Goal: Task Accomplishment & Management: Complete application form

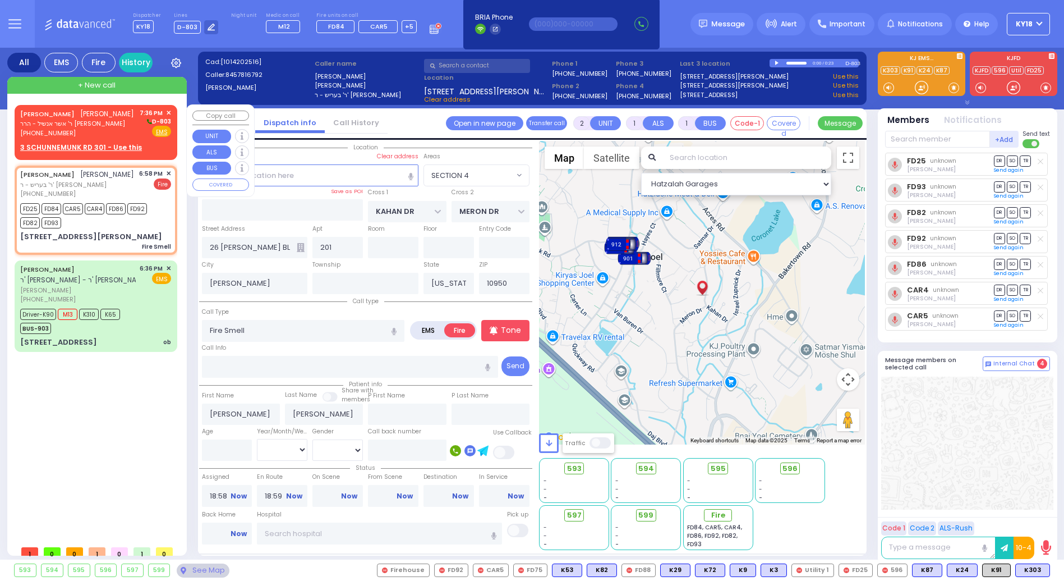
select select "SECTION 4"
select select
click at [96, 136] on div "[PHONE_NUMBER]" at bounding box center [77, 133] width 114 height 10
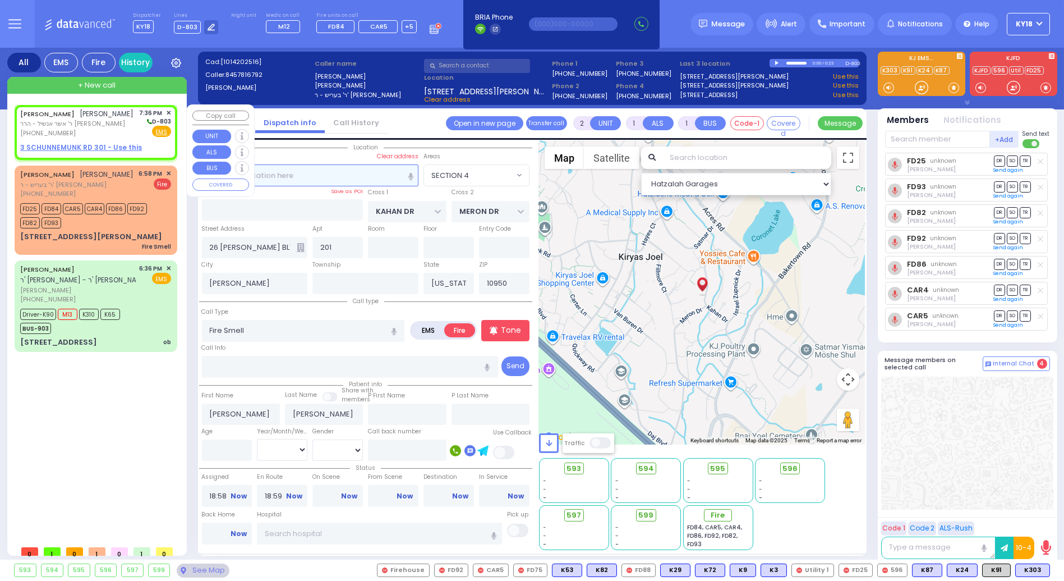
select select
radio input "true"
type input "DUVID"
type input "LICHTENSTEIN"
select select
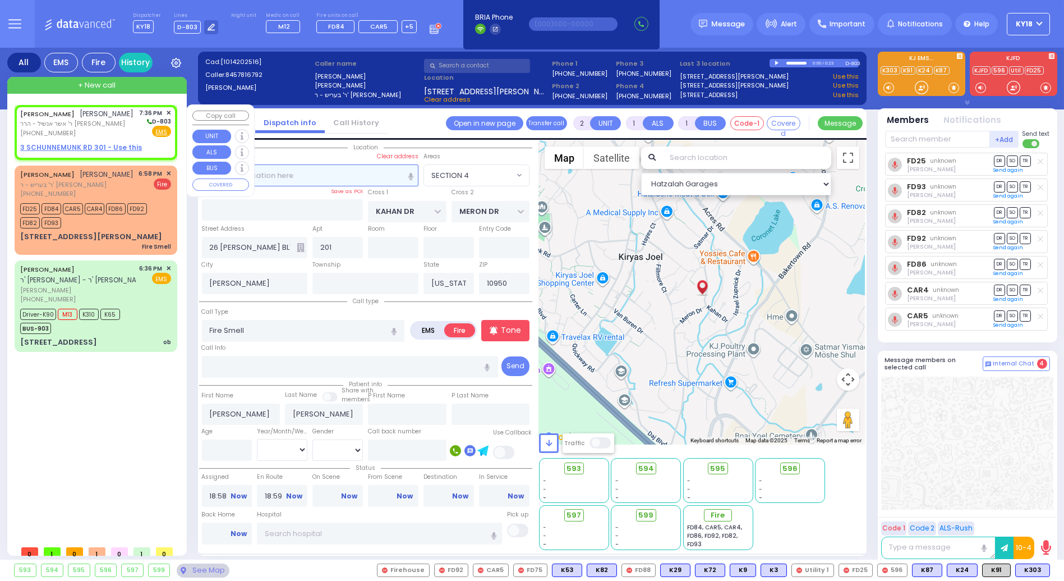
type input "19:36"
select select "Hatzalah Garages"
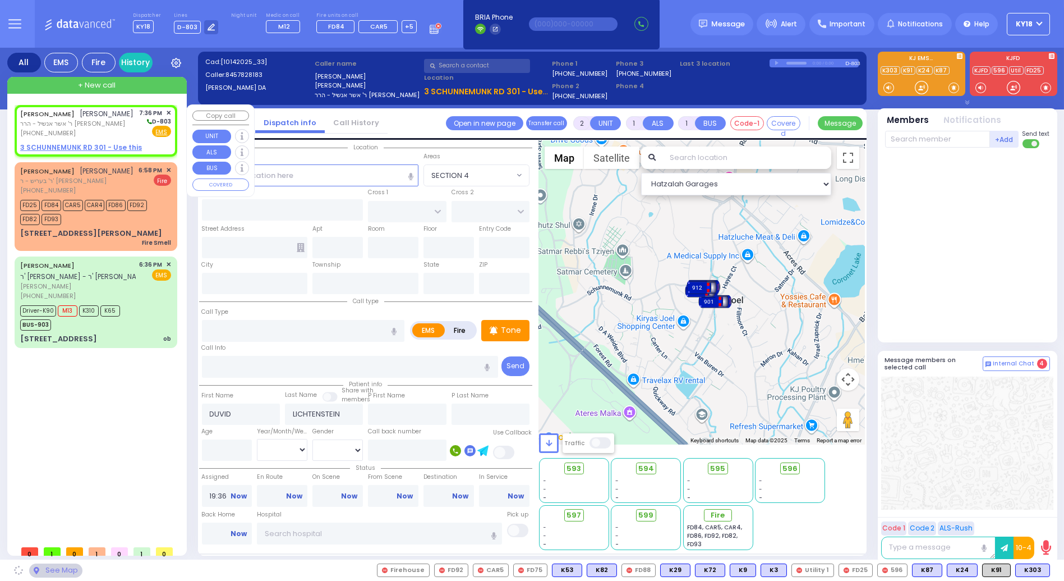
select select
radio input "true"
select select
click at [93, 144] on u "3 SCHUNNEMUNK RD 301 - Use this" at bounding box center [81, 147] width 122 height 10
select select "Hatzalah Garages"
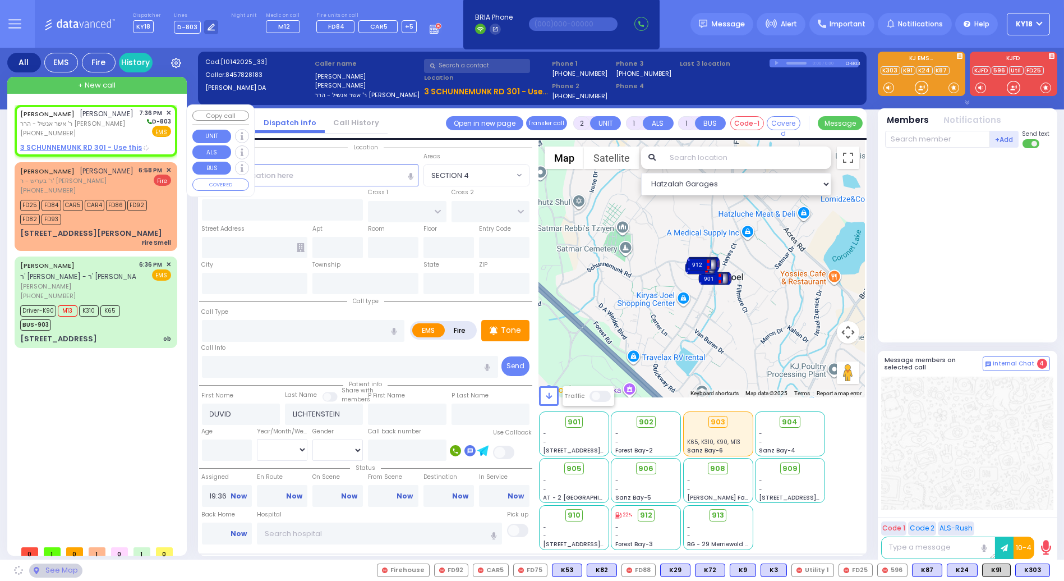
select select
radio input "true"
select select
select select "Hatzalah Garages"
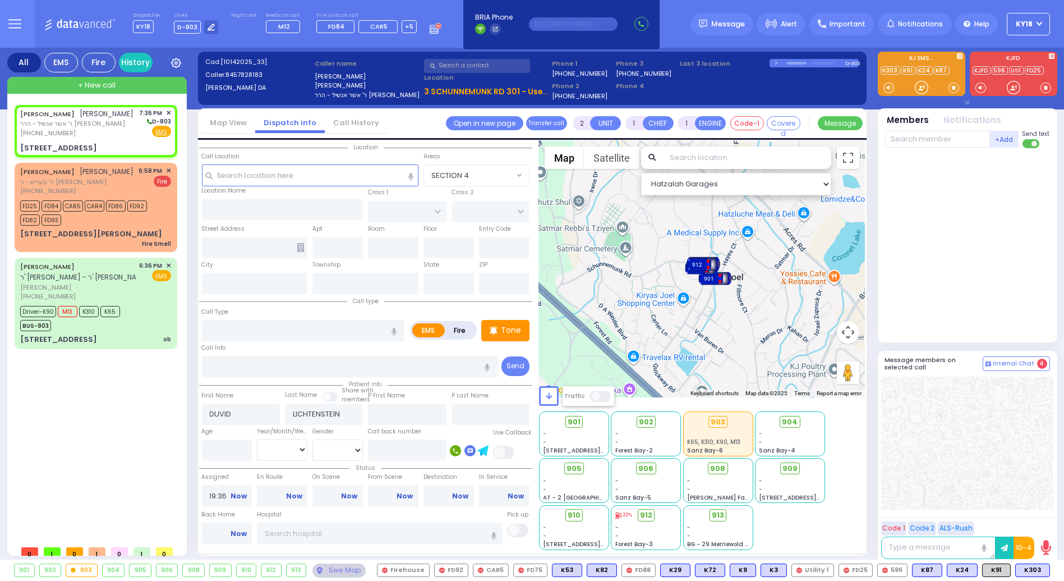
select select
radio input "true"
select select
type input "SCHUNNEMUNK RD"
type input "[PERSON_NAME] COURT"
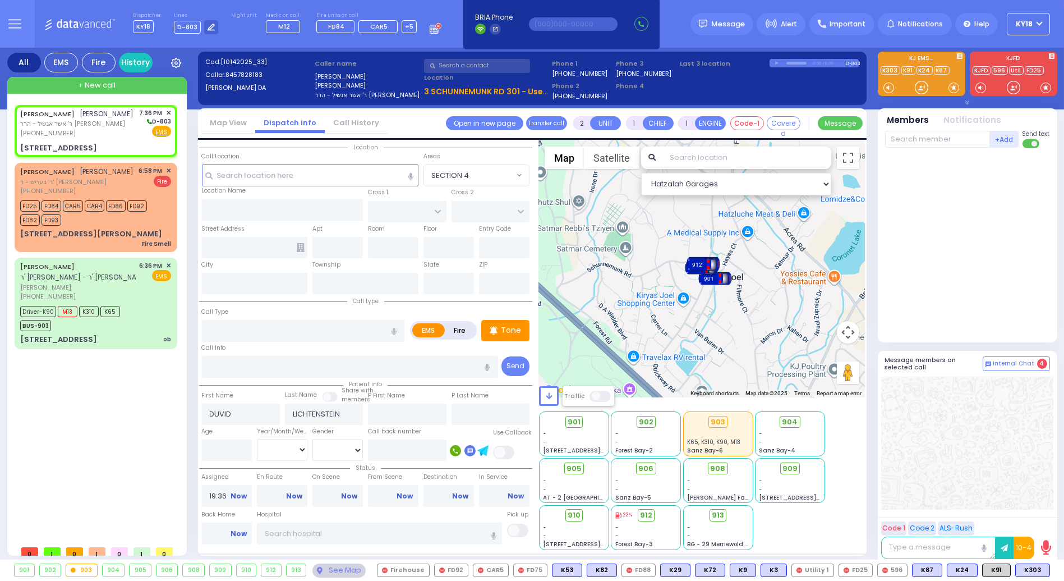
type input "3 SCHUNNEMUNK RD"
type input "301"
type input "Monroe"
type input "[US_STATE]"
type input "10950"
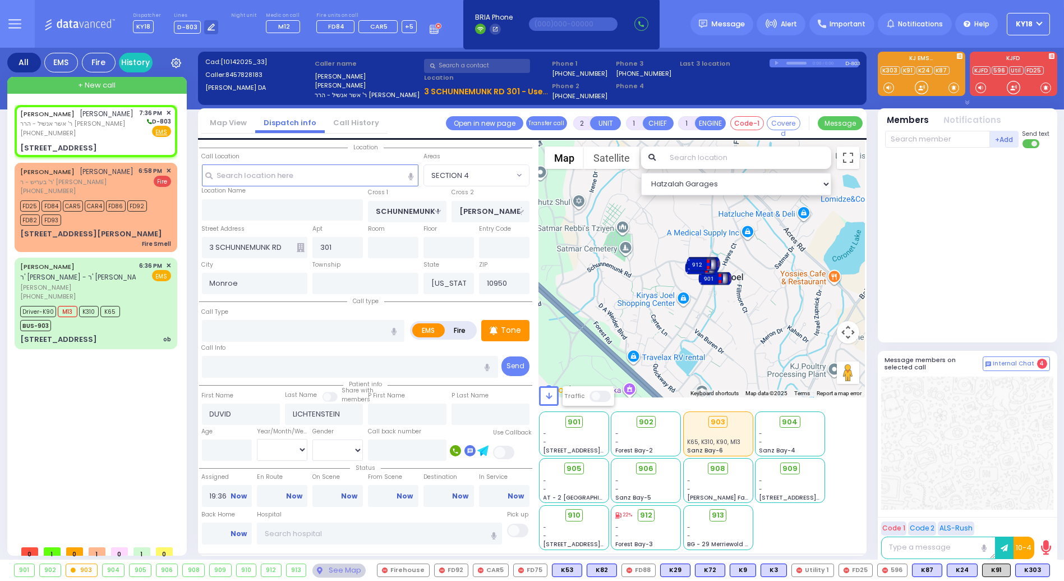
select select "Hatzalah Garages"
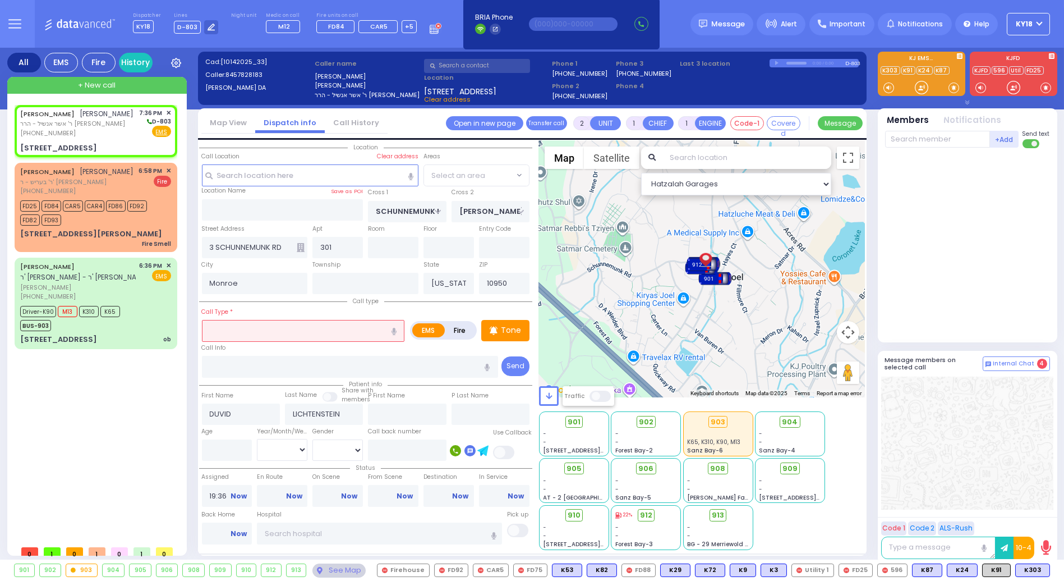
select select "[GEOGRAPHIC_DATA]"
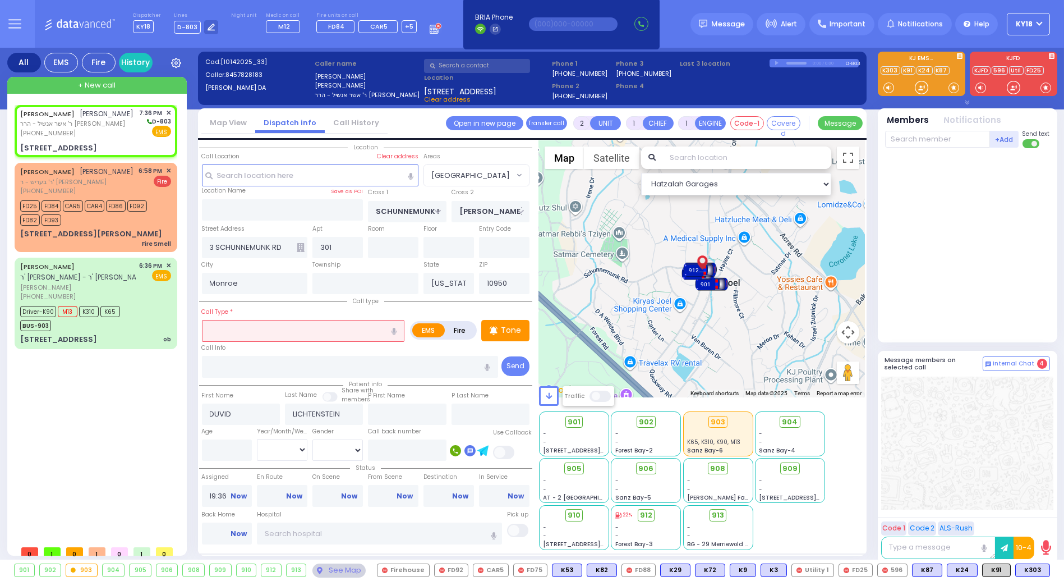
click at [268, 332] on input "text" at bounding box center [303, 330] width 203 height 21
type input "possible cva"
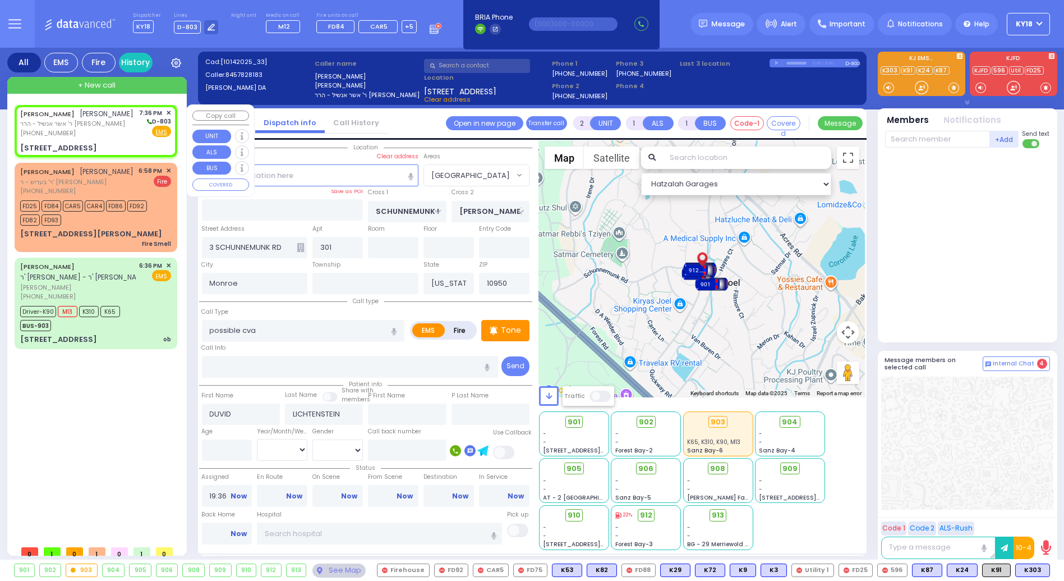
click at [101, 137] on div "[PHONE_NUMBER]" at bounding box center [77, 133] width 114 height 10
select select
radio input "true"
select select
select select "Hatzalah Garages"
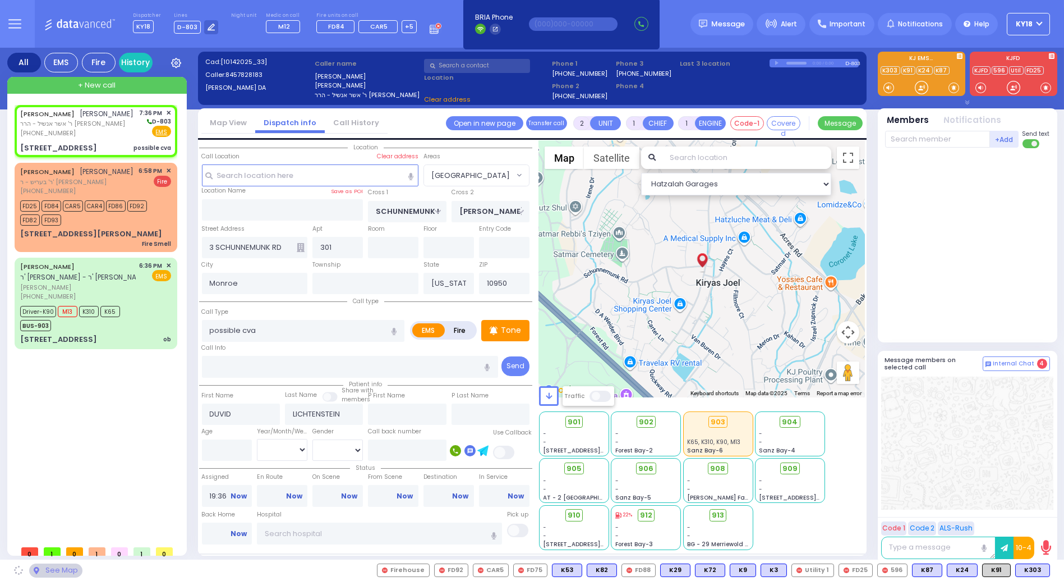
select select
radio input "true"
select select
select select "Hatzalah Garages"
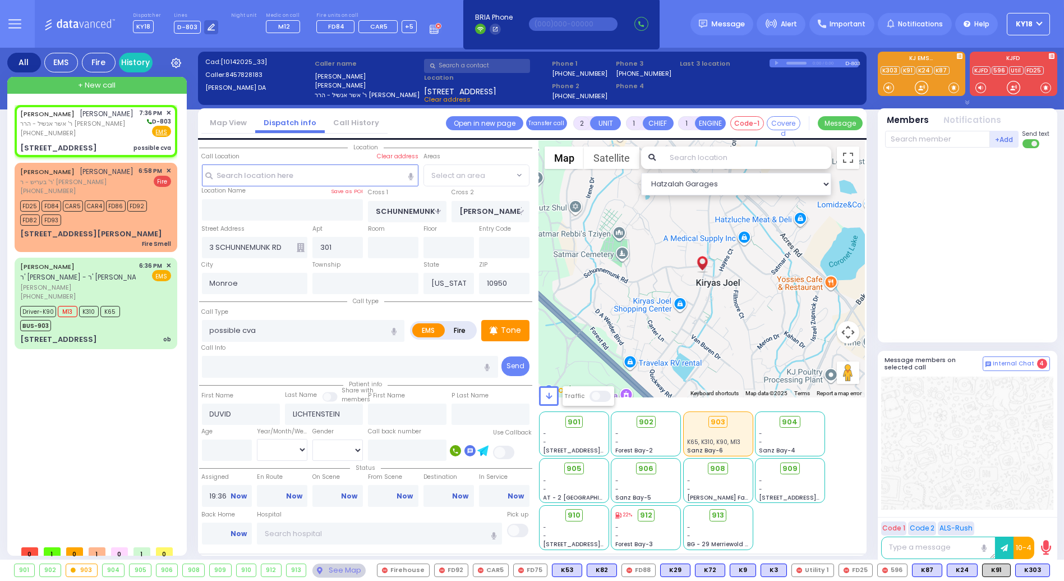
select select
radio input "true"
select select
select select "Hatzalah Garages"
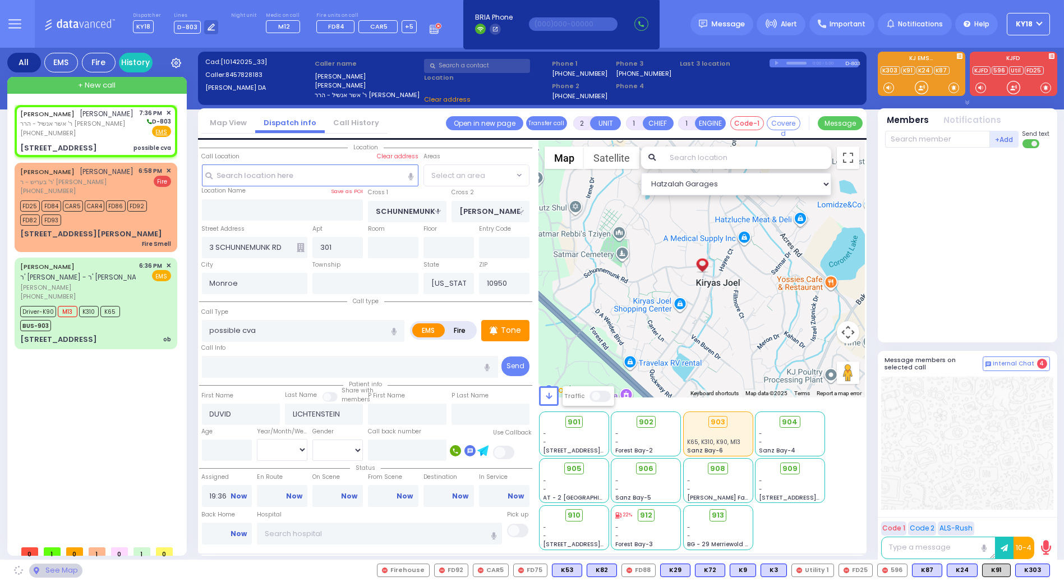
select select "[GEOGRAPHIC_DATA]"
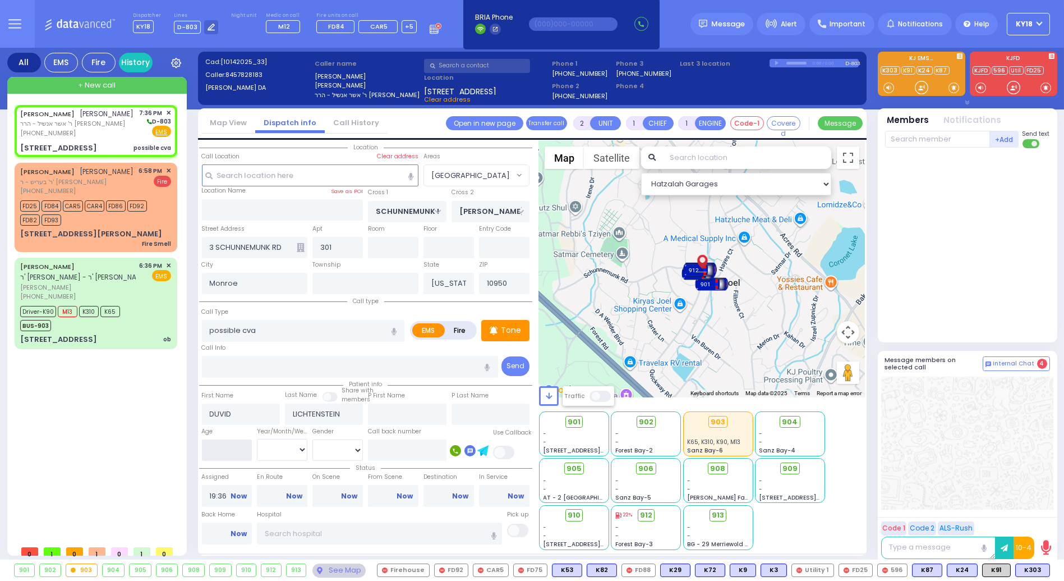
click at [231, 446] on input "number" at bounding box center [227, 449] width 50 height 21
type input "76"
click at [287, 444] on select "Year Month Week Day" at bounding box center [282, 449] width 50 height 21
select select "Year"
click at [257, 439] on select "Year Month Week Day" at bounding box center [282, 449] width 50 height 21
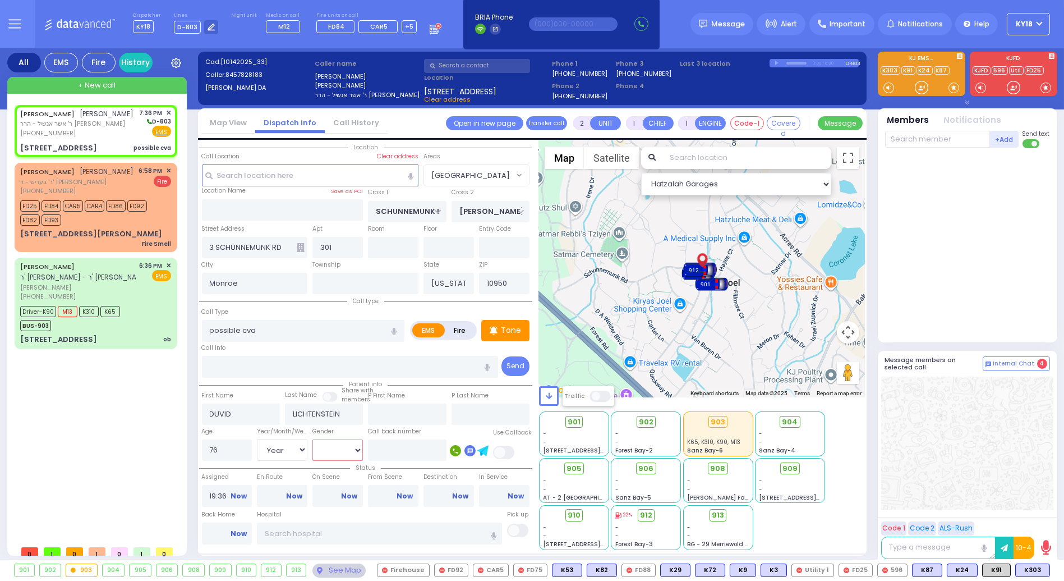
click at [334, 450] on select "[DEMOGRAPHIC_DATA] [DEMOGRAPHIC_DATA]" at bounding box center [337, 449] width 50 height 21
select select
radio input "true"
select select "Year"
select select "Hatzalah Garages"
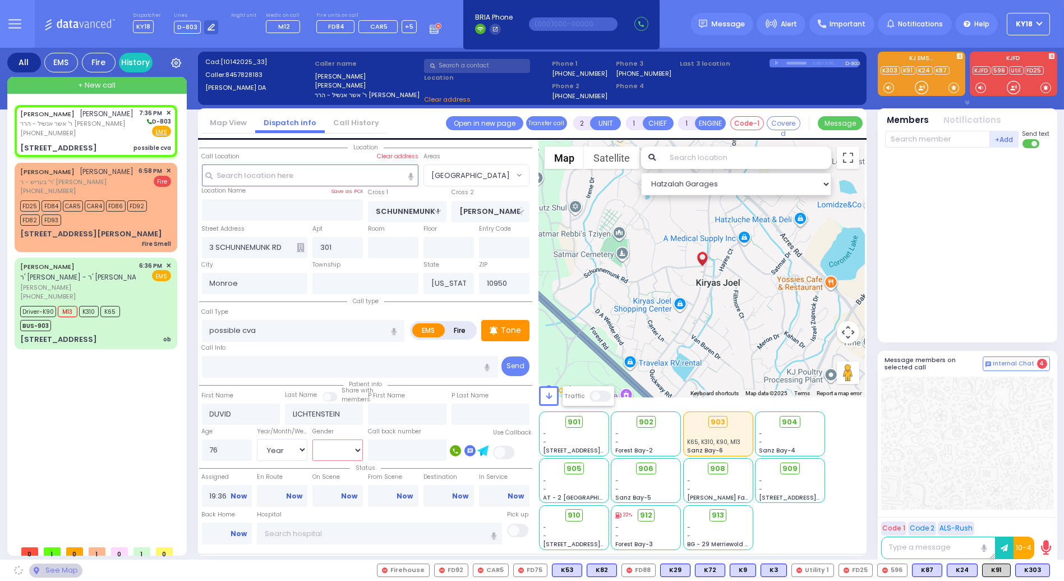
select select "[DEMOGRAPHIC_DATA]"
click at [312, 439] on select "[DEMOGRAPHIC_DATA] [DEMOGRAPHIC_DATA]" at bounding box center [337, 449] width 50 height 21
radio input "true"
select select "Year"
select select "[DEMOGRAPHIC_DATA]"
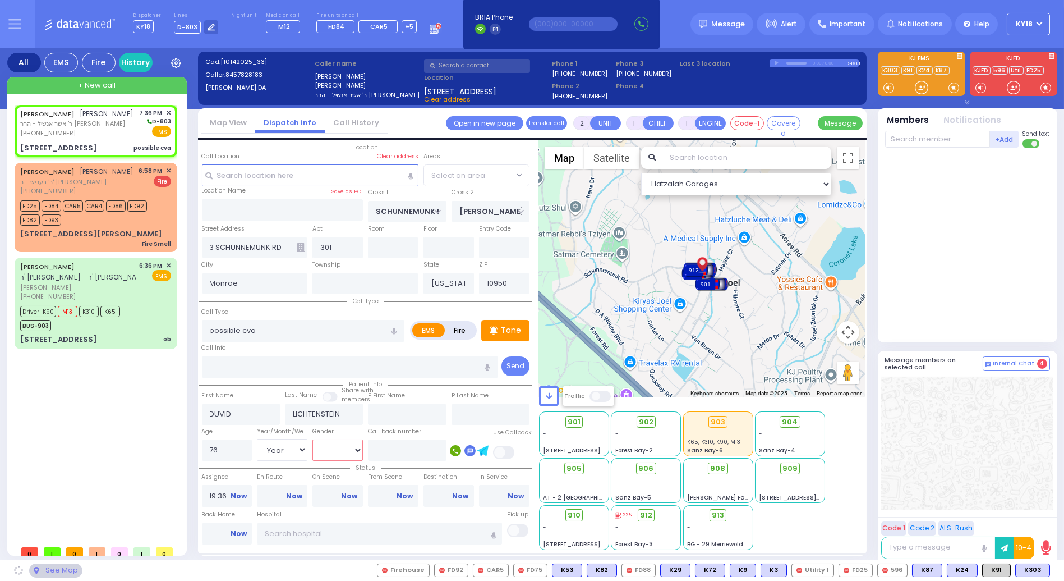
select select
select select "Hatzalah Garages"
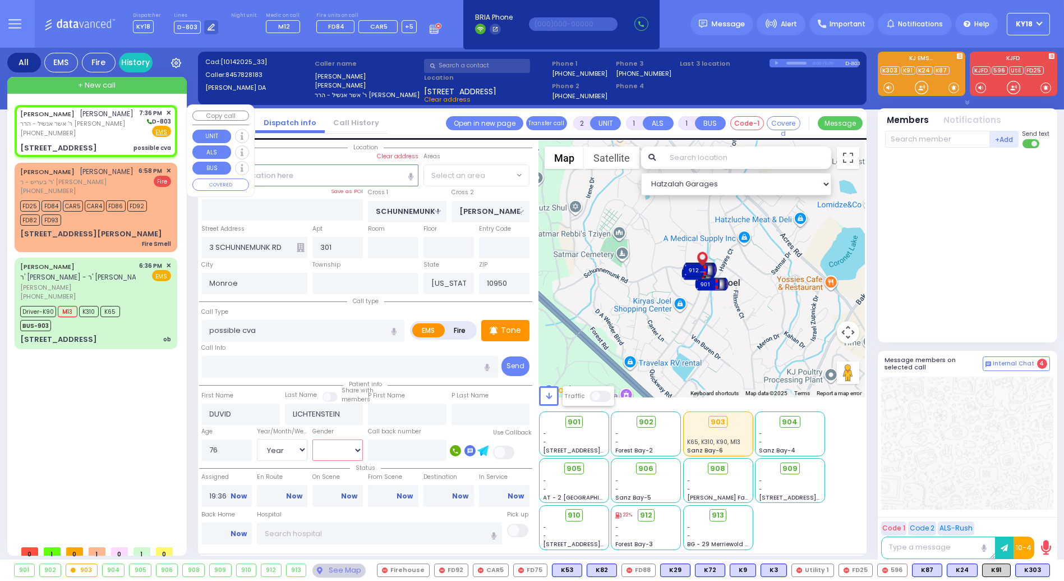
radio input "true"
select select "Year"
select select "[DEMOGRAPHIC_DATA]"
select select "[GEOGRAPHIC_DATA]"
select select "Hatzalah Garages"
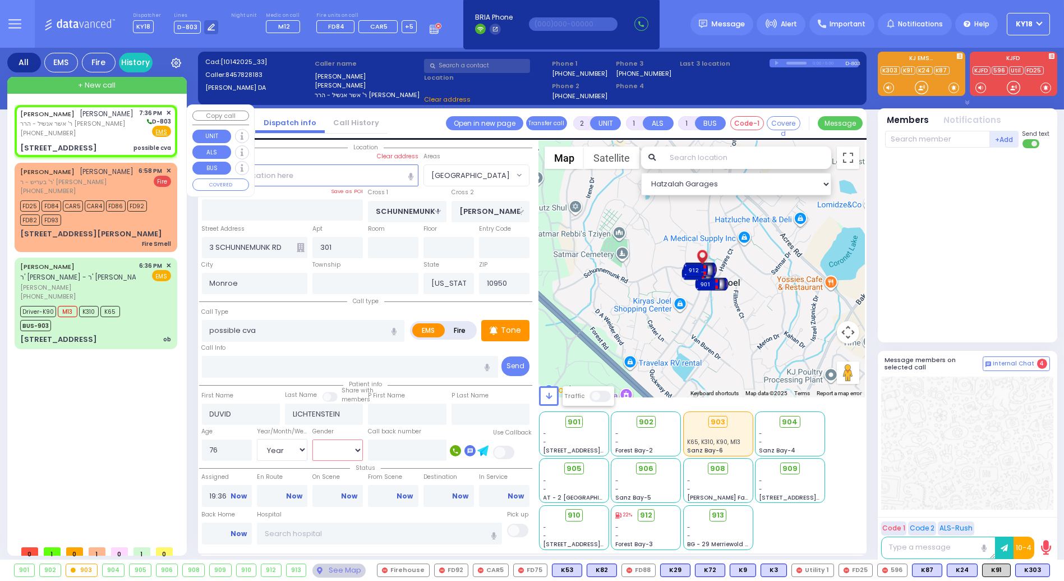
select select "[GEOGRAPHIC_DATA]"
click at [132, 131] on div "DUVID LICHTENSTEIN דוד ליכטענשטיין ר' אשר אנשיל - הרר אלישע האראוויץ (845) 782-…" at bounding box center [95, 123] width 151 height 30
select select
radio input "true"
select select "Year"
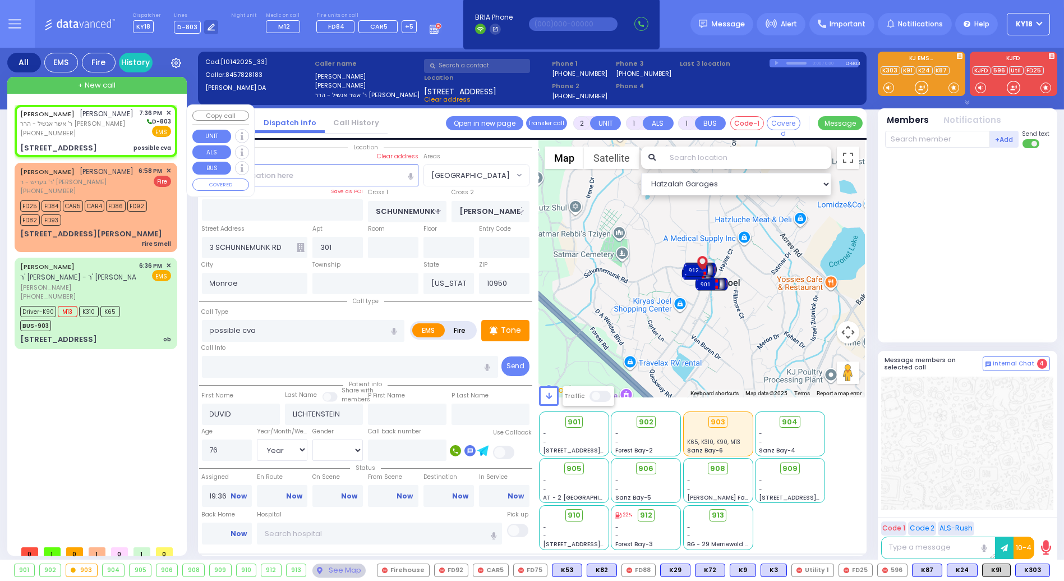
select select "[DEMOGRAPHIC_DATA]"
select select "Hatzalah Garages"
select select "[GEOGRAPHIC_DATA]"
click at [92, 140] on div "DUVID LICHTENSTEIN דוד ליכטענשטיין ר' אשר אנשיל - הרר אלישע האראוויץ (845) 782-…" at bounding box center [96, 131] width 158 height 49
select select
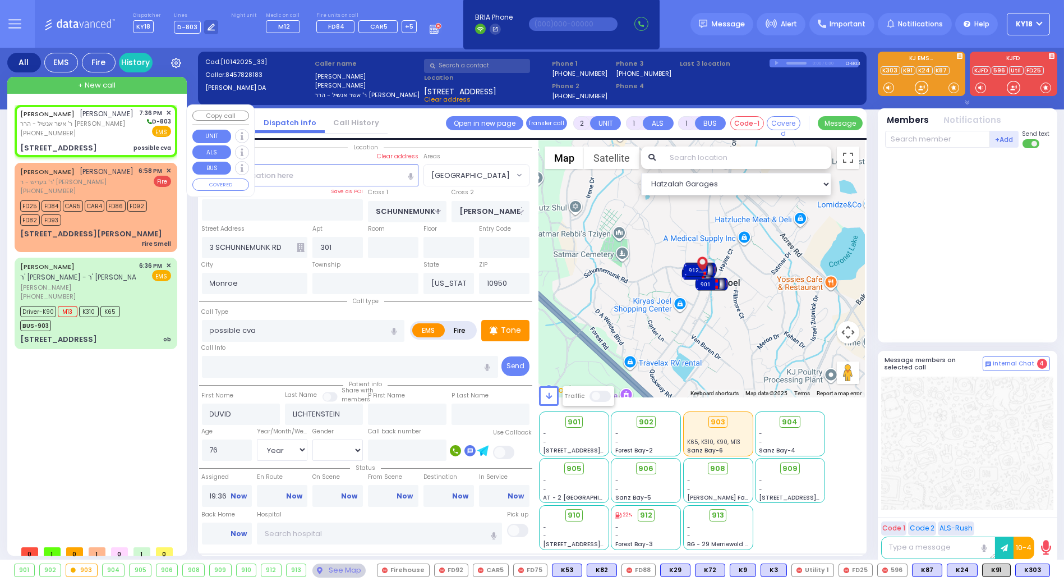
radio input "true"
select select "Year"
select select "[DEMOGRAPHIC_DATA]"
select select "Hatzalah Garages"
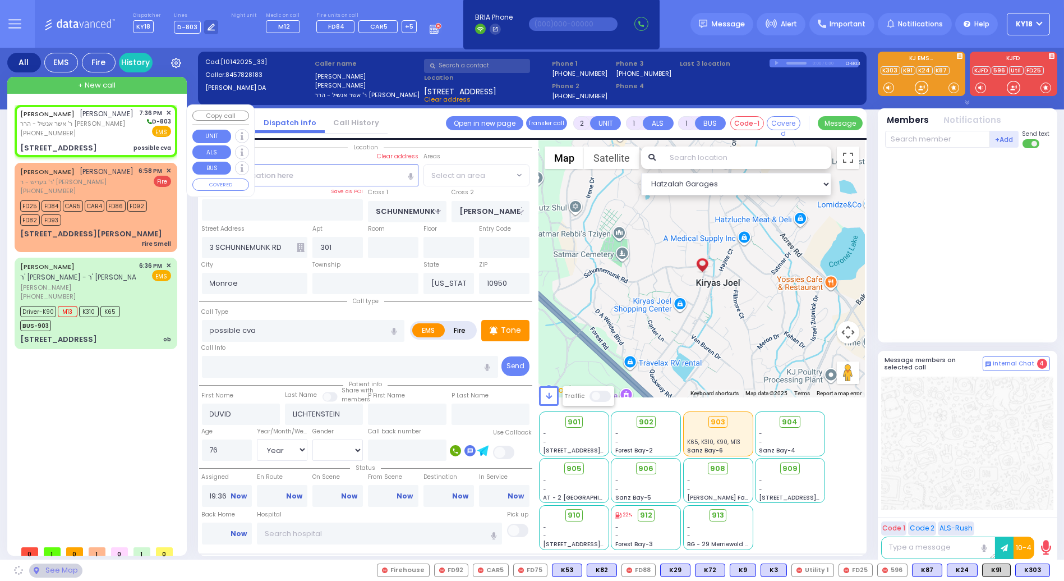
select select "[GEOGRAPHIC_DATA]"
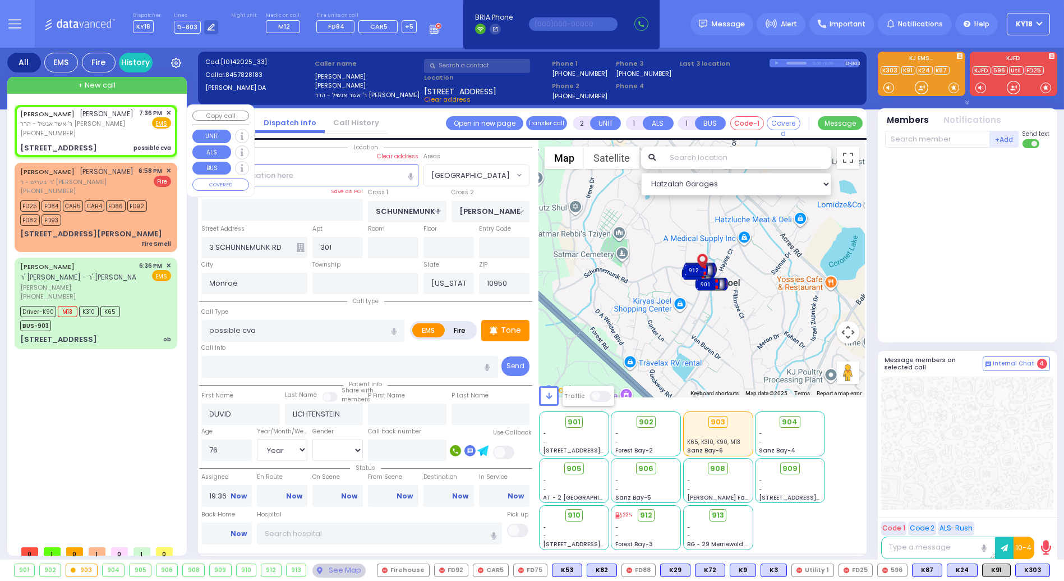
select select
radio input "true"
select select "Year"
select select "[DEMOGRAPHIC_DATA]"
select select "Hatzalah Garages"
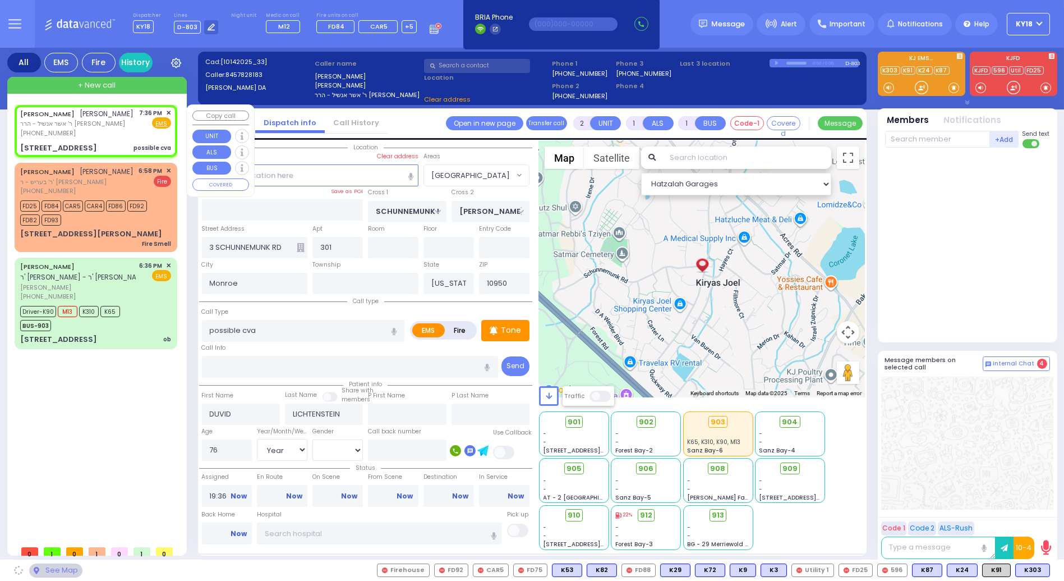
select select "[GEOGRAPHIC_DATA]"
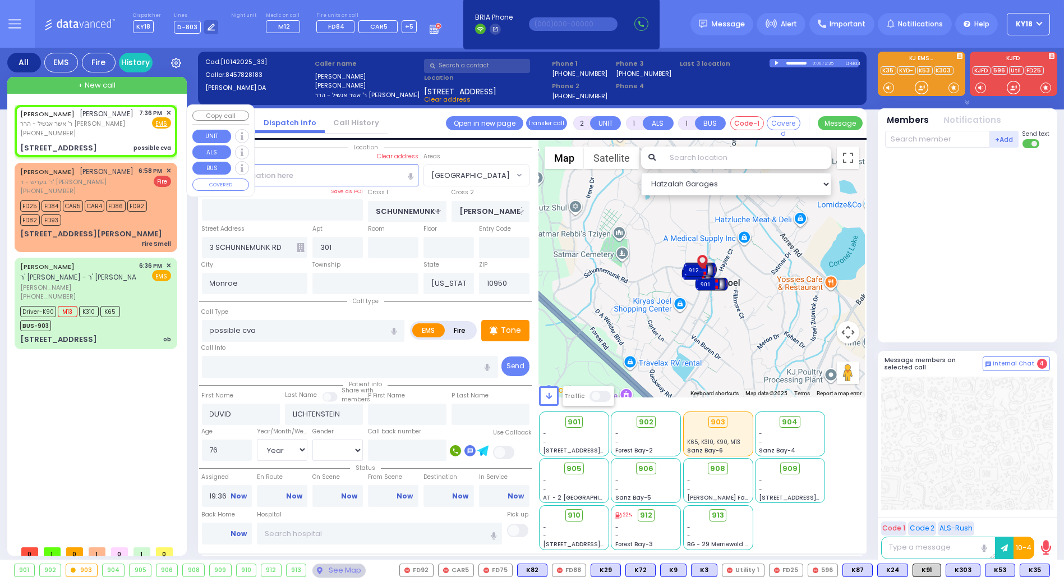
click at [111, 135] on div "[PHONE_NUMBER]" at bounding box center [77, 133] width 114 height 10
select select
radio input "true"
select select "Year"
select select "[DEMOGRAPHIC_DATA]"
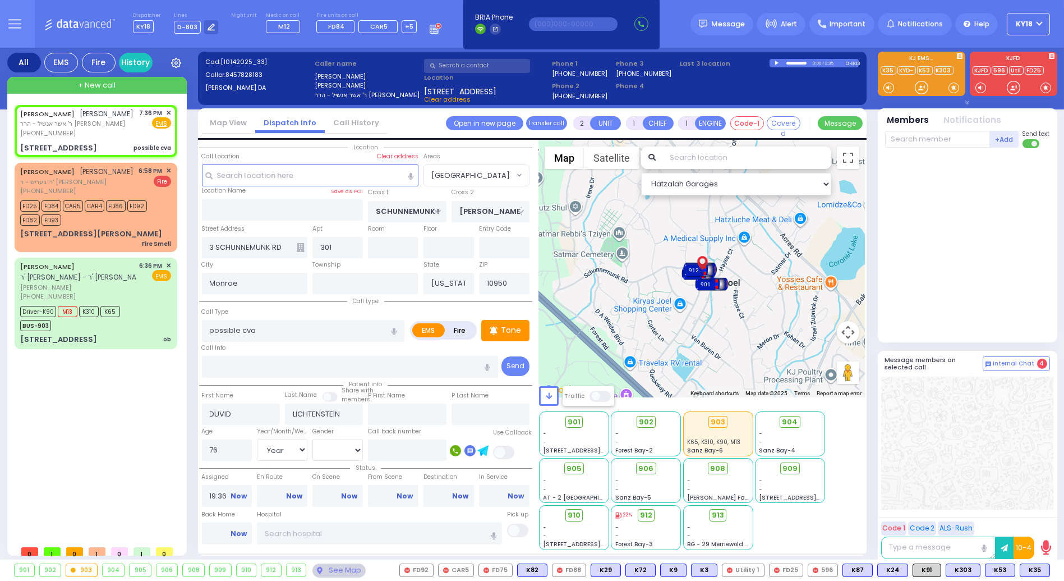
select select "Hatzalah Garages"
select select "[GEOGRAPHIC_DATA]"
click at [1030, 571] on span "K35" at bounding box center [1034, 570] width 29 height 12
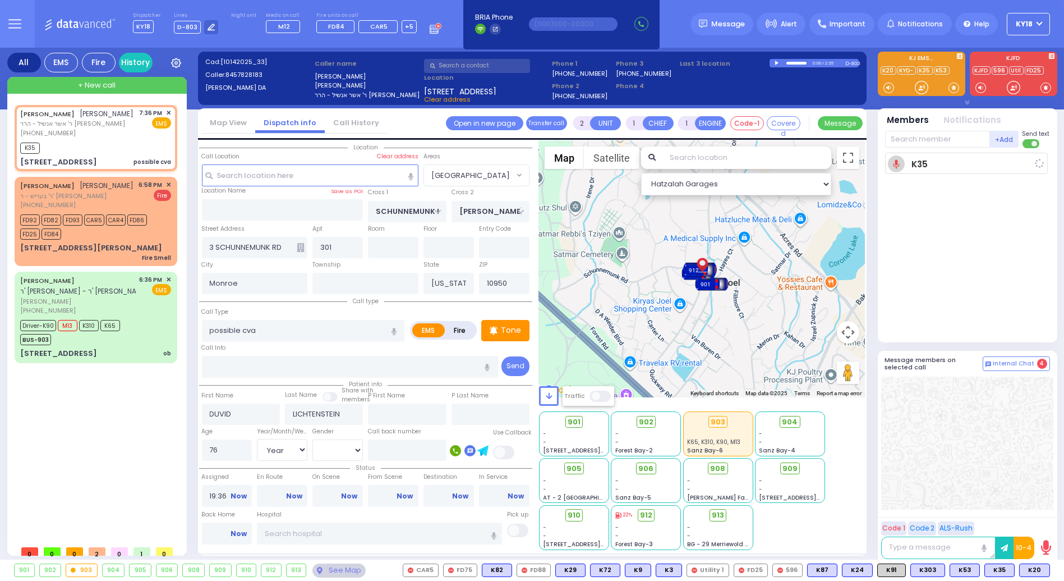
select select
radio input "true"
select select "Year"
select select "[DEMOGRAPHIC_DATA]"
type input "19:39"
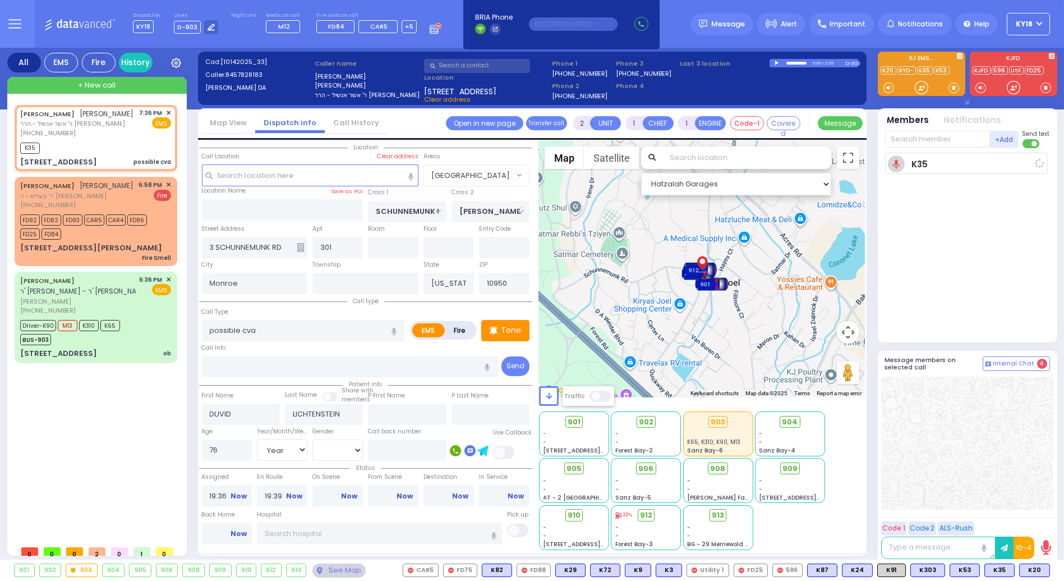
select select "Hatzalah Garages"
select select "[GEOGRAPHIC_DATA]"
click at [1032, 571] on span "K20" at bounding box center [1035, 570] width 30 height 12
select select
radio input "true"
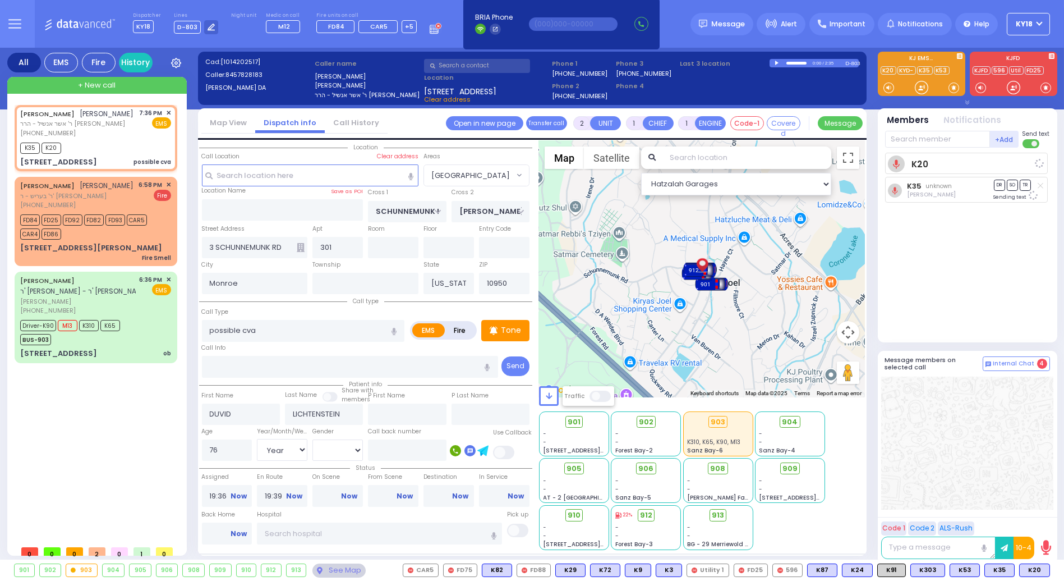
select select "Year"
select select "[DEMOGRAPHIC_DATA]"
select select "Hatzalah Garages"
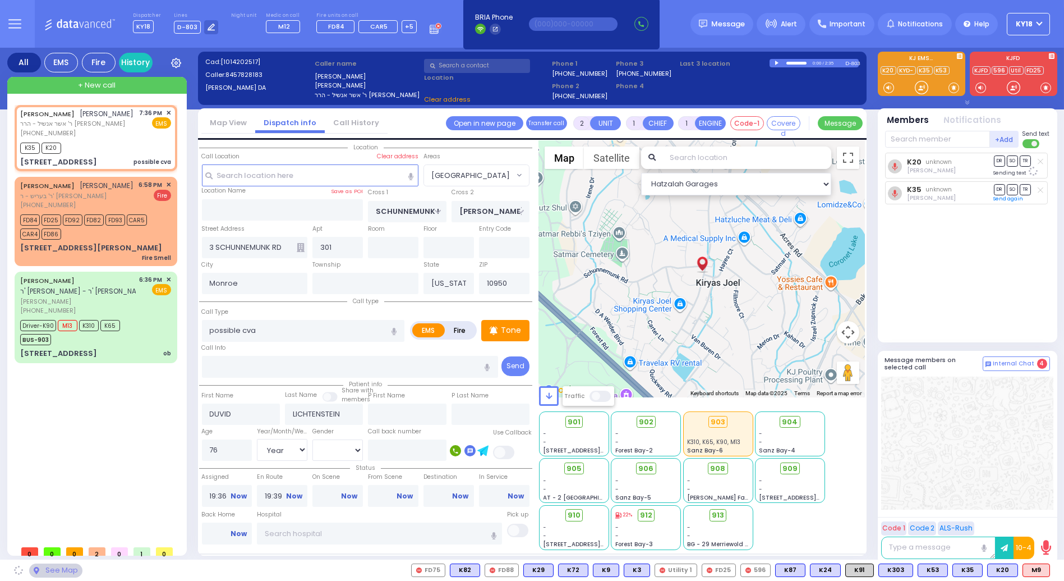
select select "[GEOGRAPHIC_DATA]"
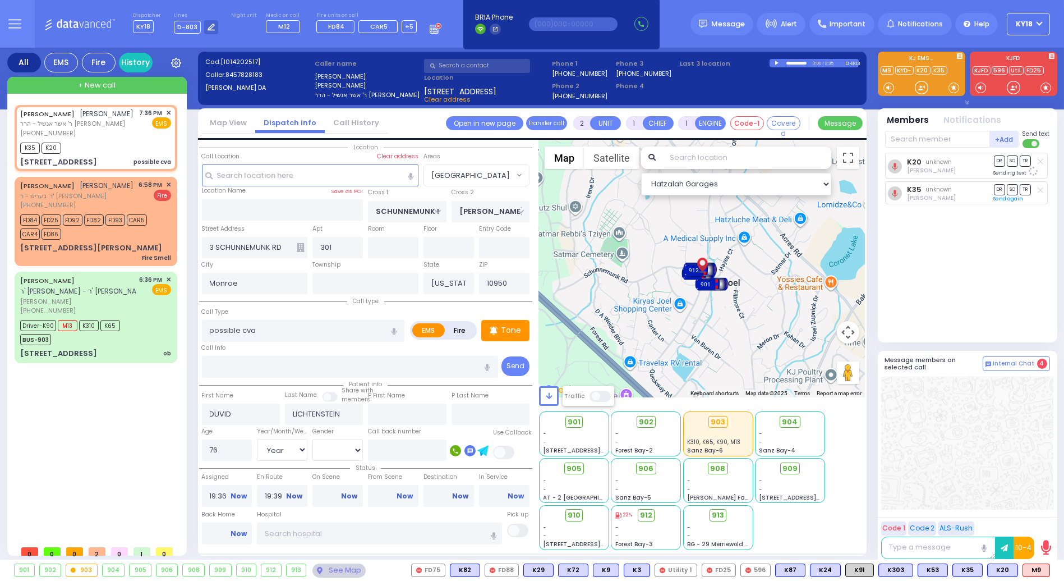
drag, startPoint x: 1033, startPoint y: 567, endPoint x: 1009, endPoint y: 531, distance: 43.3
click at [0, 0] on span "M9" at bounding box center [0, 0] width 0 height 0
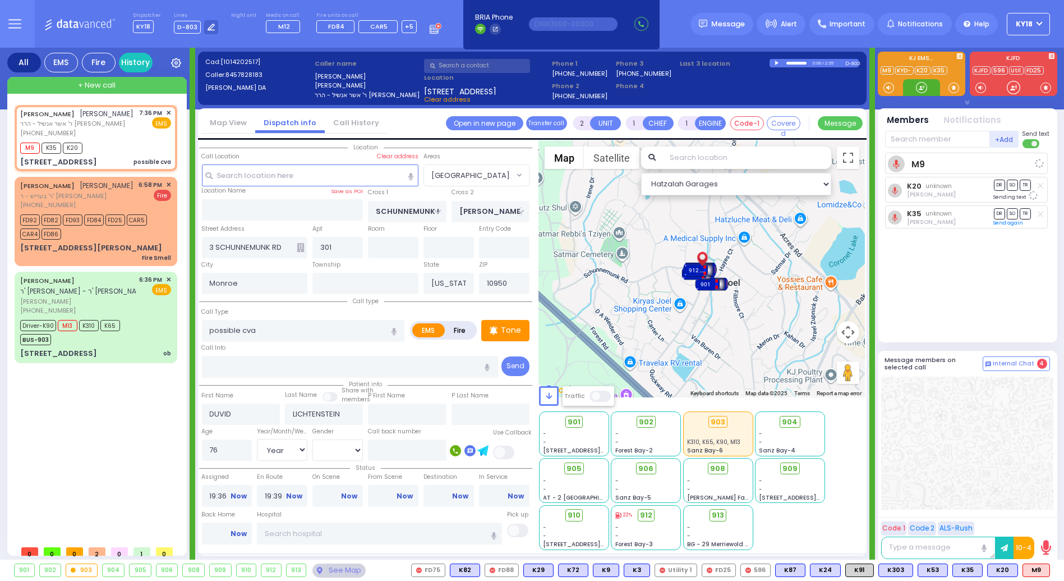
select select
radio input "true"
select select "Year"
select select "[DEMOGRAPHIC_DATA]"
select select "Hatzalah Garages"
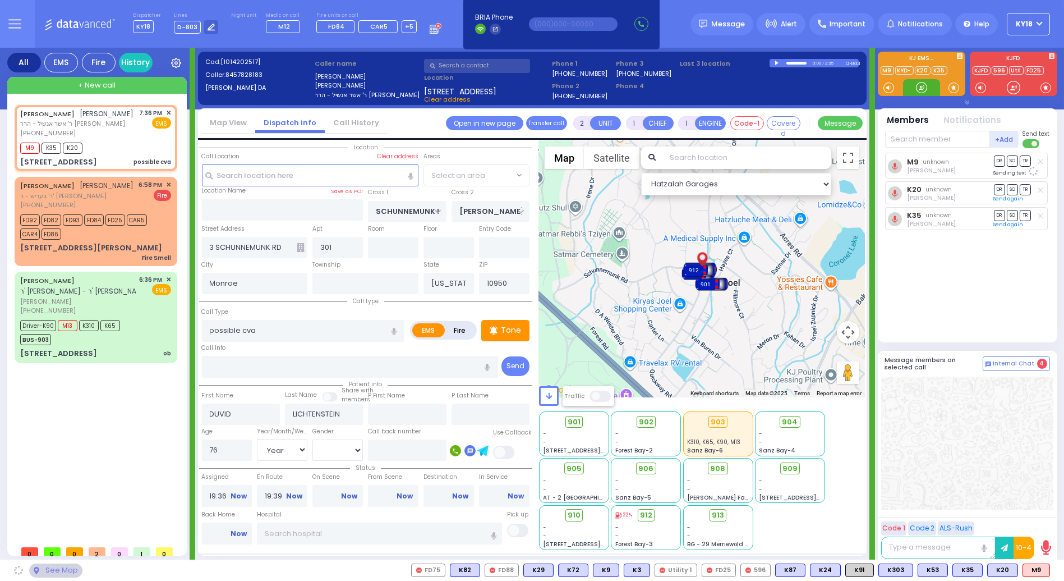
select select "[GEOGRAPHIC_DATA]"
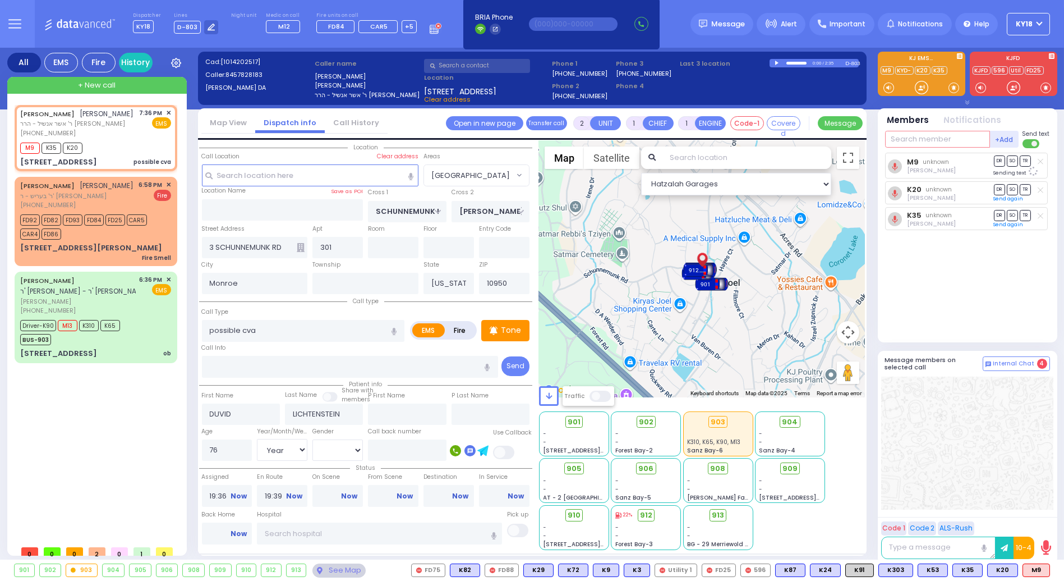
click at [913, 140] on input "text" at bounding box center [937, 139] width 105 height 17
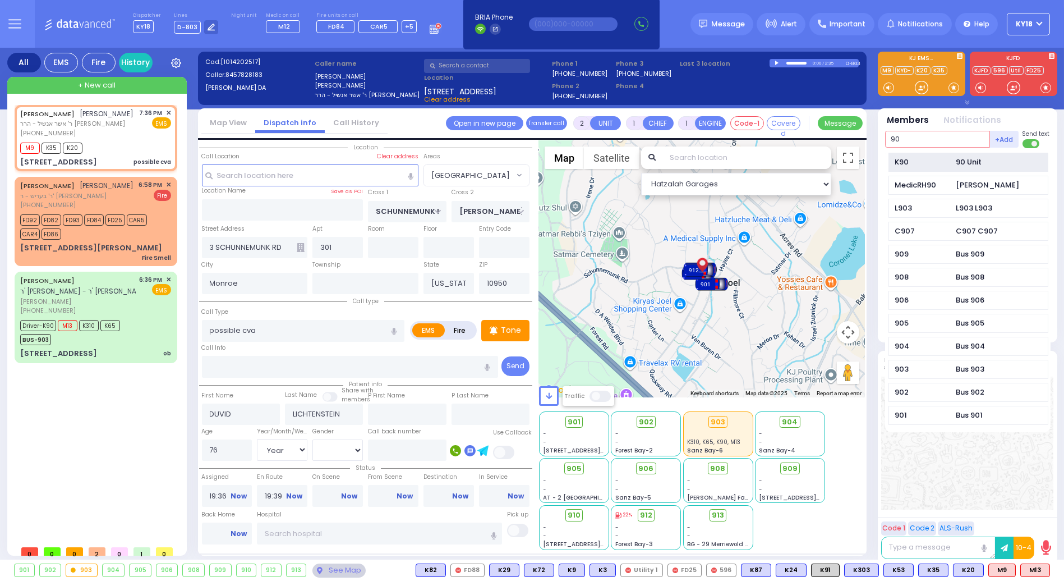
type input "90"
click at [911, 153] on div "K90 90 Unit" at bounding box center [969, 163] width 160 height 20
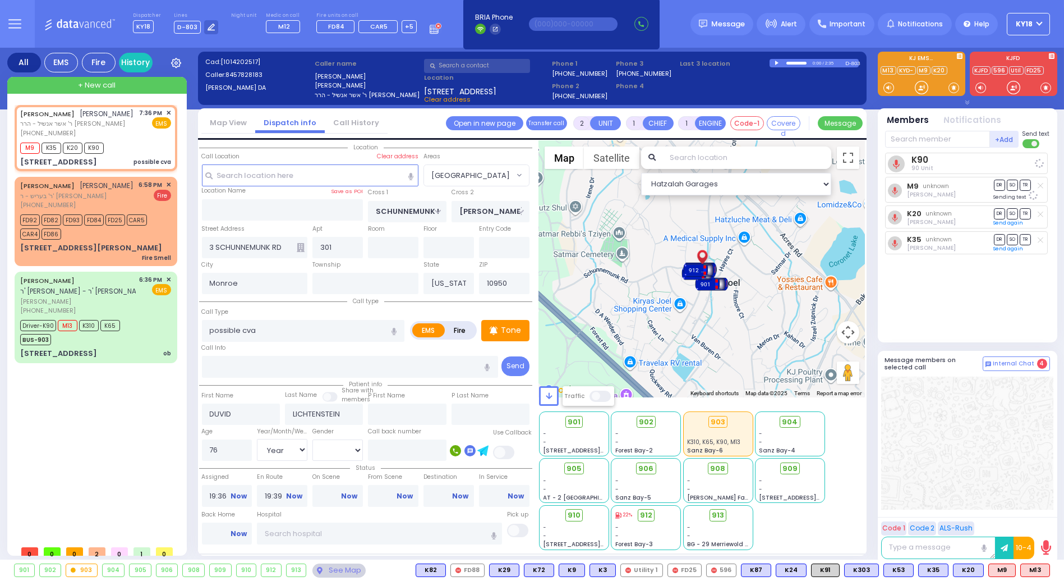
select select
radio input "true"
select select "Year"
select select "[DEMOGRAPHIC_DATA]"
select select "Hatzalah Garages"
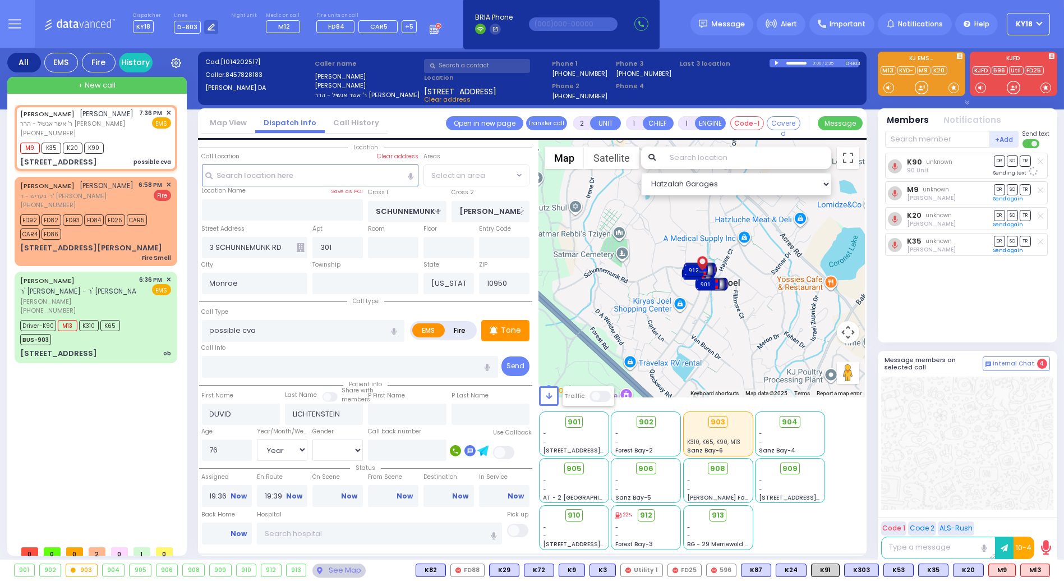
select select "[GEOGRAPHIC_DATA]"
click at [1029, 571] on span "M13" at bounding box center [1035, 570] width 29 height 12
select select
radio input "true"
select select "Year"
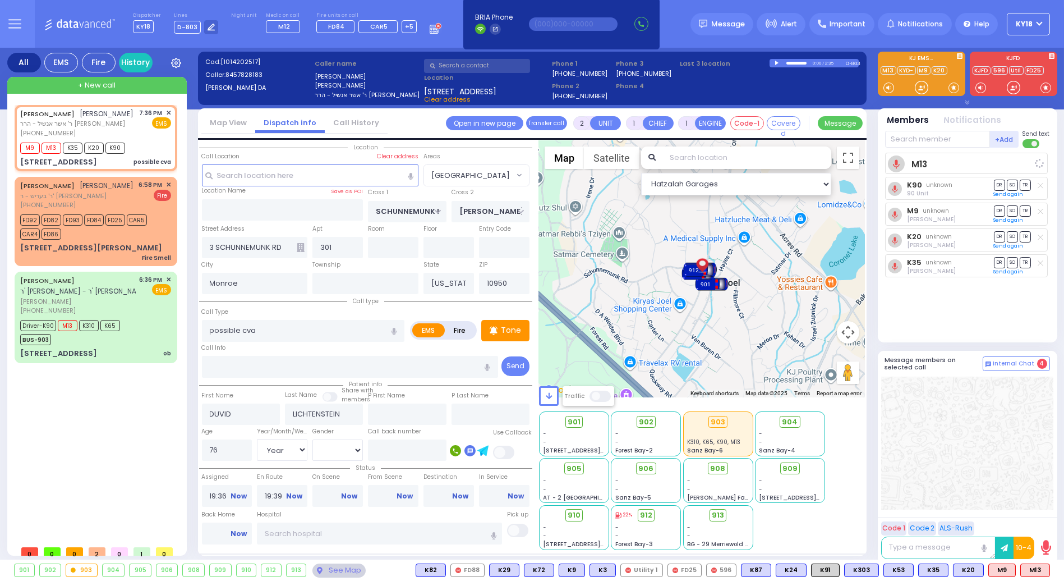
select select "[DEMOGRAPHIC_DATA]"
select select "Hatzalah Garages"
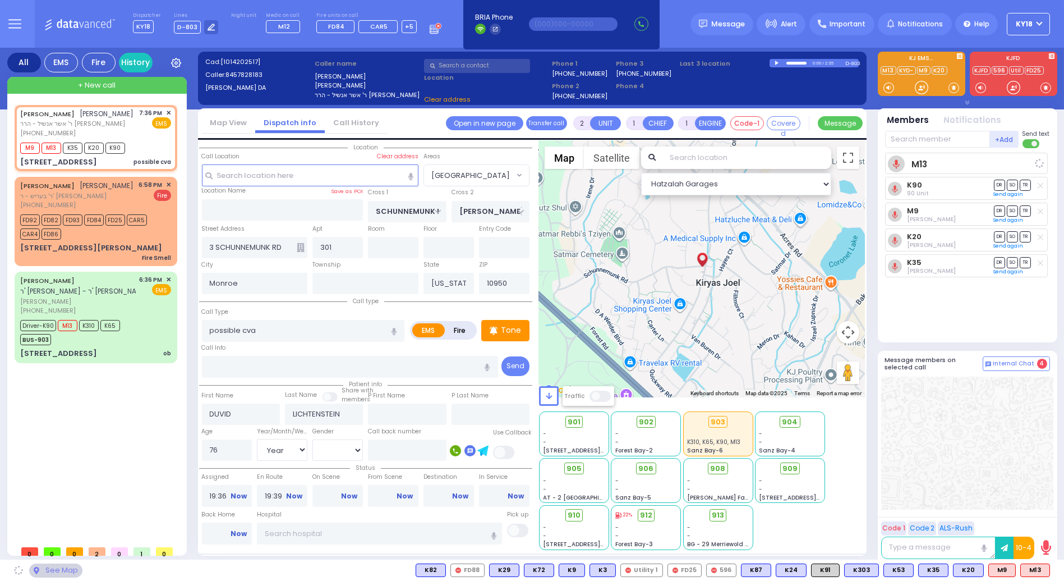
select select "[GEOGRAPHIC_DATA]"
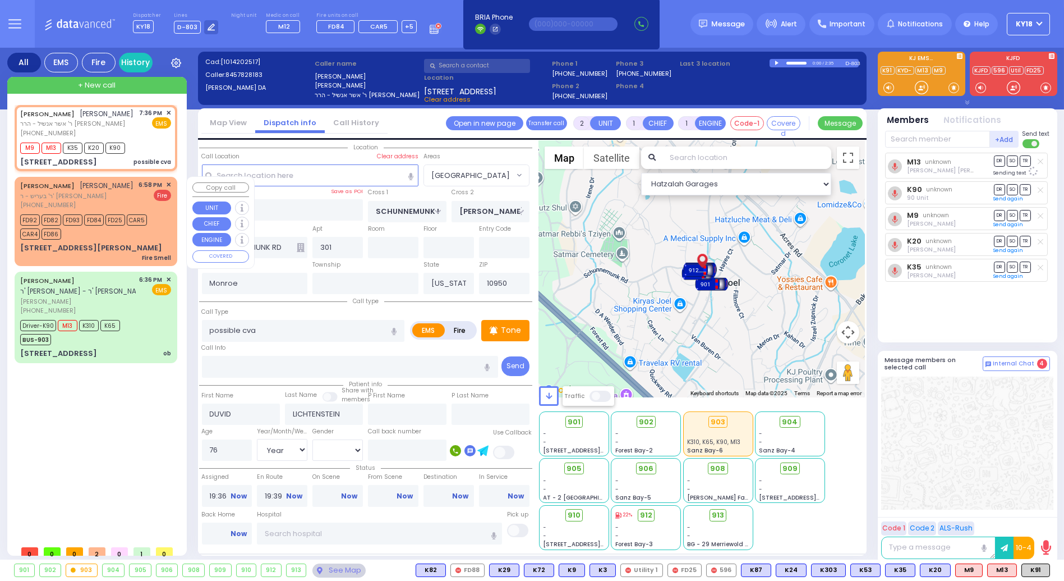
click at [165, 181] on div "6:58 PM ✕" at bounding box center [155, 185] width 33 height 10
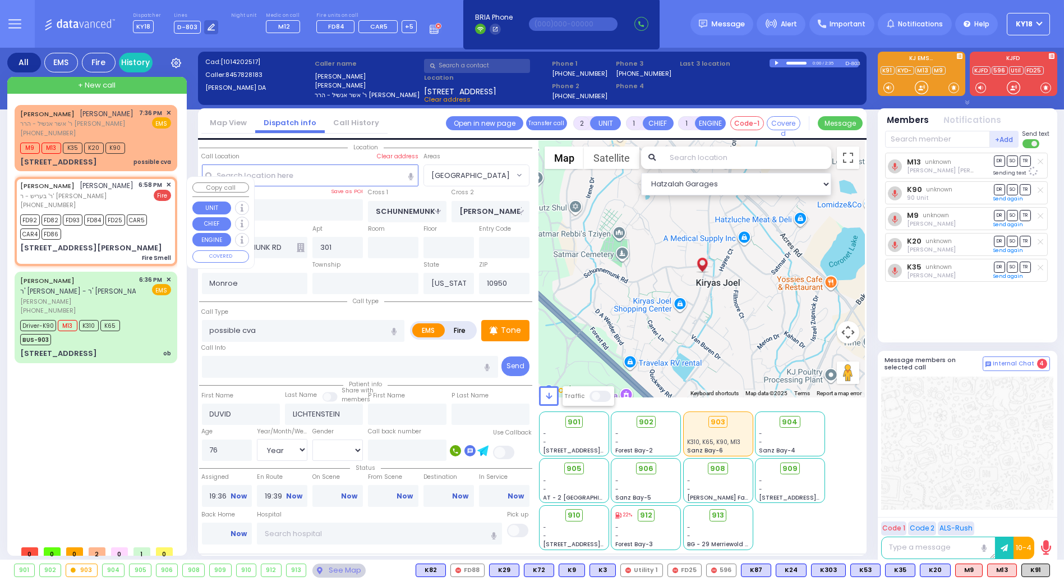
select select
type input "Fire Smell"
radio input "false"
radio input "true"
type input "SHLOME"
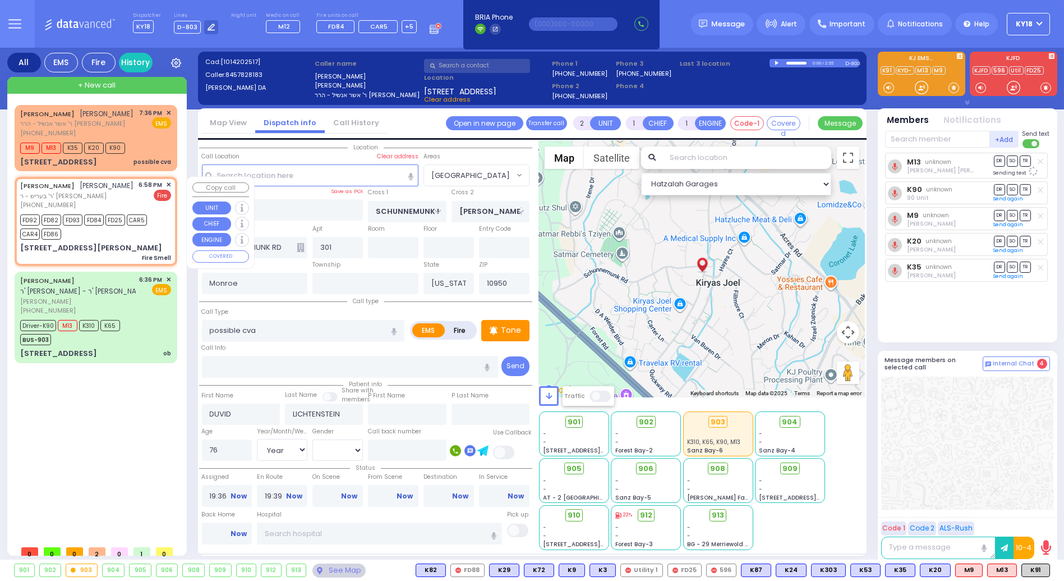
type input "LAUFER"
select select
type input "18:58"
type input "18:59"
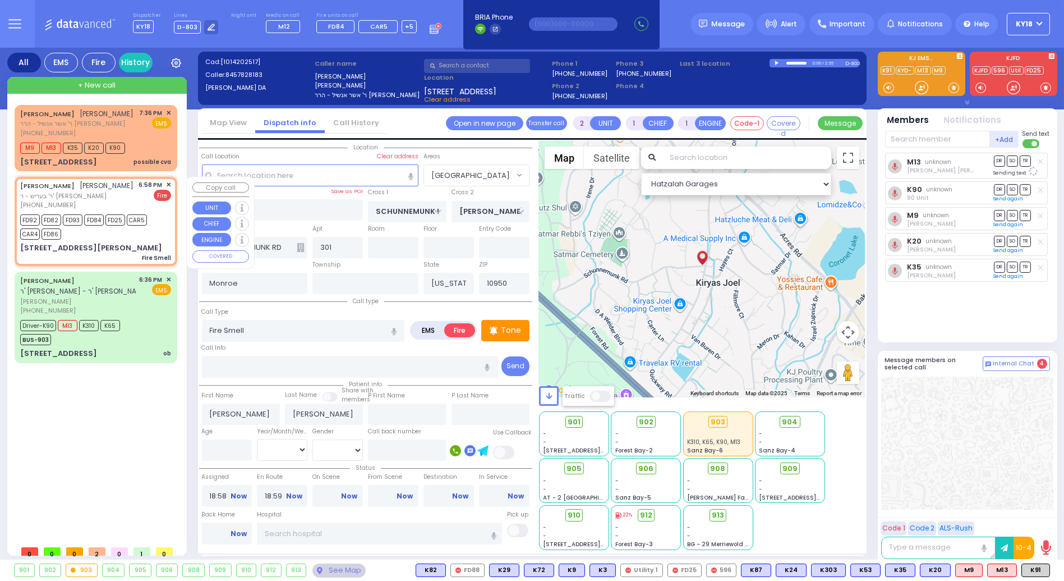
select select "Hatzalah Garages"
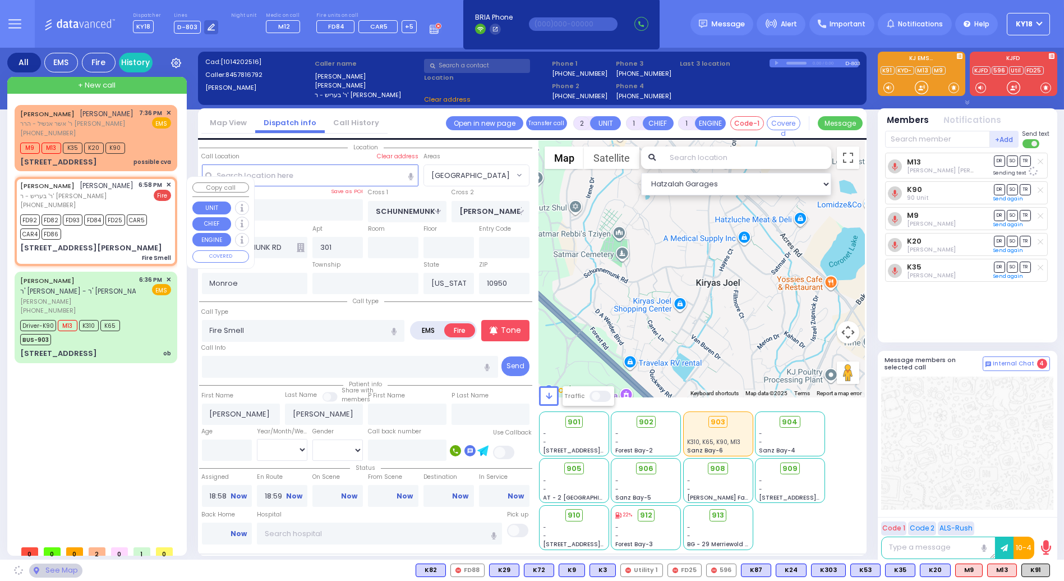
type input "KAHAN DR"
type input "MERON DR"
type input "26 GETZIL BERGER BLVD"
type input "201"
type input "[PERSON_NAME]"
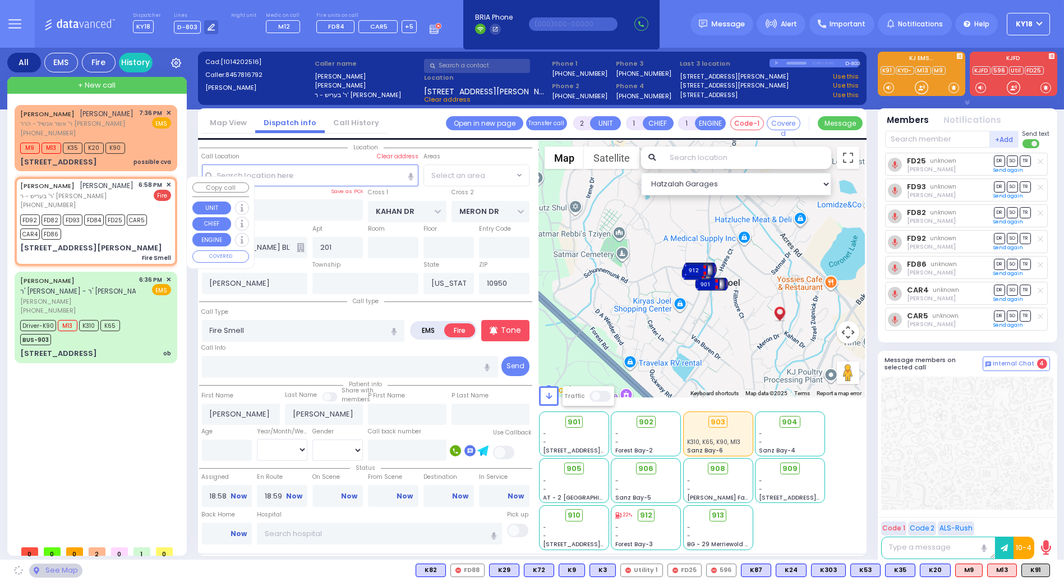
select select "SECTION 4"
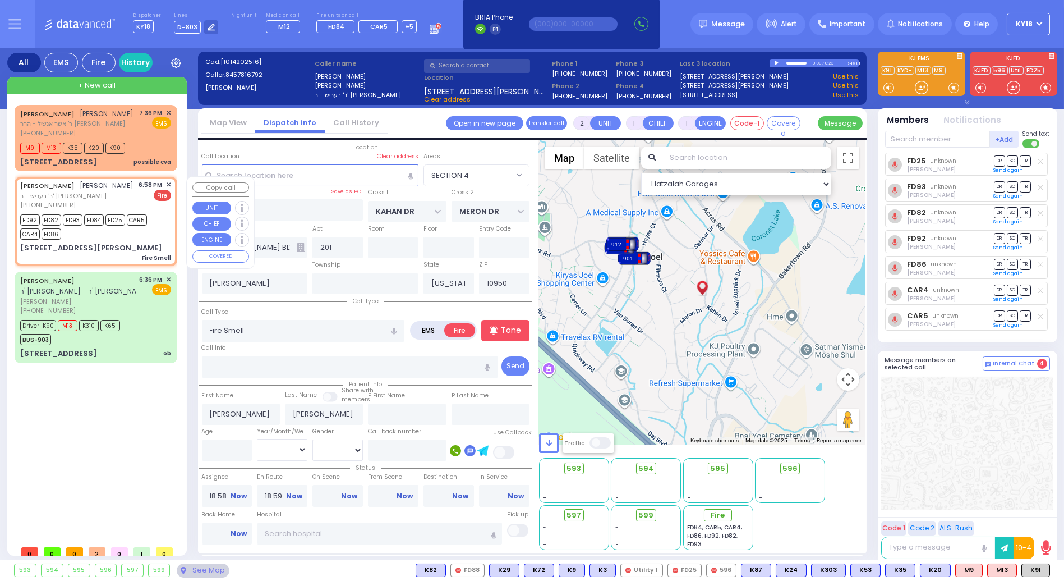
click at [167, 184] on span "✕" at bounding box center [168, 185] width 5 height 10
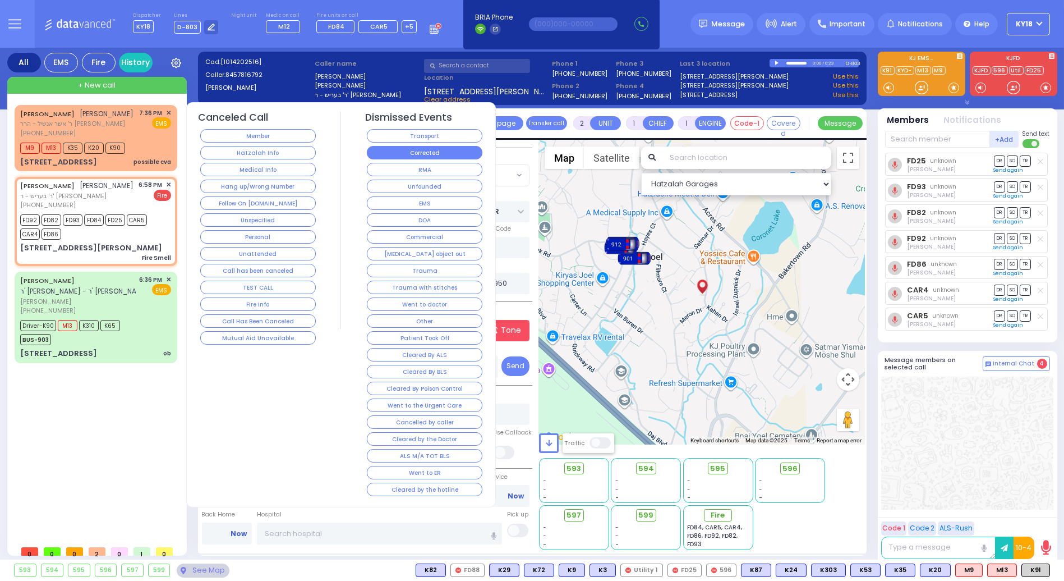
click at [398, 147] on button "Corrected" at bounding box center [425, 152] width 116 height 13
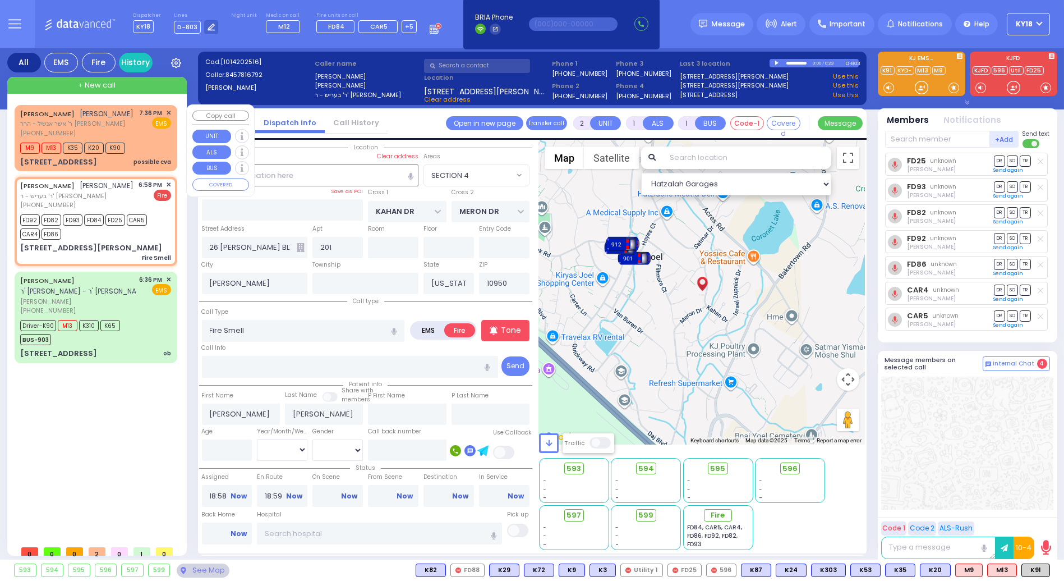
select select
radio input "true"
select select
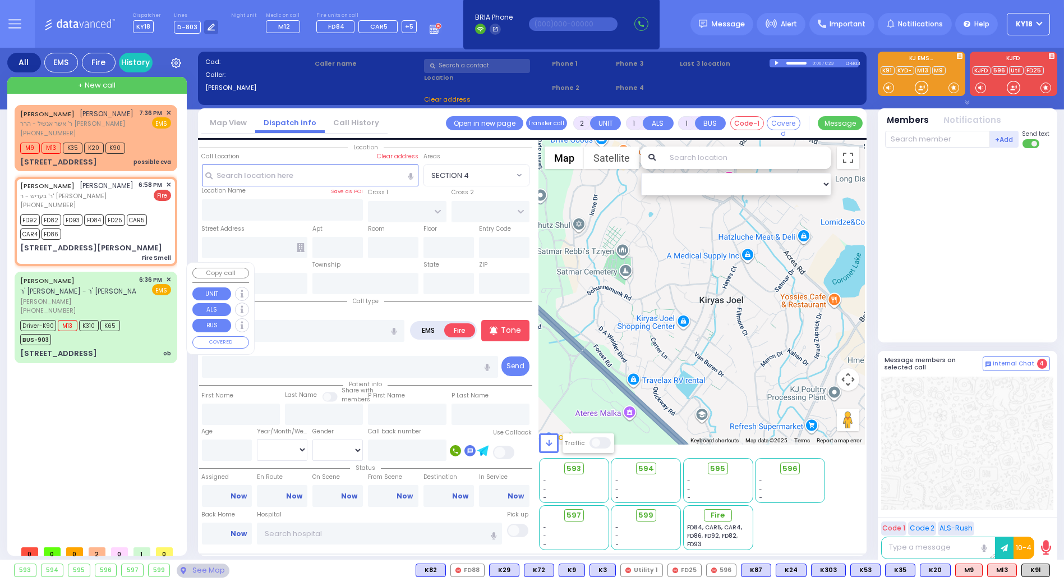
click at [122, 317] on div "Driver-K90 M13 K310 K65 BUS-903" at bounding box center [72, 331] width 104 height 28
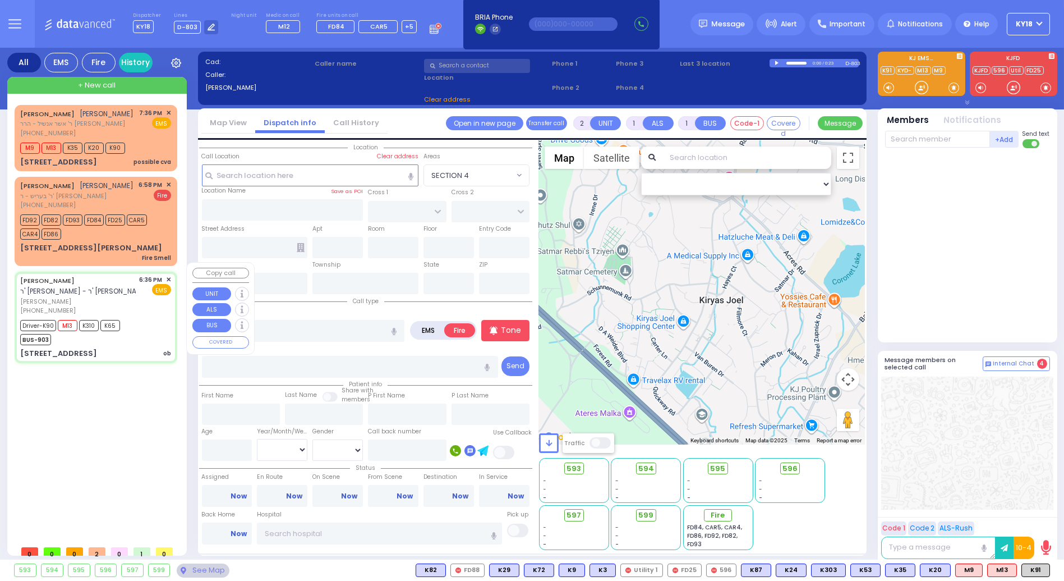
type input "6"
select select
type input "ob"
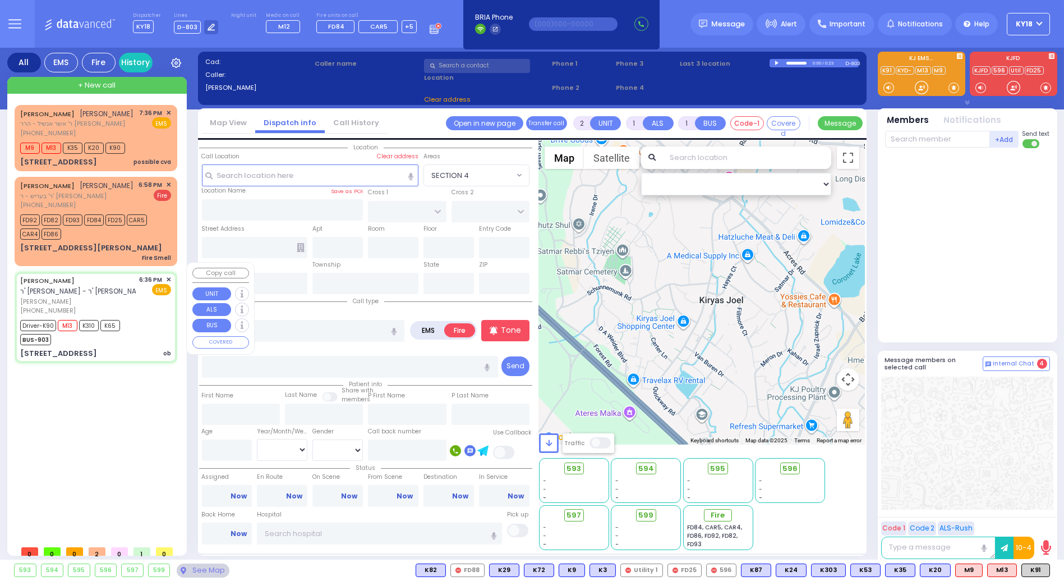
radio input "true"
type input "JOEL"
type input "MALACH"
type input "Jana"
type input "Levy"
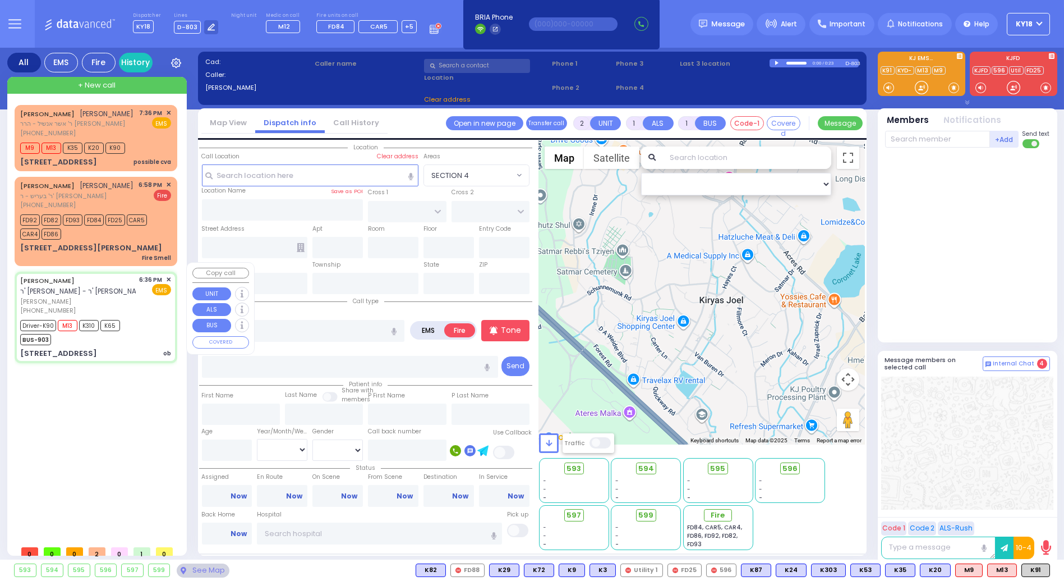
type input "26"
select select "Year"
select select "[DEMOGRAPHIC_DATA]"
type input "18:36"
type input "18:39"
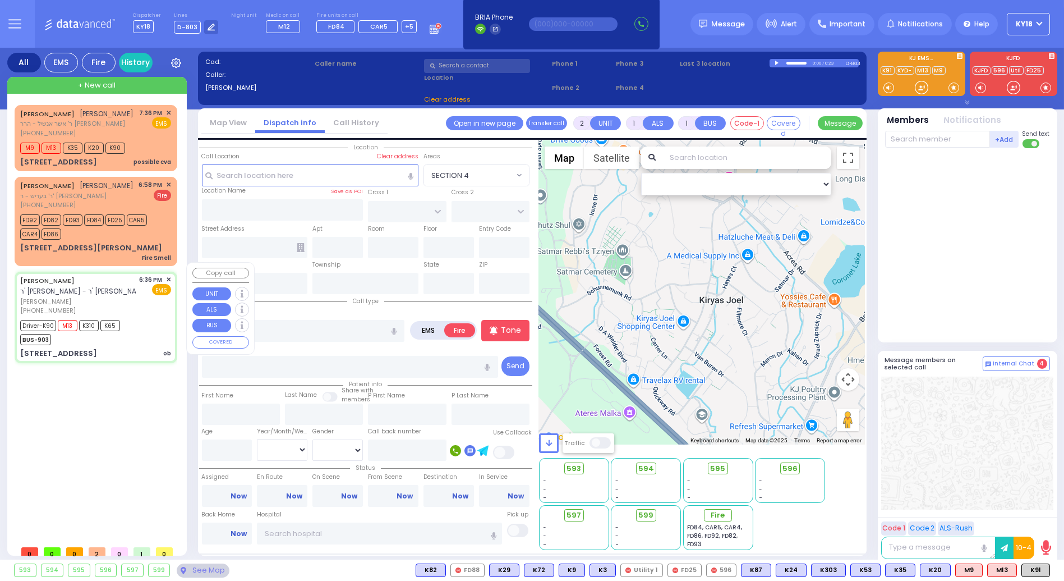
type input "18:42"
type input "18:53"
type input "19:11"
type input "19:24"
type input "Good Samaritan Hospital 257 Lafayette Avenue 8457909405 Suffern"
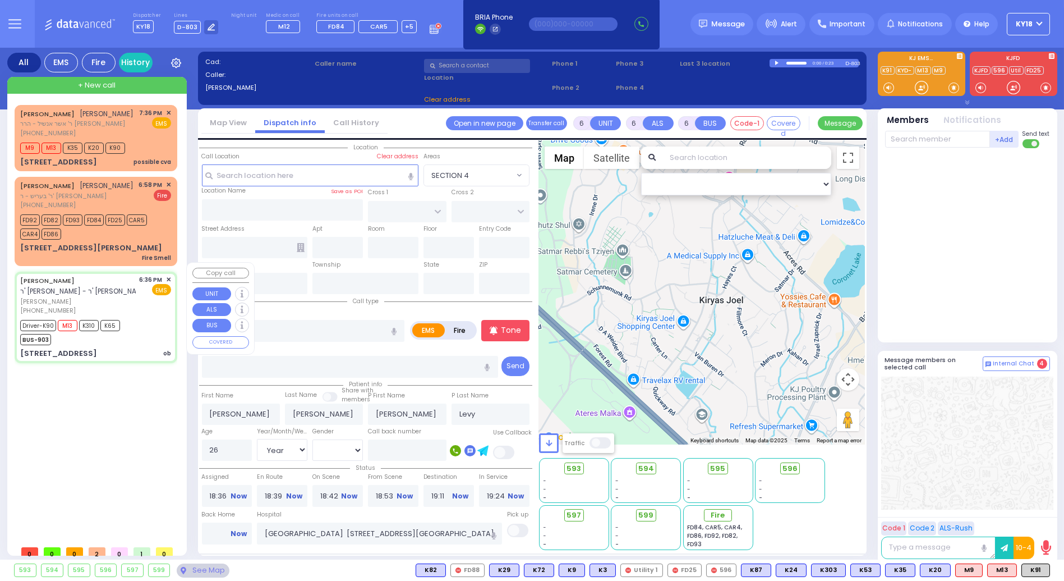
select select "Hatzalah Garages"
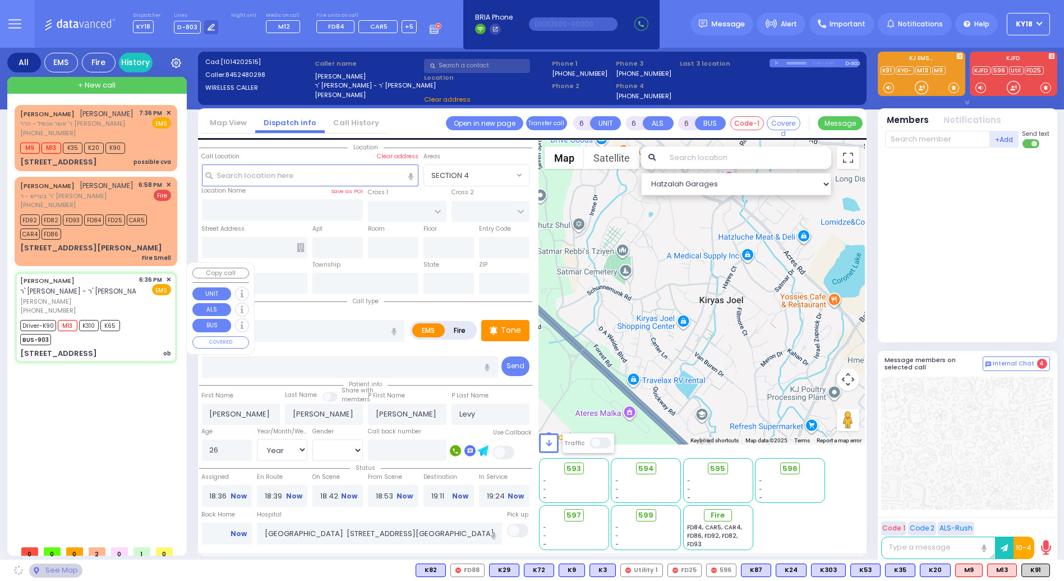
type input "S.M. ROSMER RD"
type input "PILNUA RD"
type input "1 MAGLENITZ ST"
type input "202"
type input "Monroe"
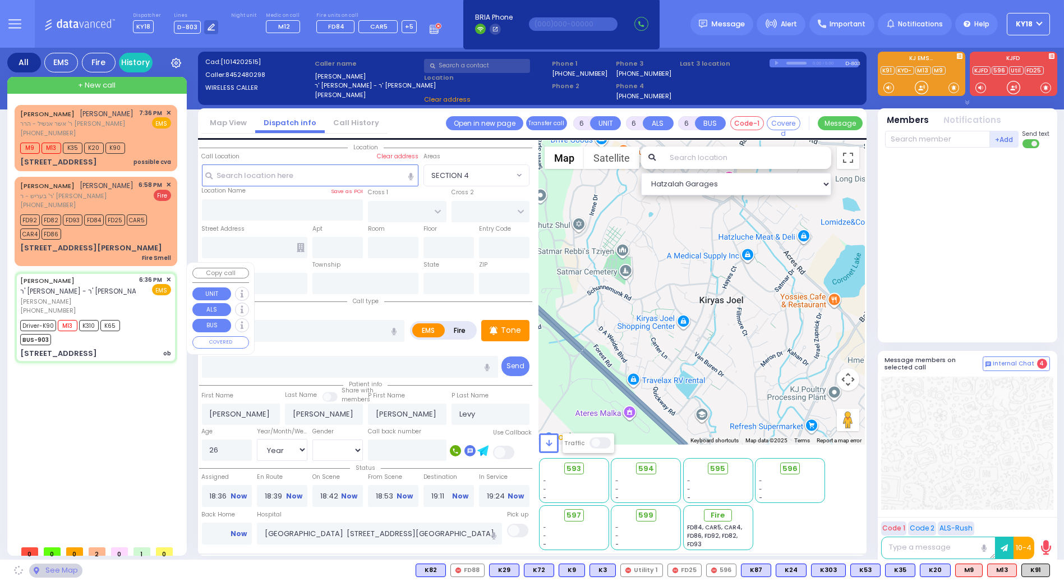
type input "[US_STATE]"
type input "10950"
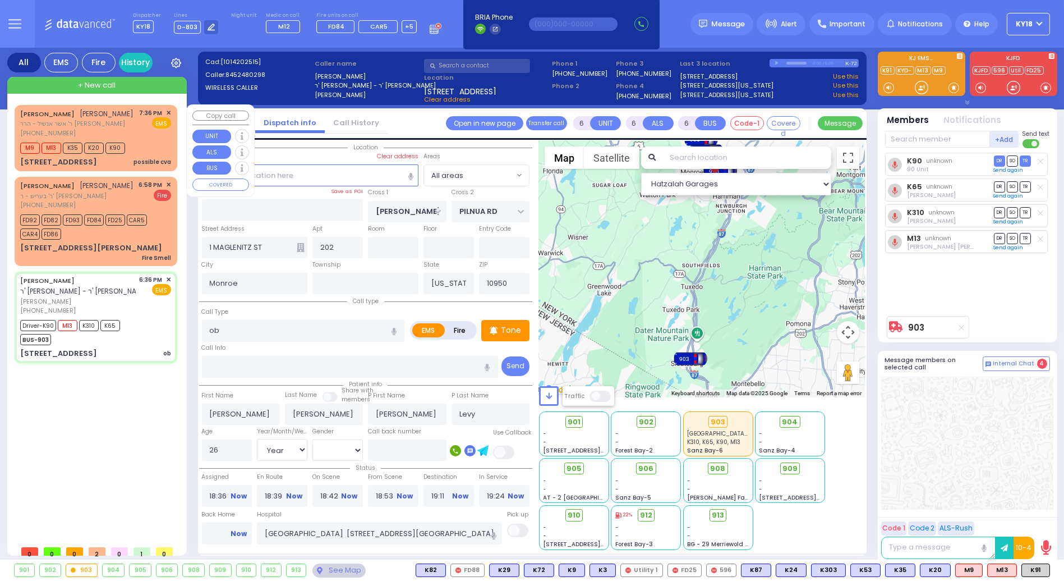
click at [149, 146] on div "M9 M13 K35 K20 K90" at bounding box center [95, 147] width 151 height 14
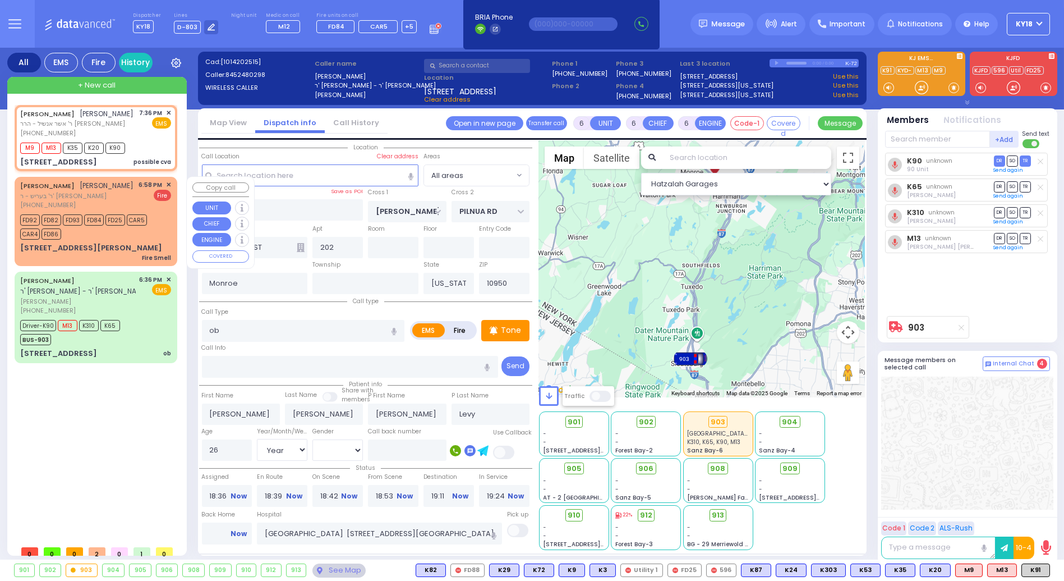
type input "2"
type input "1"
select select
type input "possible cva"
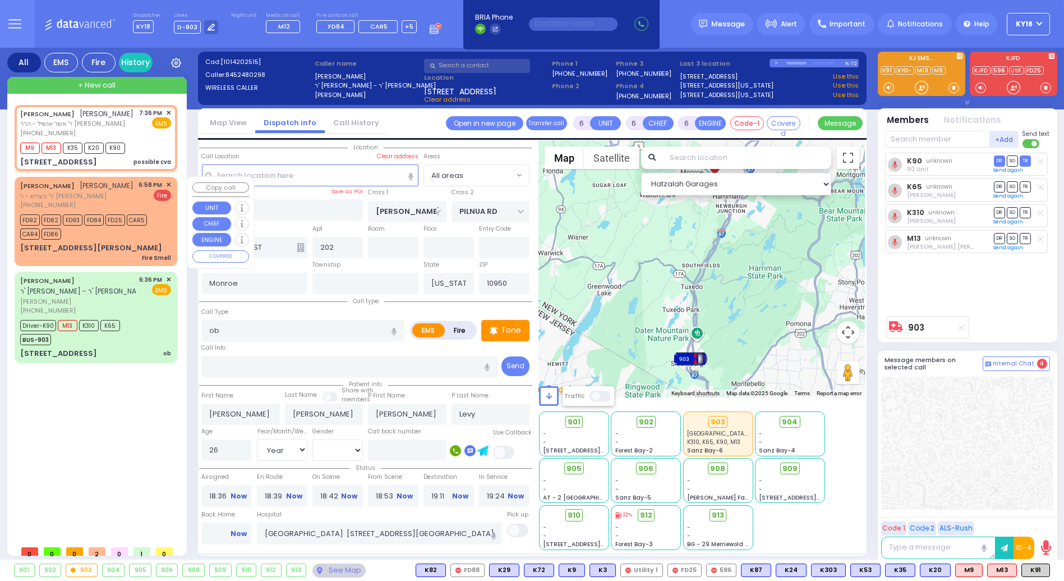
radio input "true"
type input "DUVID"
type input "LICHTENSTEIN"
type input "76"
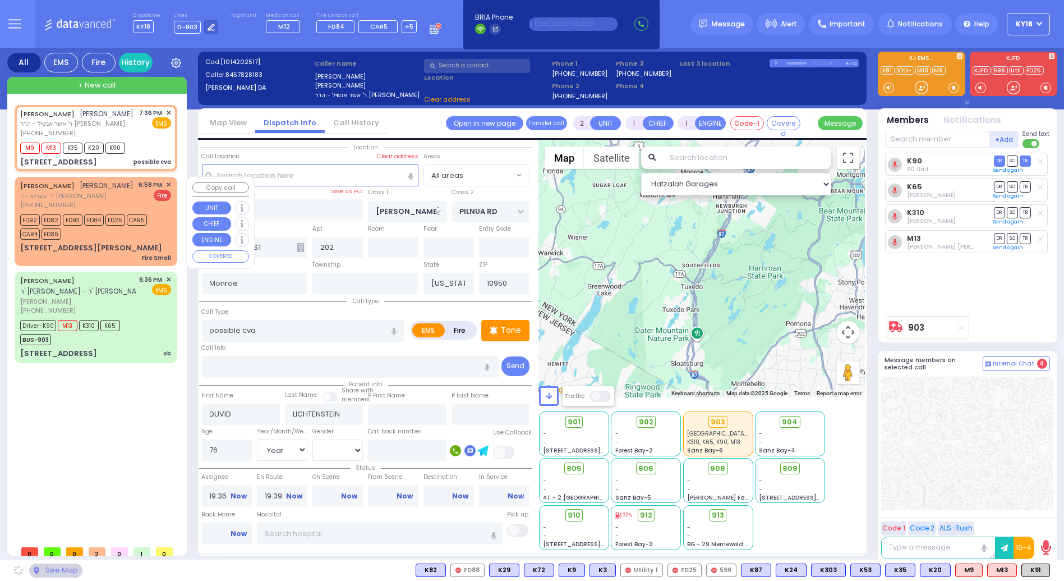
click at [123, 206] on div "SHLOME LAUFER שלמה לויפער ר' בעריש - ר' חיים ישראל פעלדמאן (845) 781-6792 6:58 …" at bounding box center [95, 195] width 151 height 30
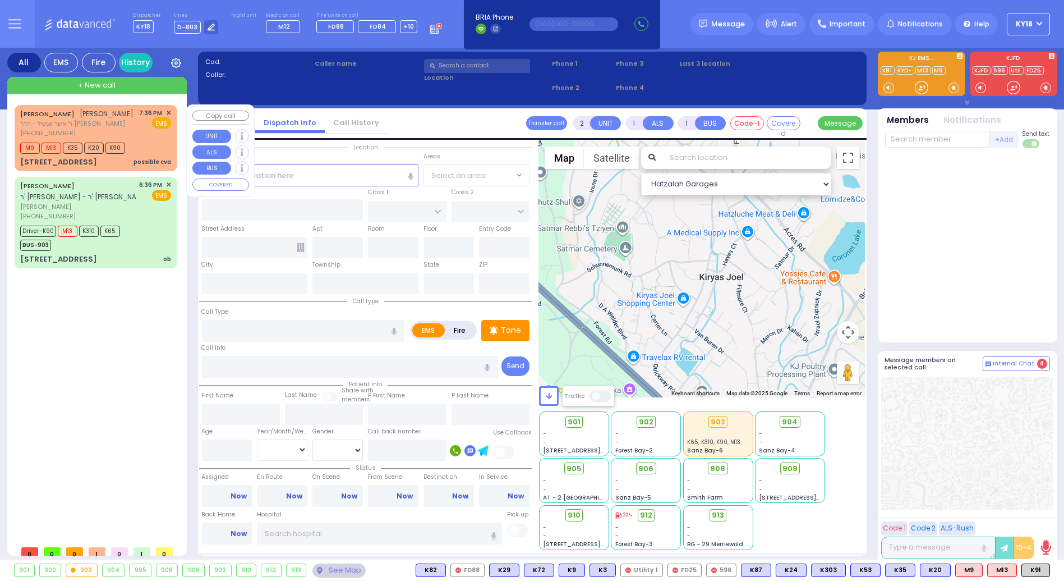
click at [158, 150] on div "M9 M13 K35 K20 K90" at bounding box center [95, 147] width 151 height 14
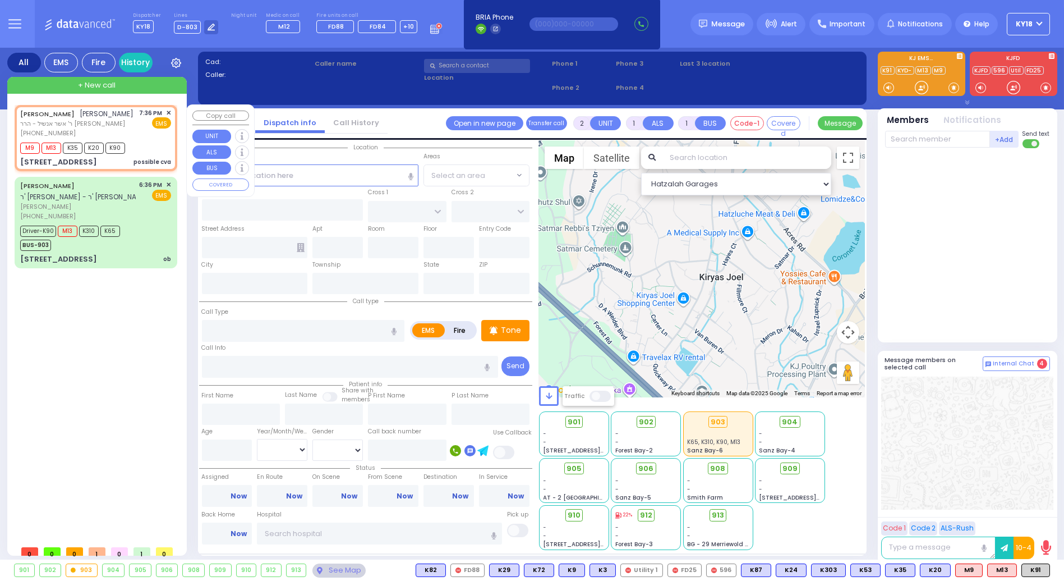
select select
type input "possible cva"
radio input "true"
type input "DUVID"
type input "LICHTENSTEIN"
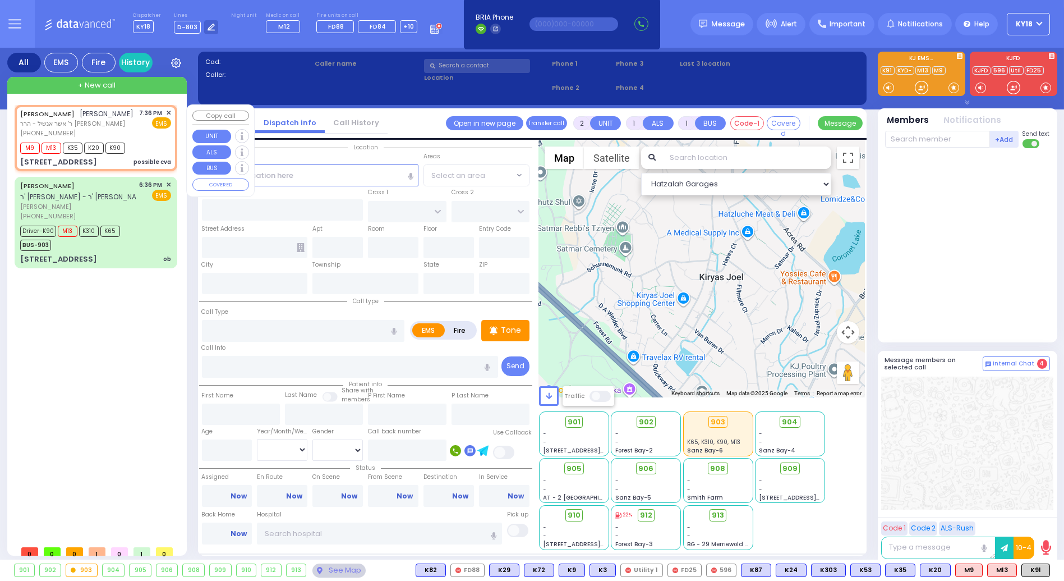
type input "76"
select select "Year"
select select "[DEMOGRAPHIC_DATA]"
type input "19:36"
type input "19:39"
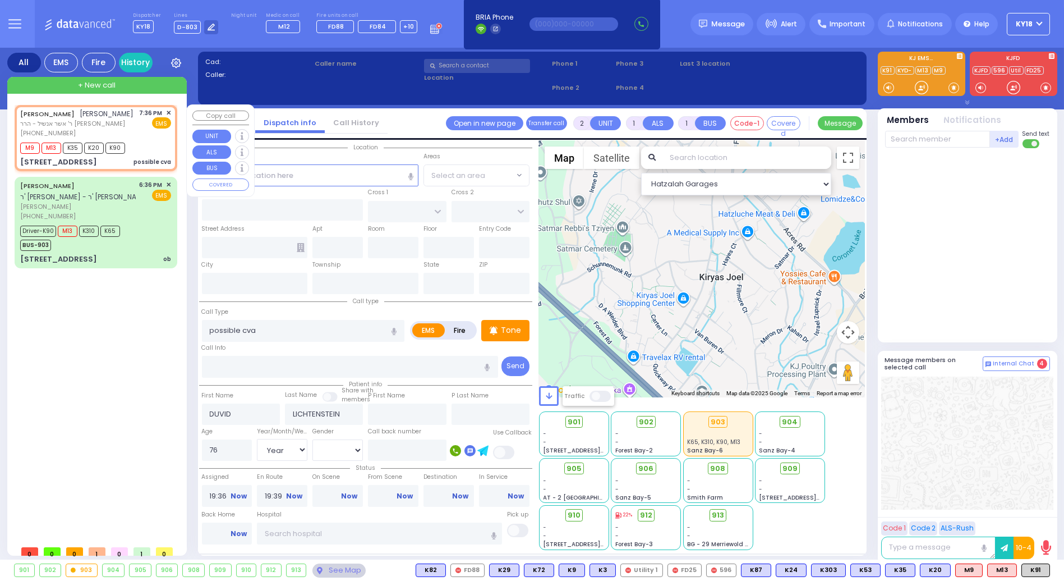
type input "SCHUNNEMUNK RD"
type input "[PERSON_NAME] COURT"
type input "3 SCHUNNEMUNK RD"
type input "301"
type input "Monroe"
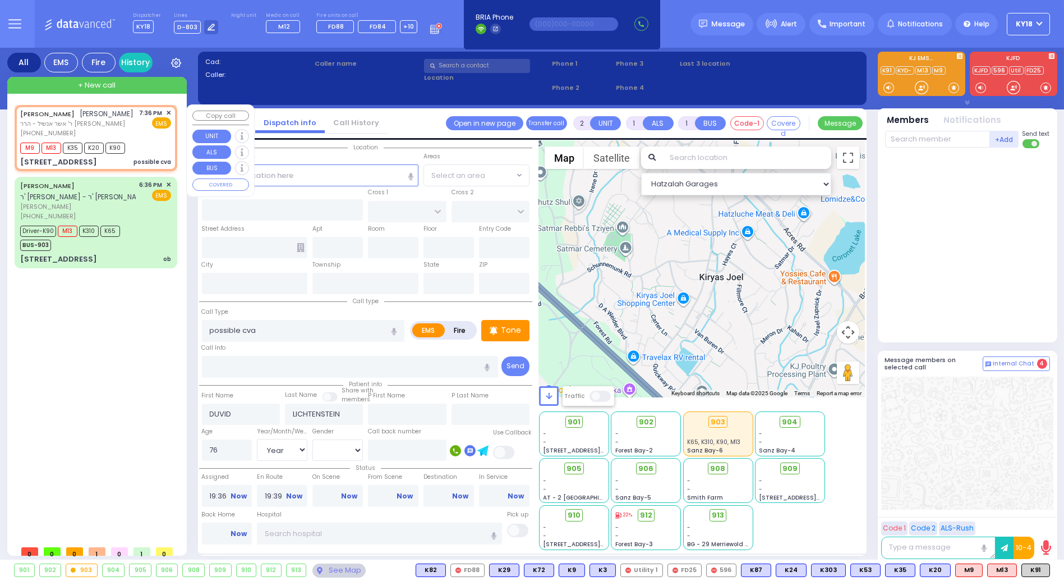
type input "[US_STATE]"
type input "10950"
select select "Hatzalah Garages"
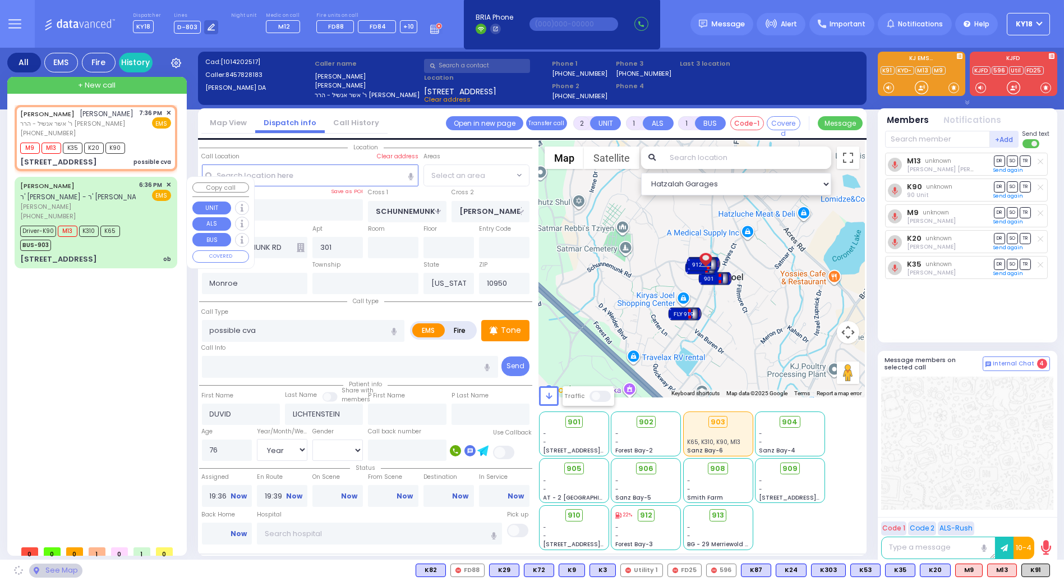
select select "[GEOGRAPHIC_DATA]"
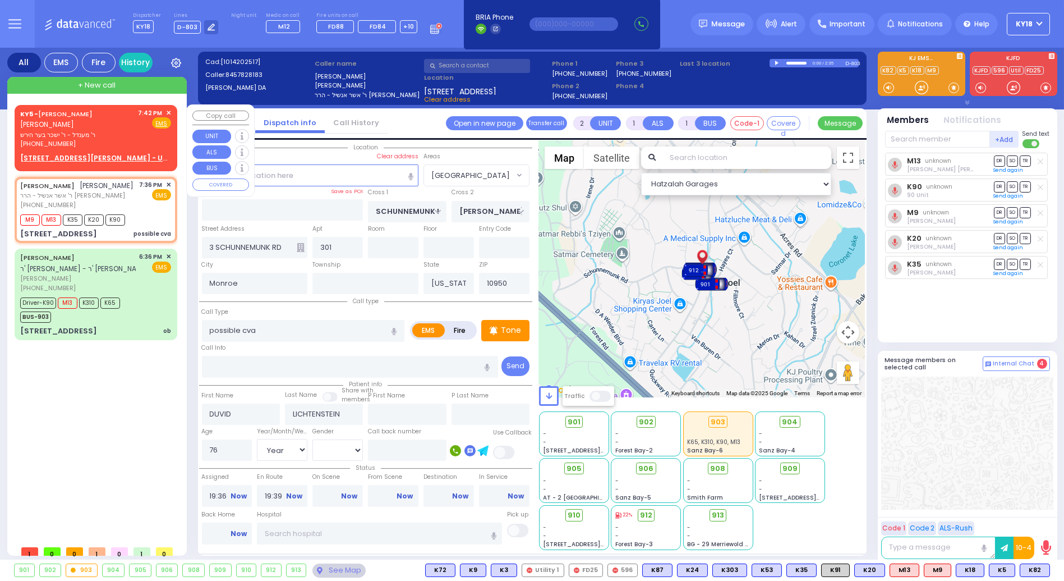
click at [167, 111] on span "✕" at bounding box center [168, 113] width 5 height 10
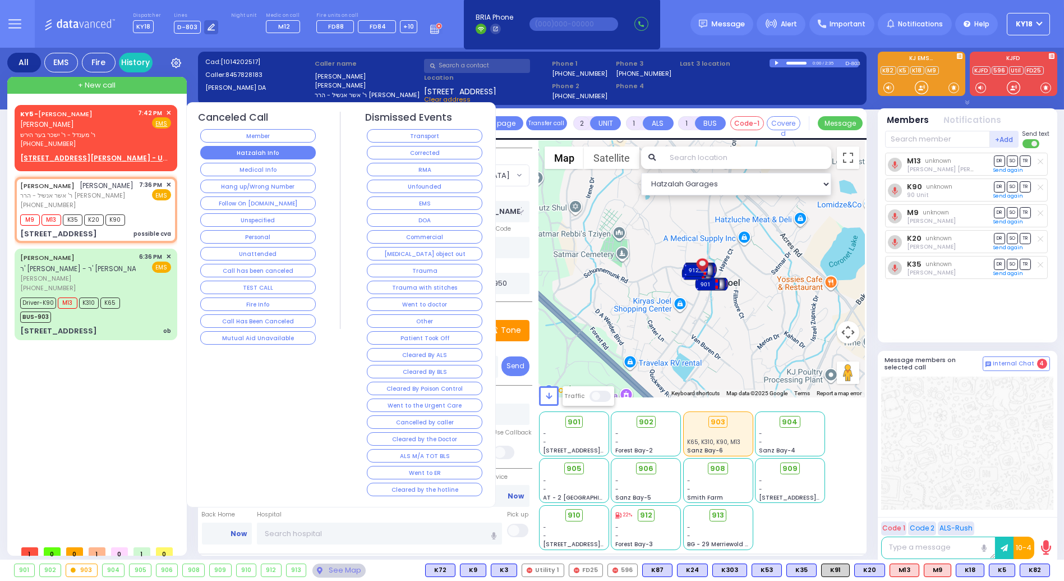
click at [282, 154] on button "Hatzalah Info" at bounding box center [258, 152] width 116 height 13
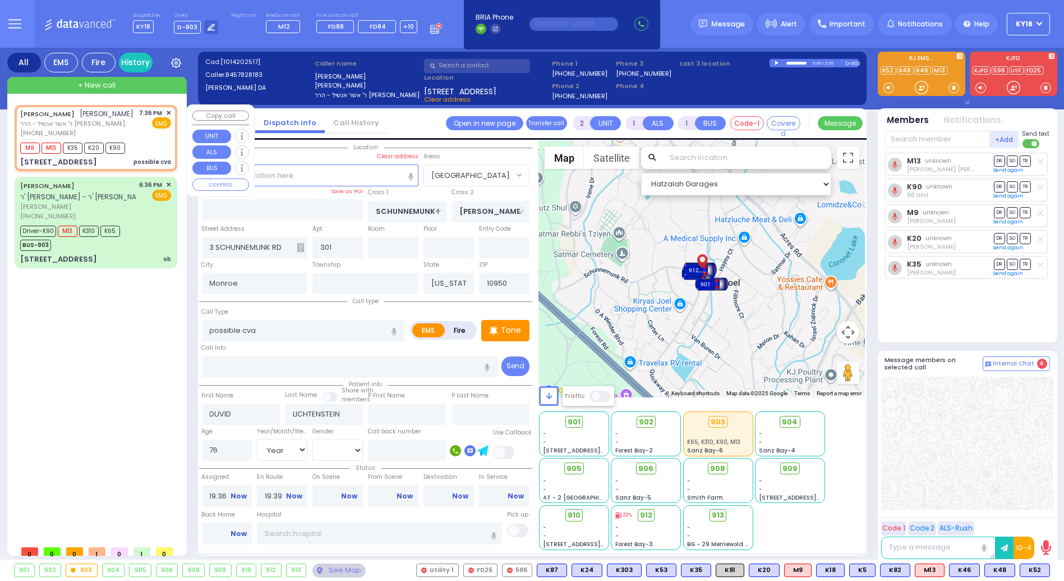
click at [153, 141] on div "M9 M13 K35 K20 K90" at bounding box center [95, 147] width 151 height 14
select select
radio input "true"
select select "Year"
select select "[DEMOGRAPHIC_DATA]"
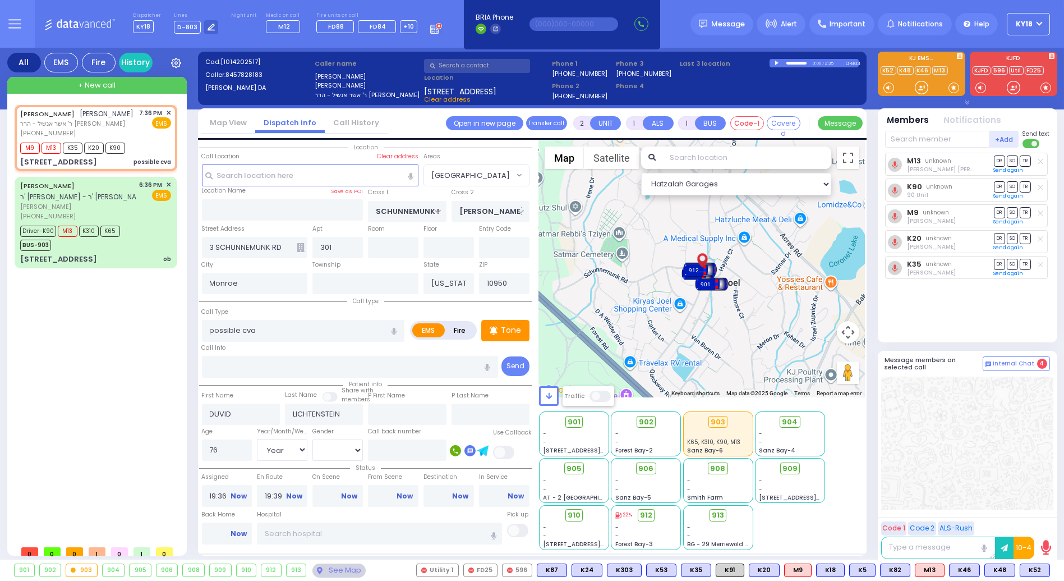
select select "Hatzalah Garages"
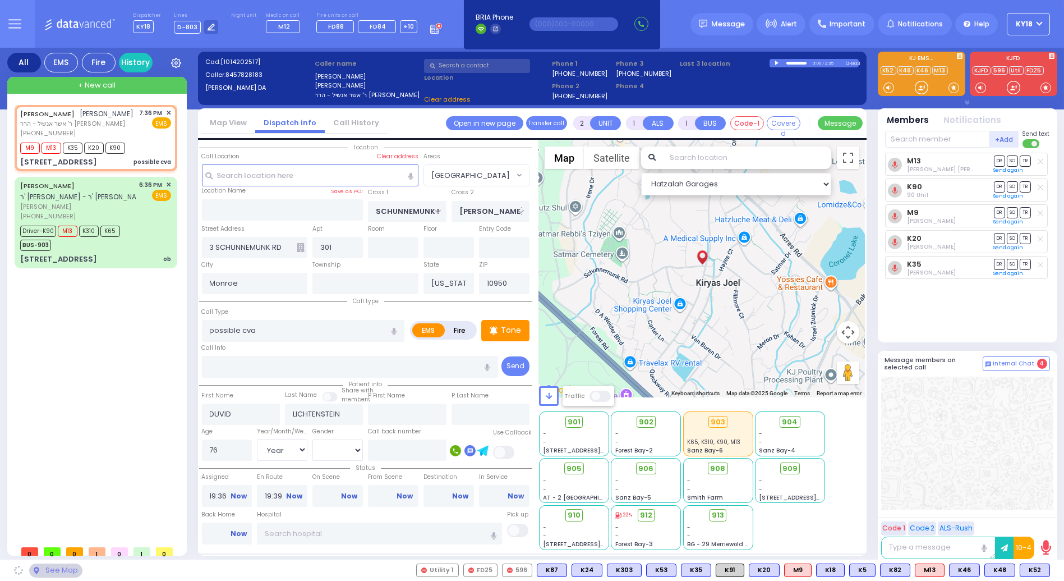
select select "[GEOGRAPHIC_DATA]"
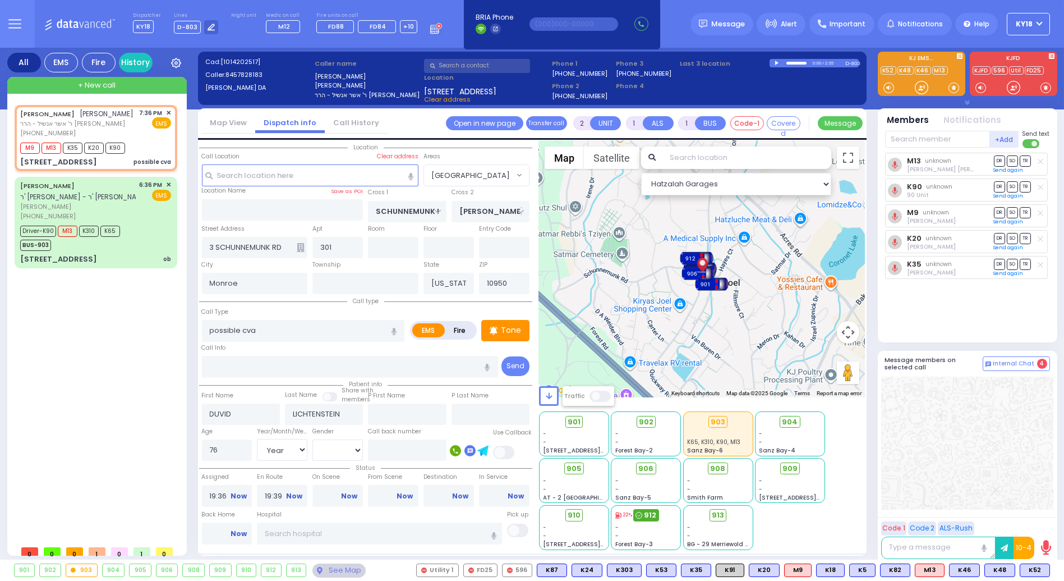
click at [648, 517] on span "912" at bounding box center [650, 514] width 12 height 11
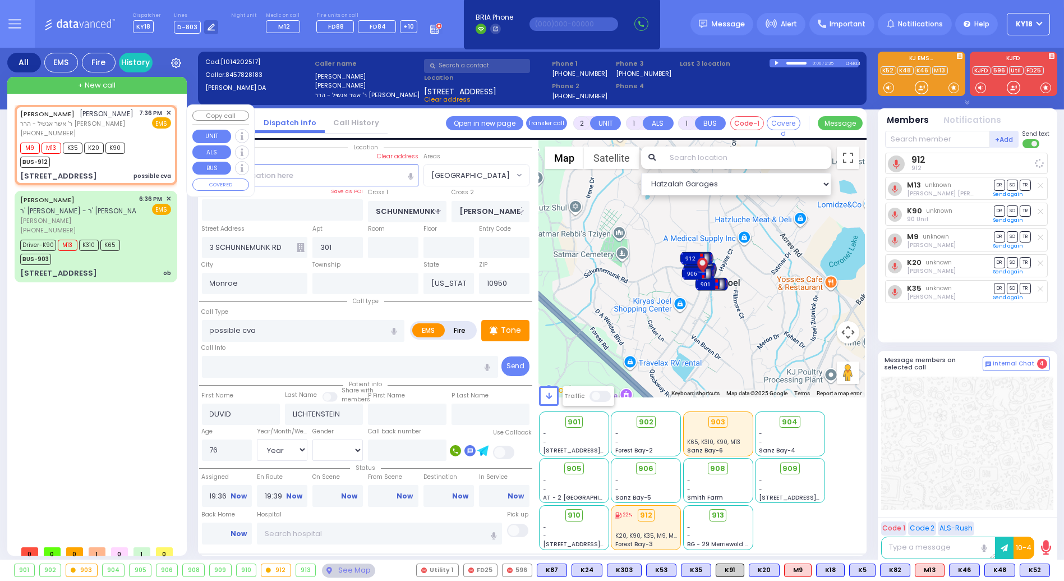
select select
radio input "true"
select select "Year"
select select "[DEMOGRAPHIC_DATA]"
select select "Hatzalah Garages"
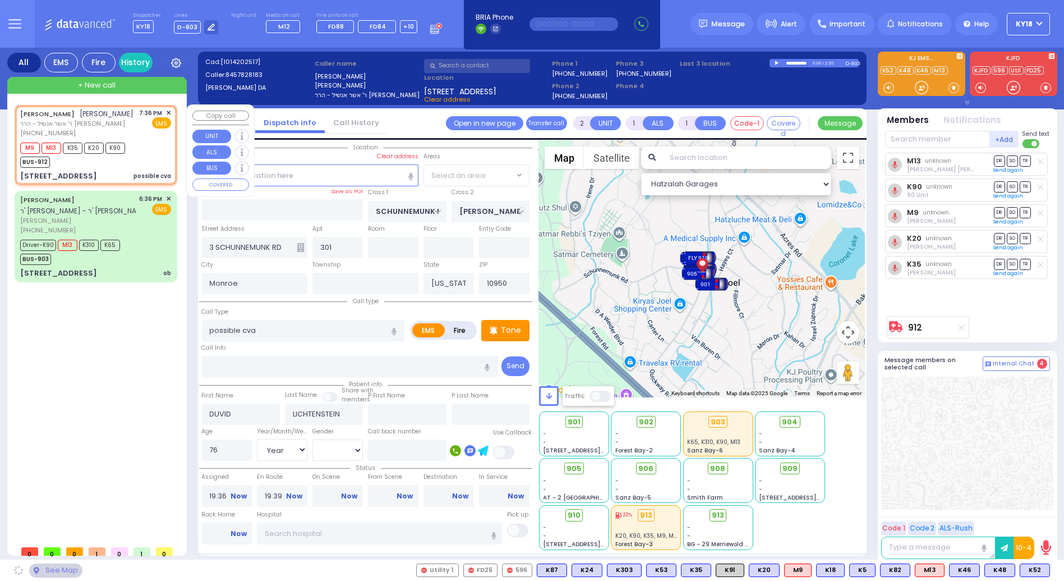
select select "[GEOGRAPHIC_DATA]"
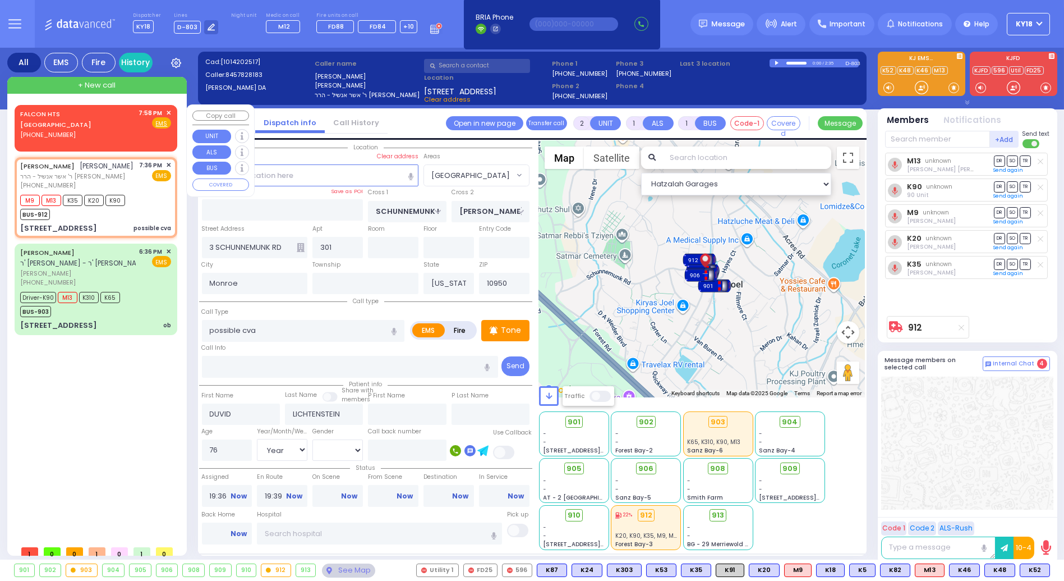
click at [168, 111] on span "✕" at bounding box center [168, 113] width 5 height 10
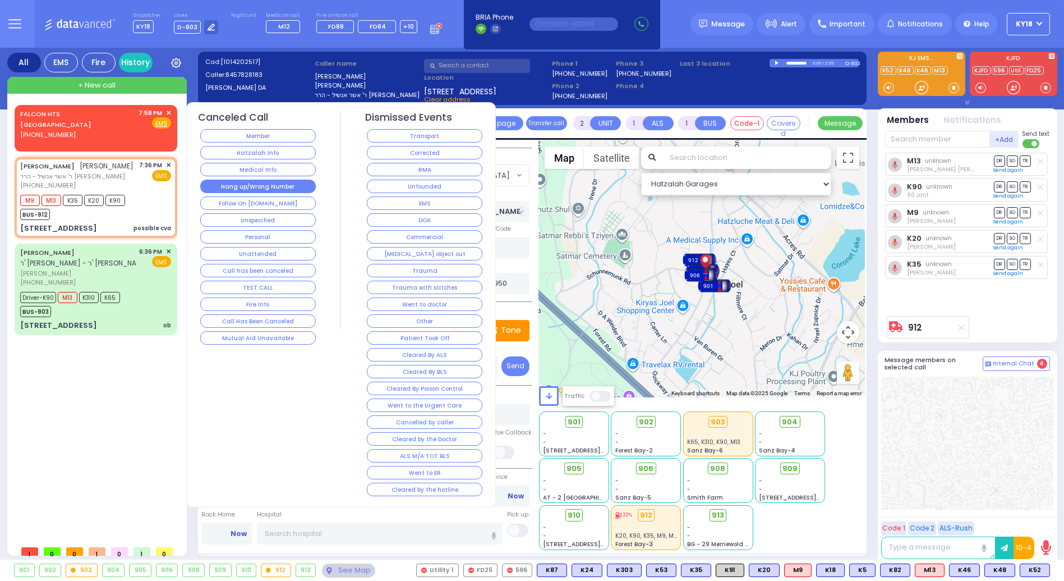
click at [280, 185] on button "Hang up/Wrong Number" at bounding box center [258, 186] width 116 height 13
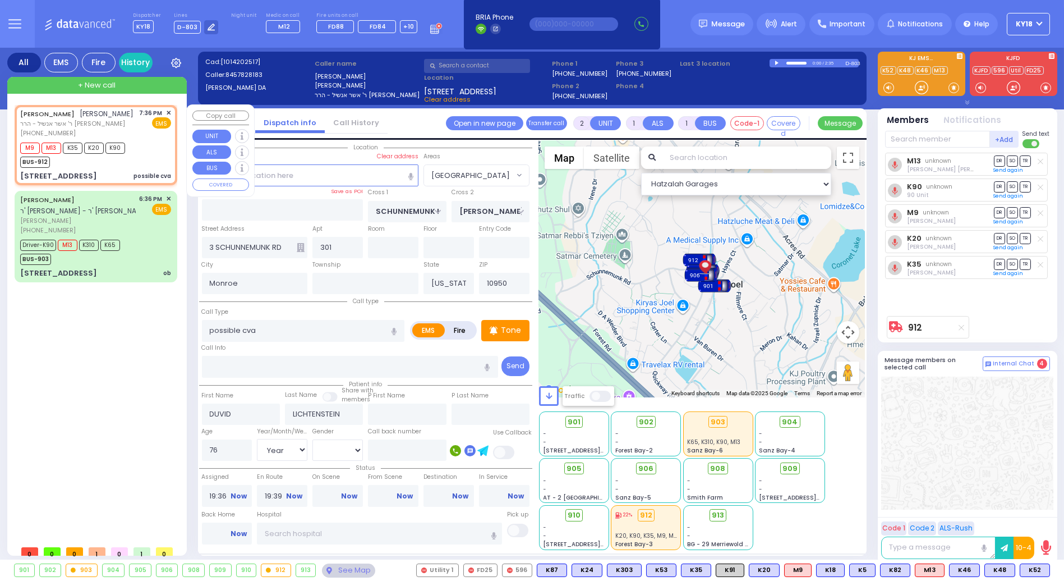
click at [80, 171] on div "[STREET_ADDRESS]" at bounding box center [58, 176] width 77 height 11
select select
radio input "true"
select select "Year"
select select "[DEMOGRAPHIC_DATA]"
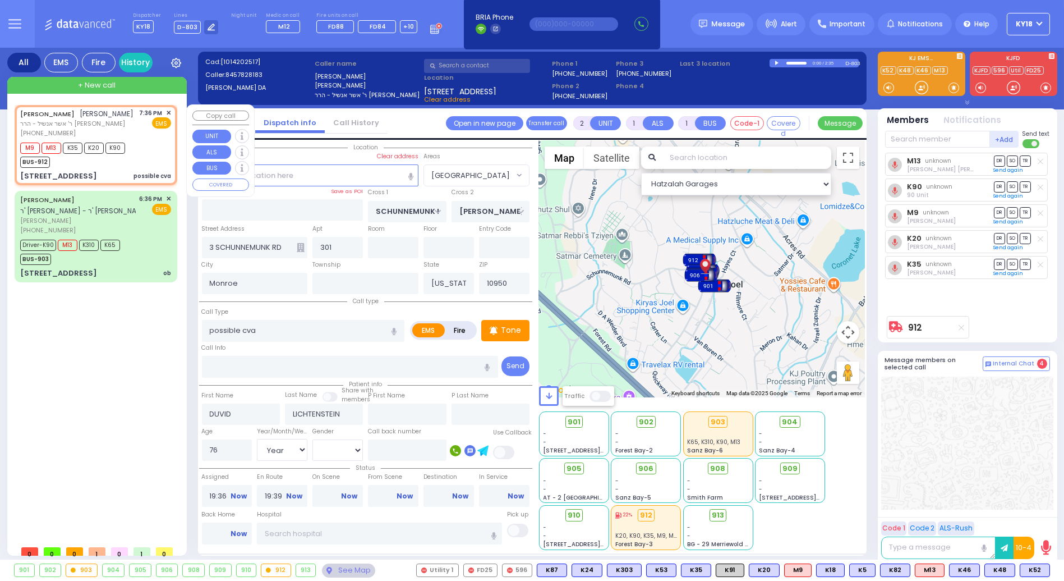
select select "Hatzalah Garages"
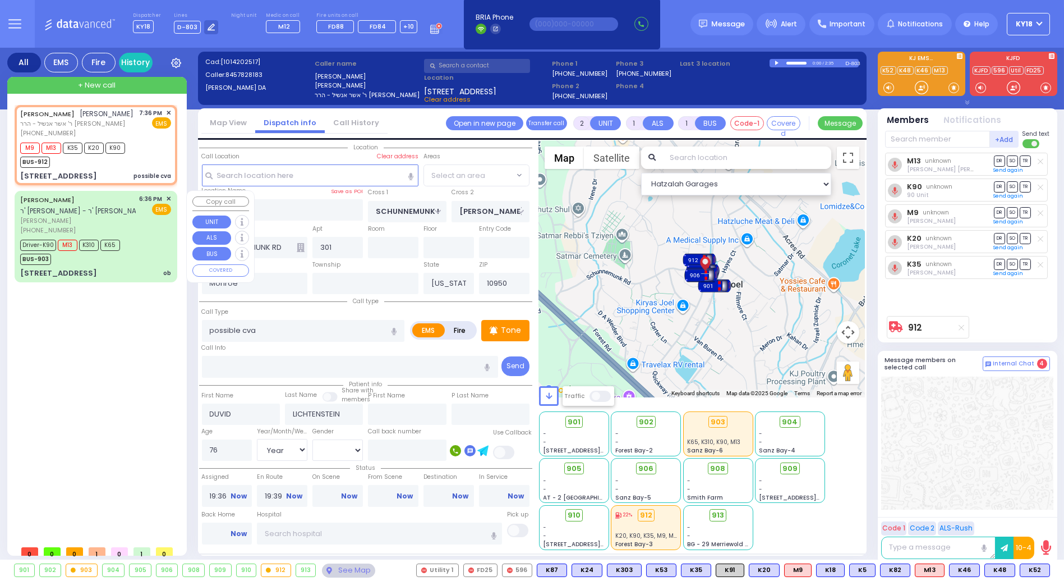
select select "[GEOGRAPHIC_DATA]"
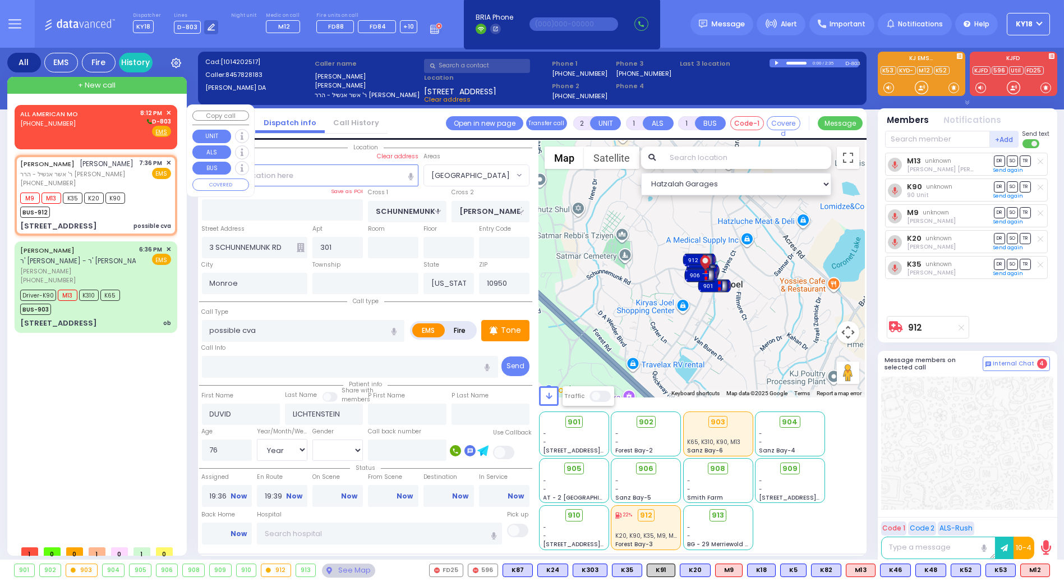
click at [91, 124] on div "ALL AMERICAN MO (800) 318-9486 8:12 PM ✕ D-803" at bounding box center [95, 122] width 151 height 29
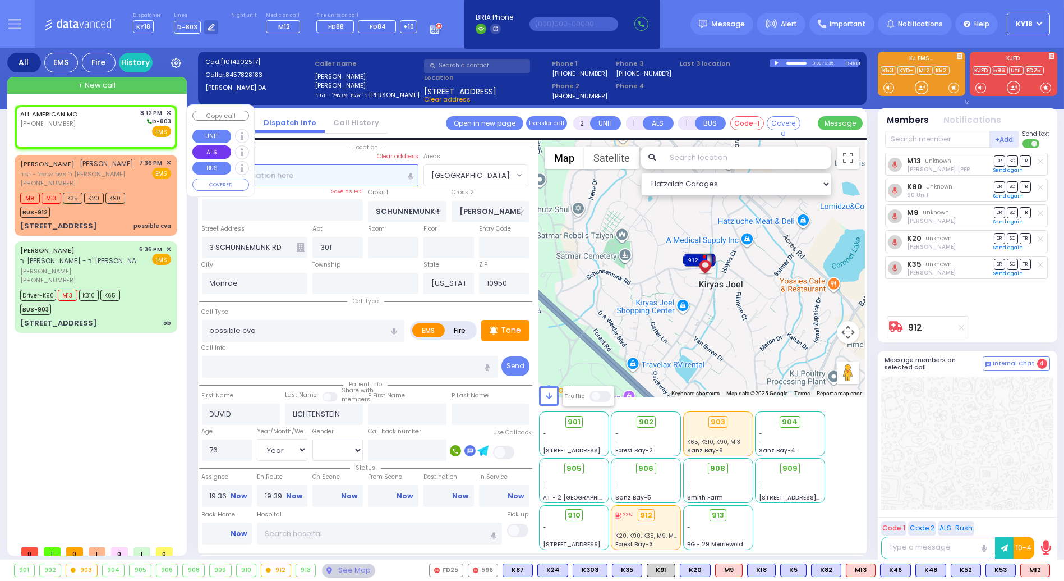
select select
radio input "true"
select select
type input "20:12"
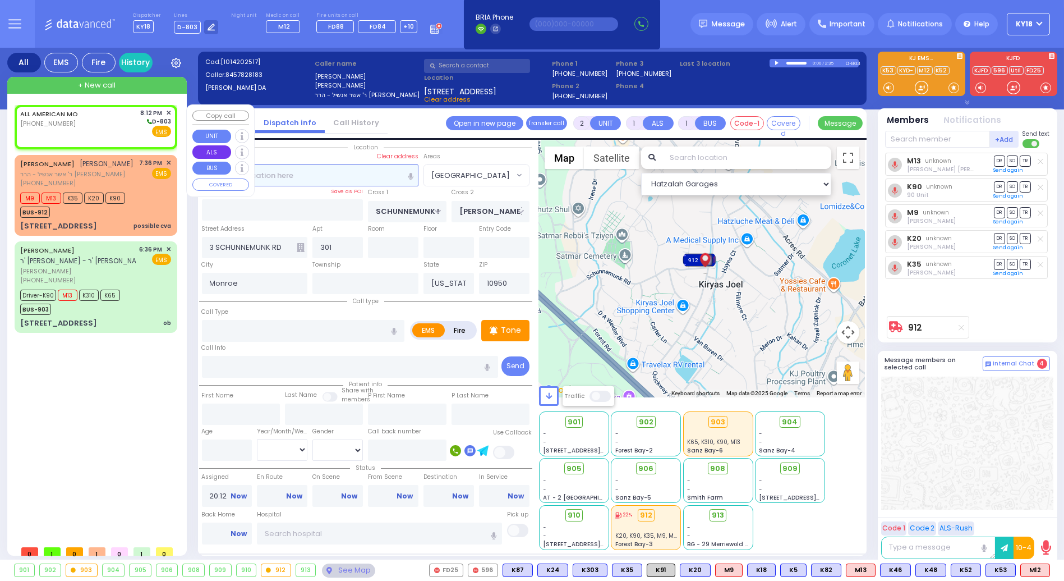
select select "Hatzalah Garages"
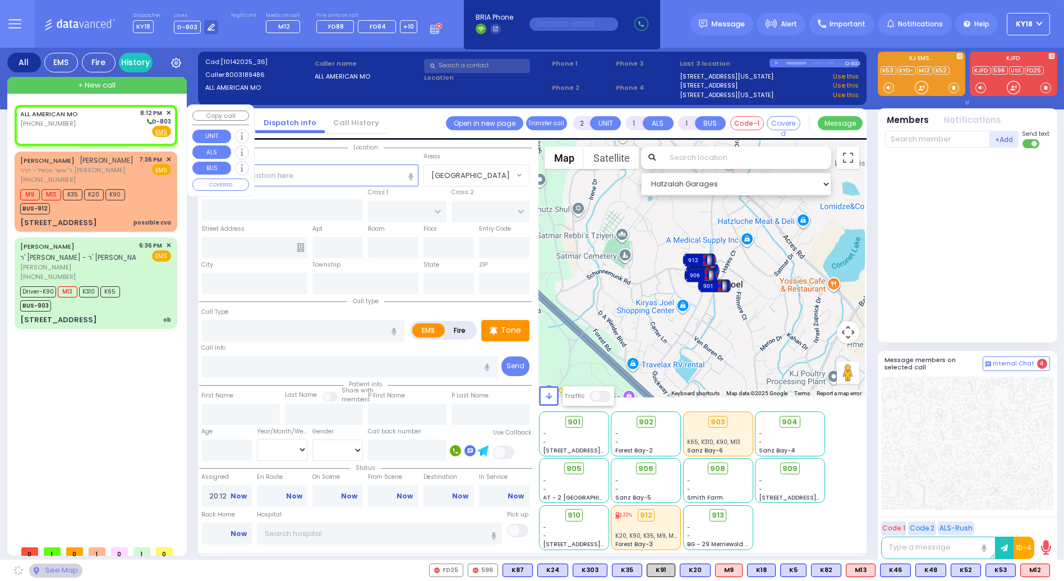
click at [141, 128] on div "ALL AMERICAN MO (800) 318-9486 8:12 PM ✕ D-803" at bounding box center [95, 122] width 151 height 29
select select
radio input "true"
select select
select select "Hatzalah Garages"
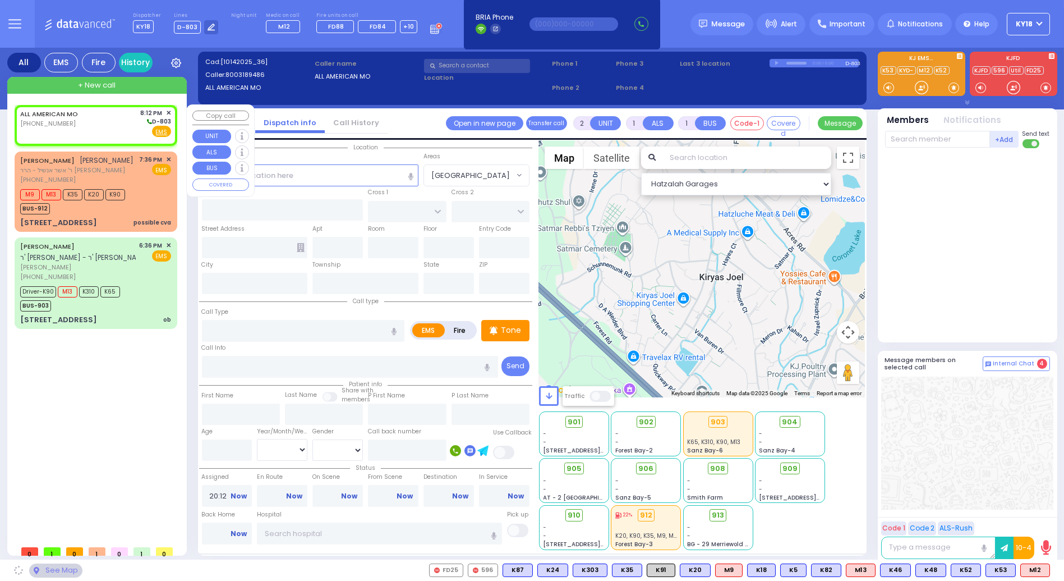
select select
radio input "true"
select select
select select "Hatzalah Garages"
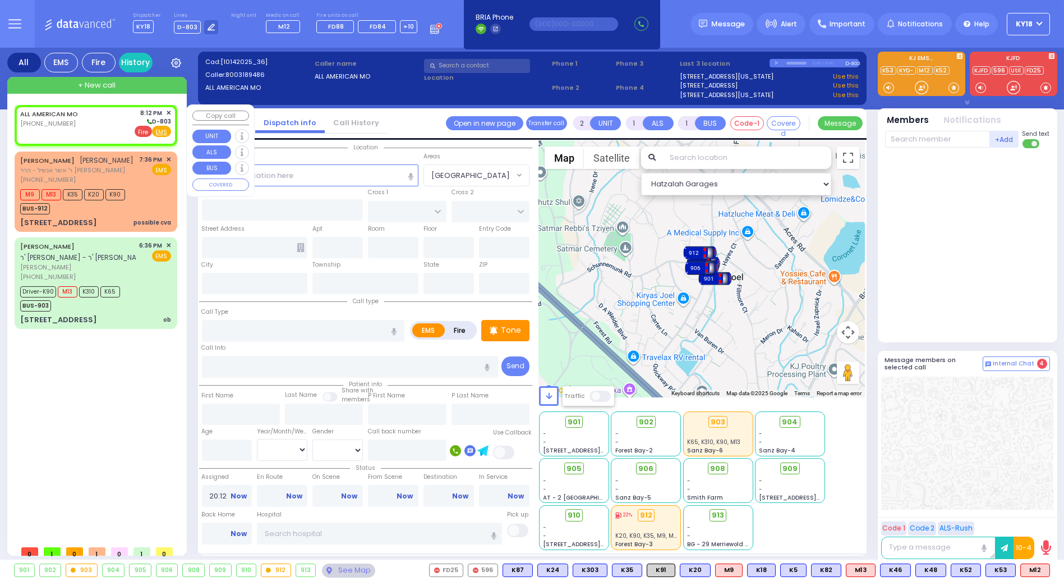
click at [147, 128] on span "Fire" at bounding box center [143, 131] width 17 height 11
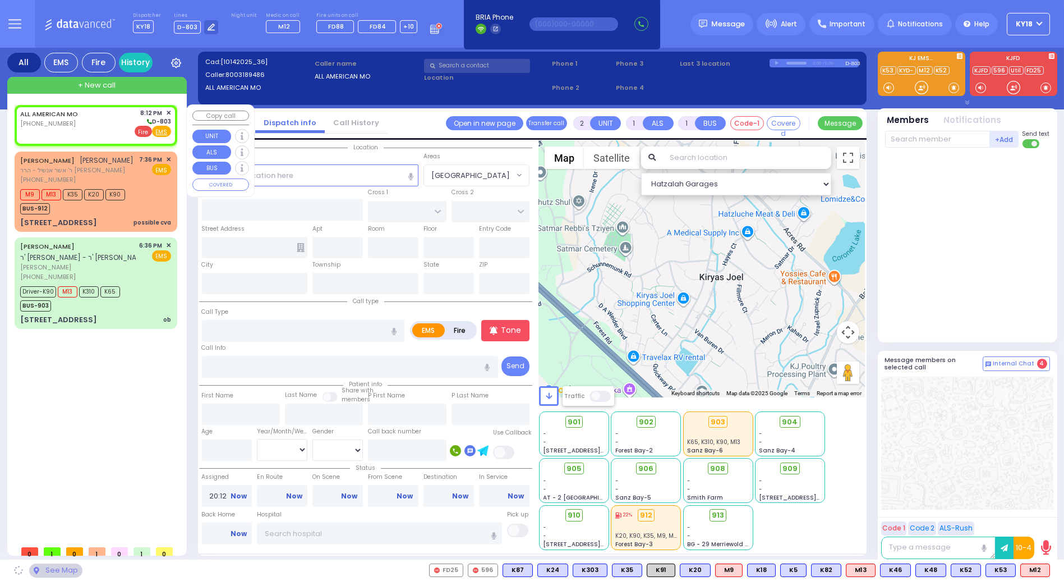
select select
radio input "false"
radio input "true"
select select
select select "Hatzalah Garages"
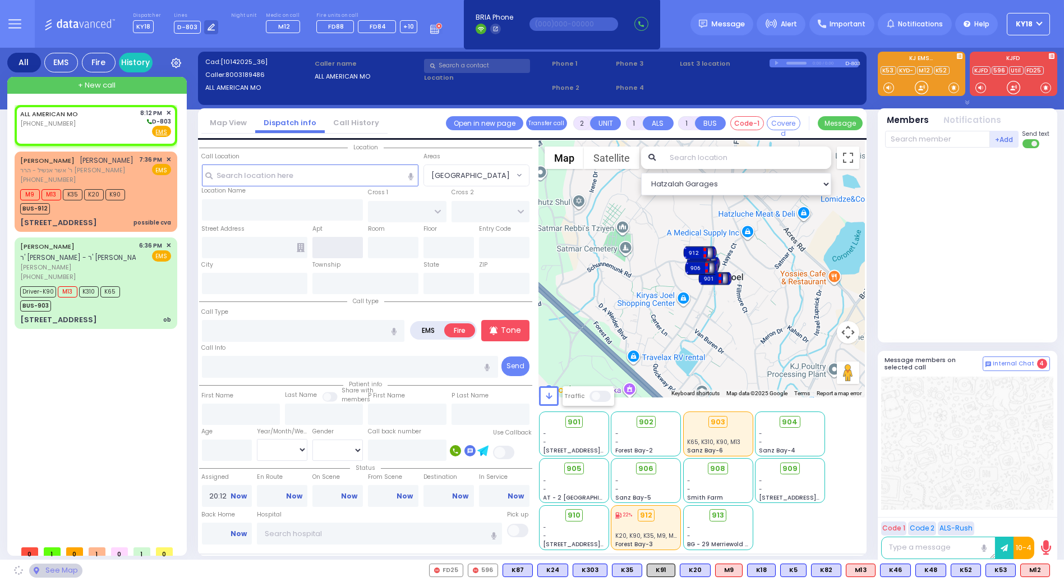
click at [337, 238] on input "text" at bounding box center [337, 247] width 50 height 21
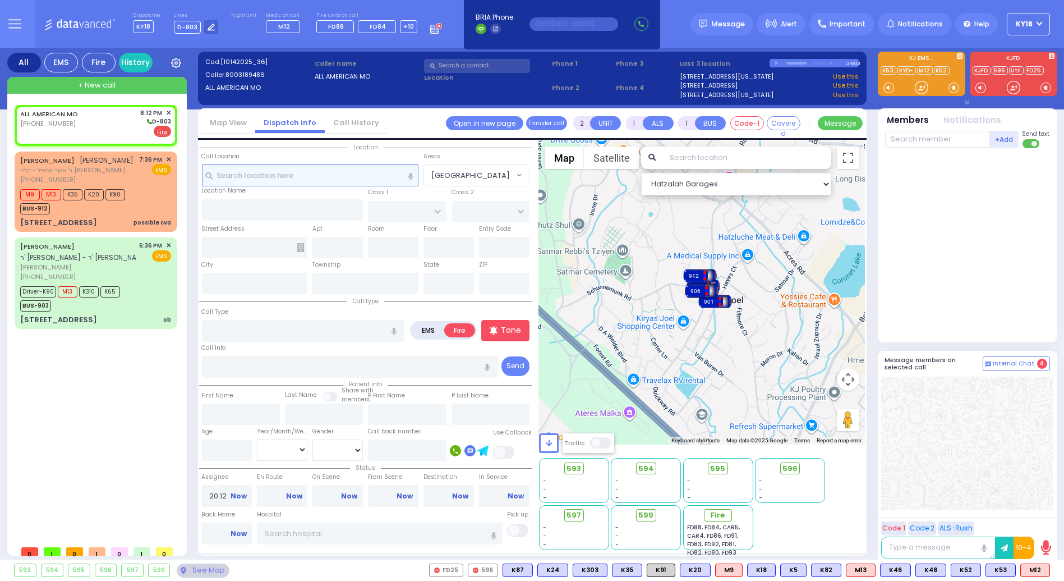
click at [300, 169] on input "text" at bounding box center [310, 174] width 217 height 21
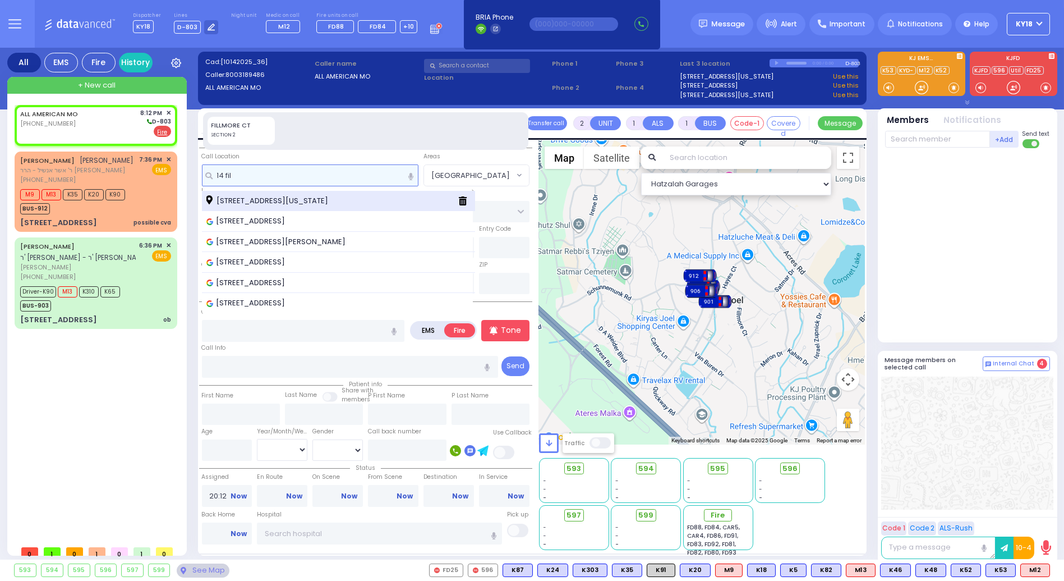
type input "14 fil"
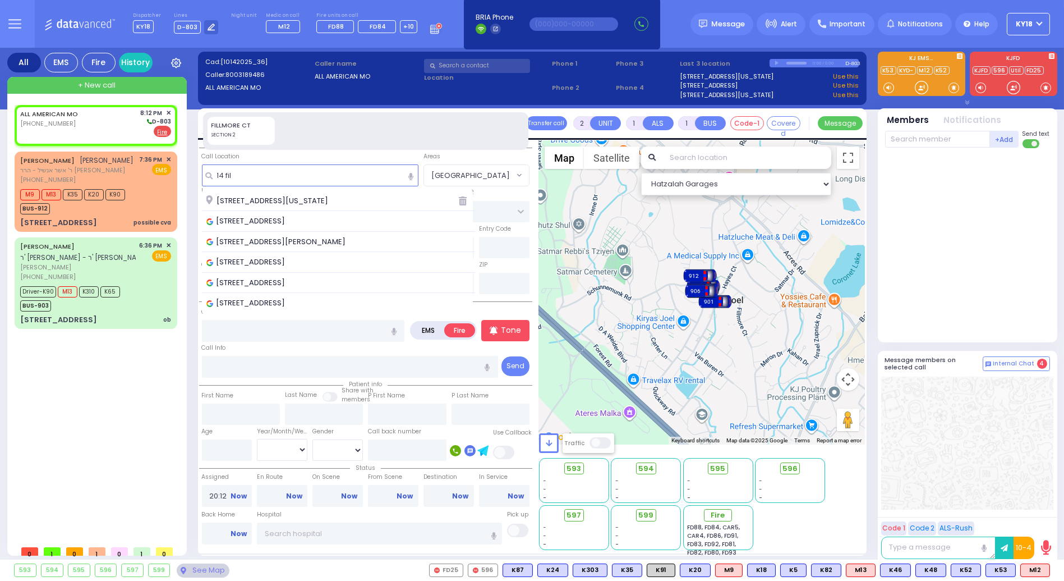
click at [307, 200] on span "[STREET_ADDRESS][US_STATE]" at bounding box center [269, 200] width 126 height 11
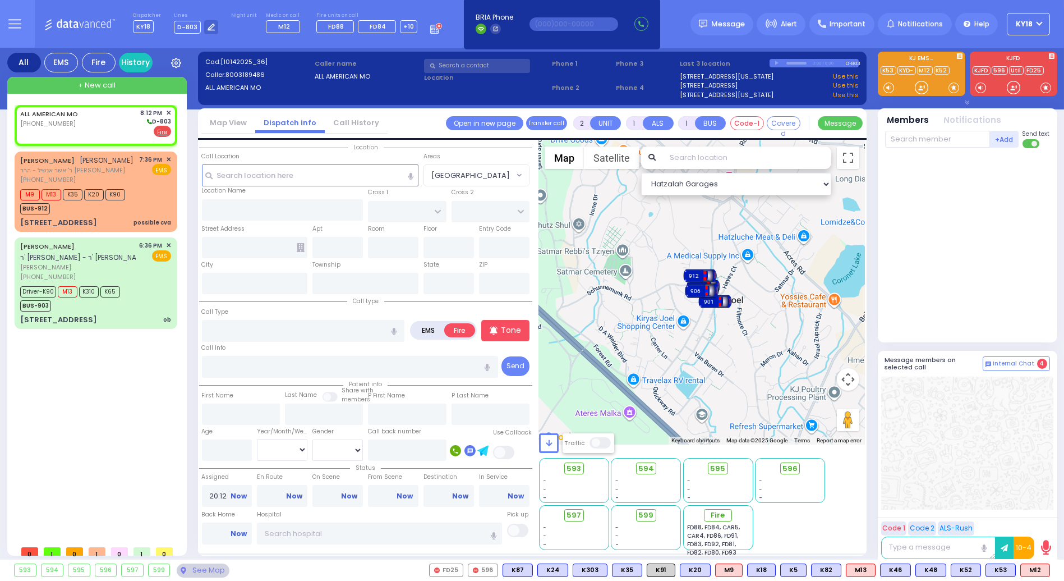
click at [228, 342] on div "Call Info" at bounding box center [350, 360] width 296 height 36
click at [223, 359] on input "text" at bounding box center [350, 366] width 296 height 21
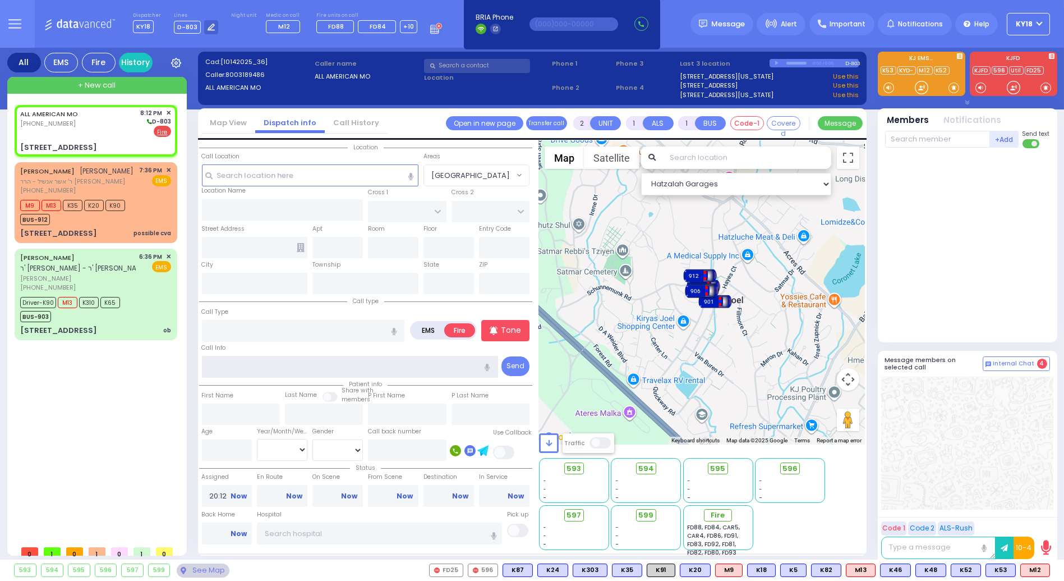
select select
radio input "true"
select select
type input "HAYES COURT"
type input "FILLMORE COURT"
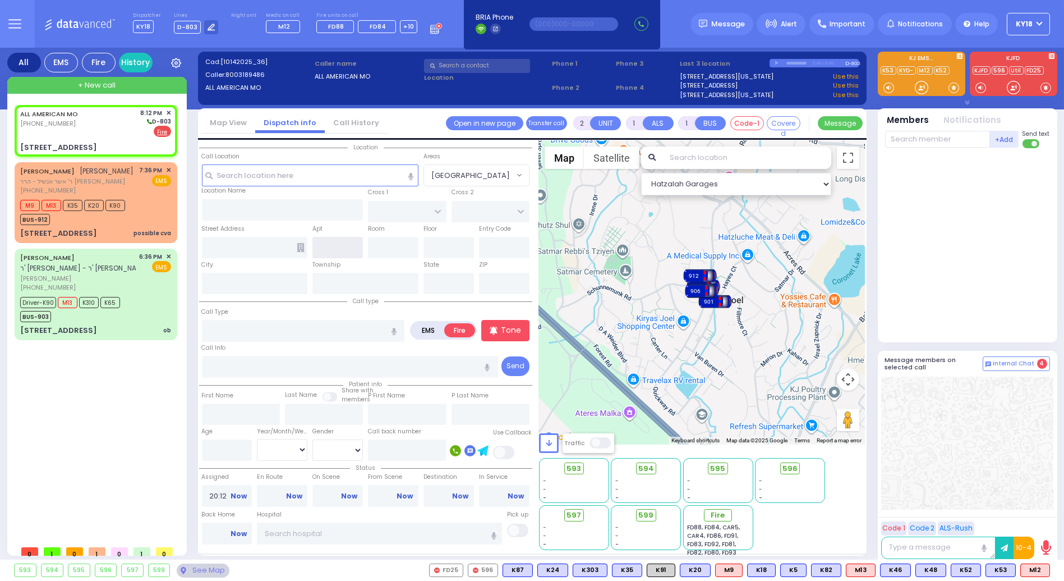
type input "14 Fillmore Court"
type input "Monroe"
type input "[US_STATE]"
type input "10950"
select select "Hatzalah Garages"
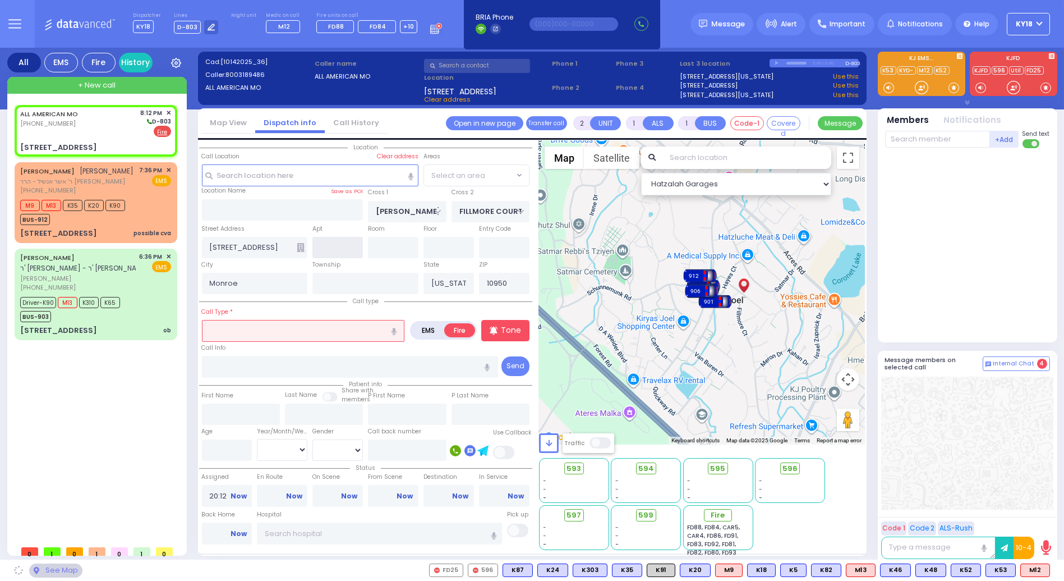
select select "SECTION 3"
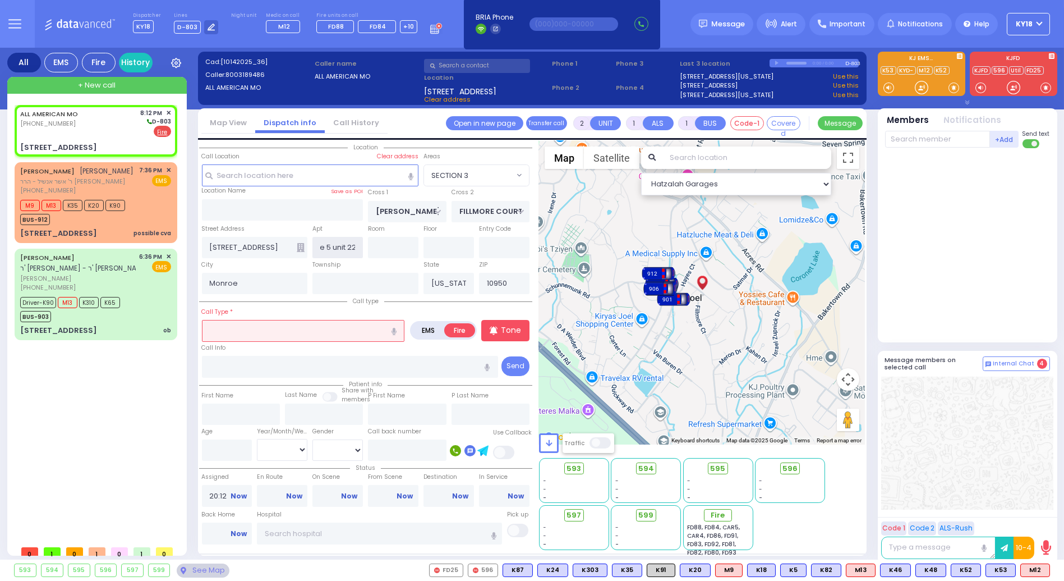
type input "zone 5 unit 221"
drag, startPoint x: 359, startPoint y: 248, endPoint x: 287, endPoint y: 254, distance: 72.6
click at [283, 251] on div "Street Address 14 Fillmore Court zone 5 unit 221 Entry Code" at bounding box center [365, 241] width 333 height 36
click at [240, 365] on input "text" at bounding box center [350, 366] width 296 height 21
paste input "zone 5 unit 221"
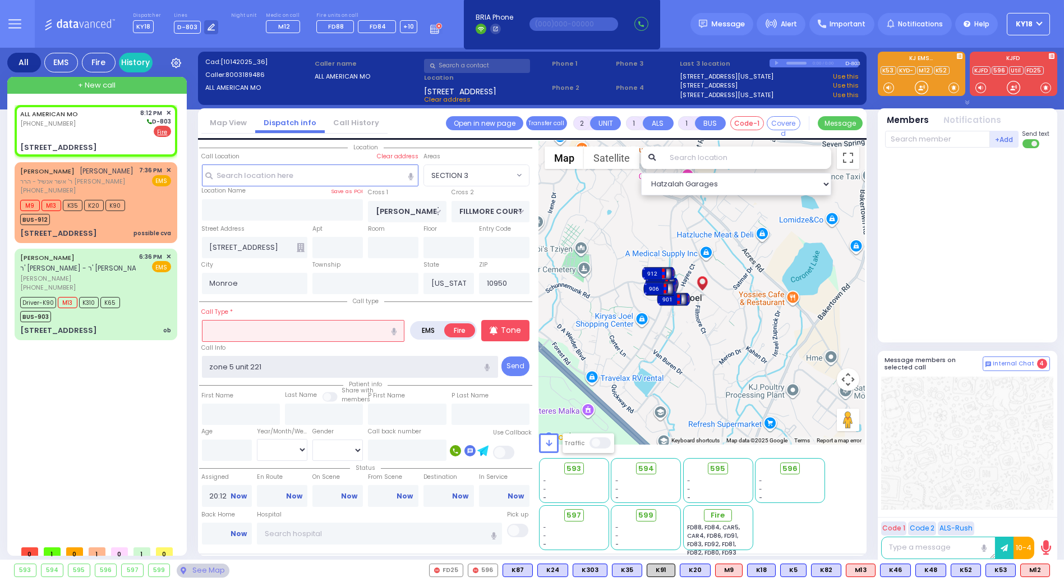
type input "zone 5 unit 221"
click at [236, 327] on input "text" at bounding box center [303, 330] width 203 height 21
select select
radio input "true"
select select
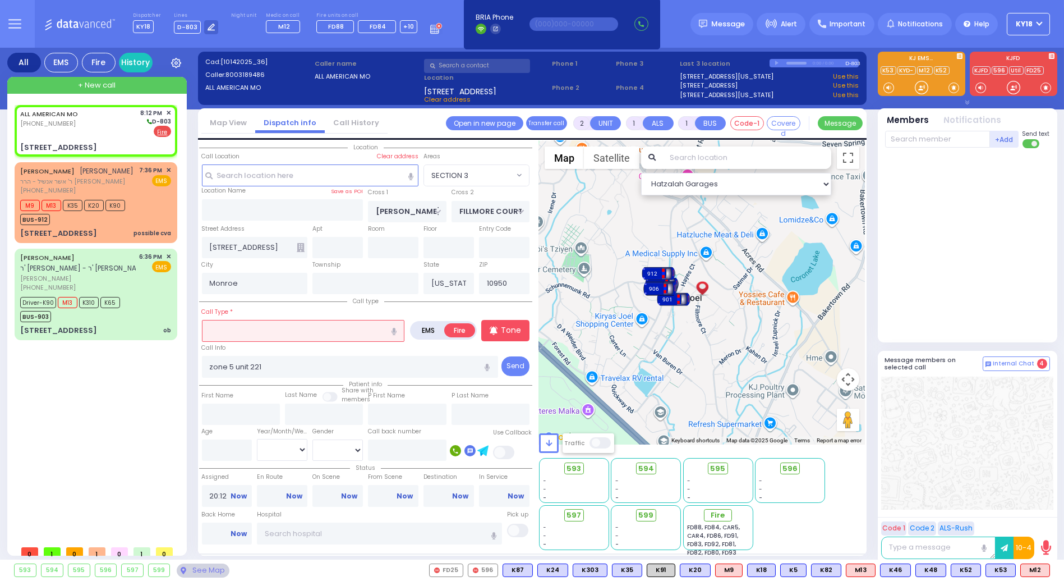
type input "p"
select select "Hatzalah Garages"
select select "SECTION 3"
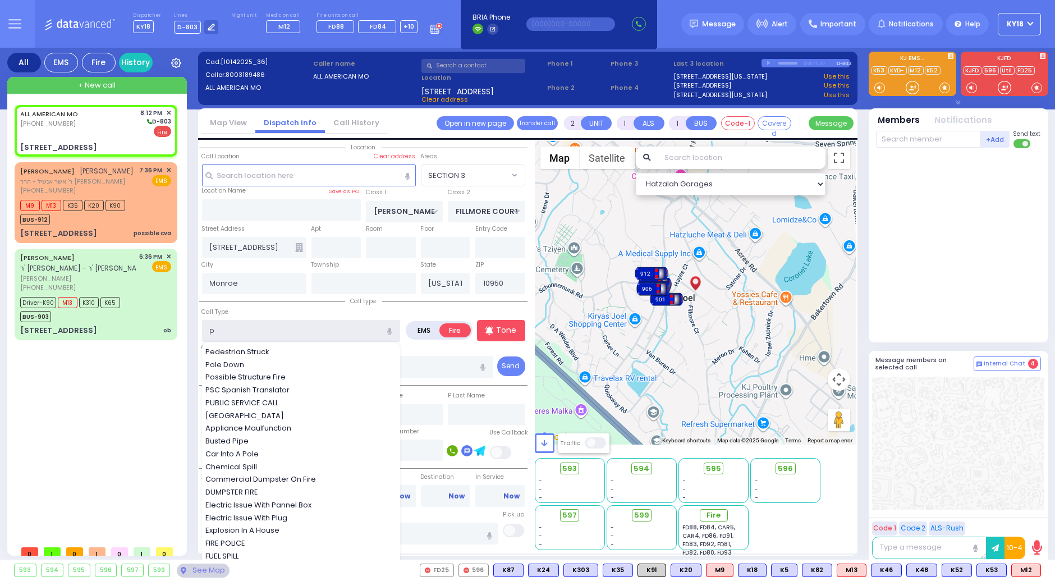
type input "pu"
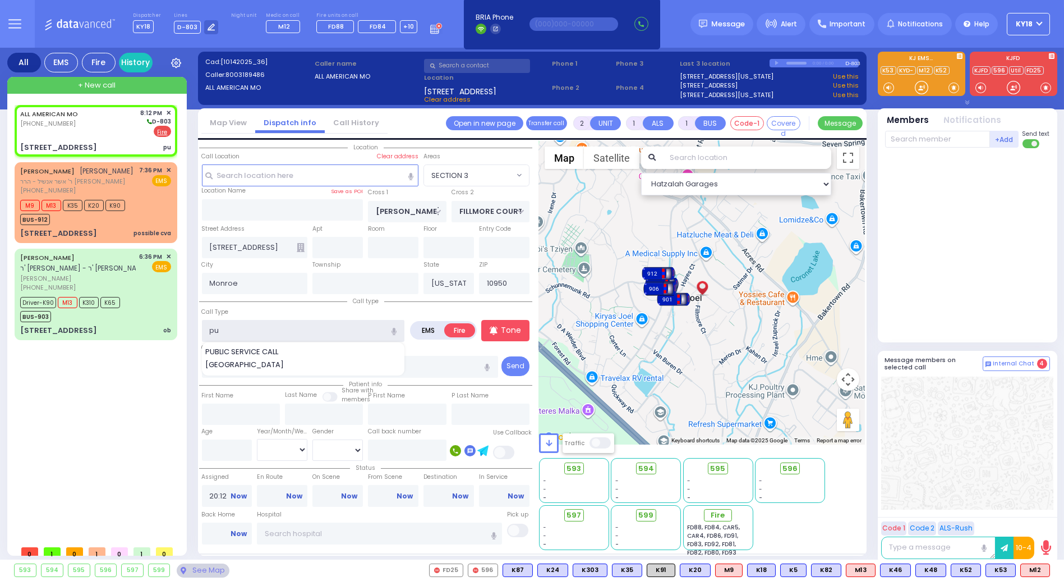
select select
radio input "true"
select select
select select "Hatzalah Garages"
select select "SECTION 3"
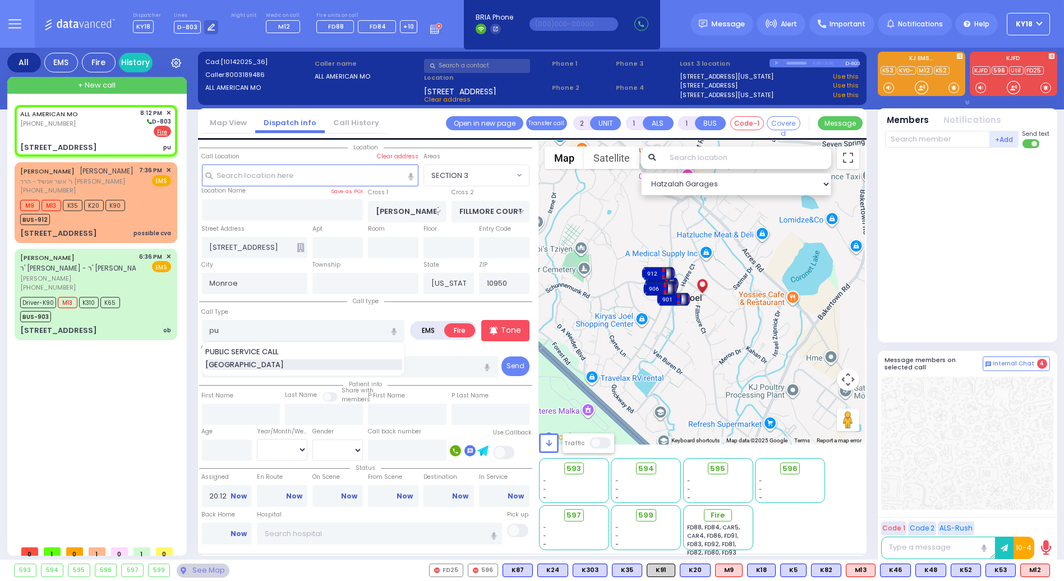
click at [233, 363] on span "Pull Station" at bounding box center [246, 364] width 82 height 11
type input "Pull Station"
select select
radio input "true"
select select
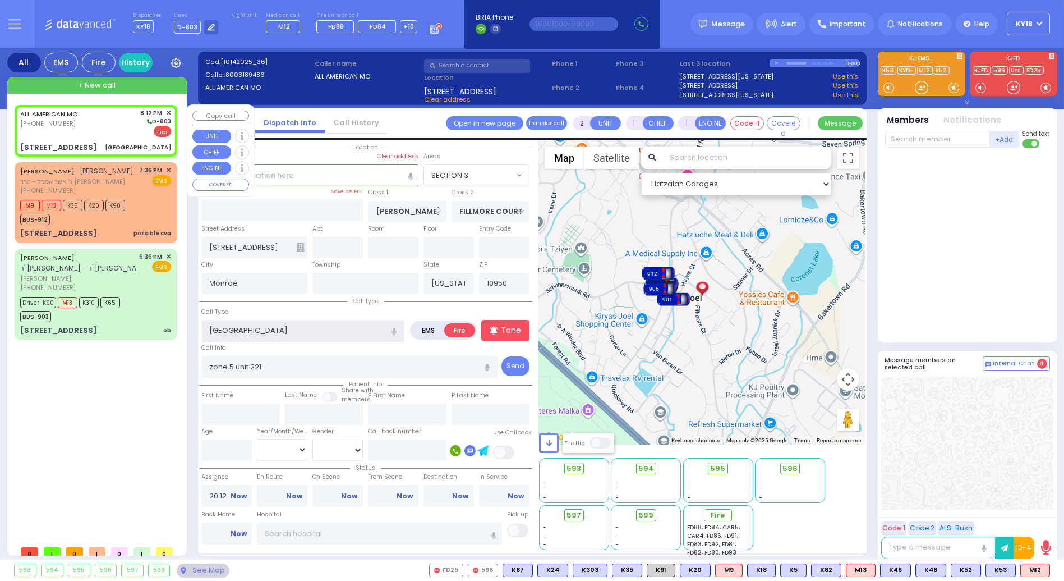
select select "Hatzalah Garages"
select select "SECTION 3"
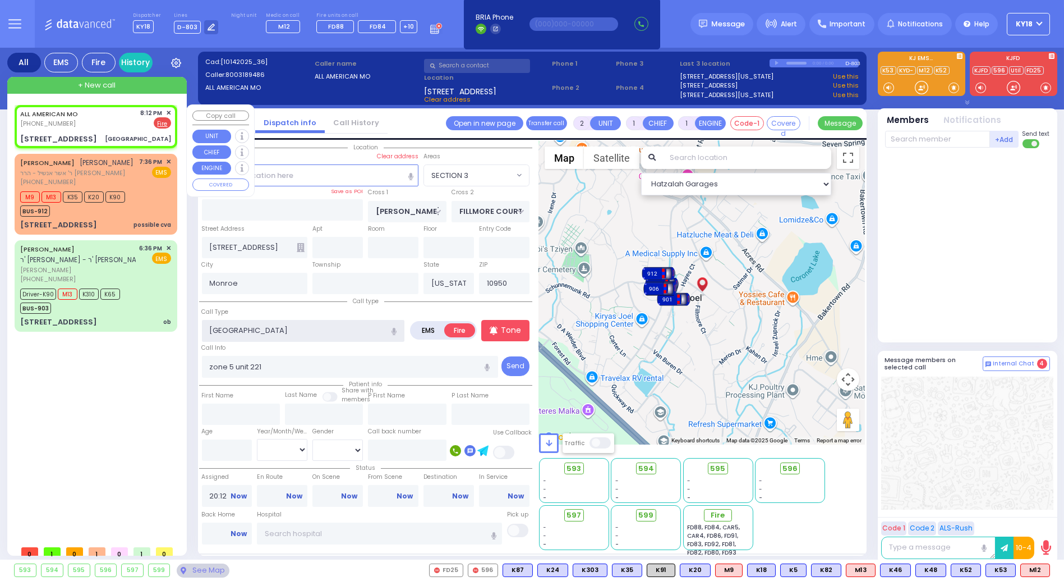
select select
radio input "true"
select select
select select "Hatzalah Garages"
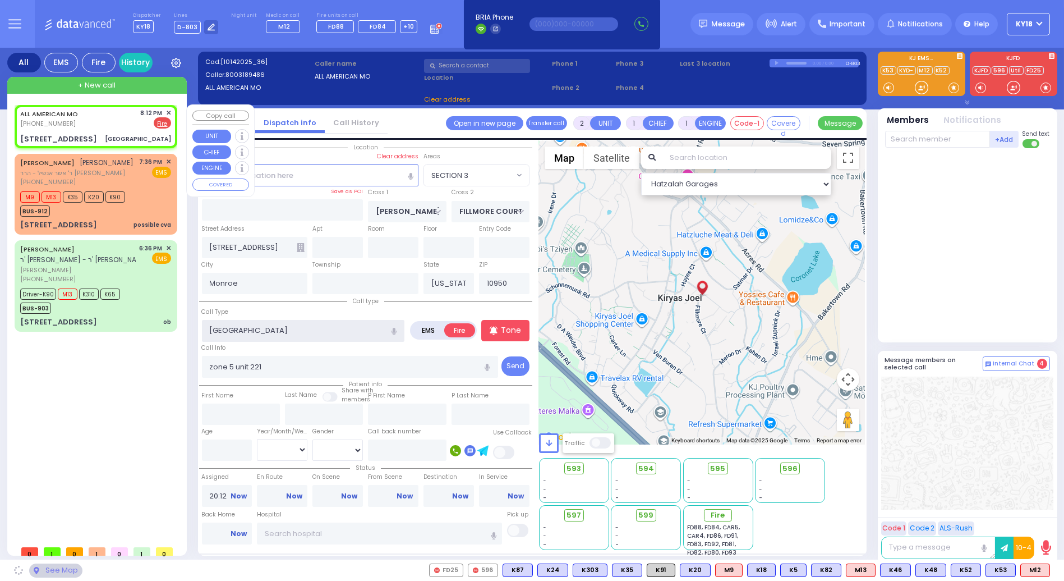
select select "SECTION 3"
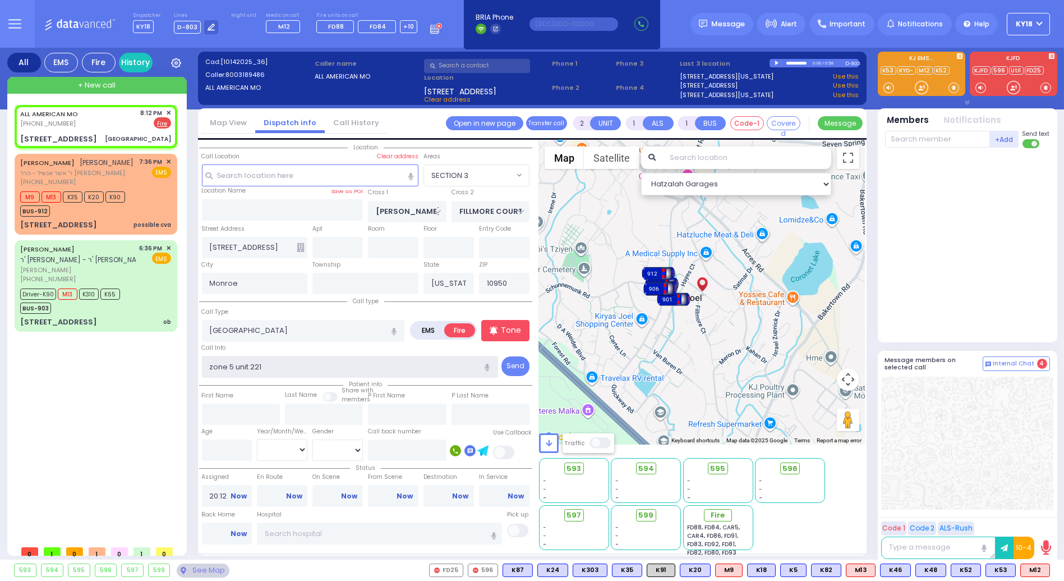
drag, startPoint x: 318, startPoint y: 366, endPoint x: 311, endPoint y: 366, distance: 6.7
click at [317, 365] on input "zone 5 unit 221" at bounding box center [350, 366] width 296 height 21
type input "zone 5 unit 221 main"
select select
radio input "true"
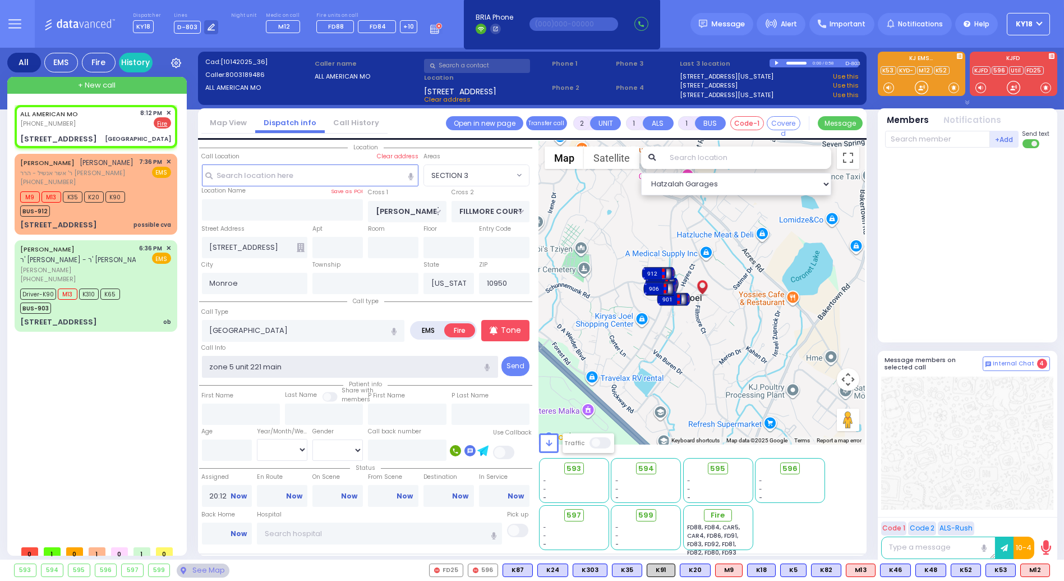
select select
type input "zone 5 unit 221 maine"
select select "Hatzalah Garages"
type input "zone 5 unit 221 mainent"
select select "SECTION 3"
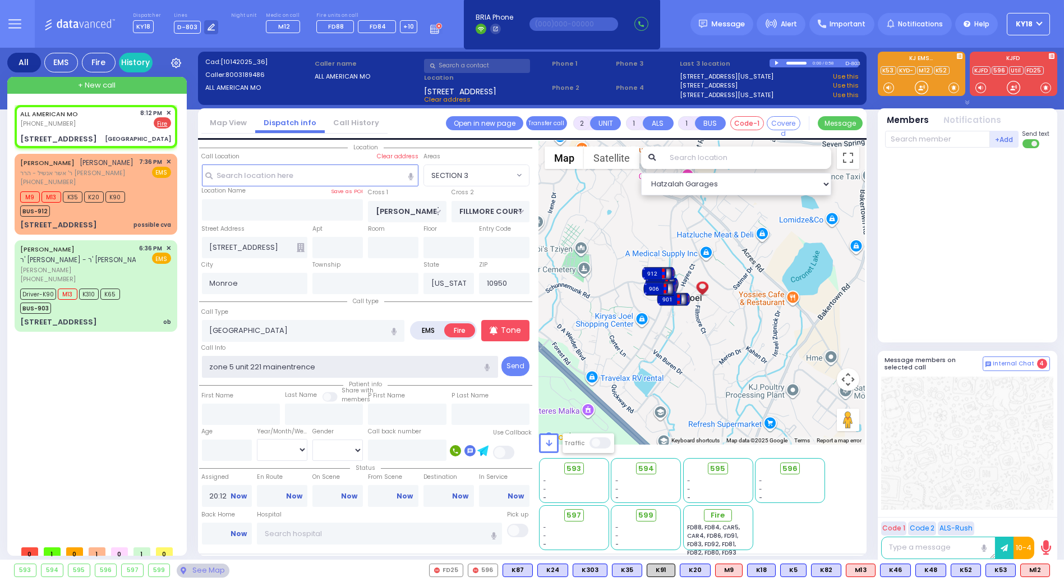
type input "zone 5 unit 221 mainentrence"
drag, startPoint x: 298, startPoint y: 367, endPoint x: 105, endPoint y: 132, distance: 304.1
click at [105, 134] on div "14 Fillmore Court Pull Station" at bounding box center [95, 139] width 151 height 11
select select
radio input "true"
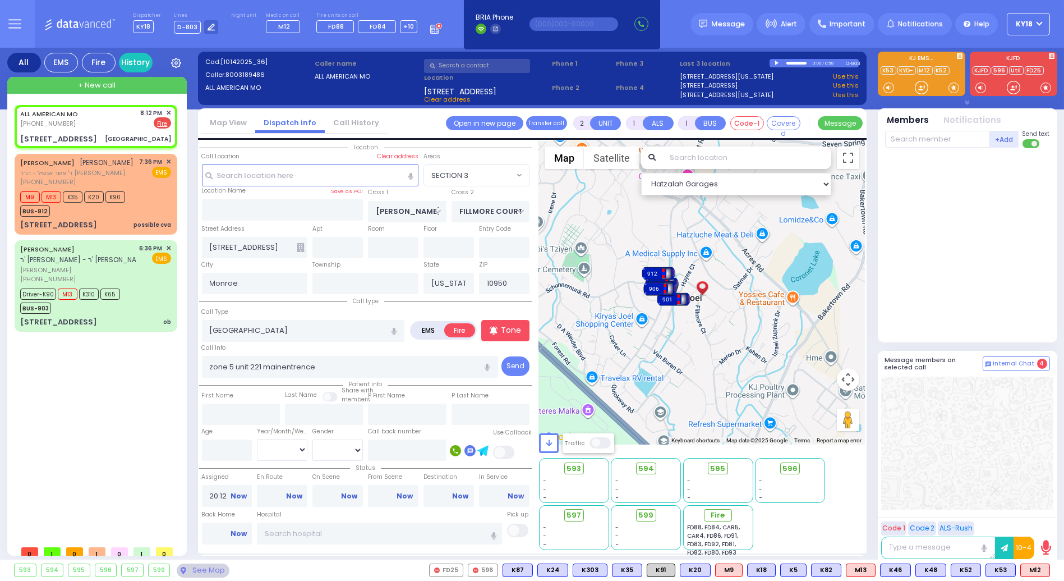
select select
select select "Hatzalah Garages"
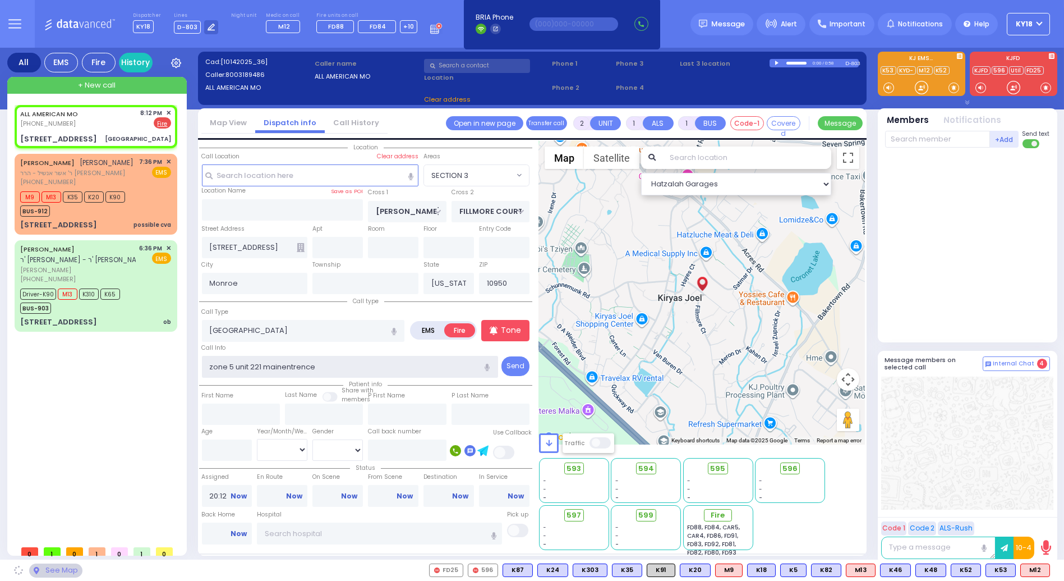
click at [282, 367] on input "zone 5 unit 221 mainentrence" at bounding box center [350, 366] width 296 height 21
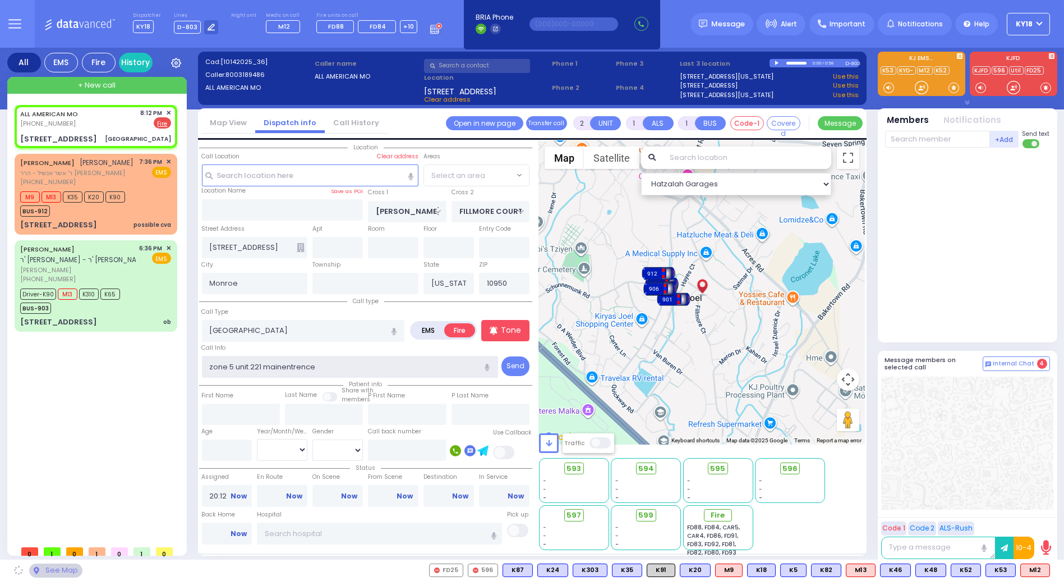
radio input "true"
select select
select select "Hatzalah Garages"
type input "zone 5 unit 221 main entrence"
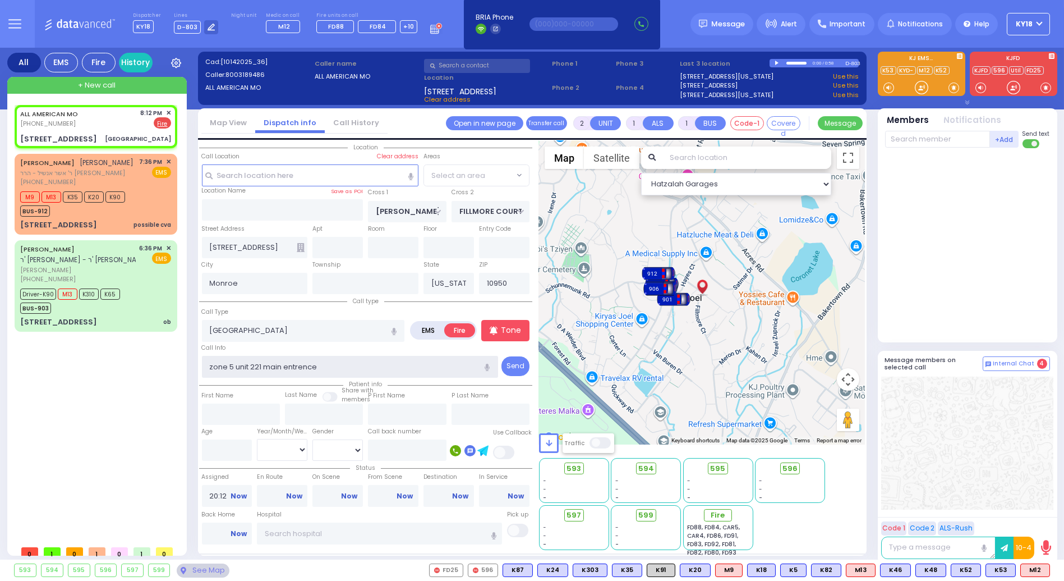
select select "SECTION 3"
type input "zone 5 unit 221 main entrance"
click at [102, 118] on div "ALL AMERICAN MO (800) 318-9486 8:12 PM ✕ EMS Fire" at bounding box center [95, 118] width 151 height 21
select select
radio input "true"
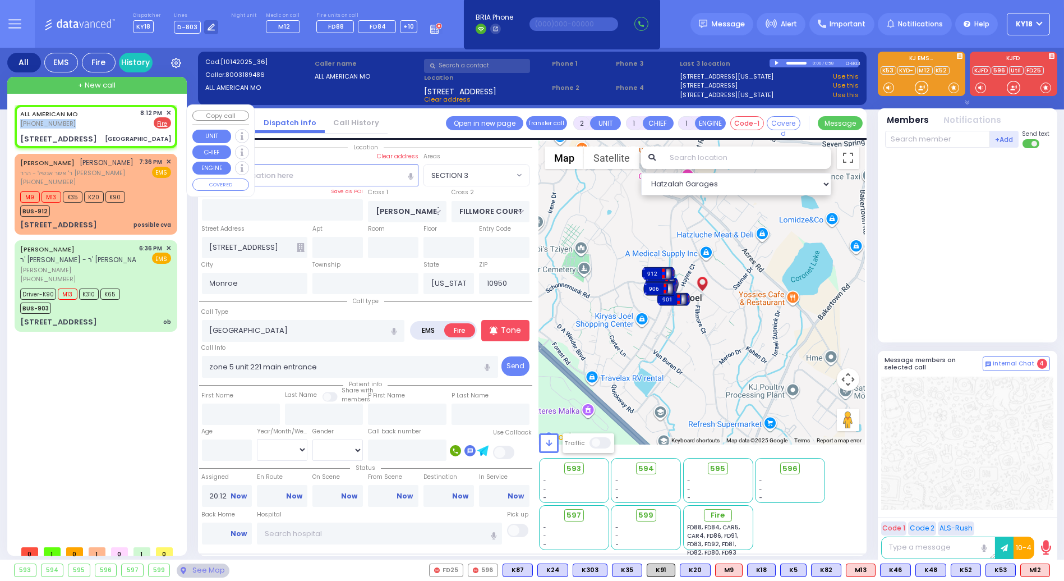
select select
select select "Hatzalah Garages"
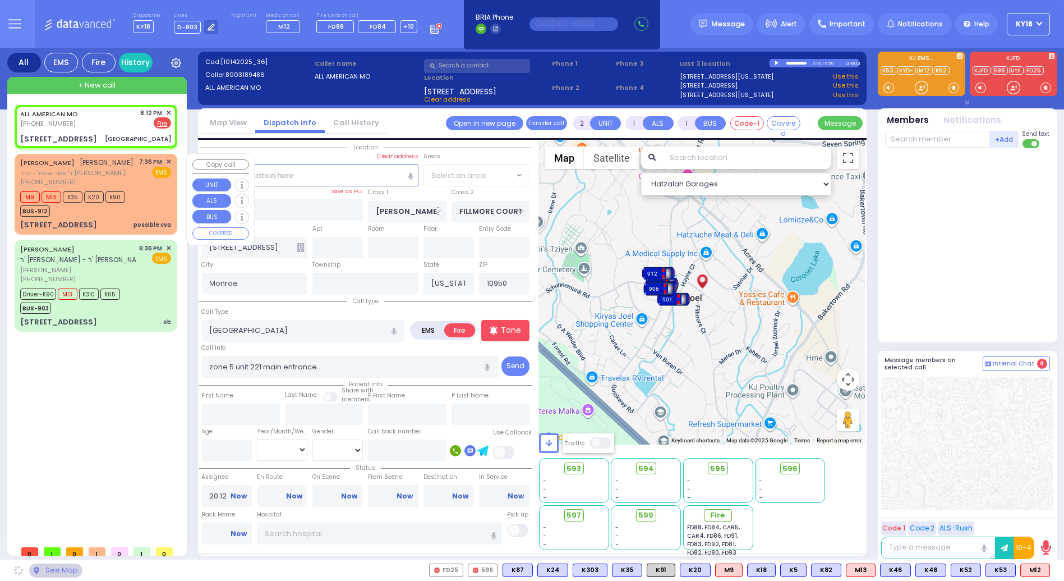
radio input "true"
select select
select select "Hatzalah Garages"
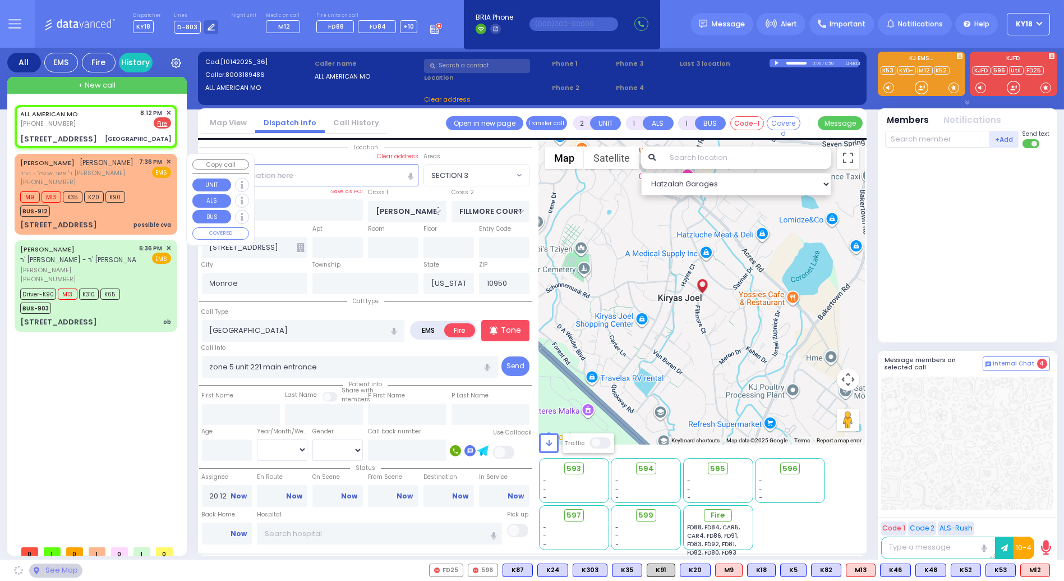
select select "SECTION 3"
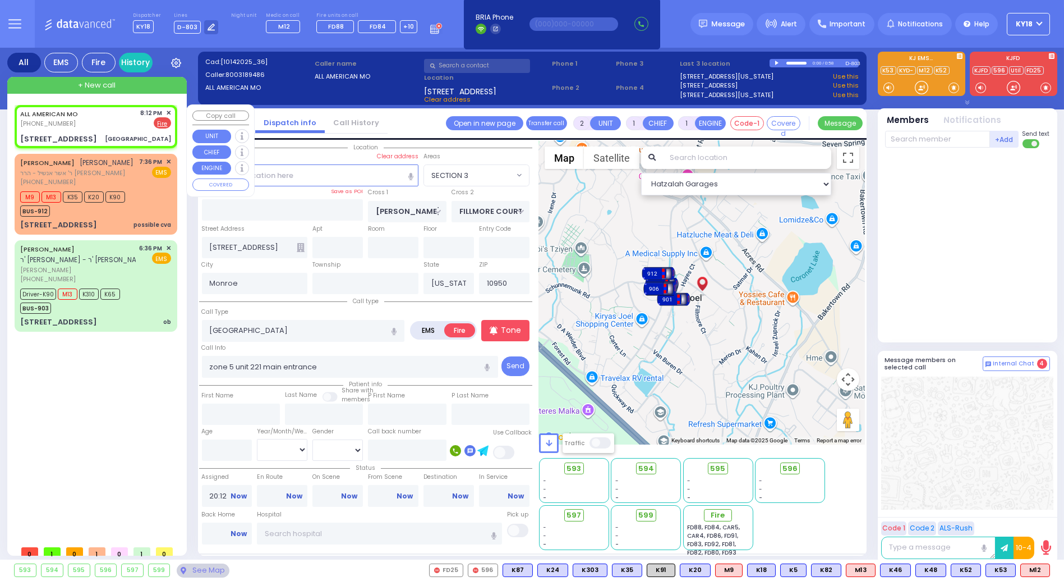
click at [85, 130] on div "ALL AMERICAN MO (800) 318-9486 8:12 PM ✕ EMS Fire" at bounding box center [96, 127] width 158 height 40
select select
radio input "true"
select select
select select "Hatzalah Garages"
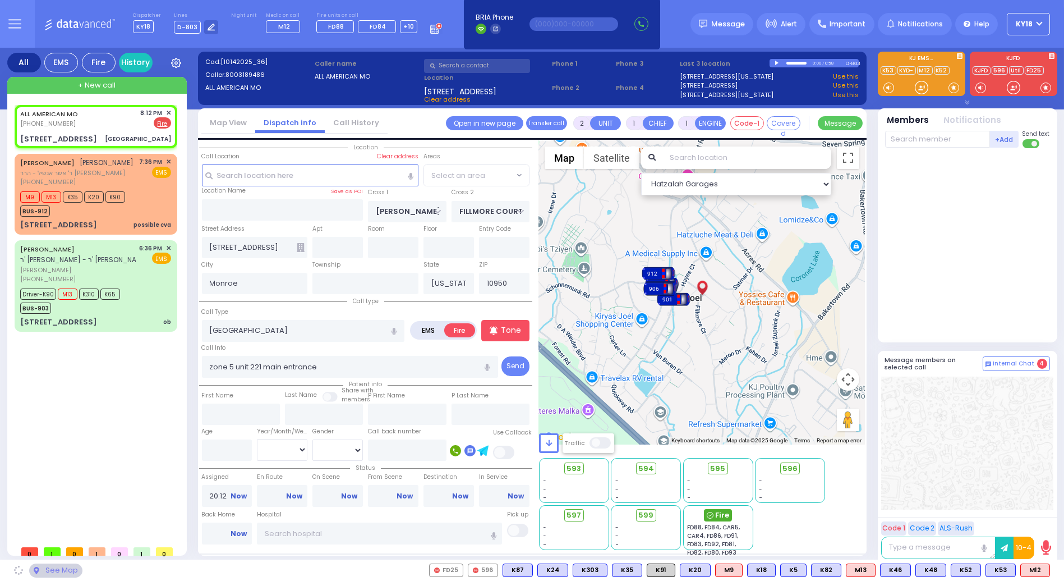
click at [718, 511] on span "Fire" at bounding box center [722, 514] width 14 height 11
select select "SECTION 3"
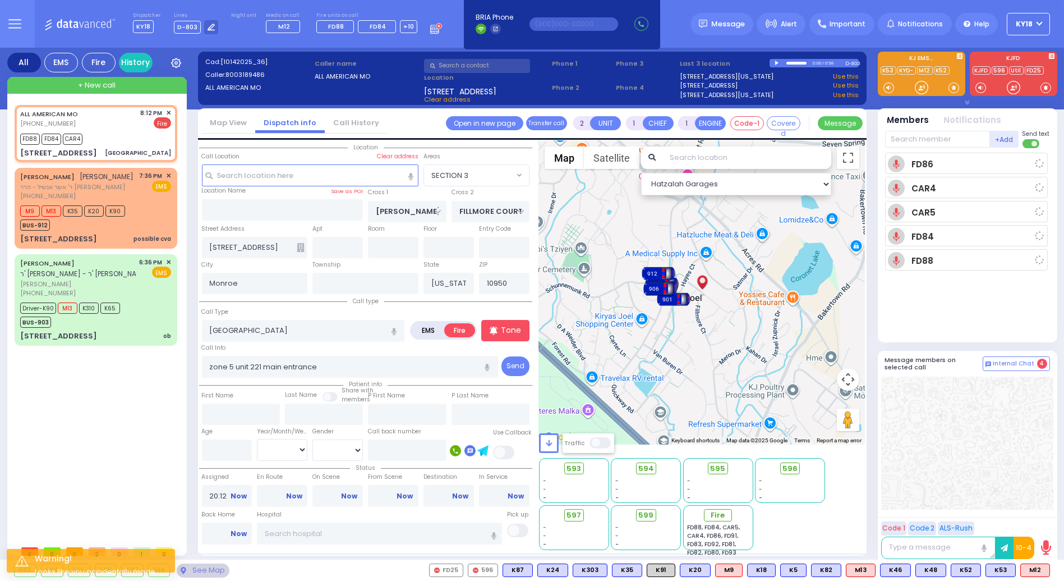
select select
radio input "true"
select select
type input "20:13"
select select "Hatzalah Garages"
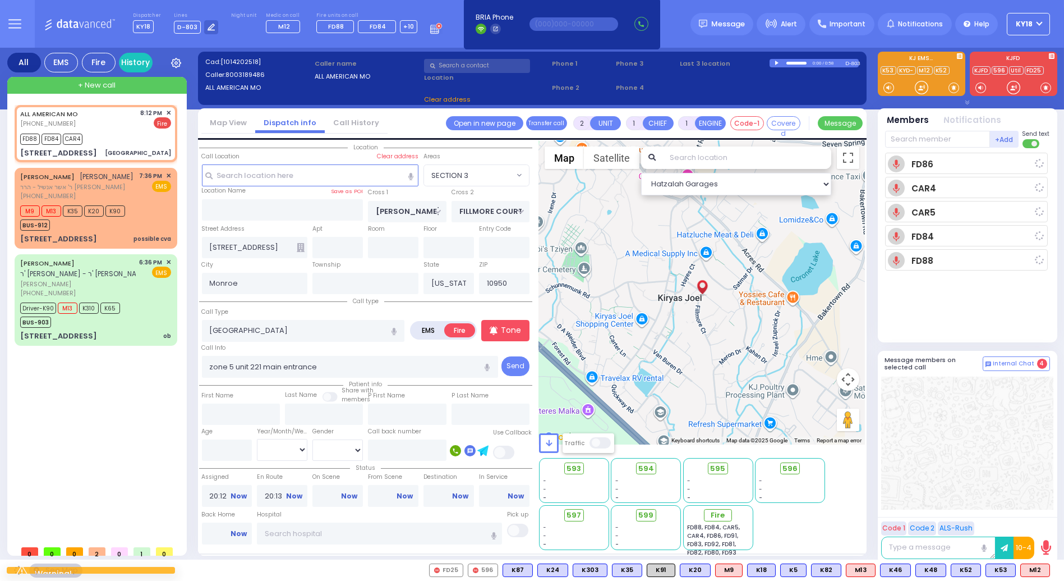
select select
radio input "true"
select select
select select "Hatzalah Garages"
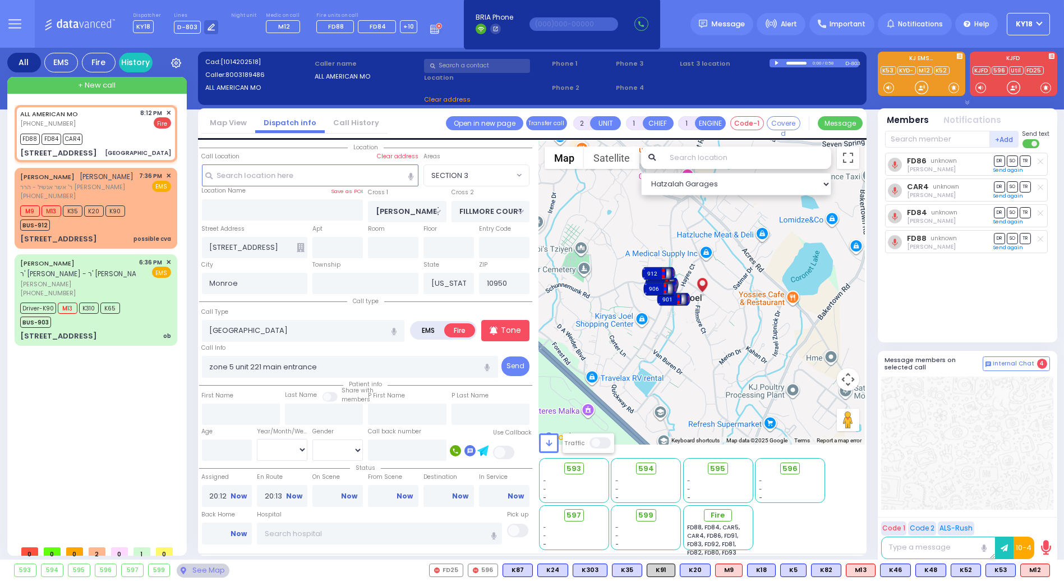
select select
radio input "true"
select select
select select "Hatzalah Garages"
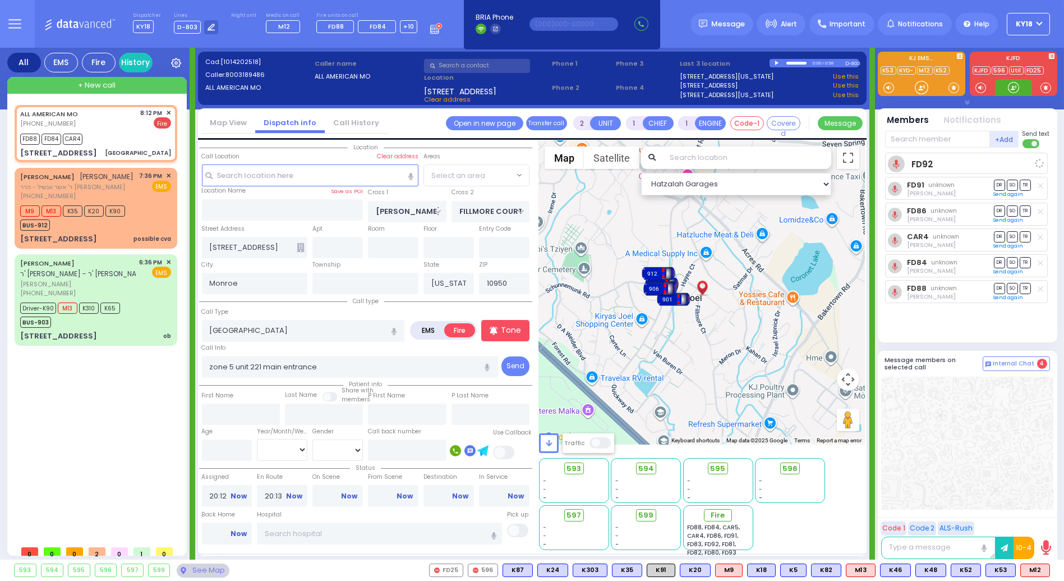
select select "SECTION 3"
select select
radio input "true"
select select
select select "Hatzalah Garages"
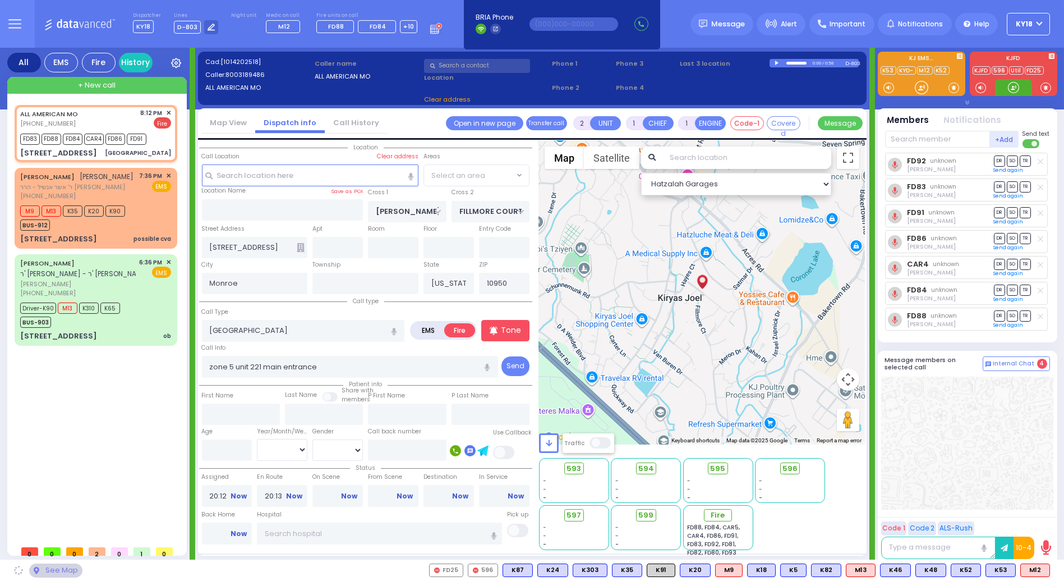
select select "SECTION 3"
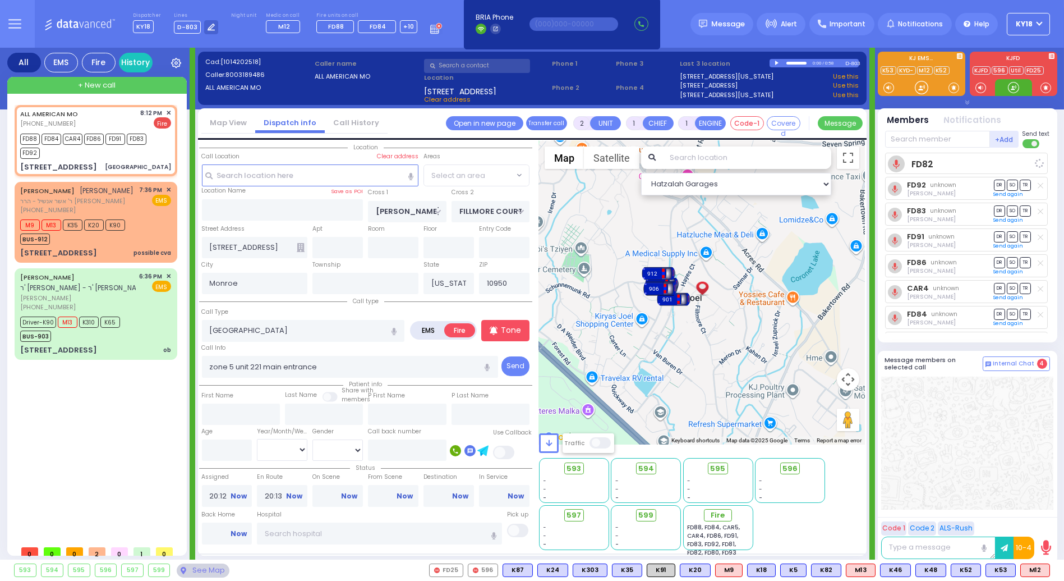
select select "SECTION 3"
click at [1016, 89] on div at bounding box center [1013, 87] width 11 height 11
select select
radio input "true"
select select
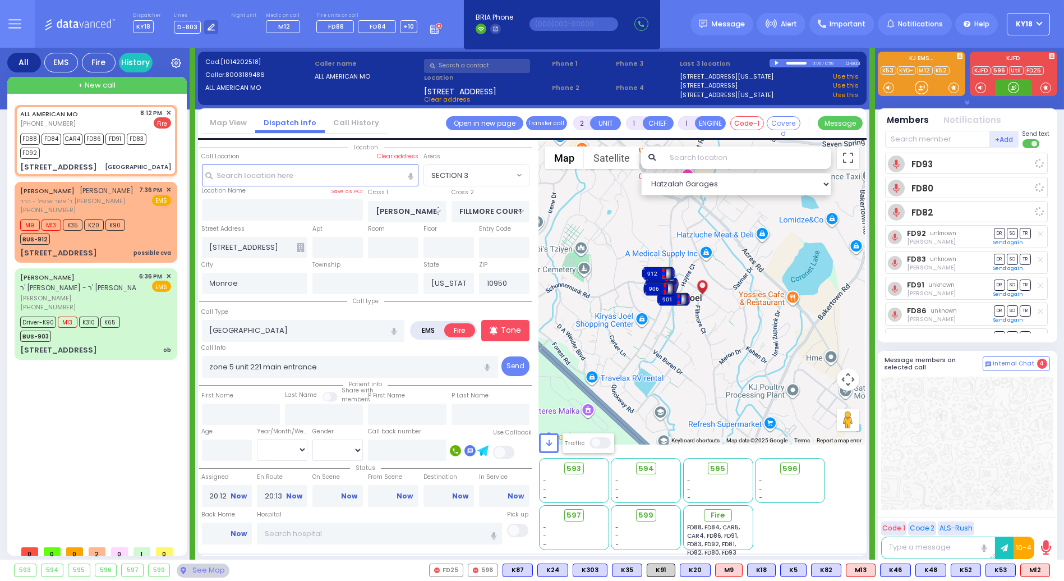
select select "Hatzalah Garages"
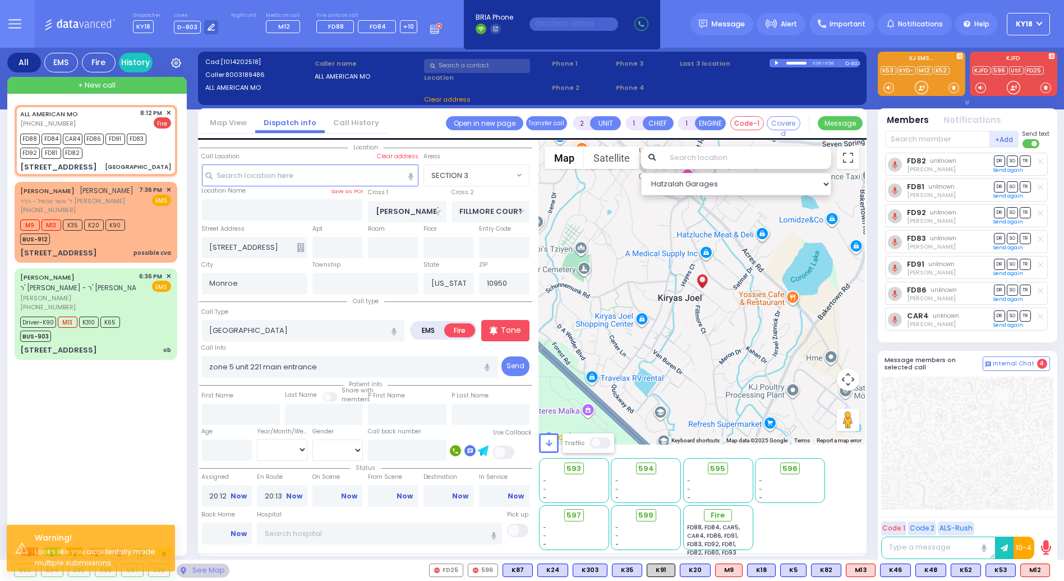
select select
radio input "true"
select select
select select "Hatzalah Garages"
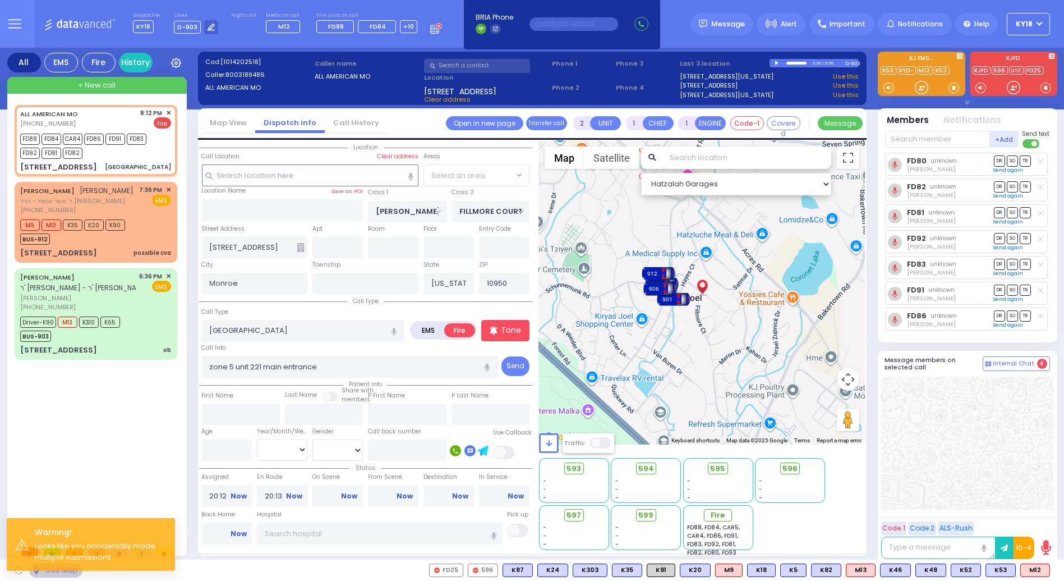
select select "SECTION 3"
select select
radio input "true"
select select
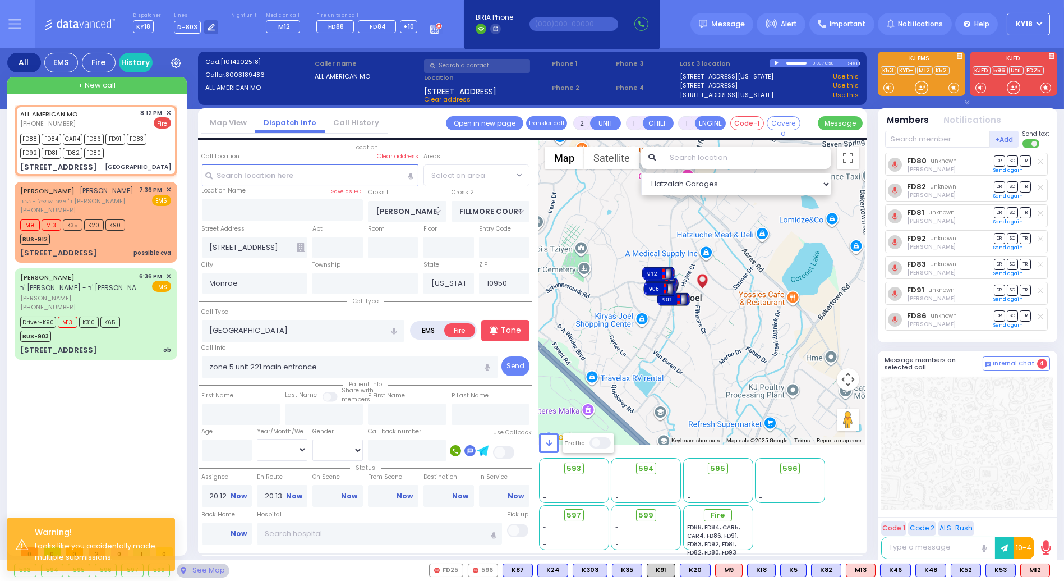
select select "Hatzalah Garages"
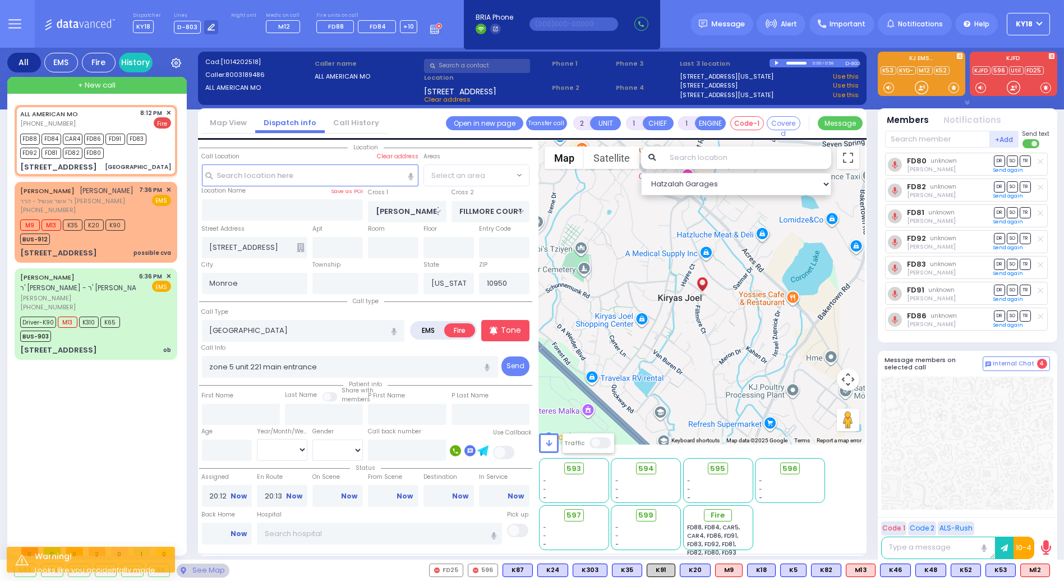
select select "SECTION 3"
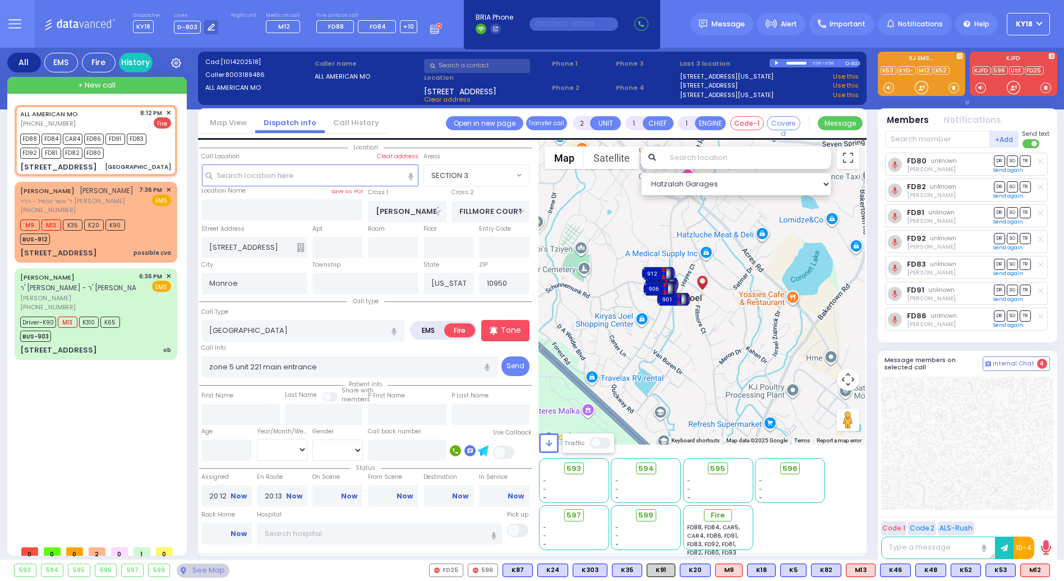
select select
radio input "true"
select select
select select "Hatzalah Garages"
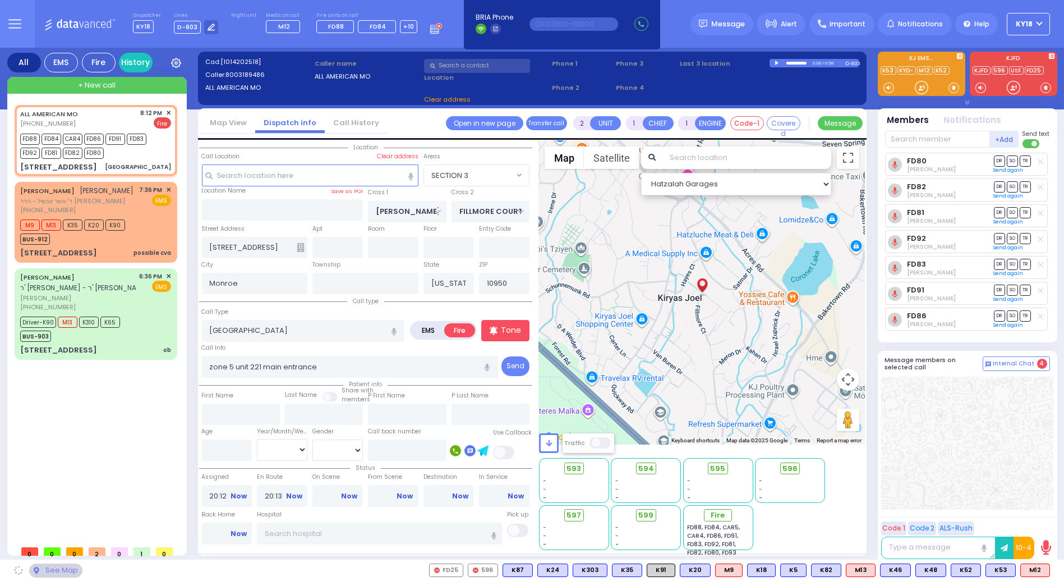
select select "SECTION 3"
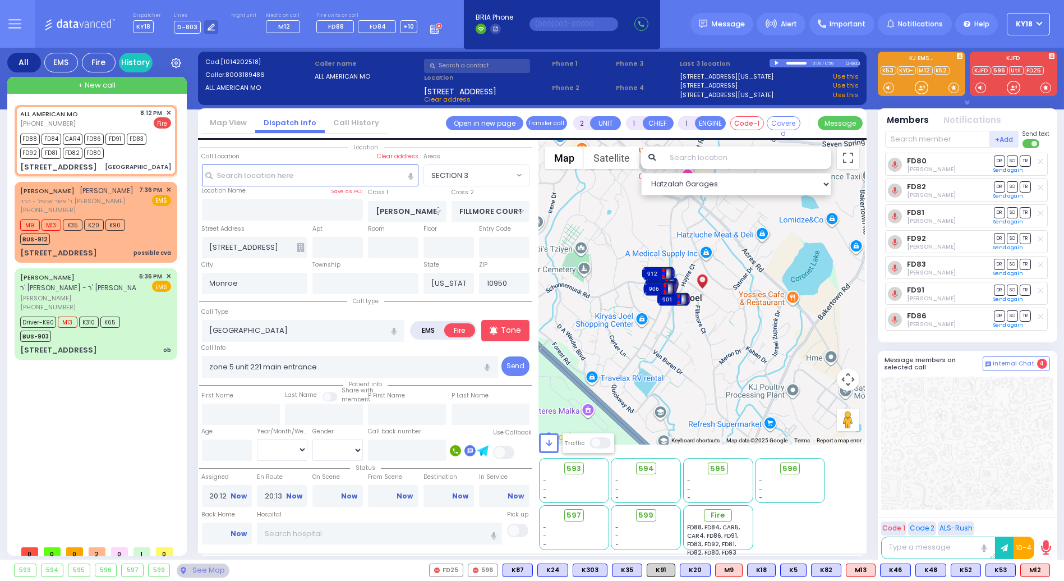
select select
radio input "true"
select select
select select "Hatzalah Garages"
select select "SECTION 3"
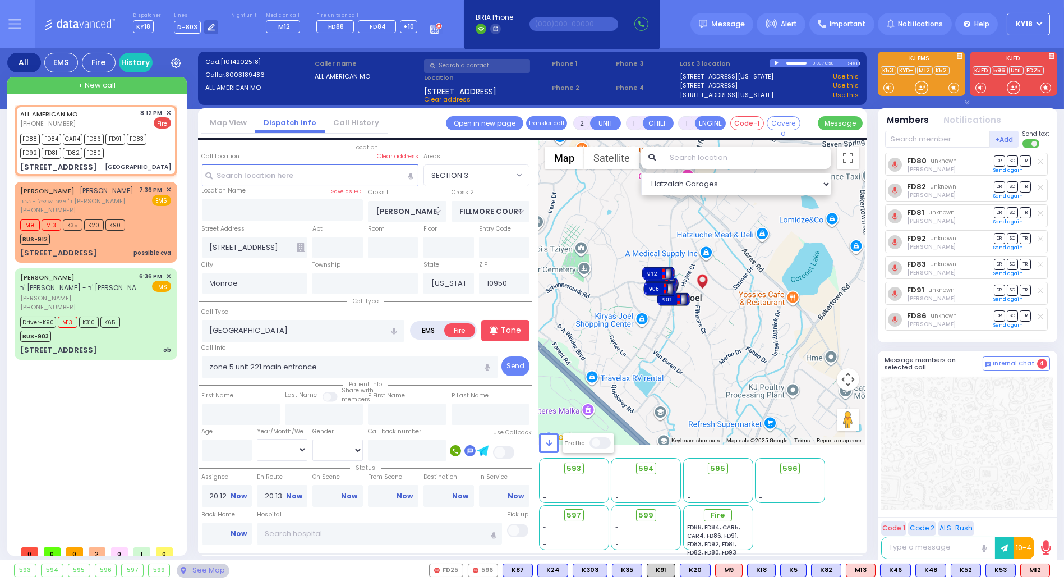
select select
radio input "true"
select select
select select "Hatzalah Garages"
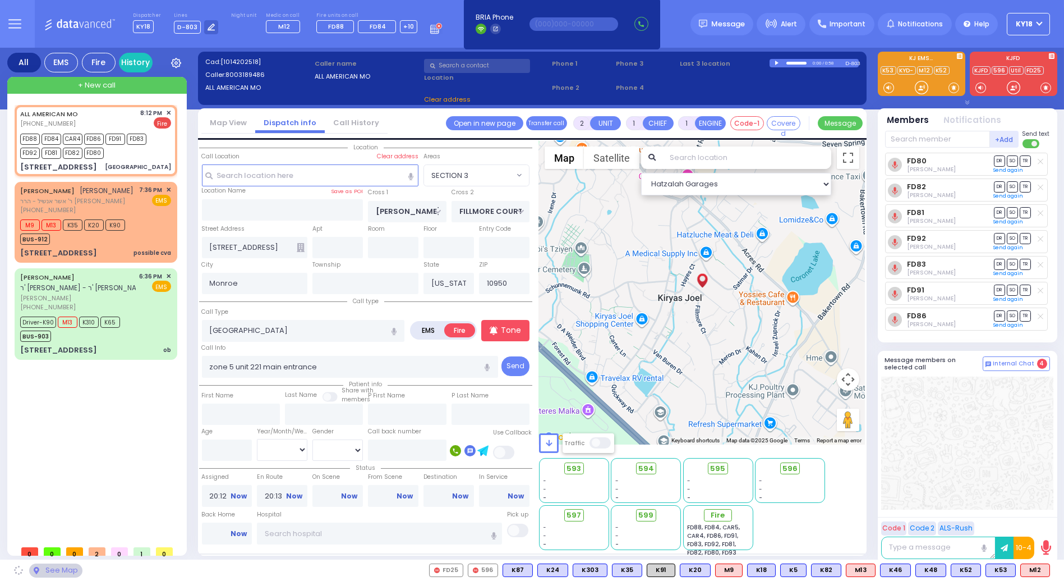
select select
radio input "true"
select select
select select "Hatzalah Garages"
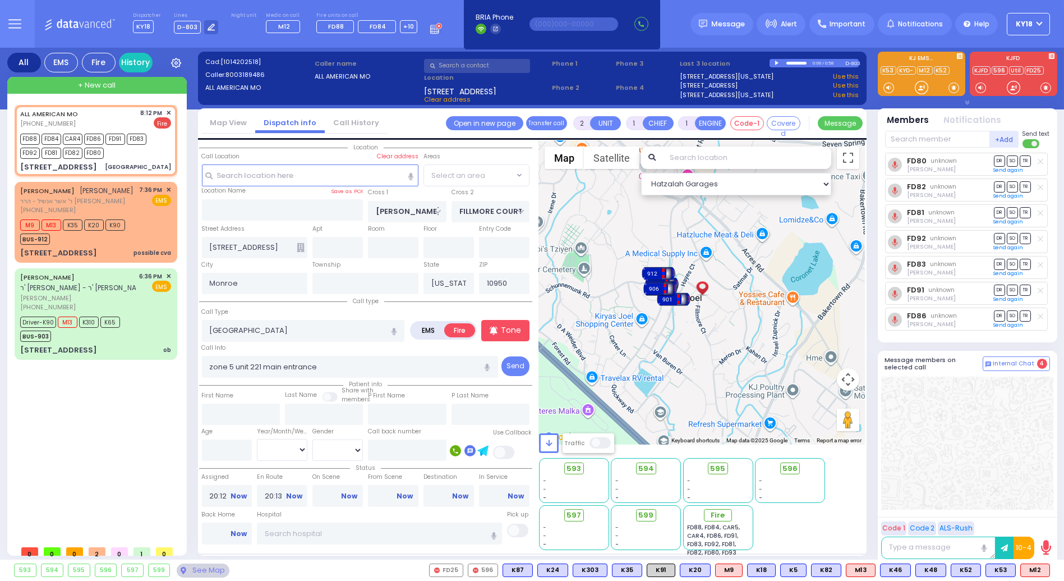
select select
radio input "true"
select select
select select "Hatzalah Garages"
select select "SECTION 3"
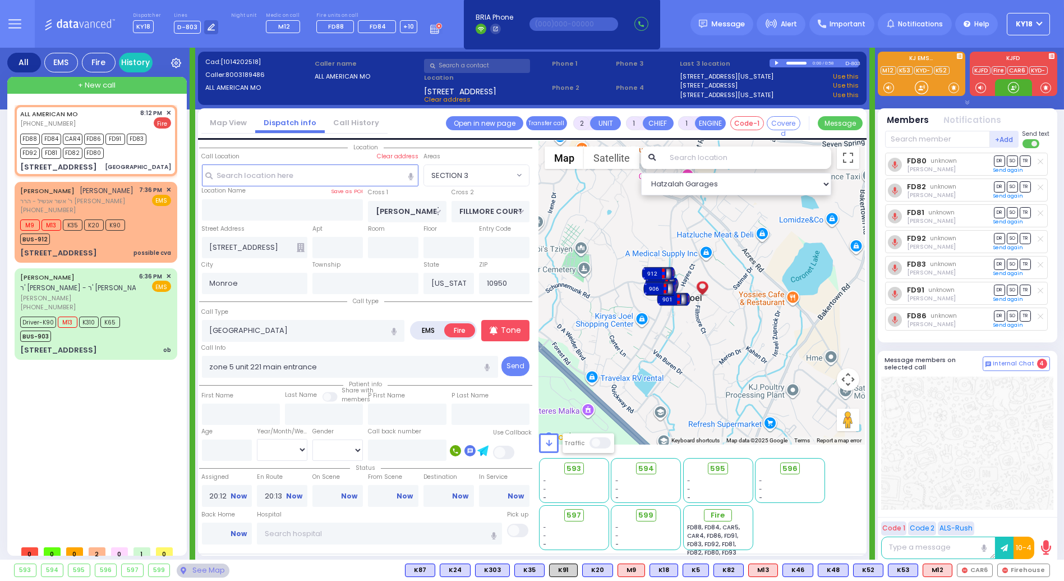
drag, startPoint x: 1003, startPoint y: 85, endPoint x: 1004, endPoint y: 79, distance: 6.4
click at [1003, 82] on div at bounding box center [1013, 87] width 37 height 17
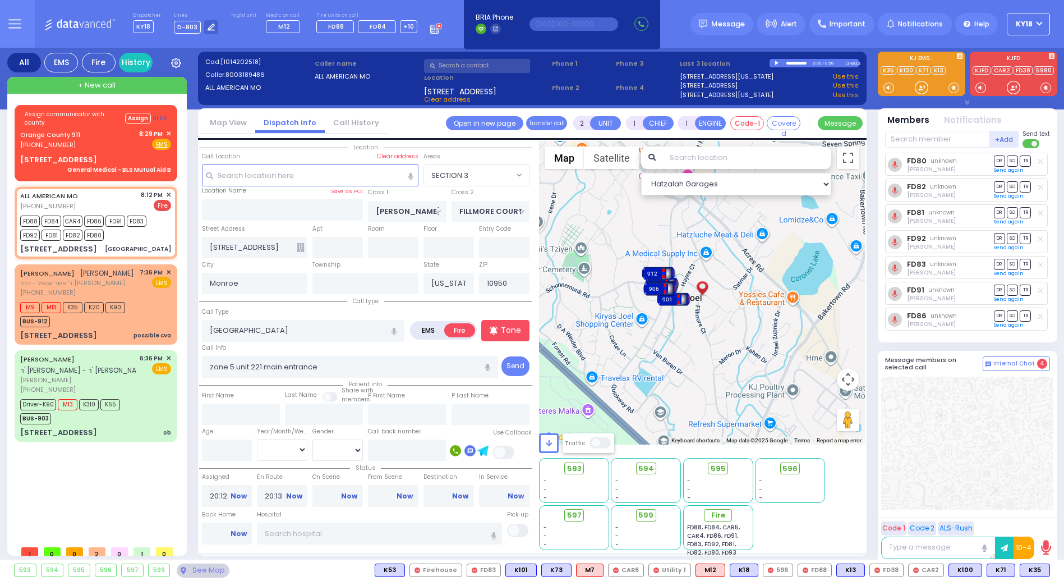
select select "SECTION 3"
select select
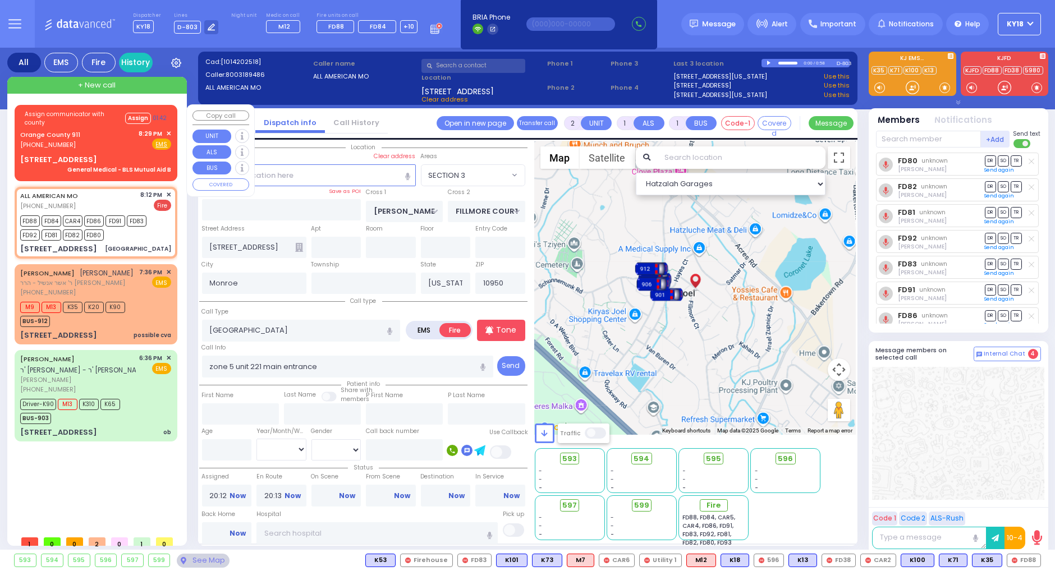
click at [93, 140] on div "Orange County 911 [PHONE_NUMBER] 8:29 PM ✕ Fire EMS" at bounding box center [95, 139] width 151 height 21
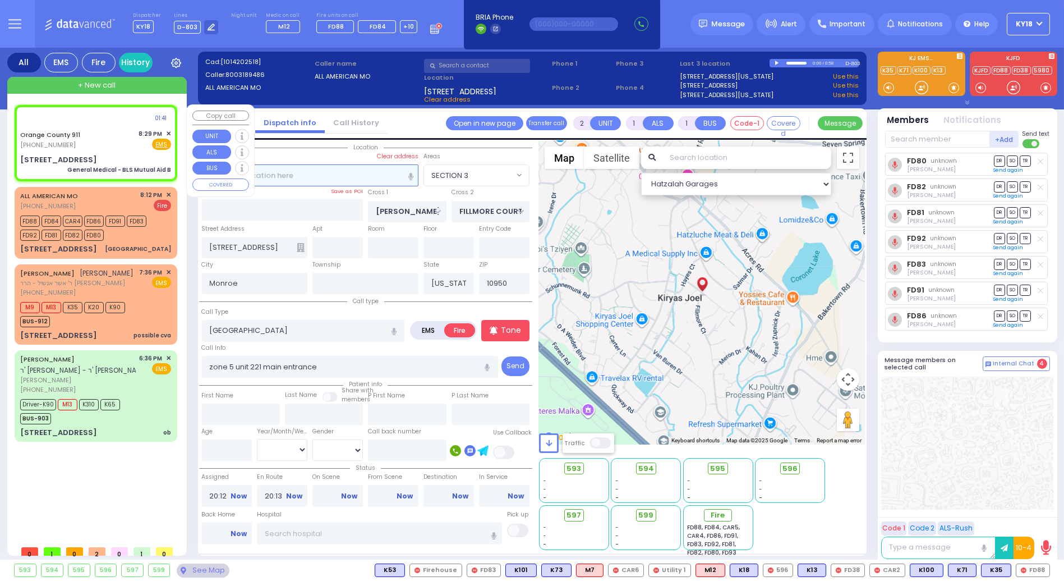
type input "6"
select select
type input "General Medical - BLS Mutual Aid B"
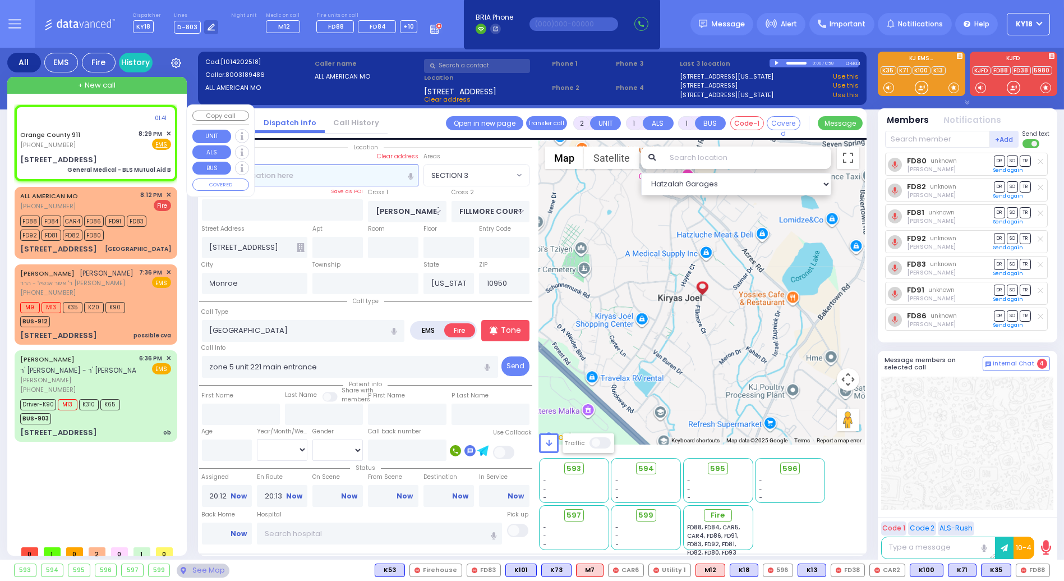
radio input "true"
type input "Nature: : General Medical - BLS Mutual Aid B Address: : [STREET_ADDRESS][GEOGRA…"
select select
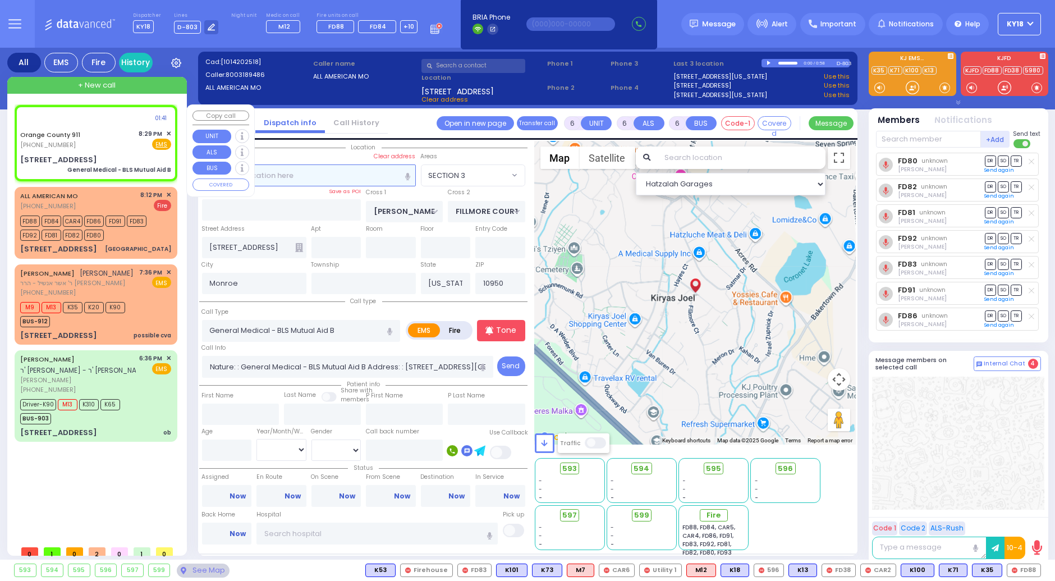
select select "Hatzalah Garages"
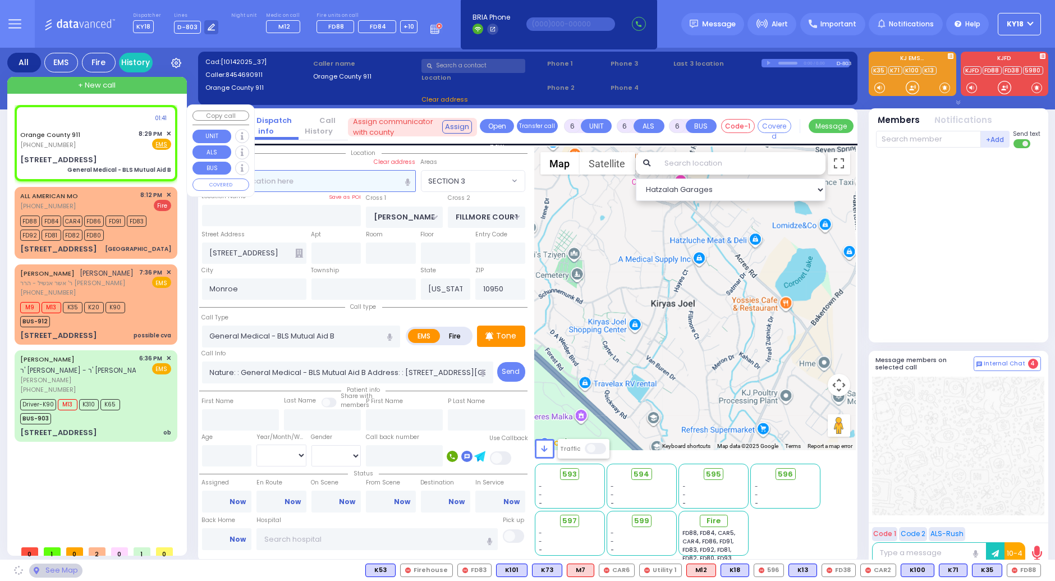
type input "[STREET_ADDRESS]"
type input "10917"
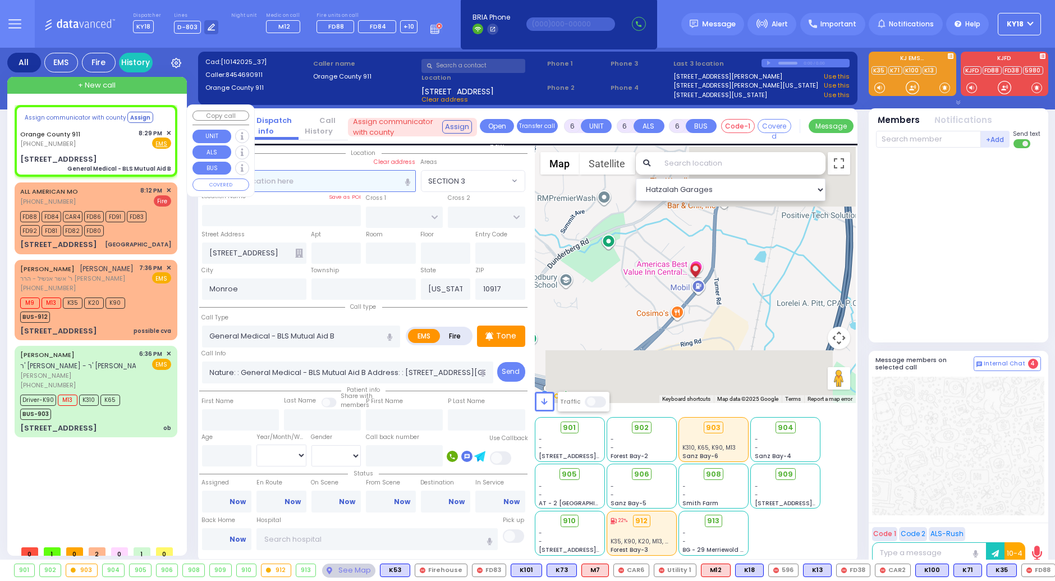
select select
radio input "true"
select select
select select "Hatzalah Garages"
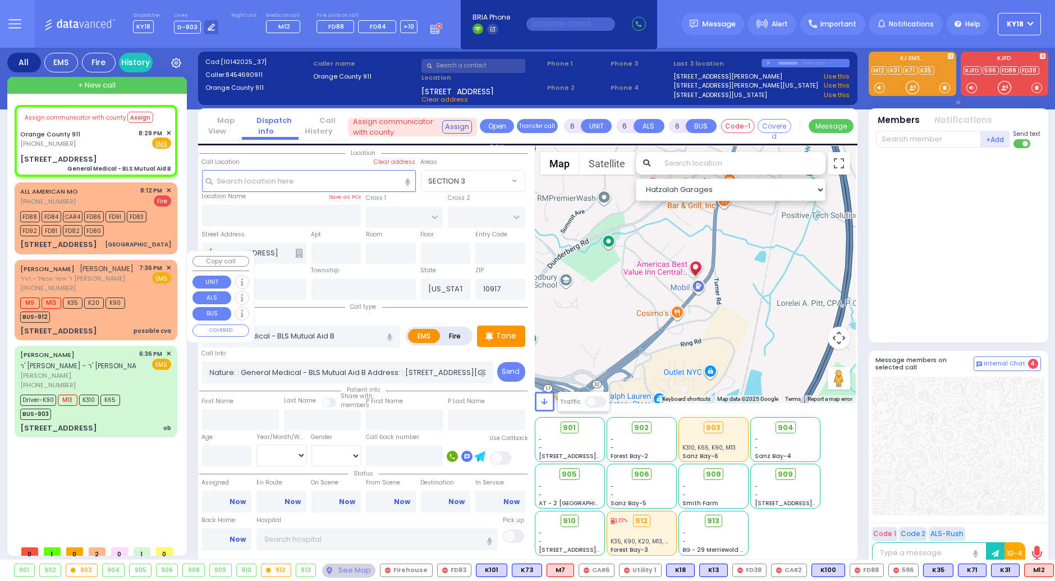
click at [136, 296] on div "M9 M13 K35 K20 K90 BUS-912" at bounding box center [95, 309] width 151 height 28
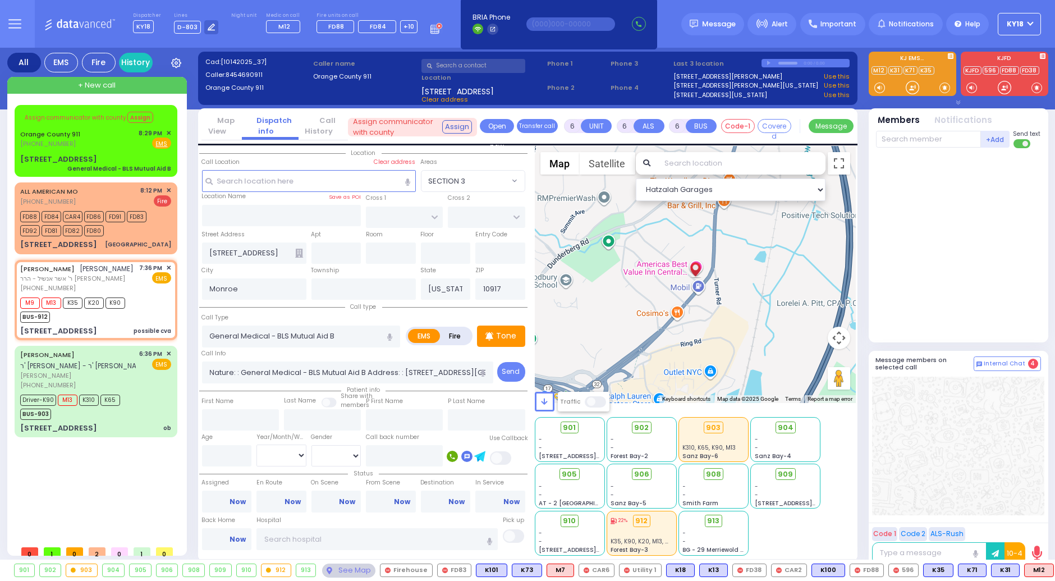
type input "2"
type input "1"
select select
type input "possible cva"
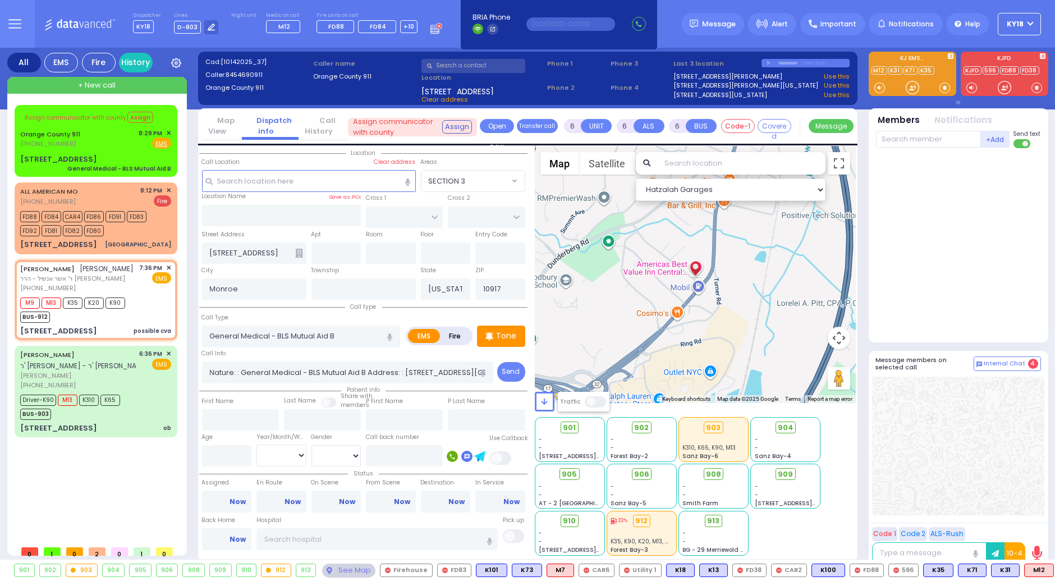
radio input "true"
type input "DUVID"
type input "LICHTENSTEIN"
type input "76"
select select "Year"
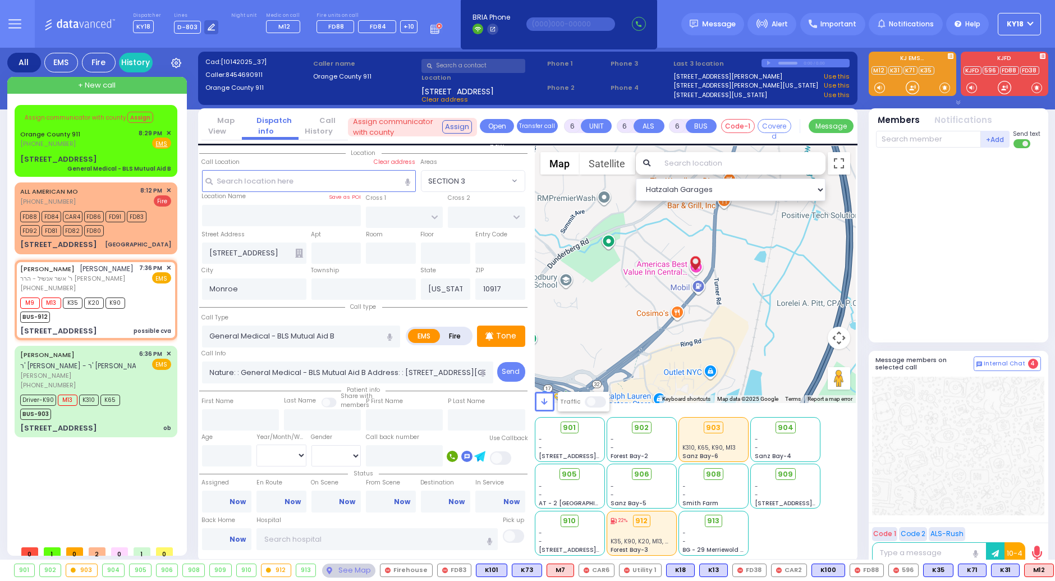
select select "[DEMOGRAPHIC_DATA]"
type input "19:36"
type input "19:39"
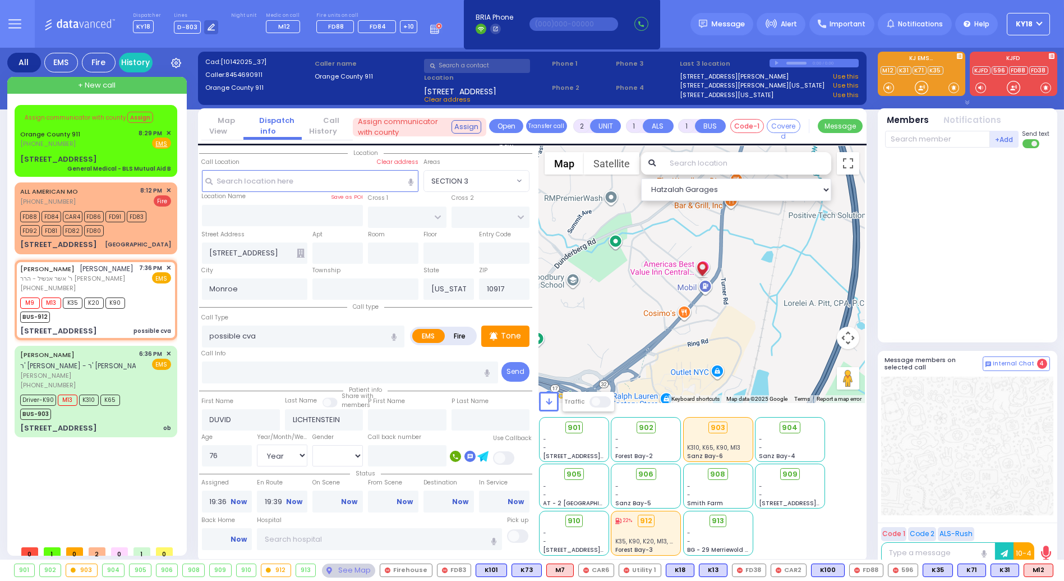
type input "SCHUNNEMUNK RD"
type input "[PERSON_NAME] COURT"
type input "3 SCHUNNEMUNK RD"
type input "301"
type input "10950"
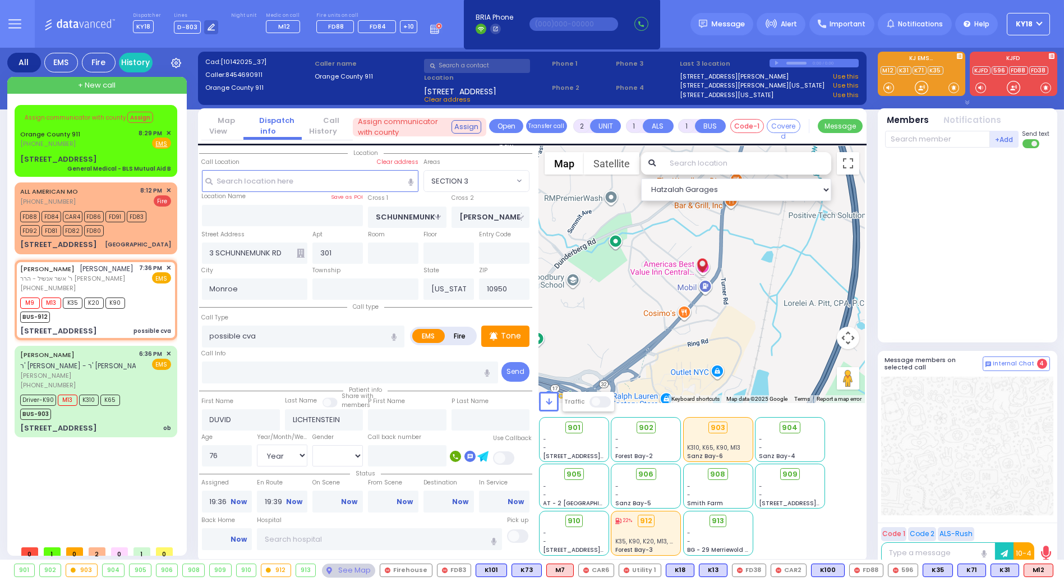
select select "Hatzalah Garages"
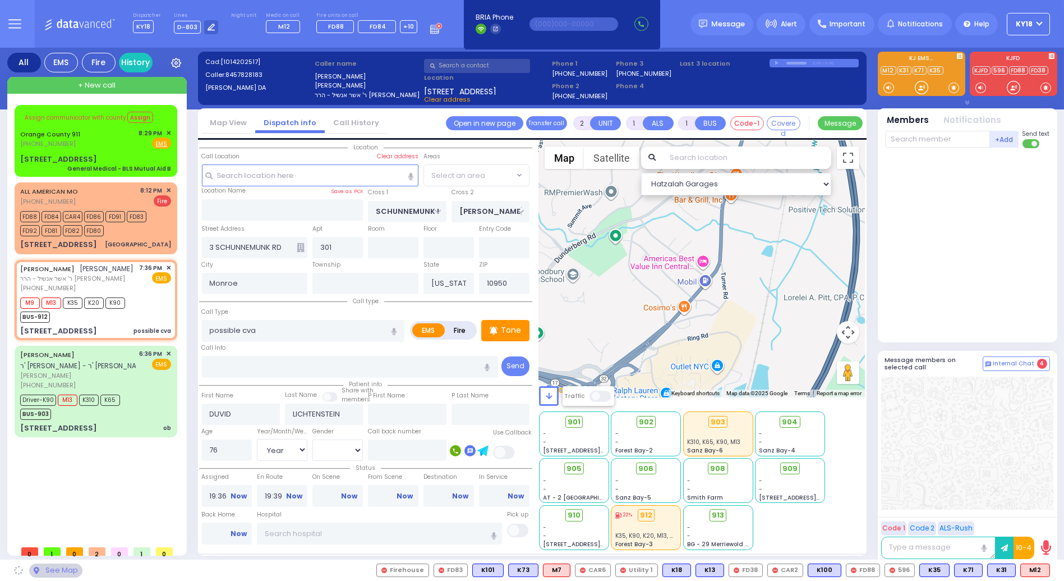
select select "[GEOGRAPHIC_DATA]"
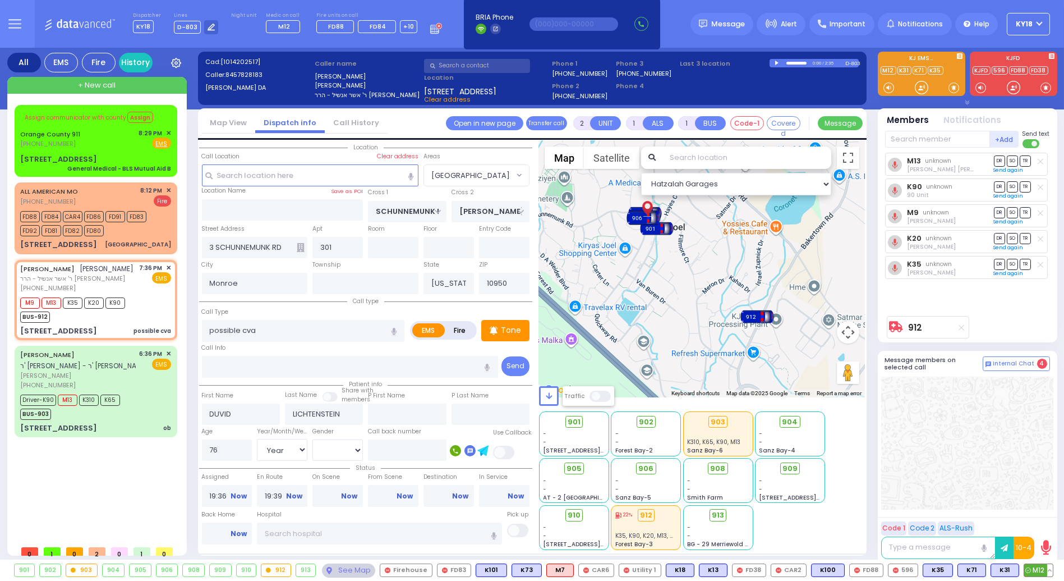
click at [1029, 567] on span "M12" at bounding box center [1038, 570] width 29 height 12
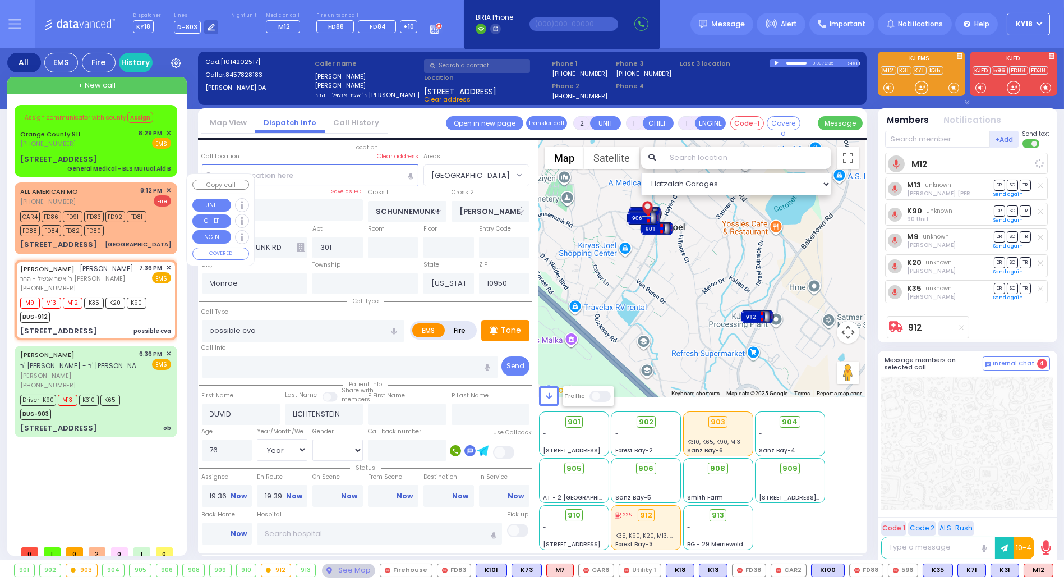
select select
radio input "true"
select select "Year"
select select "[DEMOGRAPHIC_DATA]"
select select "Hatzalah Garages"
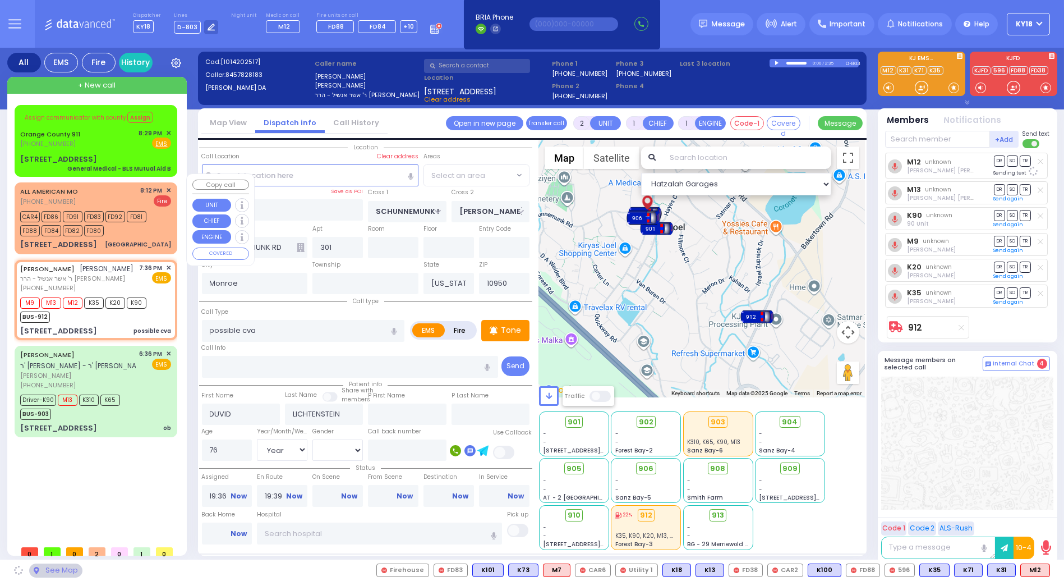
select select "[GEOGRAPHIC_DATA]"
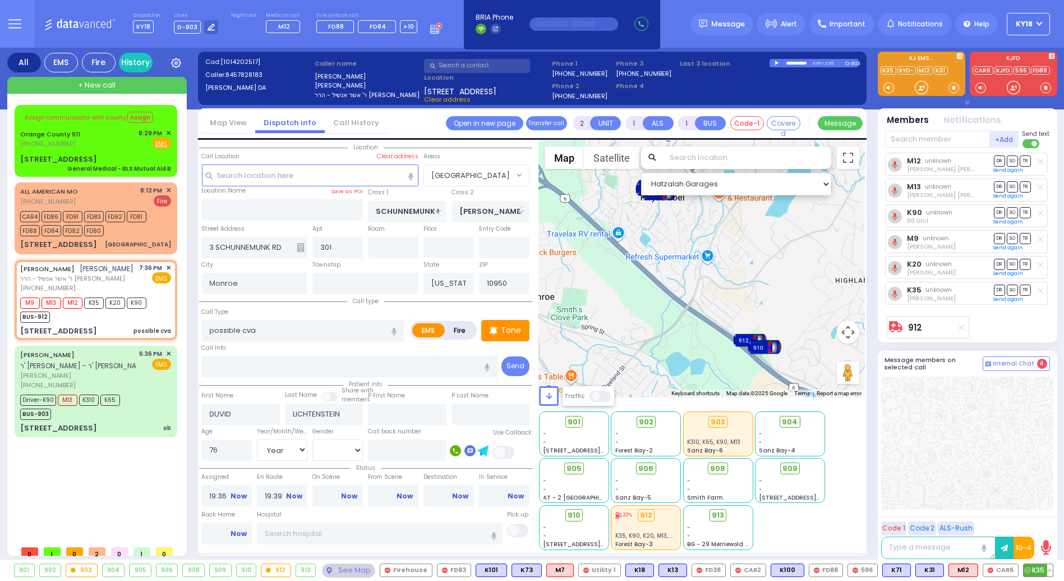
click at [1049, 568] on button at bounding box center [1050, 570] width 6 height 12
click at [1038, 519] on icon at bounding box center [1042, 520] width 12 height 12
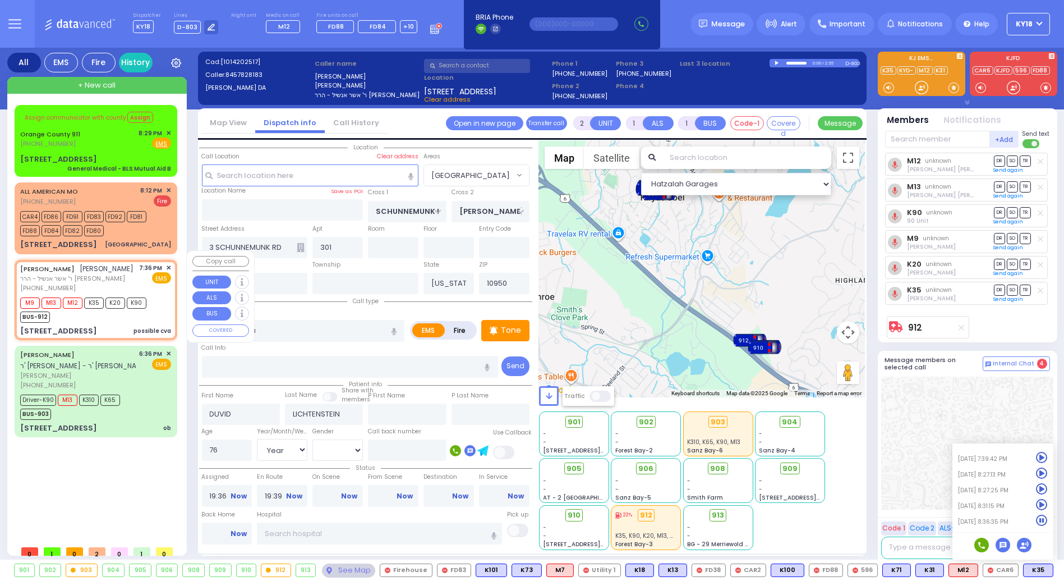
click at [90, 325] on div "[STREET_ADDRESS]" at bounding box center [58, 330] width 77 height 11
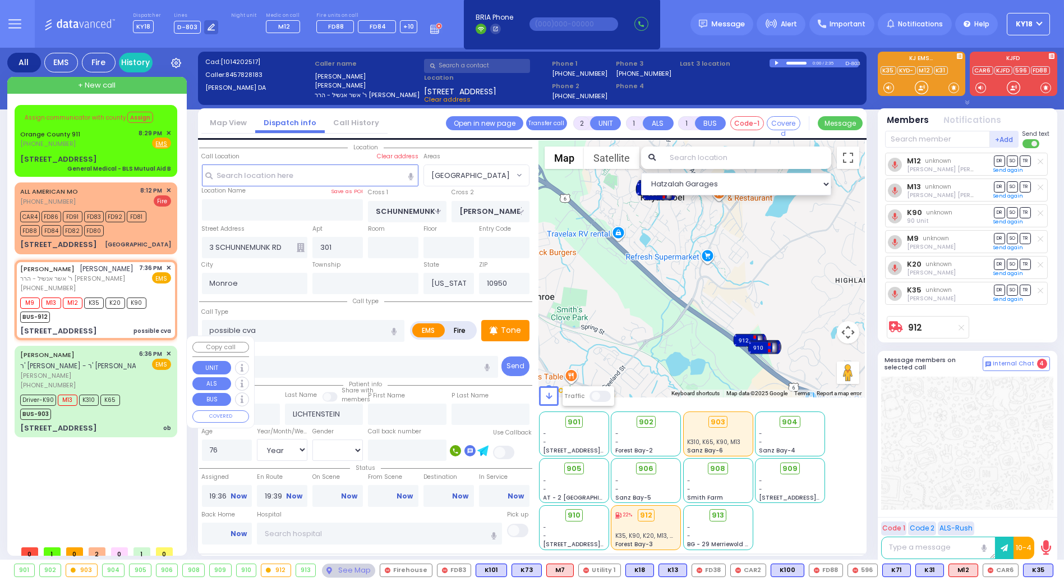
select select
radio input "true"
select select "Year"
select select "[DEMOGRAPHIC_DATA]"
select select "Hatzalah Garages"
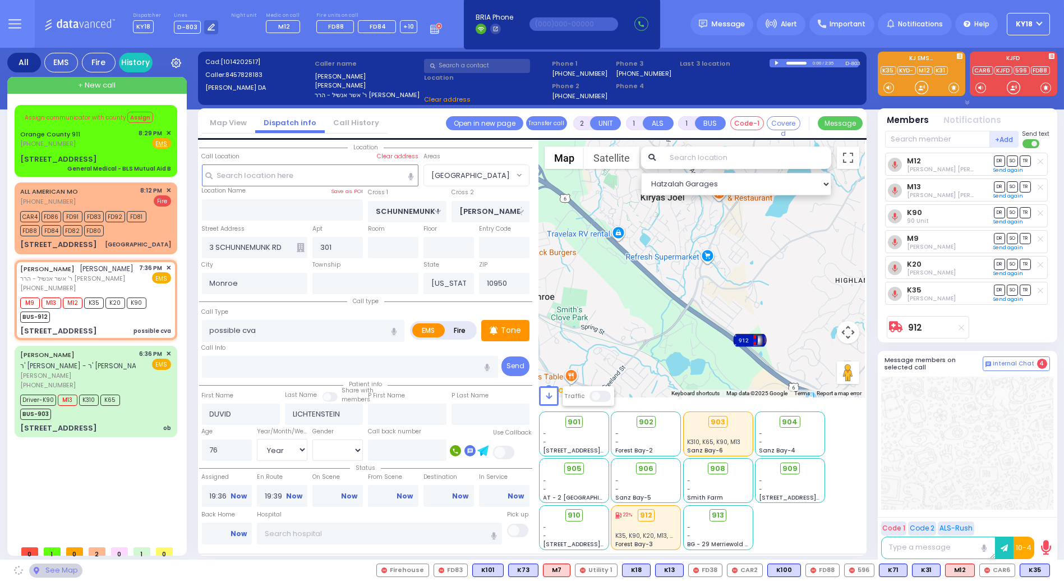
select select "[GEOGRAPHIC_DATA]"
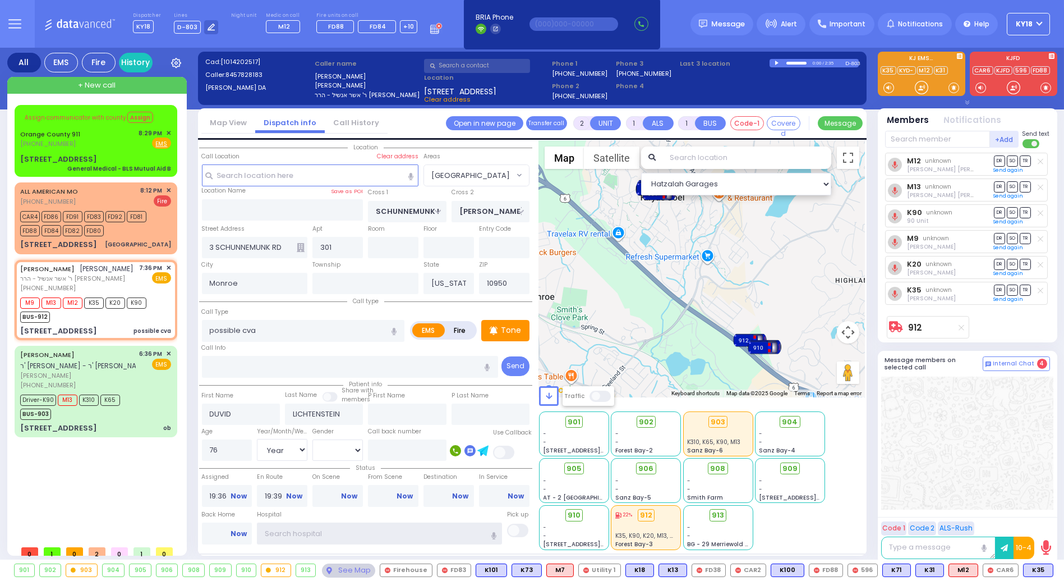
click at [295, 528] on input "text" at bounding box center [379, 532] width 245 height 21
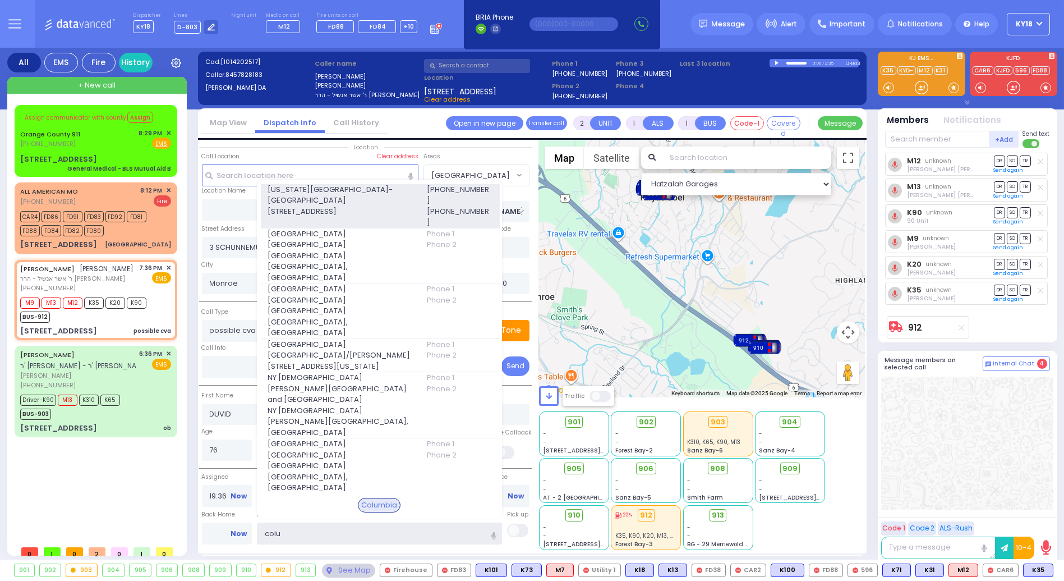
type input "colu"
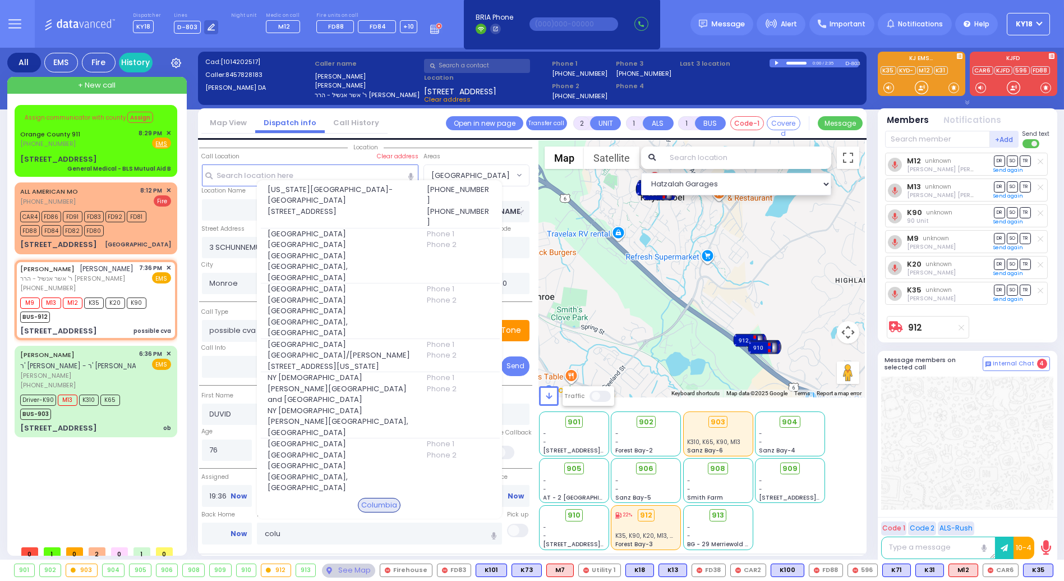
click at [311, 203] on span "[US_STATE][GEOGRAPHIC_DATA]- [GEOGRAPHIC_DATA]" at bounding box center [340, 195] width 145 height 22
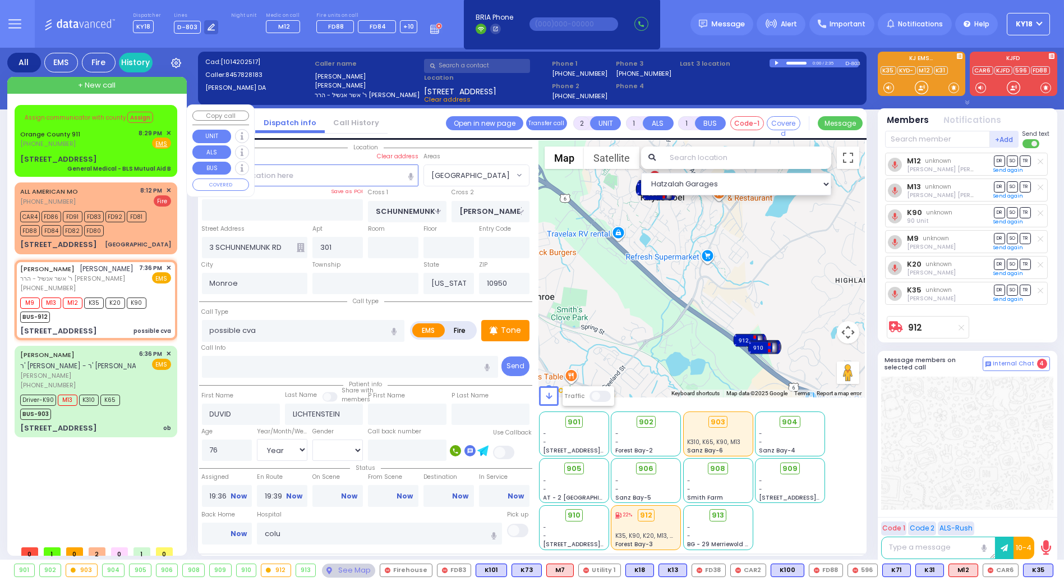
select select
radio input "true"
select select "Year"
select select "[DEMOGRAPHIC_DATA]"
type input "[US_STATE][GEOGRAPHIC_DATA]- [GEOGRAPHIC_DATA]"
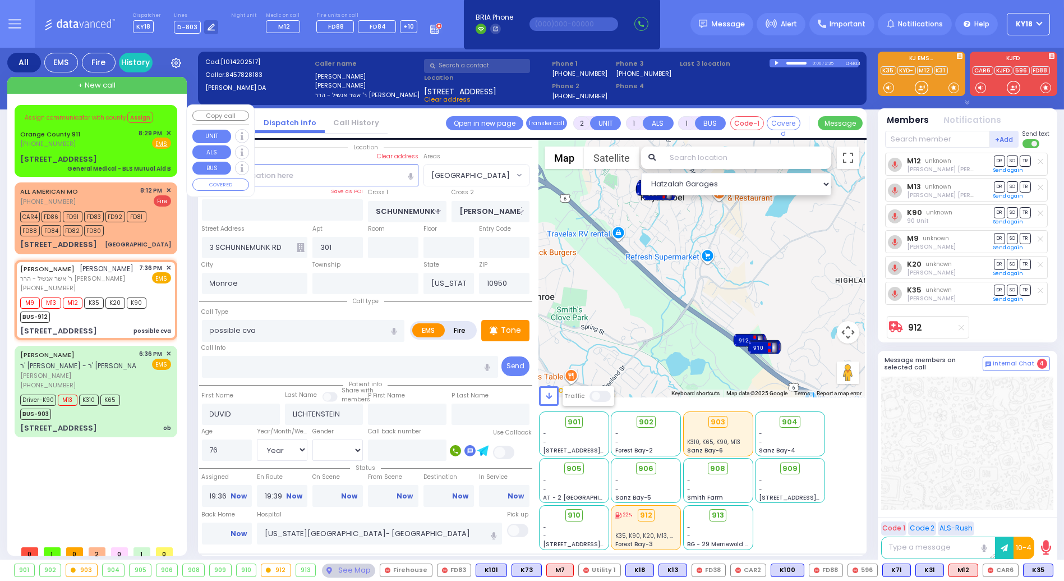
select select "Hatzalah Garages"
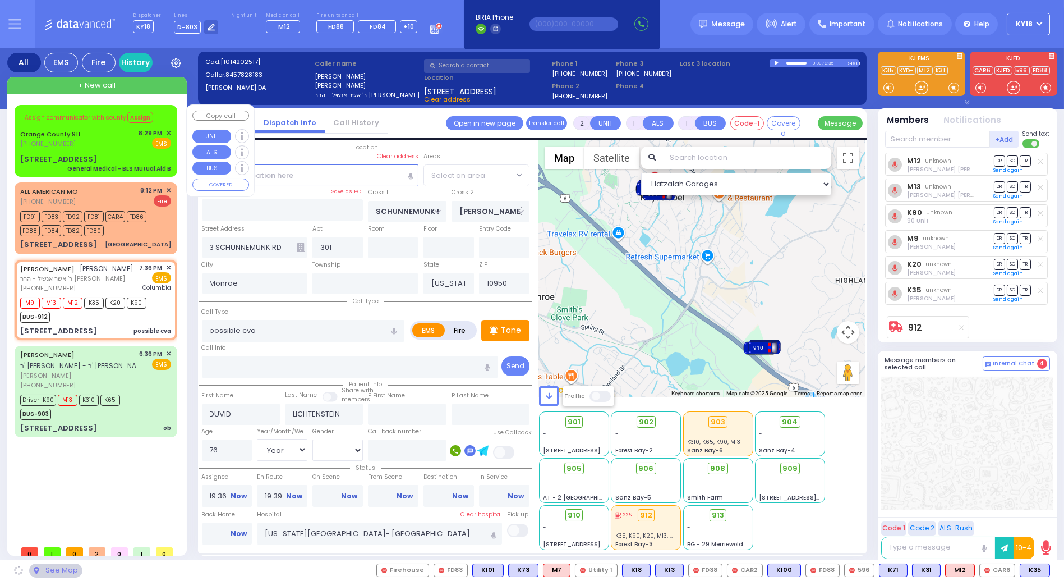
select select "[GEOGRAPHIC_DATA]"
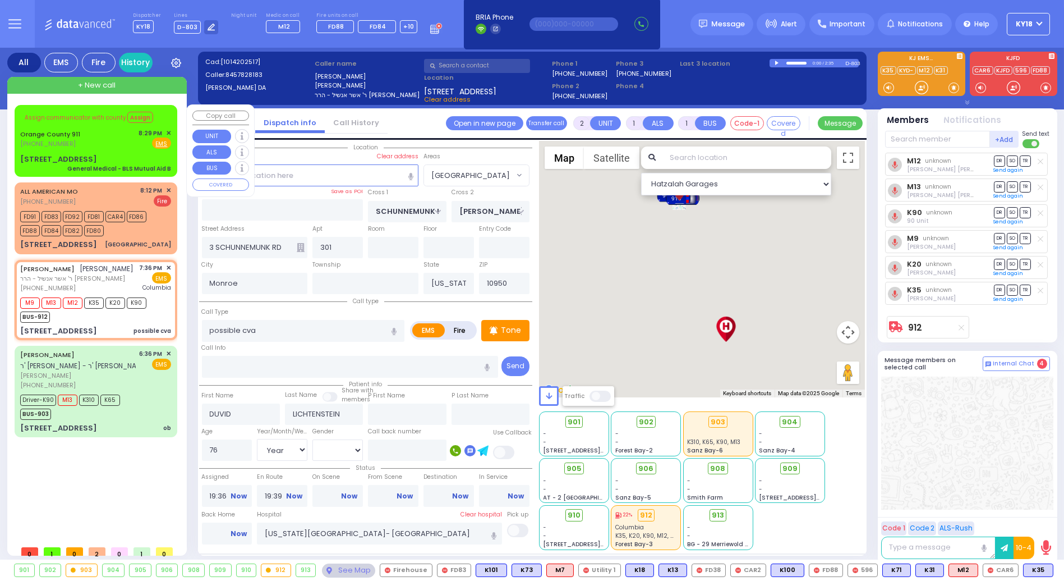
click at [168, 132] on span "✕" at bounding box center [168, 133] width 5 height 10
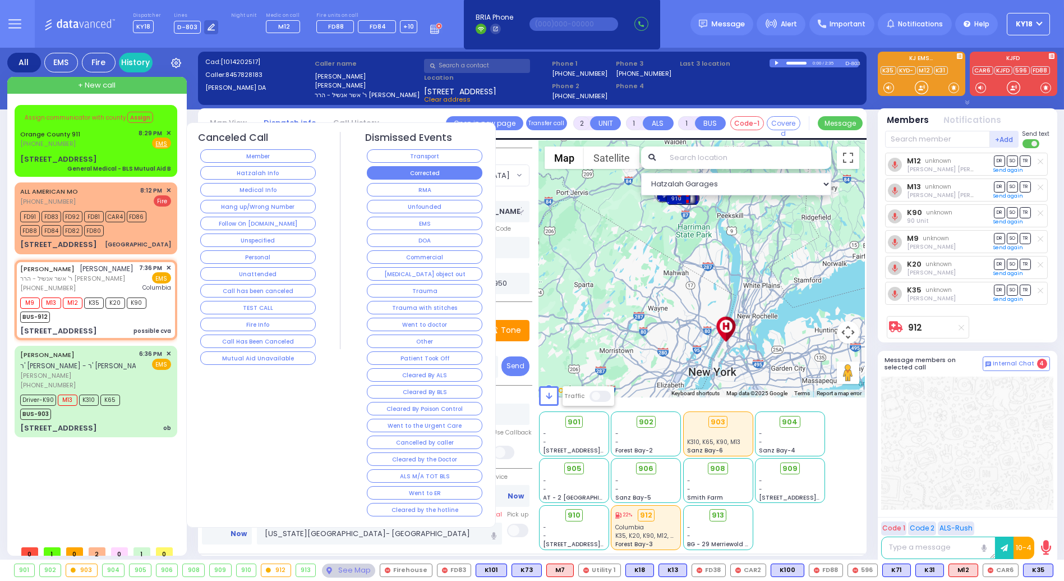
click at [396, 168] on button "Corrected" at bounding box center [425, 172] width 116 height 13
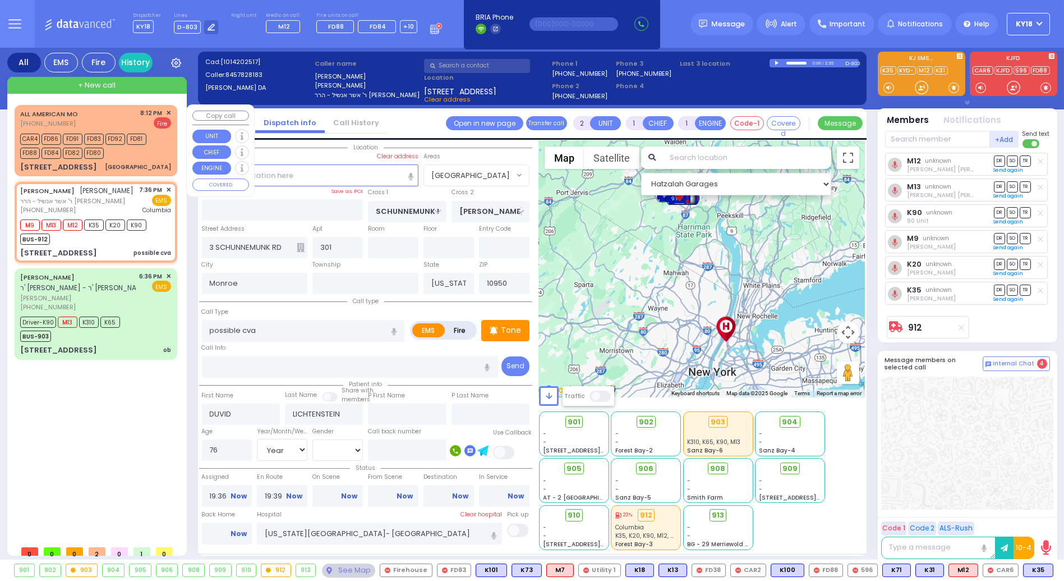
click at [171, 111] on span "✕" at bounding box center [168, 113] width 5 height 10
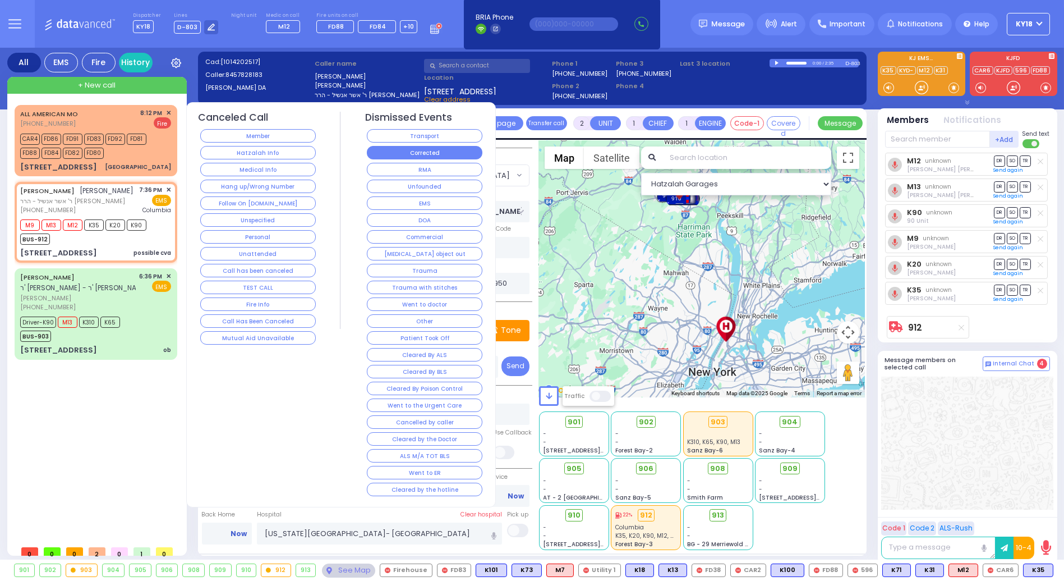
click at [440, 149] on button "Corrected" at bounding box center [425, 152] width 116 height 13
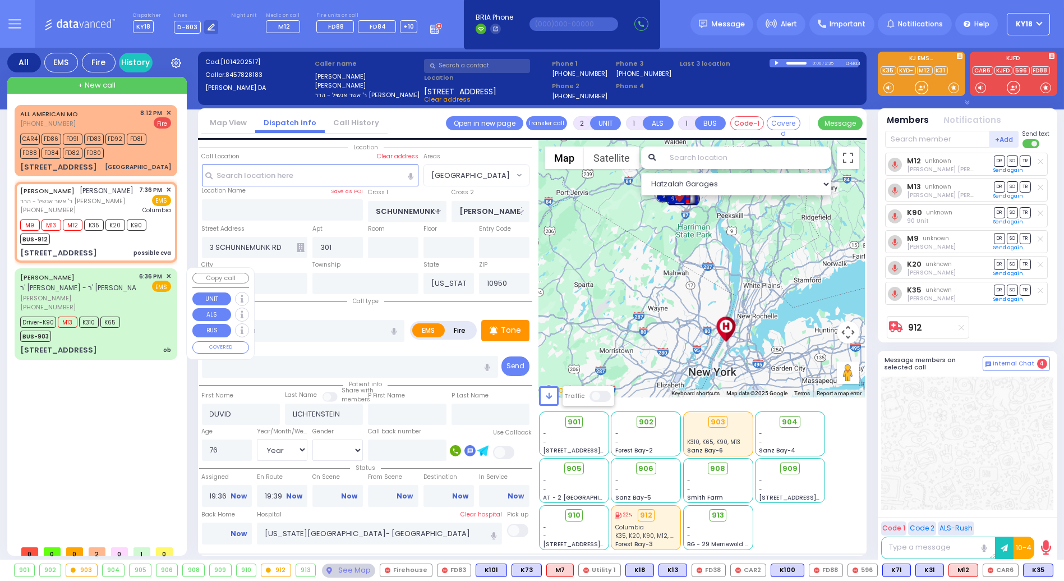
drag, startPoint x: 142, startPoint y: 292, endPoint x: 142, endPoint y: 284, distance: 8.4
click at [142, 292] on div "6:36 PM ✕ EMS" at bounding box center [156, 292] width 32 height 40
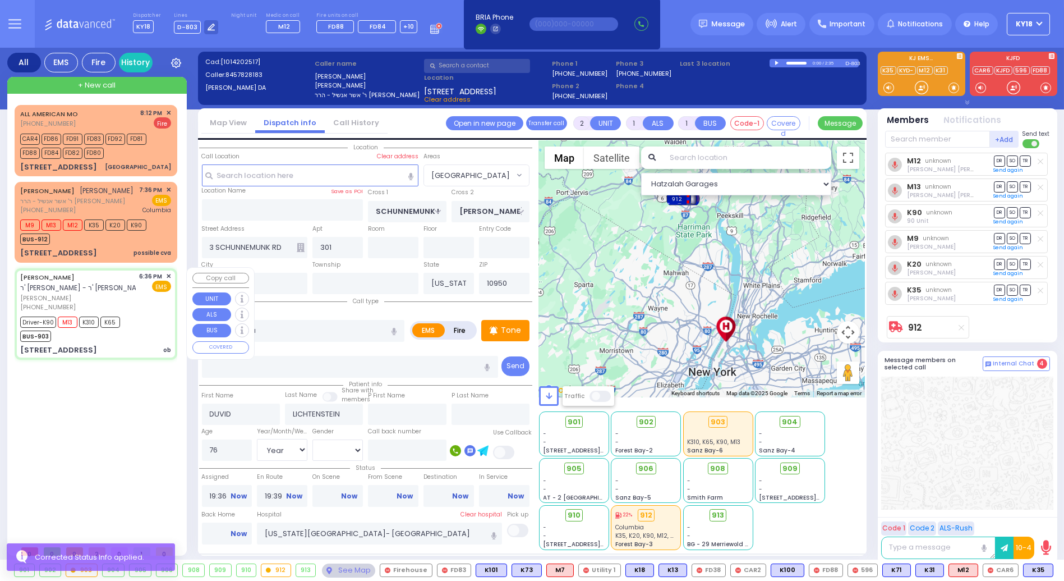
type input "6"
select select
type input "ob"
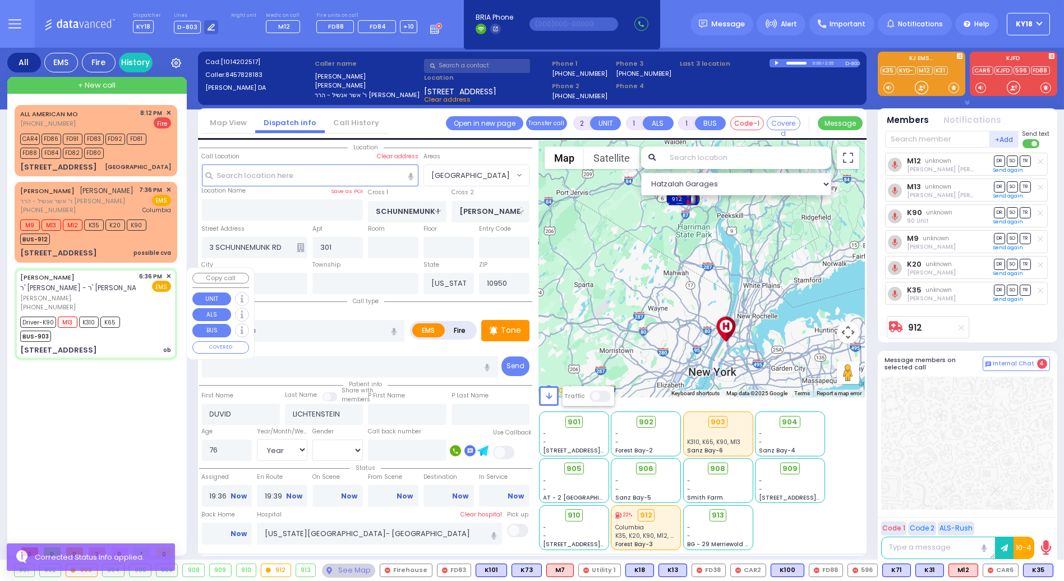
radio input "true"
type input "[PERSON_NAME]"
type input "Levy"
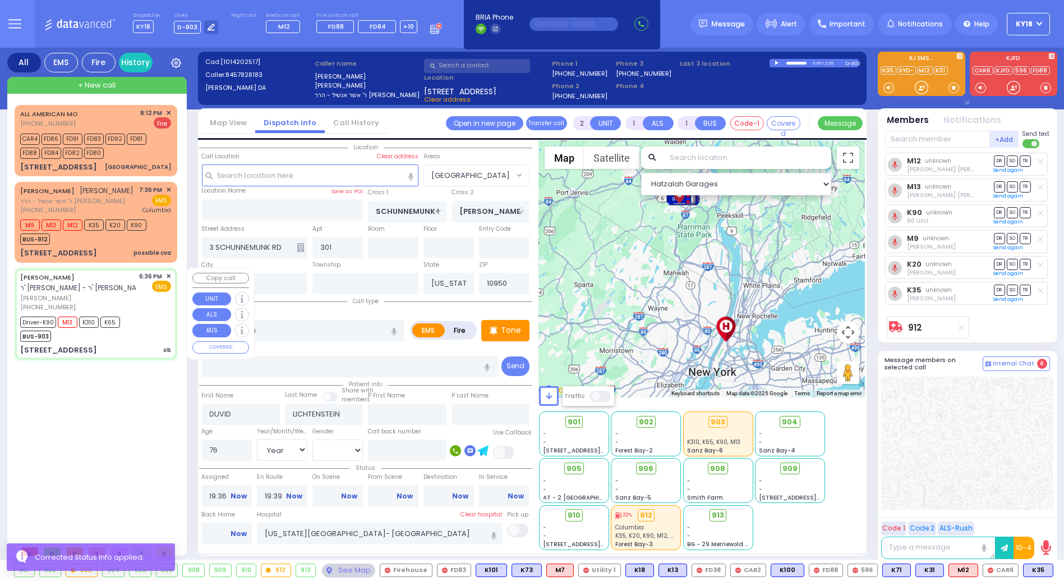
type input "26"
select select "Year"
select select "[DEMOGRAPHIC_DATA]"
type input "18:36"
type input "18:39"
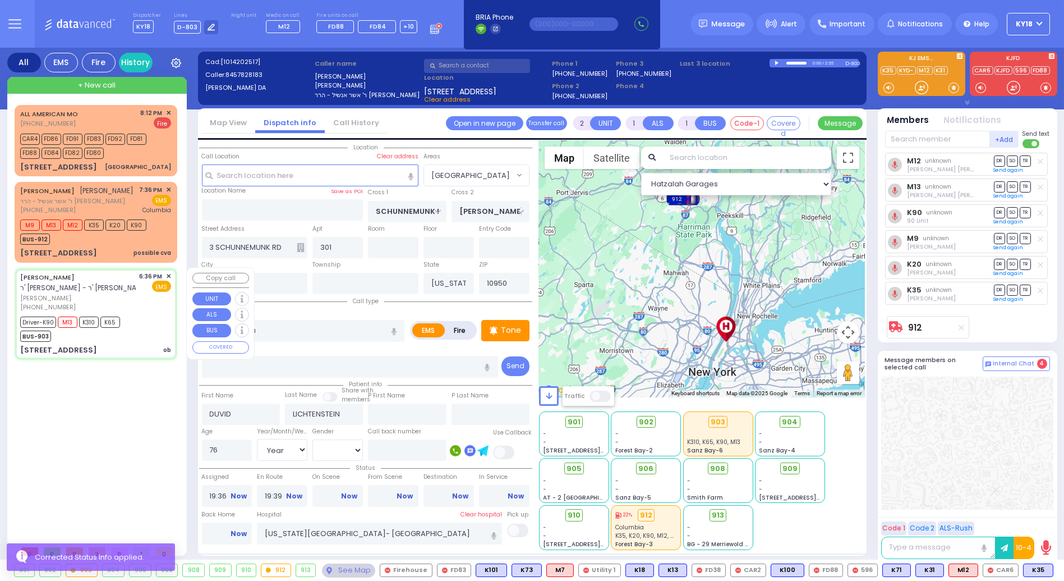
type input "18:42"
type input "18:53"
type input "19:11"
type input "19:24"
type input "Good Samaritan Hospital 257 Lafayette Avenue 8457909405 Suffern"
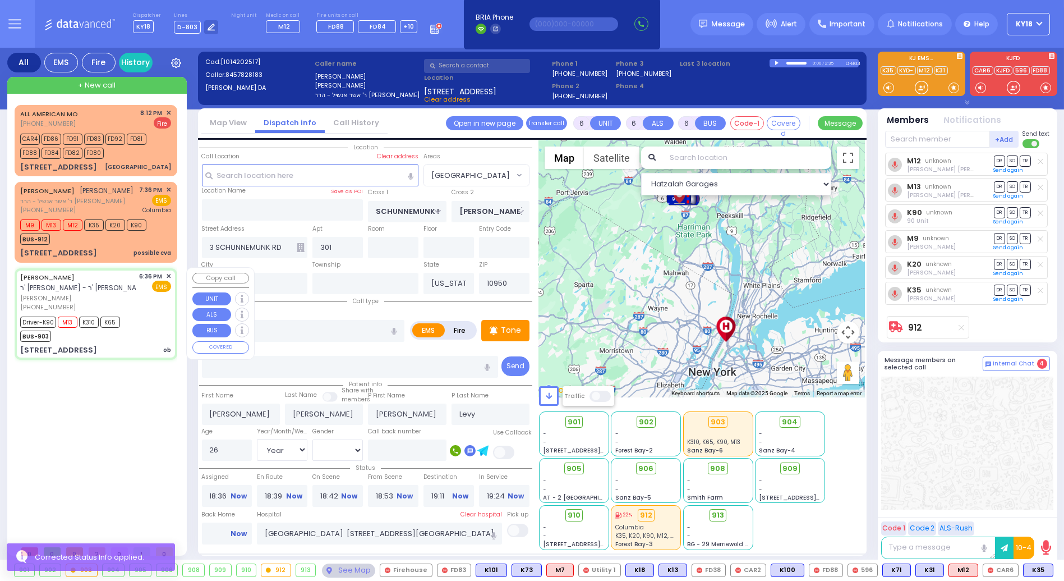
select select "Hatzalah Garages"
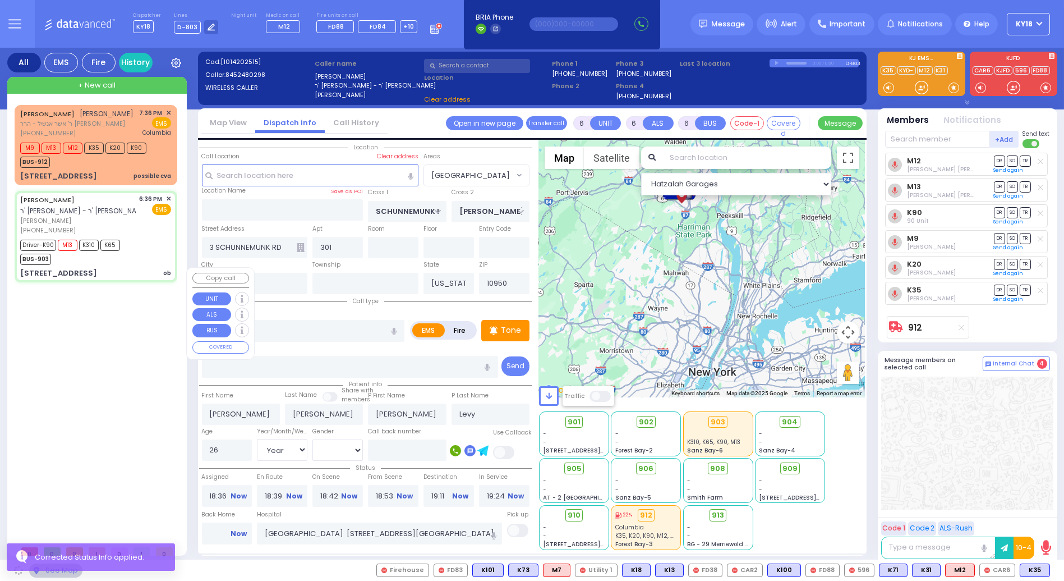
type input "S.M. ROSMER RD"
type input "PILNUA RD"
type input "1 MAGLENITZ ST"
type input "202"
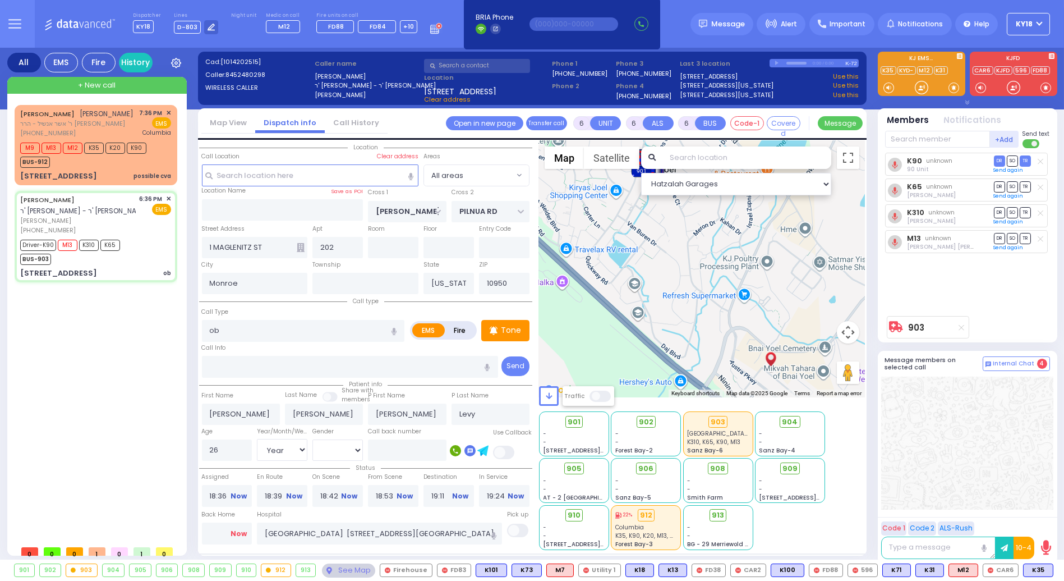
click at [240, 528] on link "Now" at bounding box center [239, 533] width 16 height 10
type input "20:37"
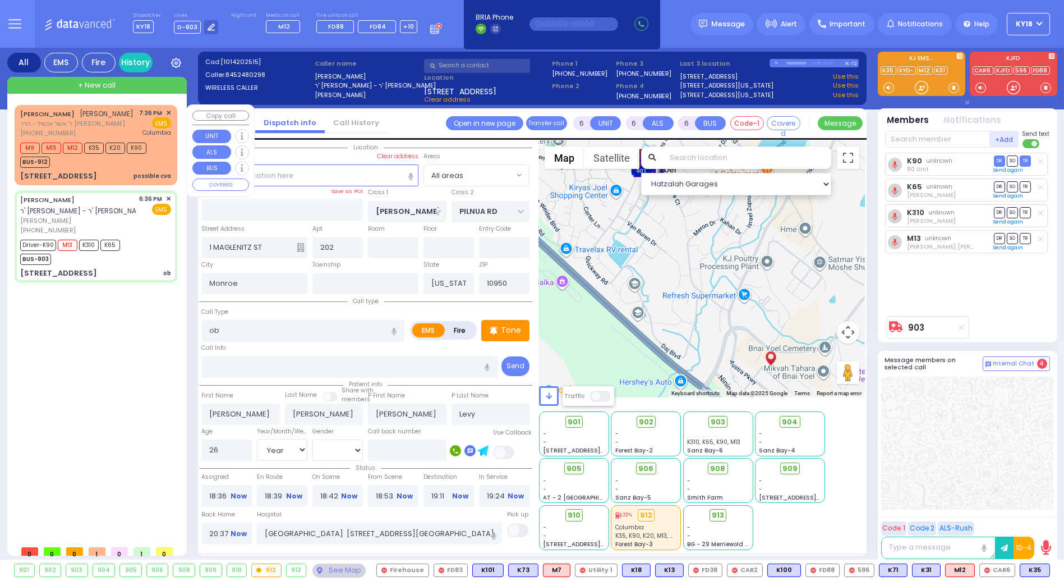
select select
radio input "true"
select select
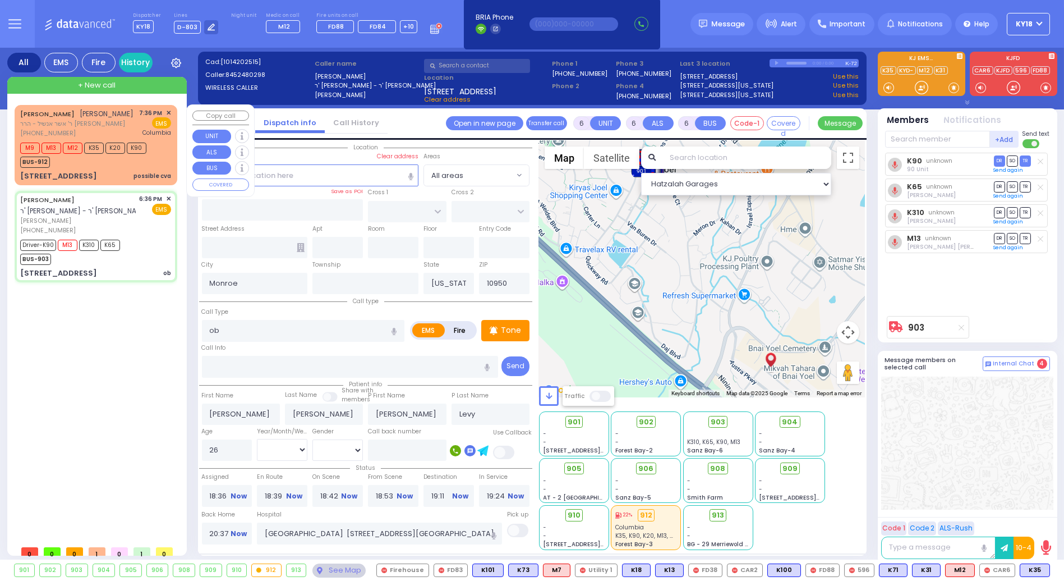
radio input "true"
select select
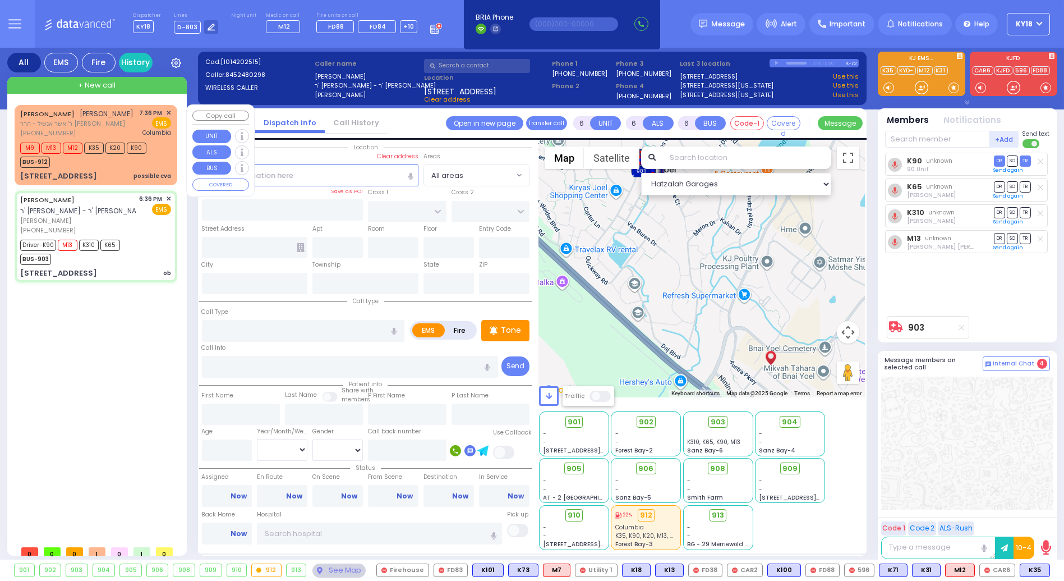
select select
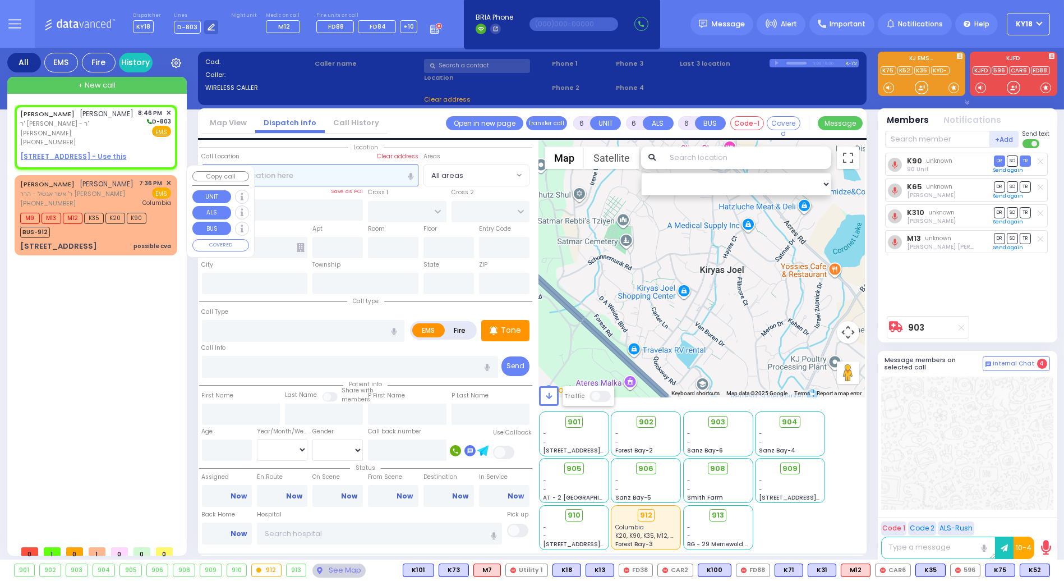
type input "2"
type input "1"
select select
radio input "true"
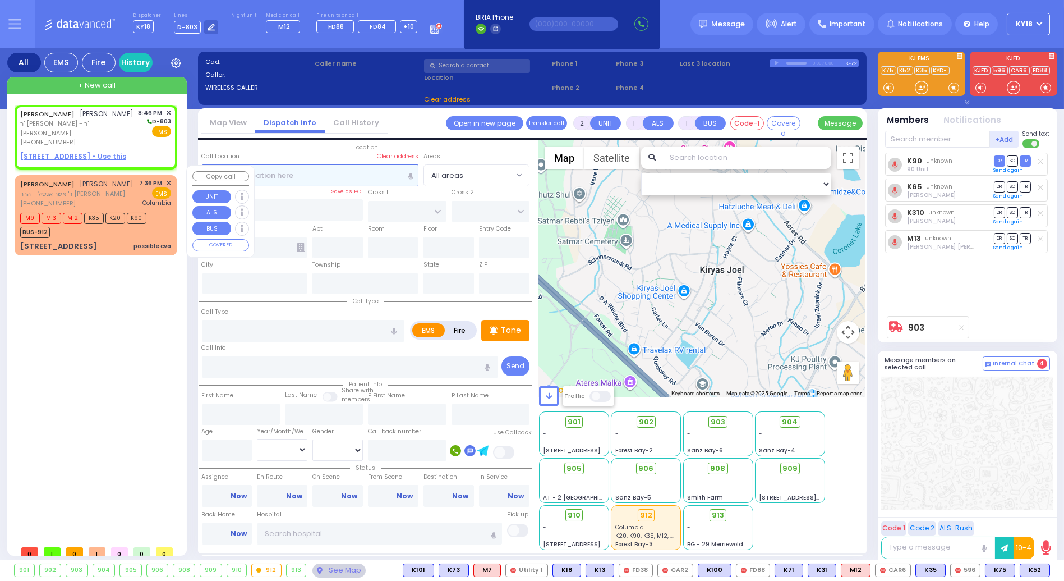
type input "[PERSON_NAME]"
select select
type input "20:46"
select select "Hatzalah Garages"
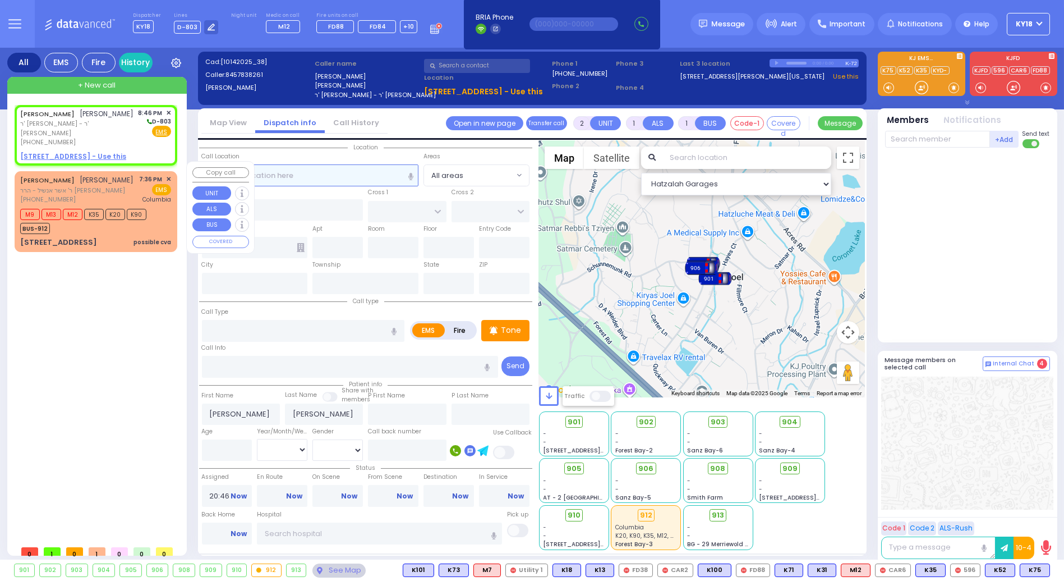
select select
radio input "true"
select select
select select "Hatzalah Garages"
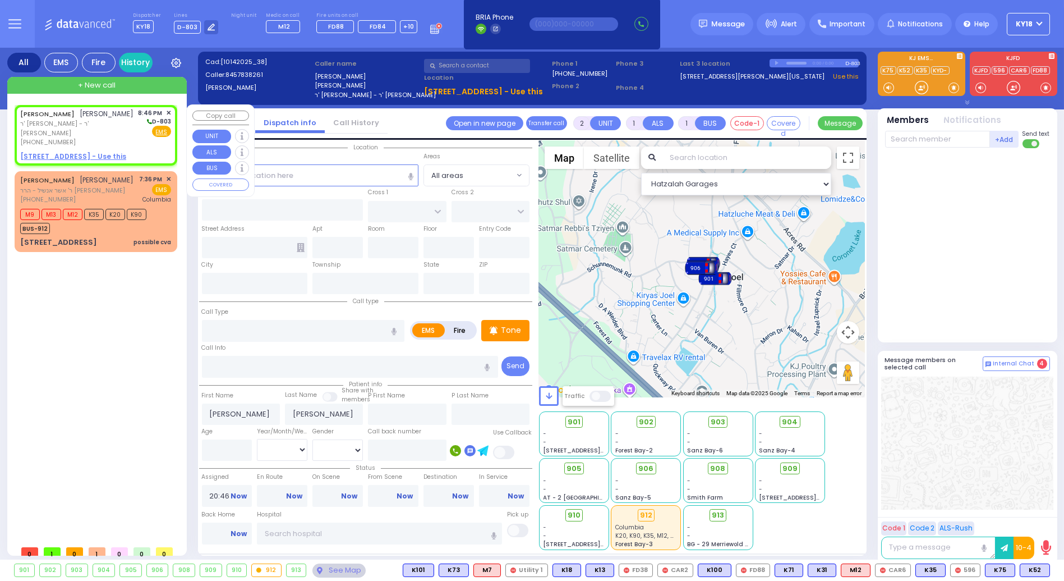
click at [82, 137] on div "[PHONE_NUMBER]" at bounding box center [77, 142] width 114 height 10
select select
radio input "true"
select select
select select "Hatzalah Garages"
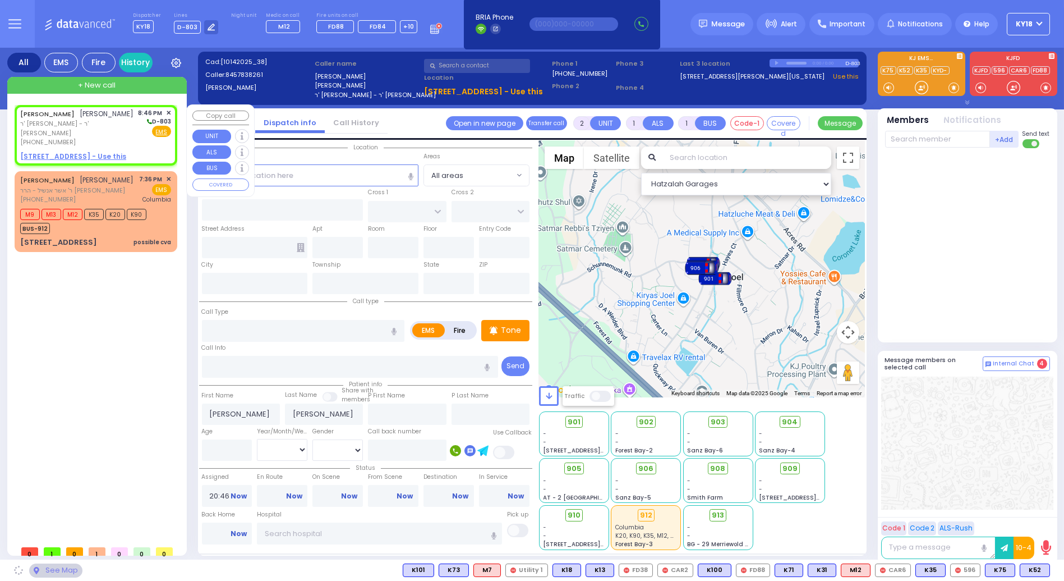
click at [81, 151] on u "28 QUICKWAY RD 103 - Use this" at bounding box center [73, 156] width 106 height 10
select select
radio input "true"
select select
select select "Hatzalah Garages"
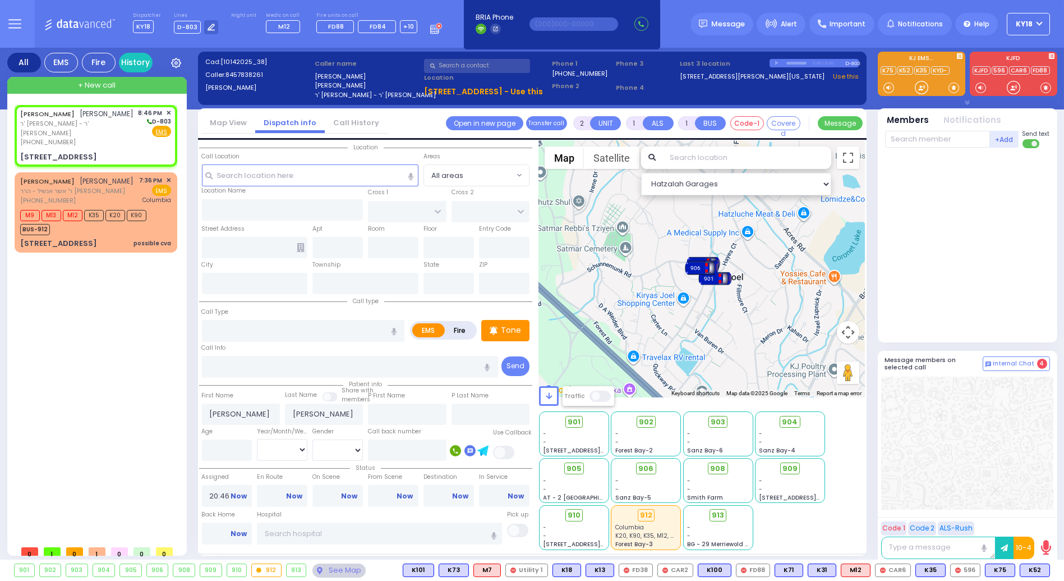
select select
radio input "true"
select select
select select "Hatzalah Garages"
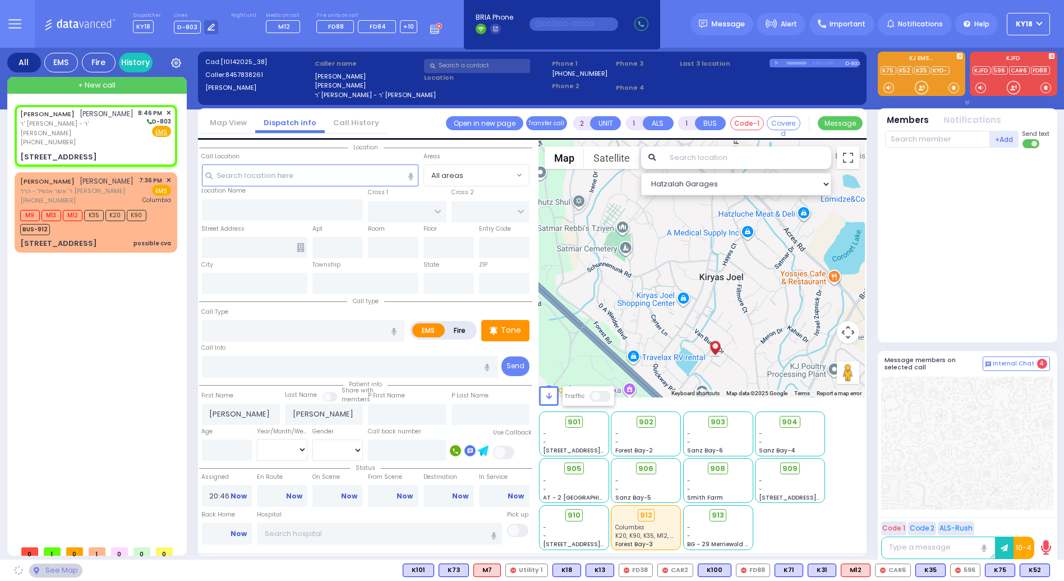
type input "APTA WAY"
type input "[PERSON_NAME] DR"
type input "[STREET_ADDRESS]"
type input "103"
type input "[PERSON_NAME]"
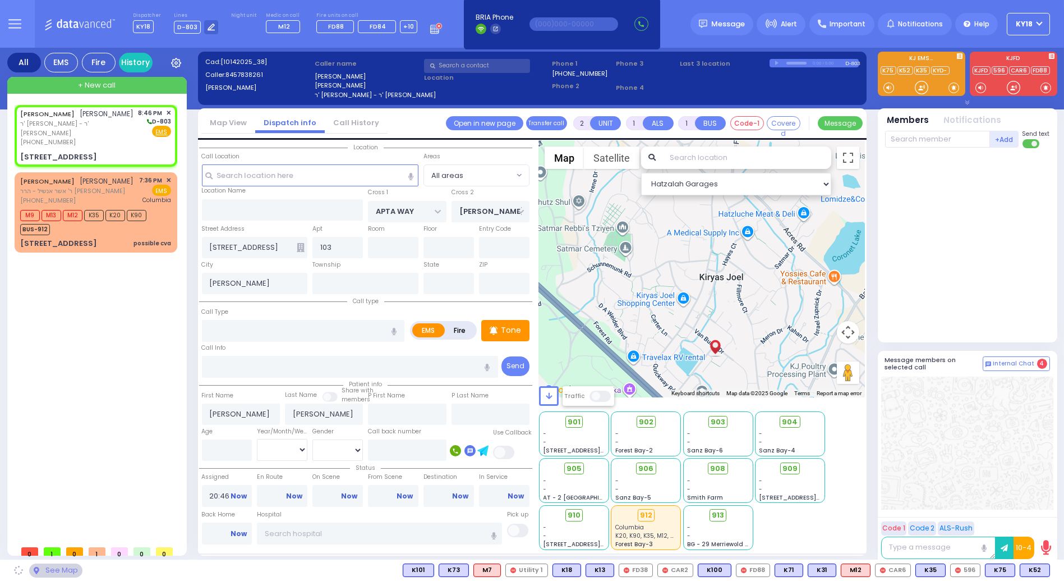
type input "[US_STATE]"
type input "10950"
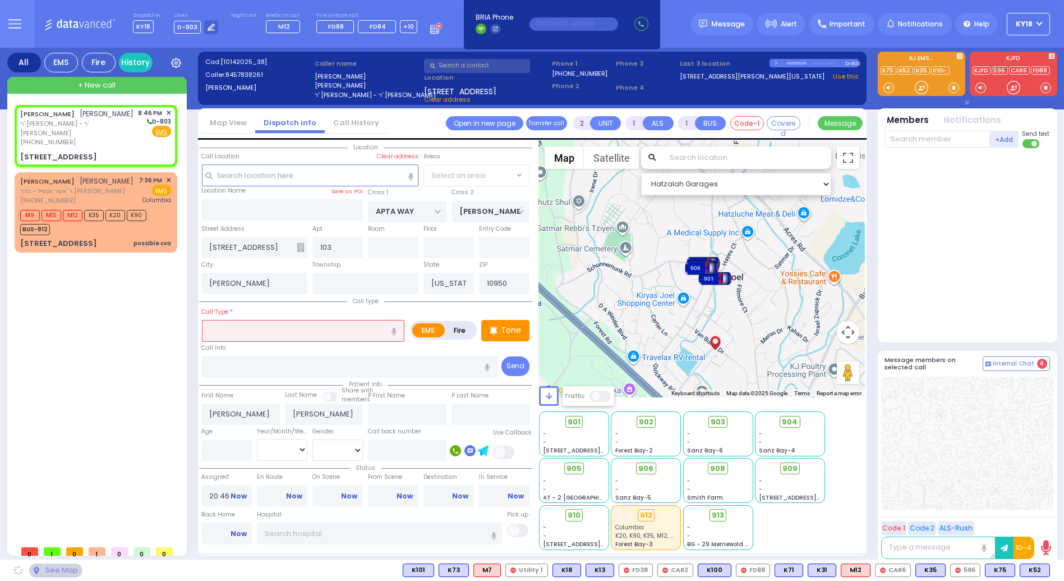
select select "SECTION 1"
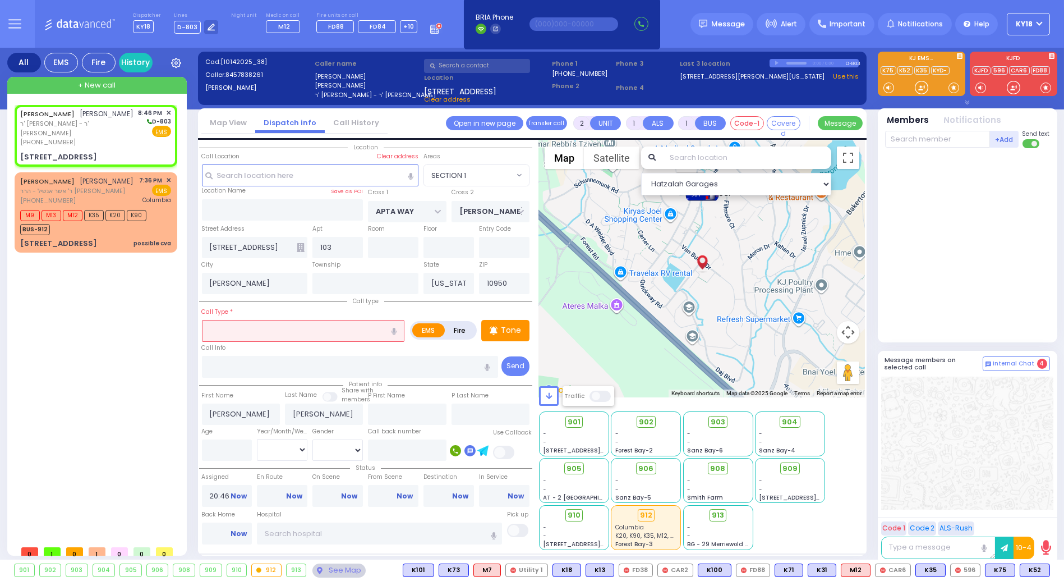
click at [238, 334] on input "text" at bounding box center [303, 330] width 203 height 21
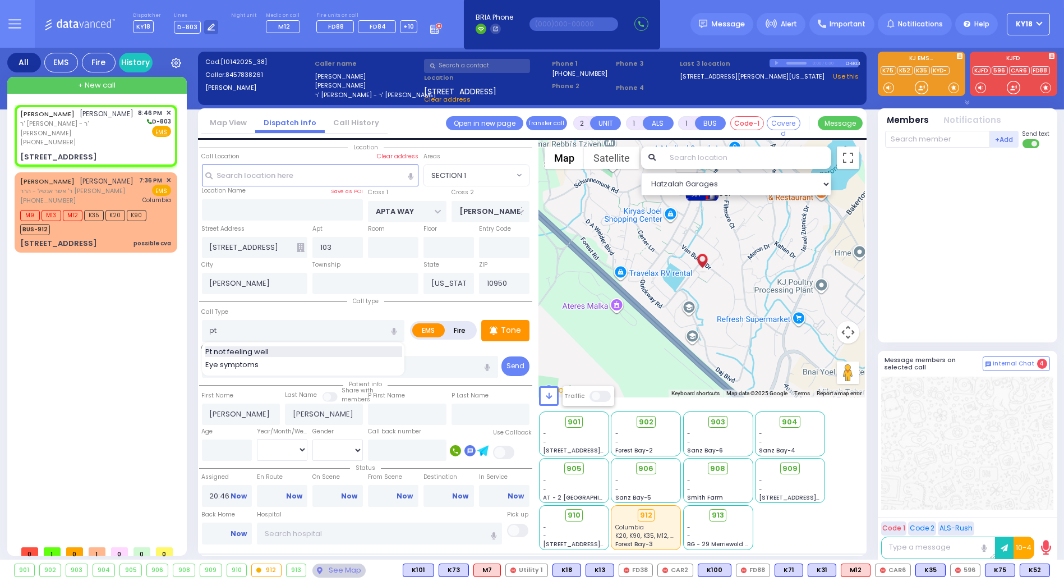
click at [268, 351] on span "Pt not feeling well" at bounding box center [238, 351] width 67 height 11
type input "Pt not feeling well"
type input "1"
type input "0"
select select
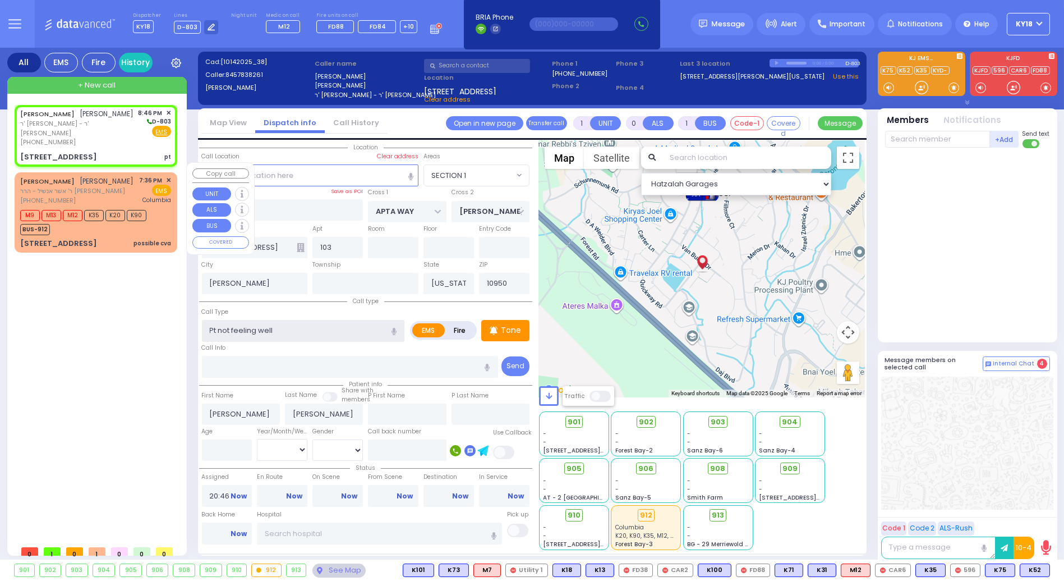
radio input "true"
select select
select select "Hatzalah Garages"
select select "SECTION 1"
select select
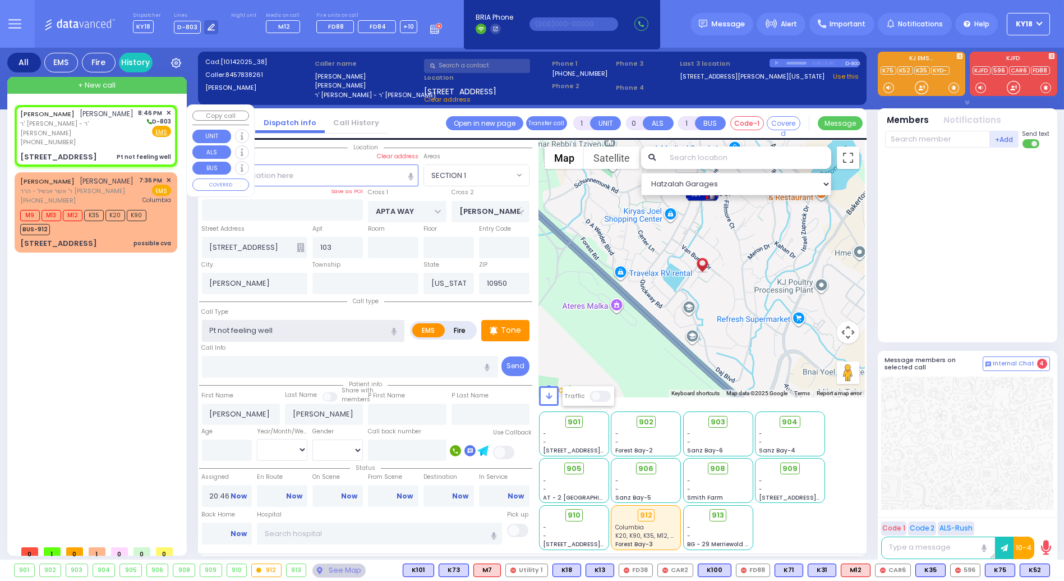
radio input "true"
select select
select select "Hatzalah Garages"
select select "SECTION 1"
select select
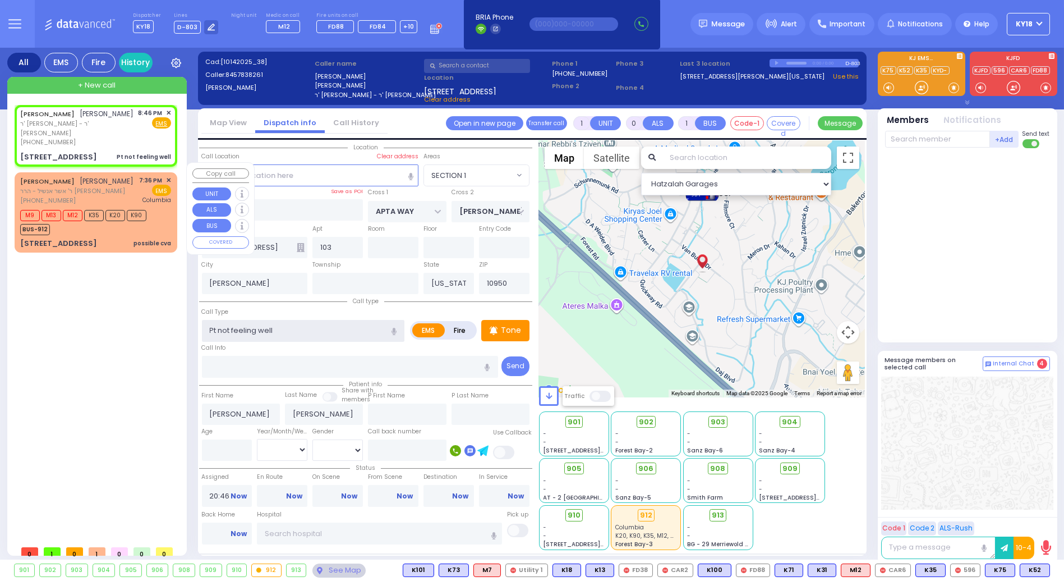
radio input "true"
select select
select select "Hatzalah Garages"
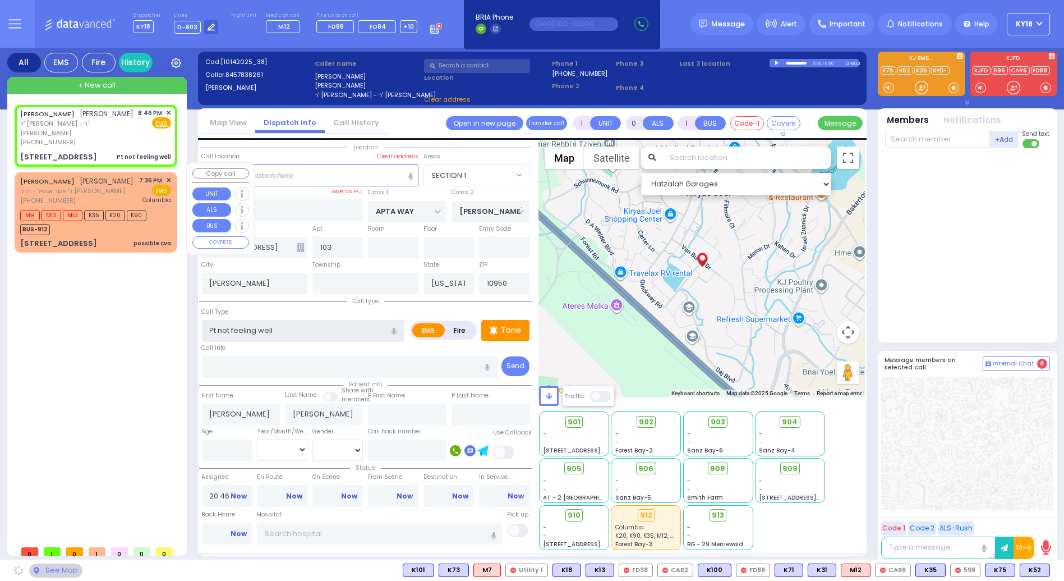
select select "SECTION 1"
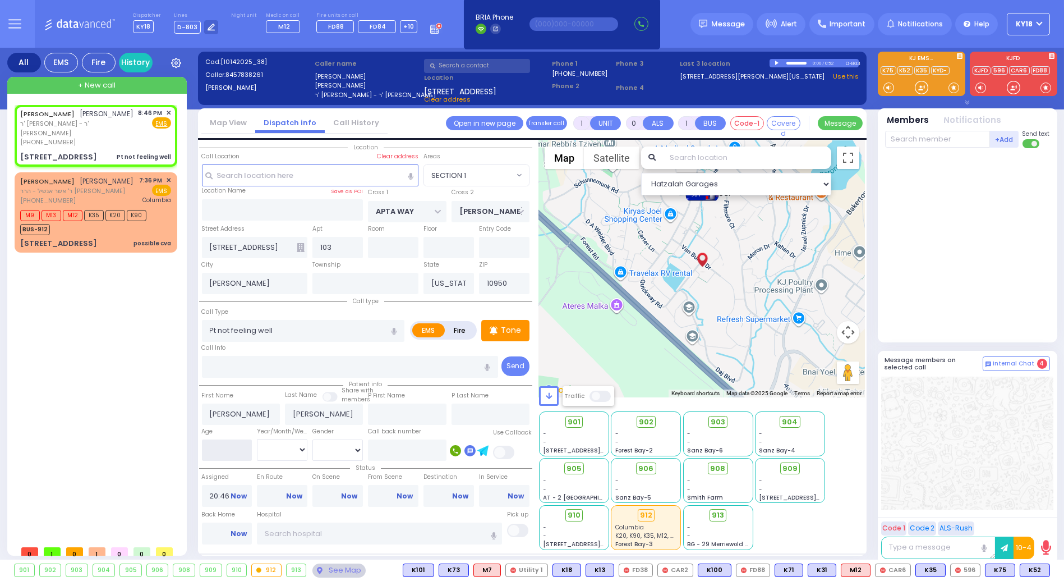
drag, startPoint x: 227, startPoint y: 453, endPoint x: 214, endPoint y: 448, distance: 13.3
click at [226, 451] on input "number" at bounding box center [227, 449] width 50 height 21
type input "83"
select select
radio input "true"
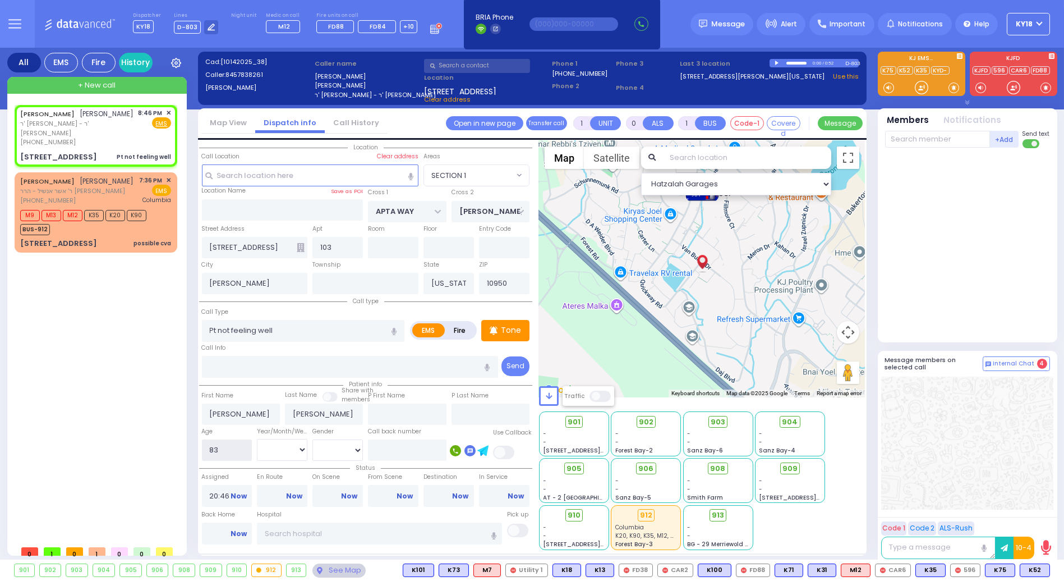
select select
select select "Hatzalah Garages"
select select "SECTION 1"
type input "83"
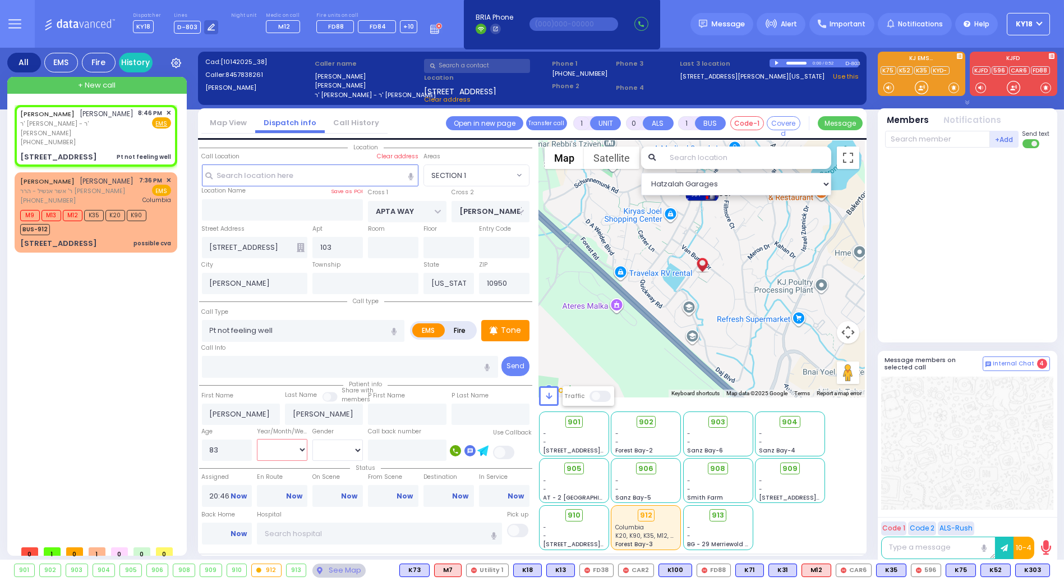
click at [291, 450] on select "Year Month Week Day" at bounding box center [282, 449] width 50 height 21
select select "Year"
click at [257, 439] on select "Year Month Week Day" at bounding box center [282, 449] width 50 height 21
select select
radio input "true"
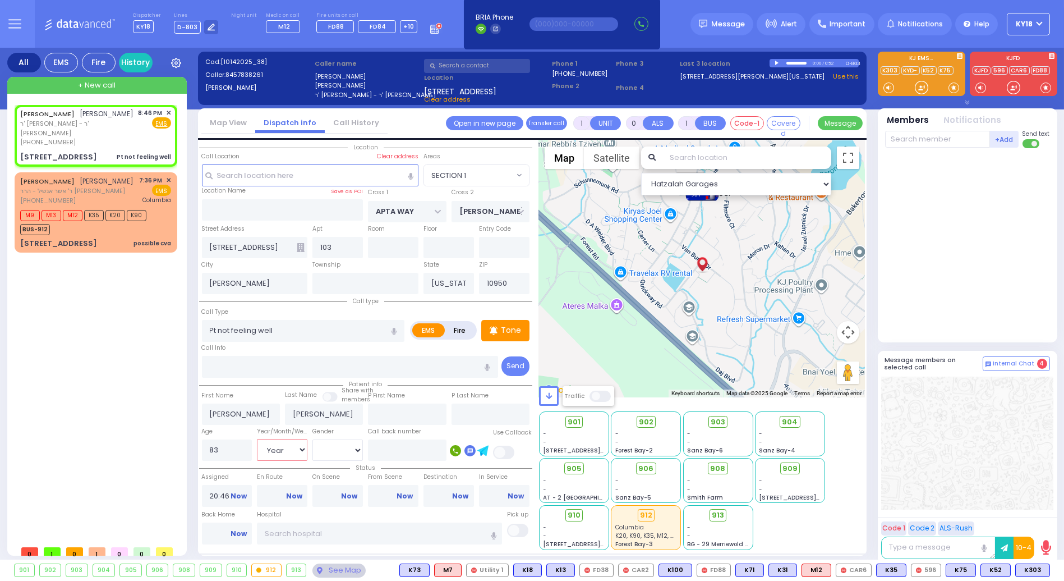
select select "Year"
select select "Hatzalah Garages"
radio input "true"
select select "Year"
select select
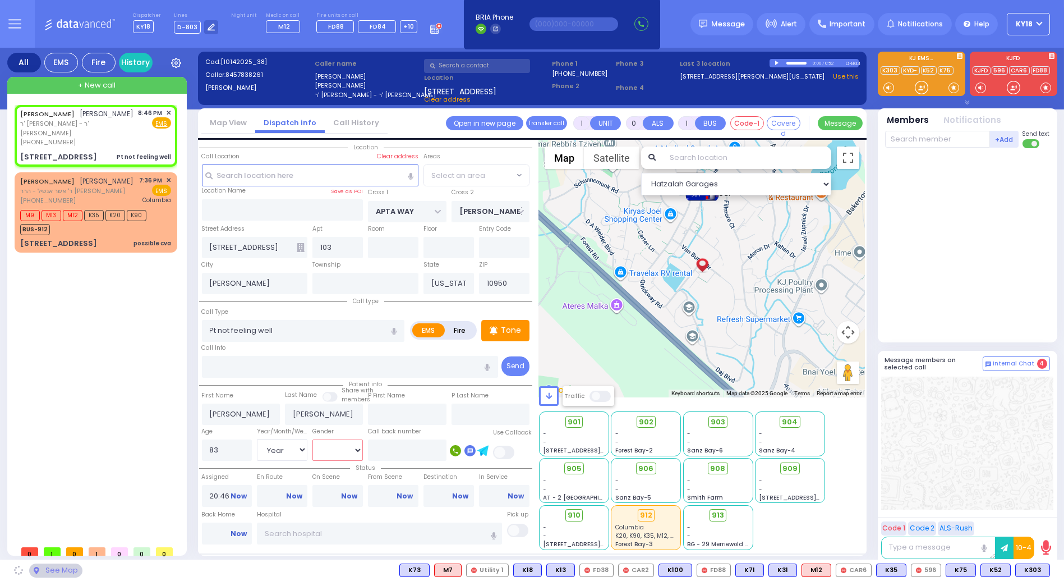
select select "Hatzalah Garages"
click at [330, 452] on select "Male Female" at bounding box center [337, 449] width 50 height 21
select select "SECTION 1"
select select "[DEMOGRAPHIC_DATA]"
click at [312, 439] on select "Male Female" at bounding box center [337, 449] width 50 height 21
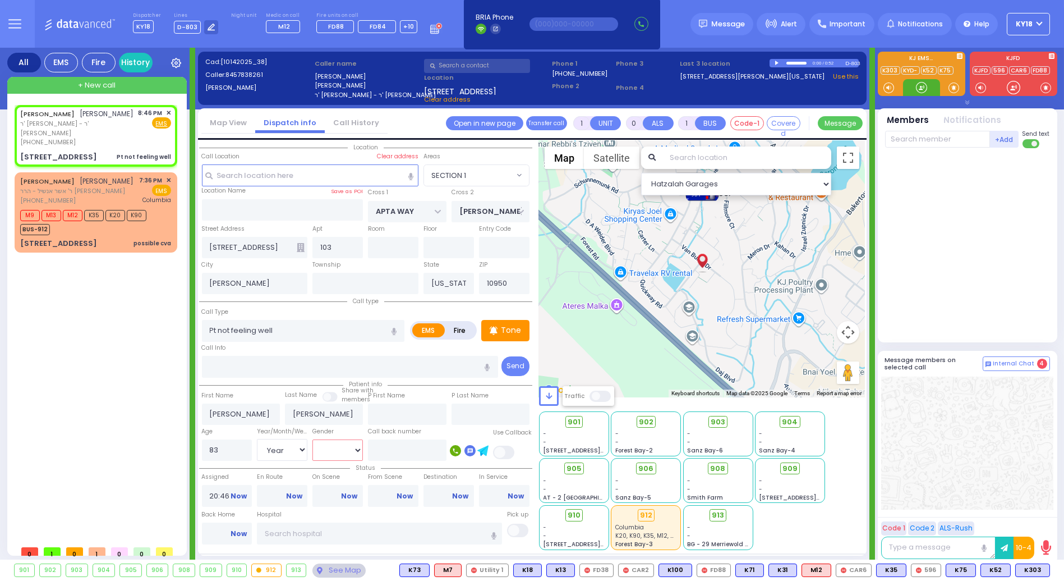
select select
radio input "true"
select select "Year"
select select "[DEMOGRAPHIC_DATA]"
select select "Hatzalah Garages"
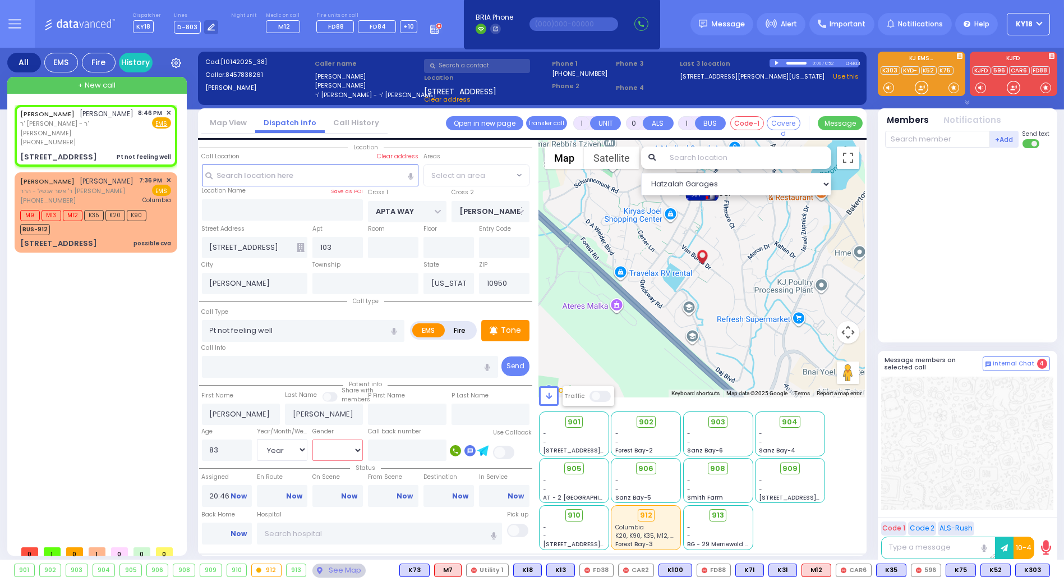
select select "SECTION 1"
click at [117, 127] on span "ר' [PERSON_NAME] - ר' [PERSON_NAME]" at bounding box center [77, 128] width 114 height 19
select select
radio input "true"
select select "Year"
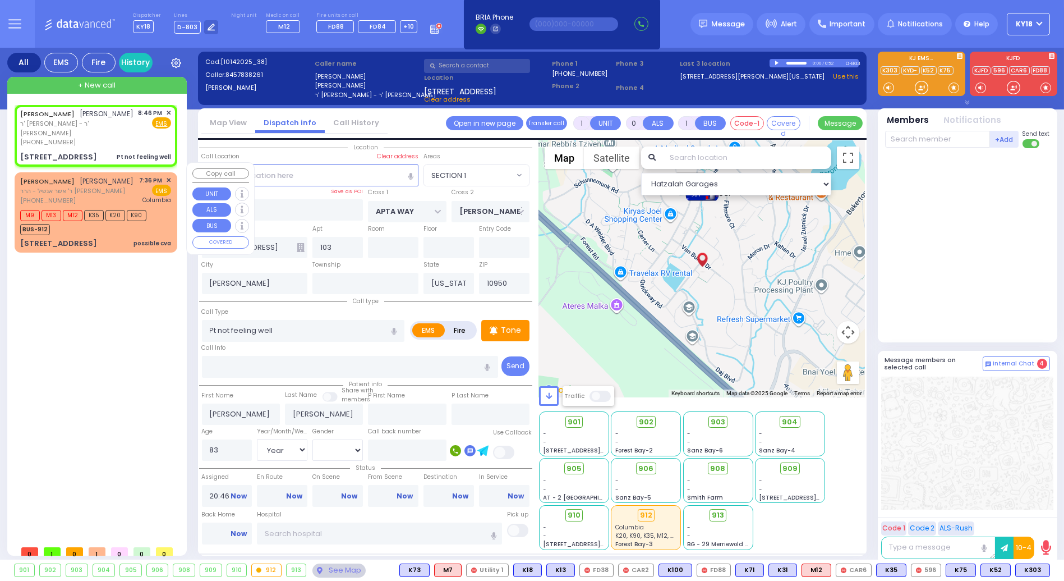
select select "[DEMOGRAPHIC_DATA]"
select select "Hatzalah Garages"
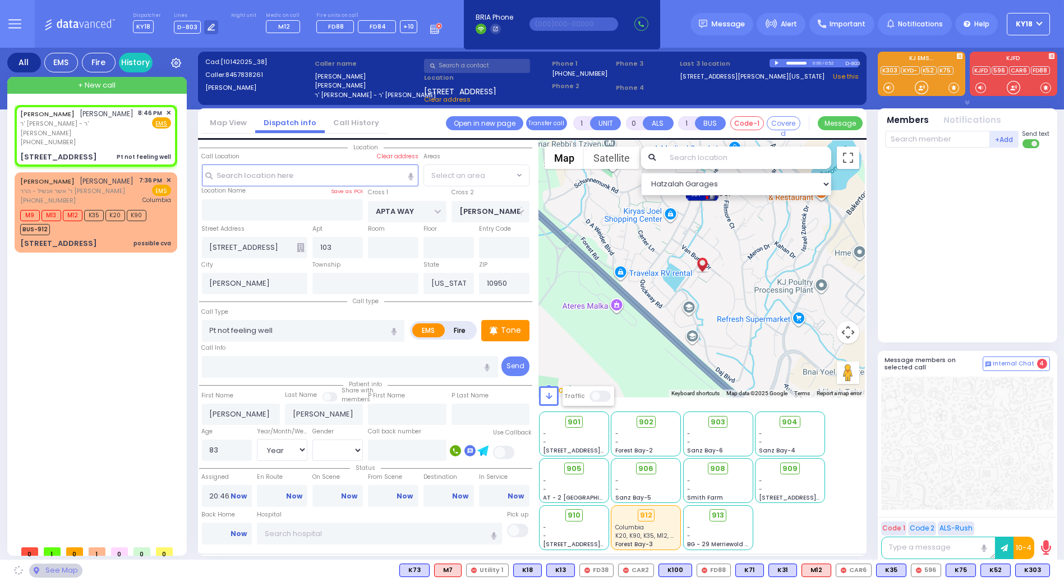
select select "SECTION 1"
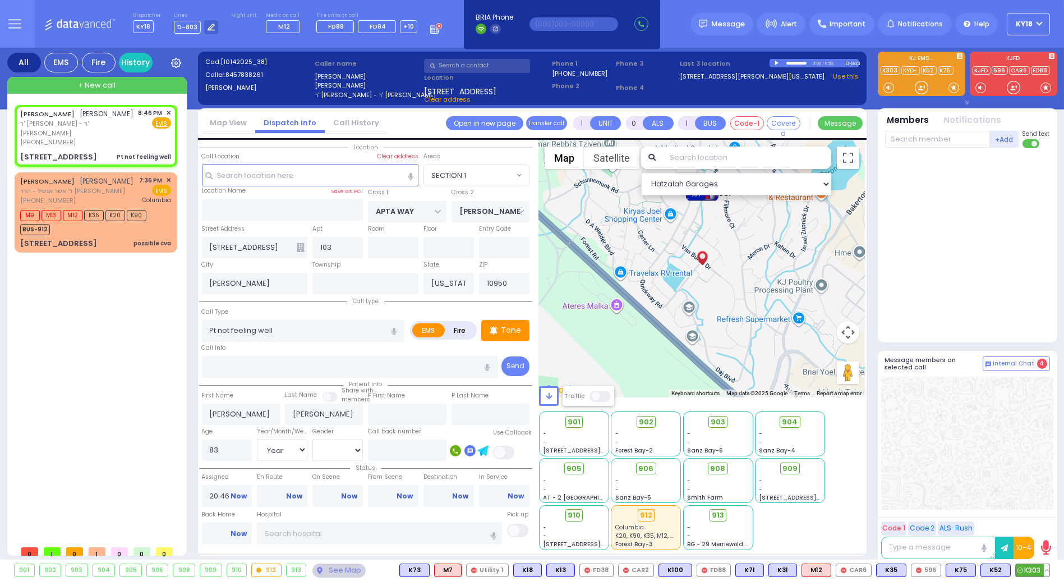
click at [1025, 571] on span "K303" at bounding box center [1033, 570] width 34 height 12
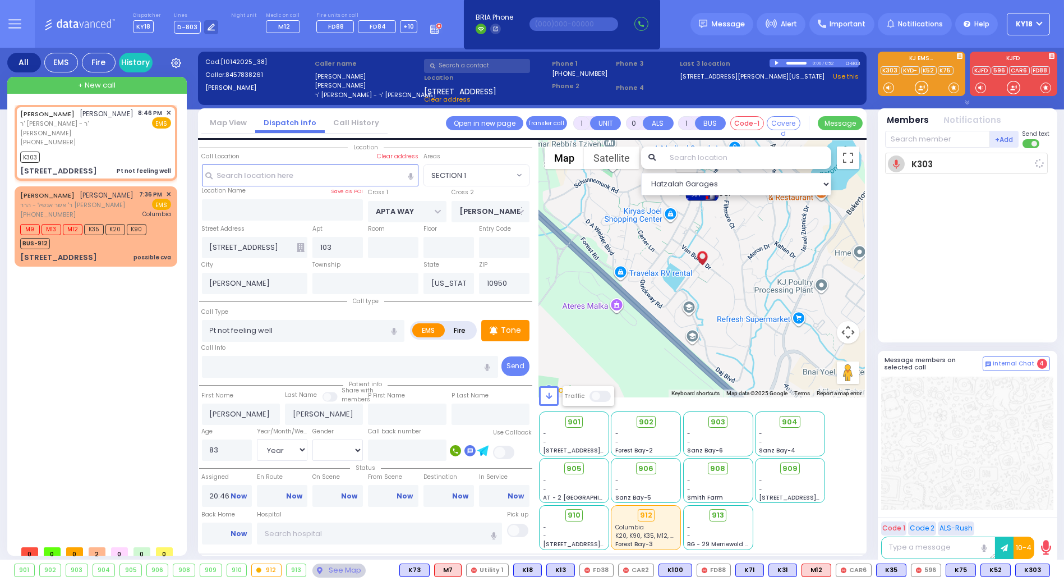
select select
click at [923, 140] on input "text" at bounding box center [937, 139] width 105 height 17
click at [918, 159] on div "KY33" at bounding box center [923, 162] width 56 height 11
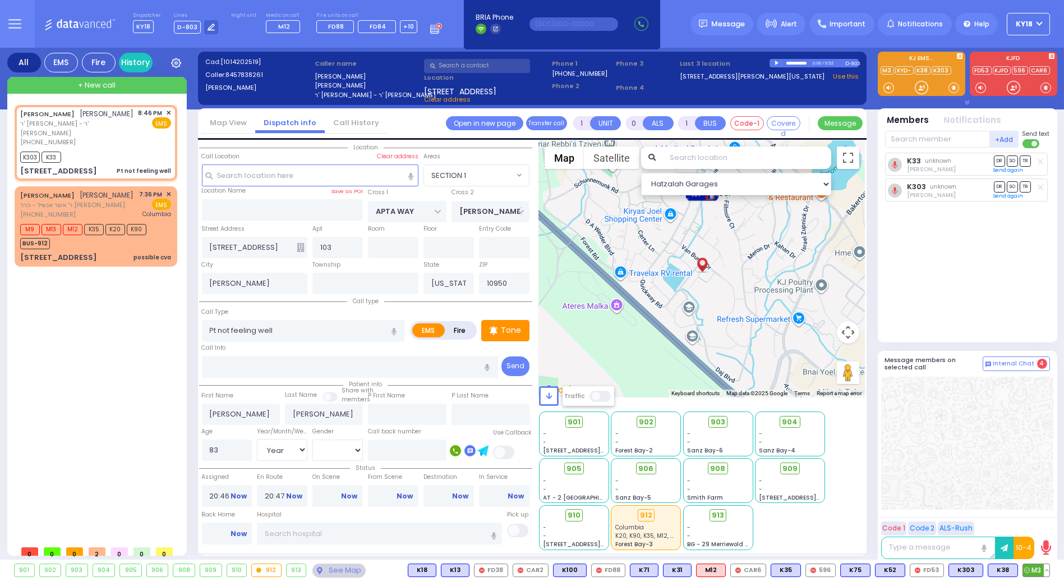
click at [1033, 569] on span "M3" at bounding box center [1036, 570] width 26 height 12
click at [999, 568] on span "K38" at bounding box center [1002, 570] width 29 height 12
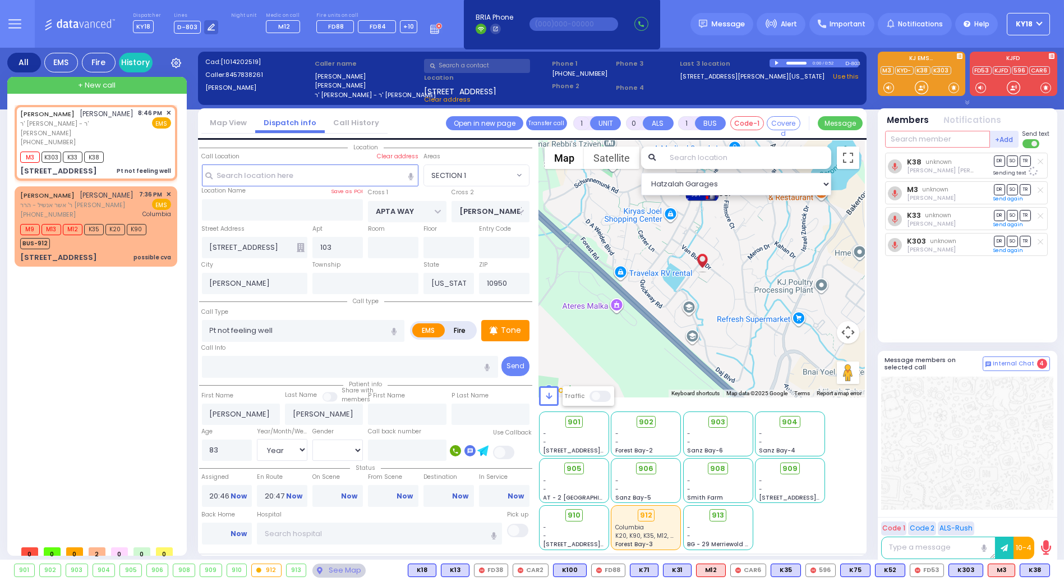
click at [931, 141] on input "text" at bounding box center [937, 139] width 105 height 17
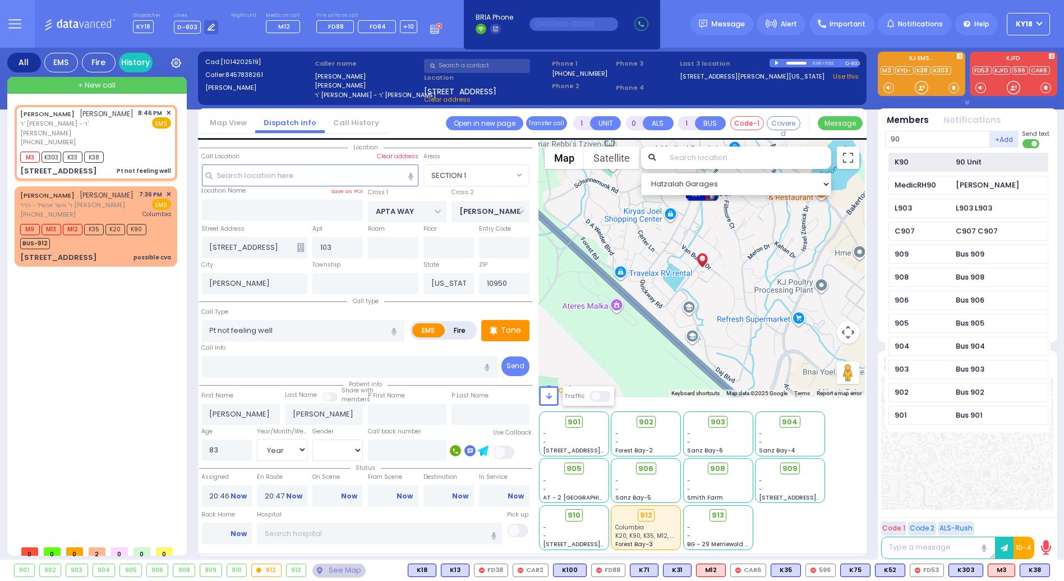
click at [923, 159] on div "K90" at bounding box center [923, 162] width 56 height 11
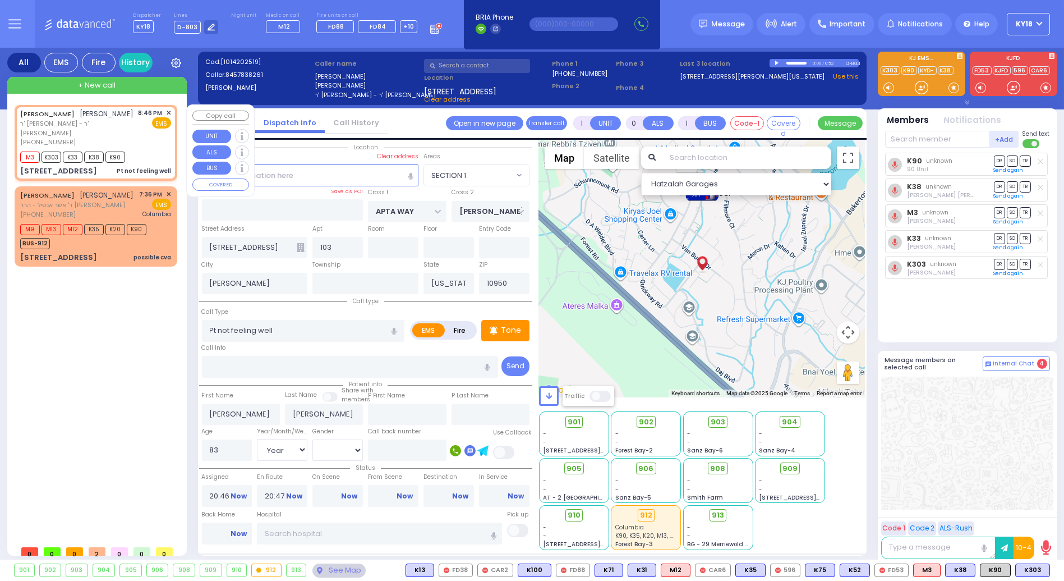
click at [146, 137] on div "8:46 PM ✕ EMS" at bounding box center [155, 127] width 33 height 39
click at [716, 421] on span "903" at bounding box center [722, 421] width 15 height 11
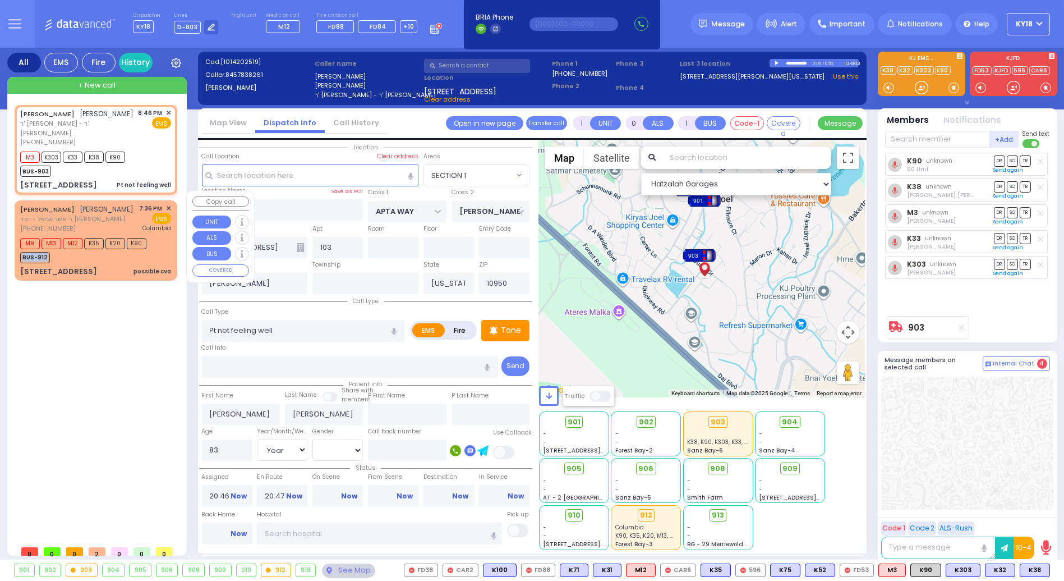
click at [155, 238] on div "M9 M13 M12 K35 K20 K90 BUS-912" at bounding box center [95, 249] width 151 height 28
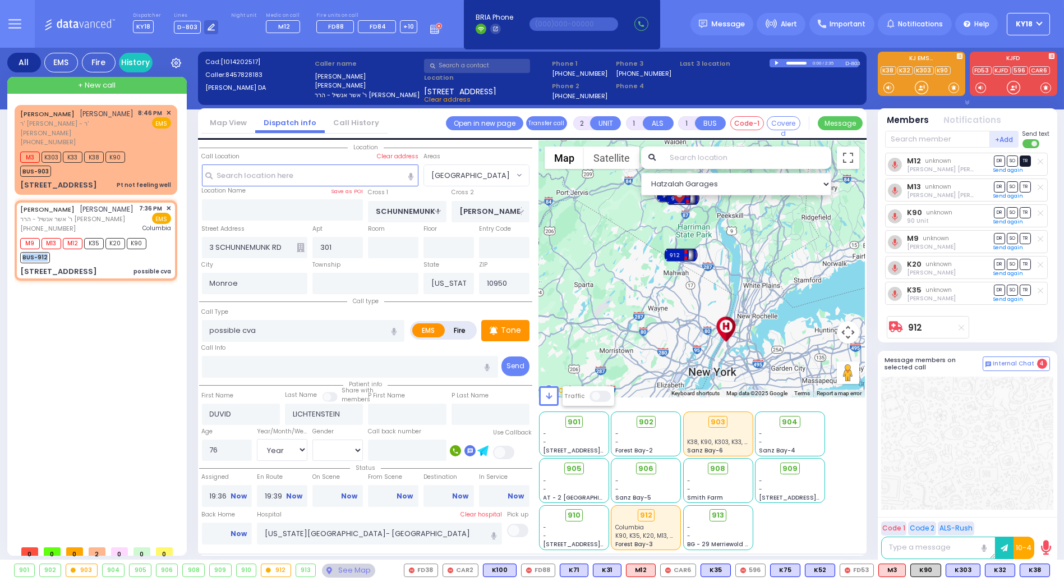
click at [1029, 164] on span "TR" at bounding box center [1025, 160] width 11 height 11
click at [1026, 284] on span "TR" at bounding box center [1025, 289] width 11 height 11
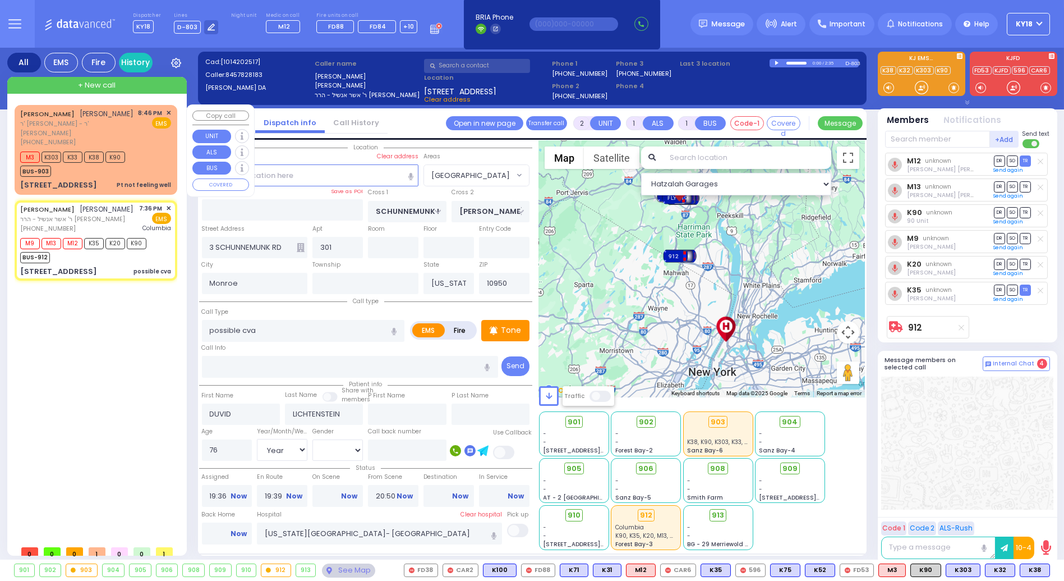
click at [153, 131] on div "8:46 PM ✕ EMS" at bounding box center [155, 127] width 33 height 39
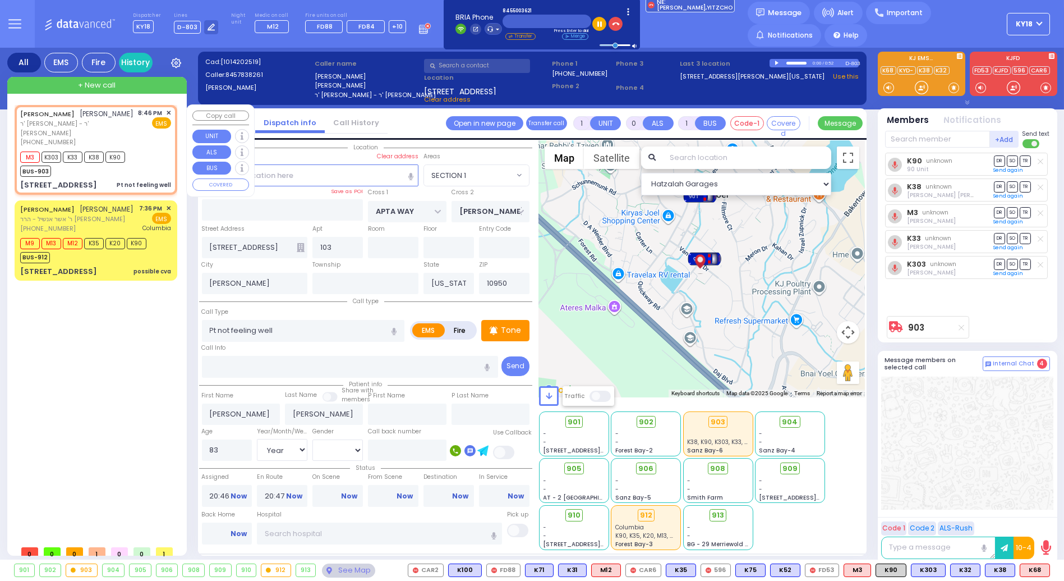
click at [132, 154] on div "M3 K303 K33 K38 K90 BUS-903" at bounding box center [76, 163] width 112 height 28
click at [1034, 569] on span "K68" at bounding box center [1034, 570] width 29 height 12
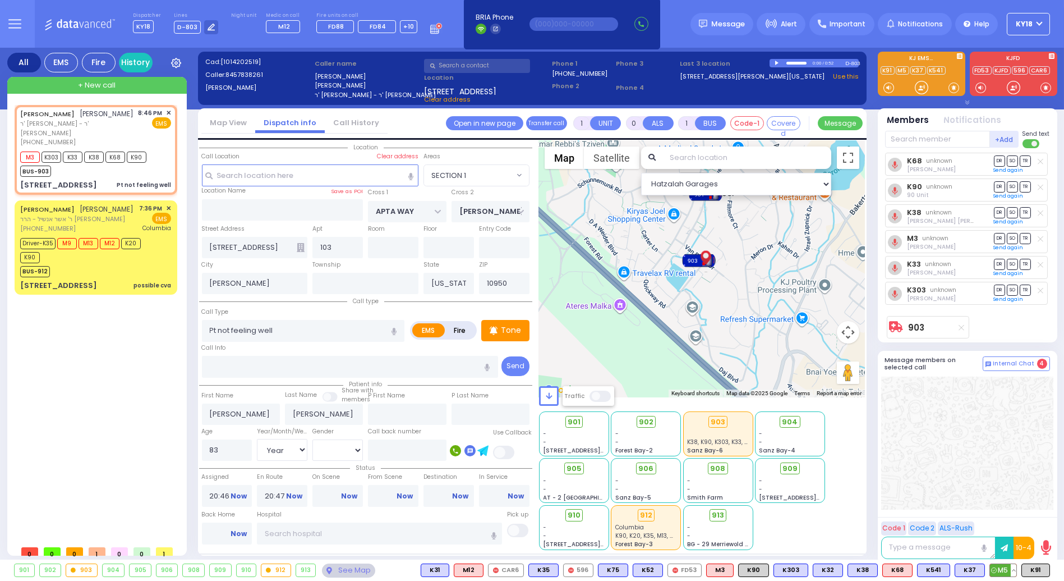
click at [1016, 569] on button at bounding box center [1014, 570] width 6 height 12
click at [1005, 519] on icon at bounding box center [1006, 520] width 12 height 12
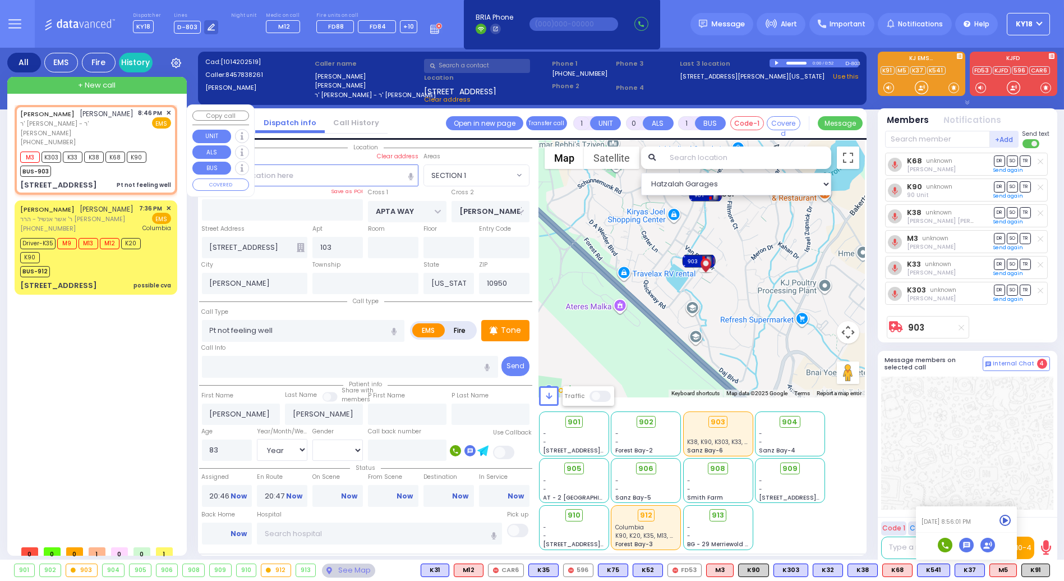
click at [140, 181] on div "Pt not feeling well" at bounding box center [144, 185] width 54 height 8
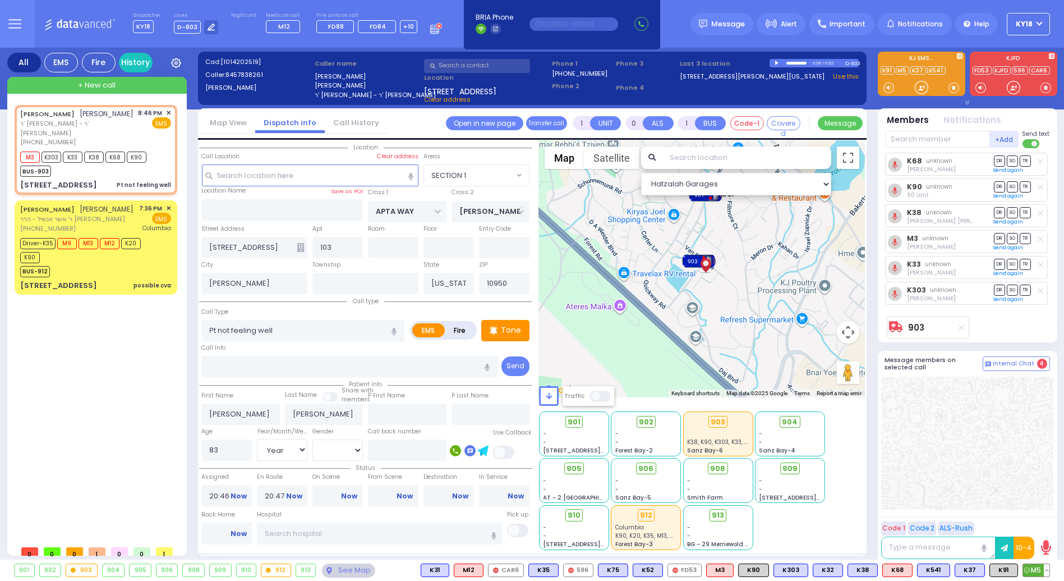
click at [1048, 570] on button at bounding box center [1047, 570] width 6 height 12
click at [1041, 518] on icon at bounding box center [1039, 520] width 12 height 12
click at [1037, 520] on icon at bounding box center [1039, 520] width 12 height 12
click at [1013, 569] on button at bounding box center [1012, 570] width 6 height 12
click at [1006, 522] on icon at bounding box center [1004, 520] width 12 height 12
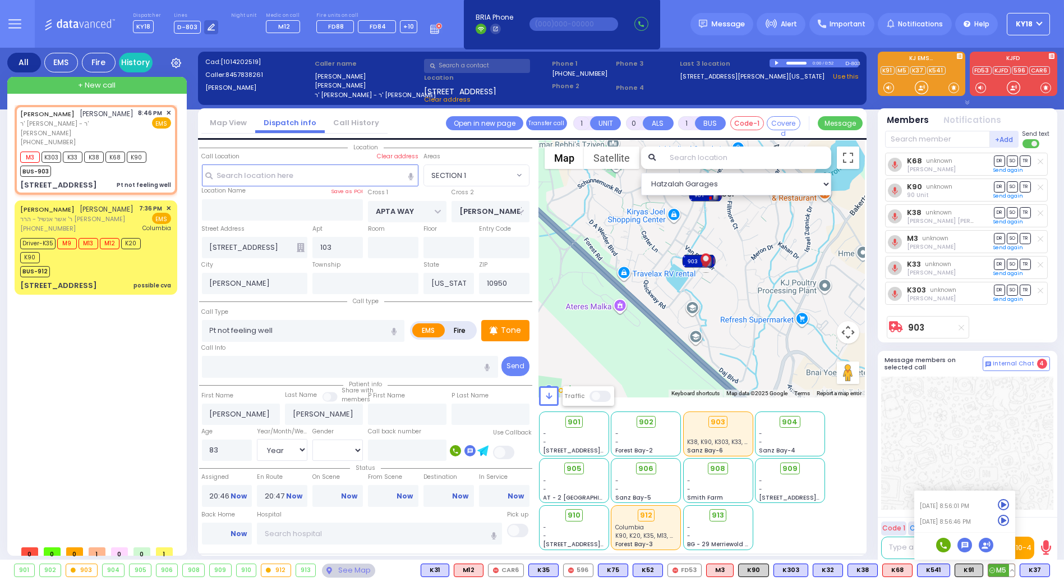
click at [1006, 521] on icon at bounding box center [1004, 520] width 12 height 12
click at [936, 416] on div at bounding box center [967, 442] width 172 height 133
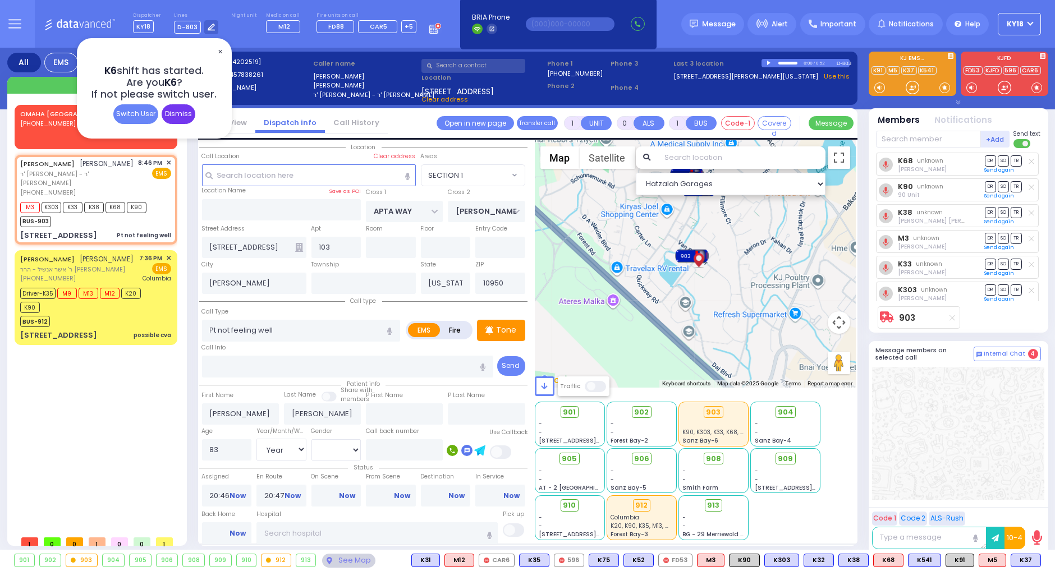
click at [187, 114] on div "Dismiss" at bounding box center [179, 114] width 34 height 20
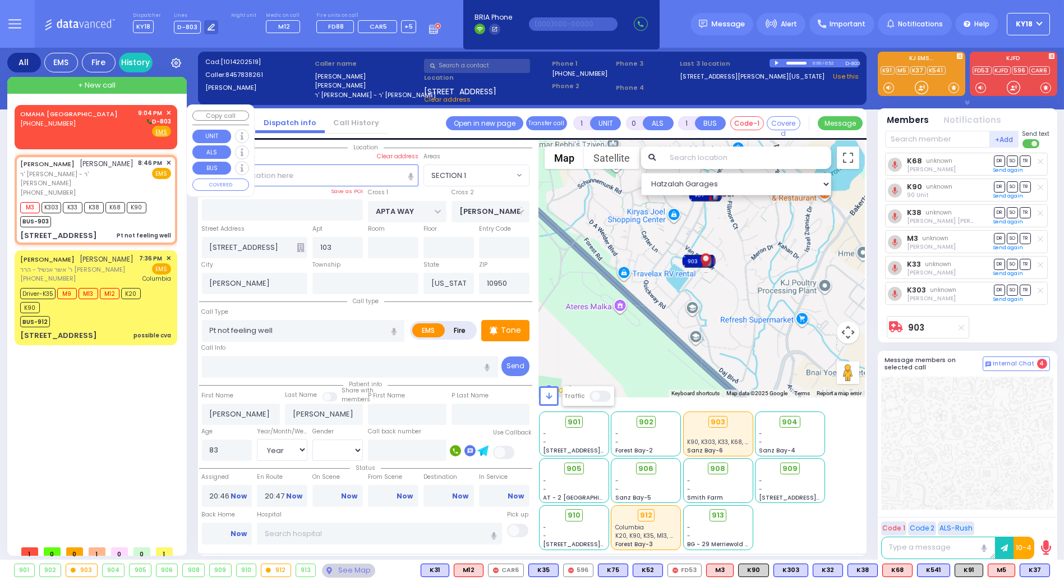
click at [108, 129] on div "OMAHA NE (402) 952-1777 9:04 PM ✕ D-803" at bounding box center [95, 122] width 151 height 29
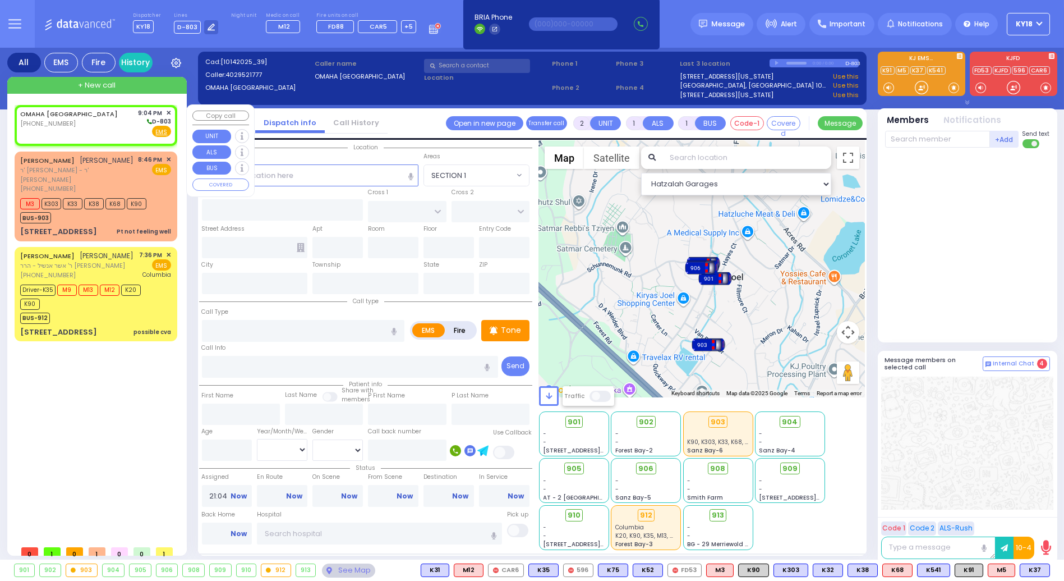
click at [167, 111] on span "✕" at bounding box center [168, 113] width 5 height 10
select select
radio input "true"
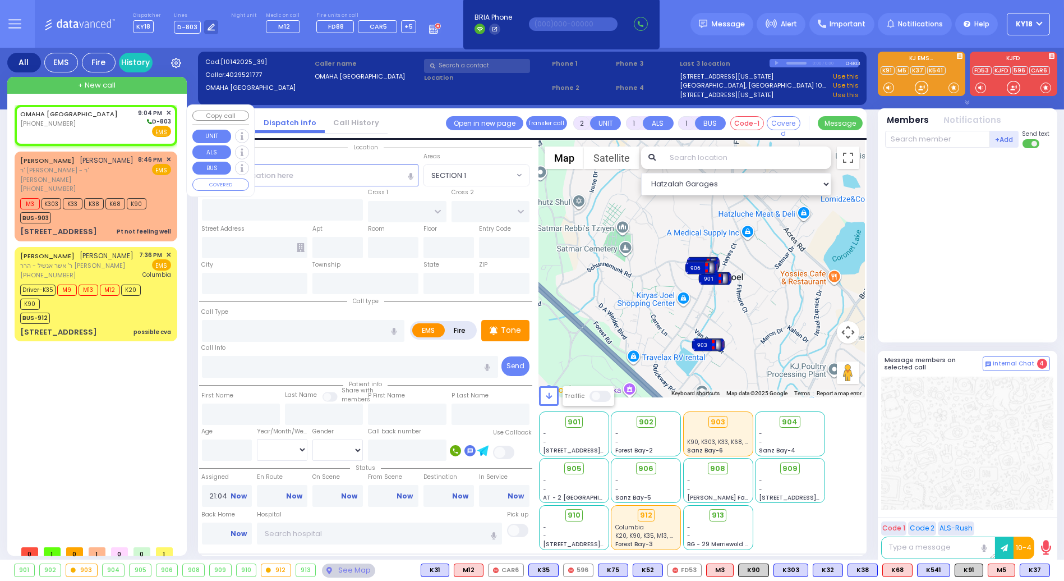
select select
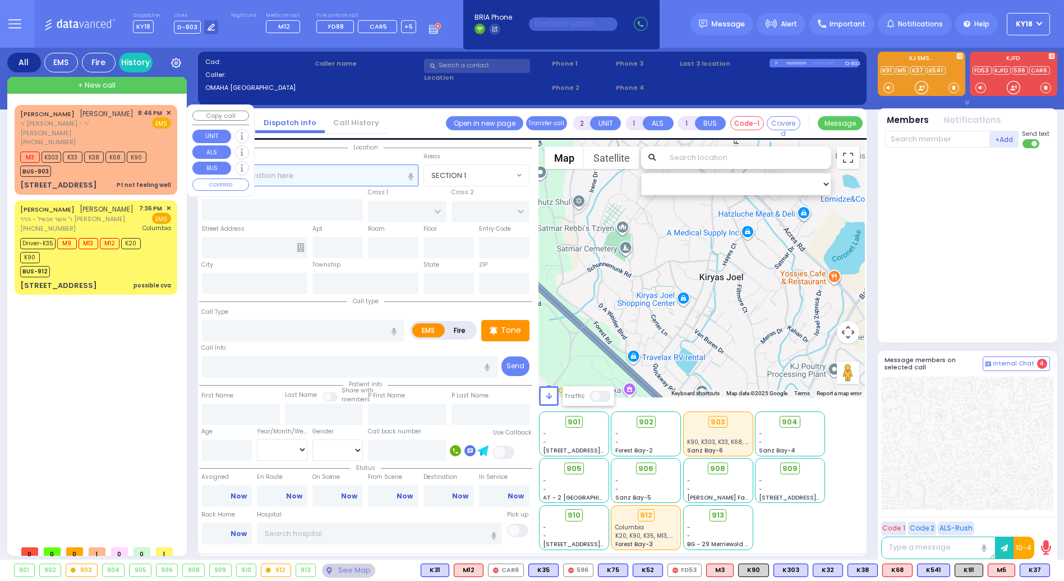
select select
radio input "true"
select select
select select "Hatzalah Garages"
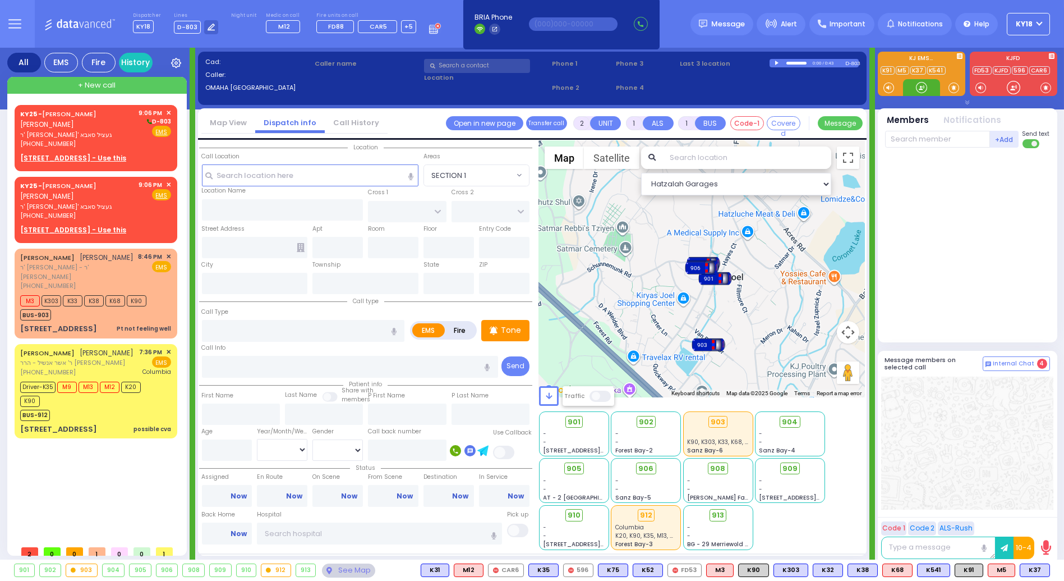
drag, startPoint x: 408, startPoint y: 390, endPoint x: 317, endPoint y: 499, distance: 142.6
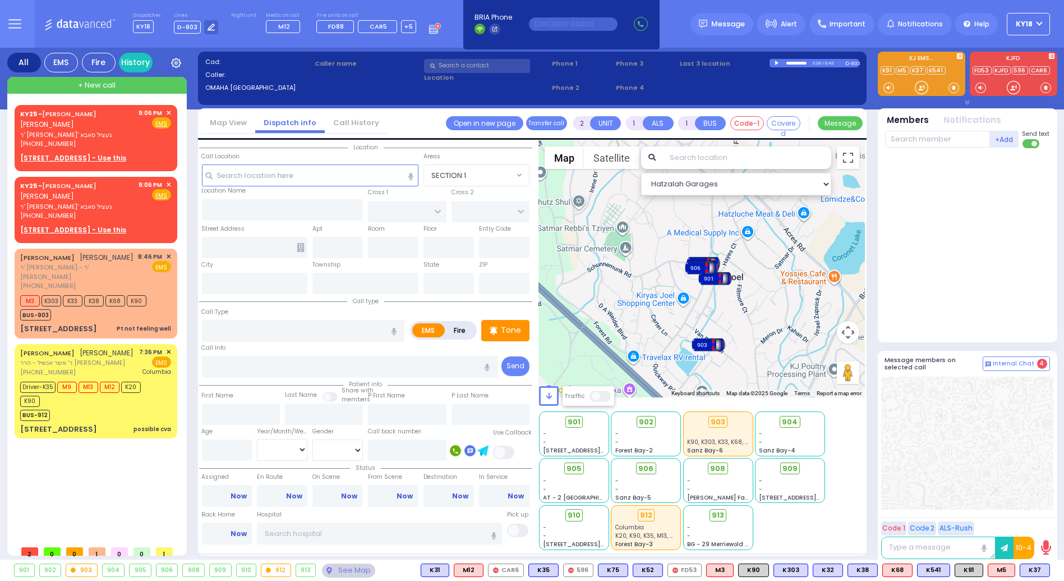
drag, startPoint x: 317, startPoint y: 499, endPoint x: 173, endPoint y: 171, distance: 359.0
click at [172, 178] on div "KY25 - MENDEL BREUER מענדל ברייער ר' שמואל אברהם - ר' געציל סאבא (845) 774-9215…" at bounding box center [96, 207] width 158 height 59
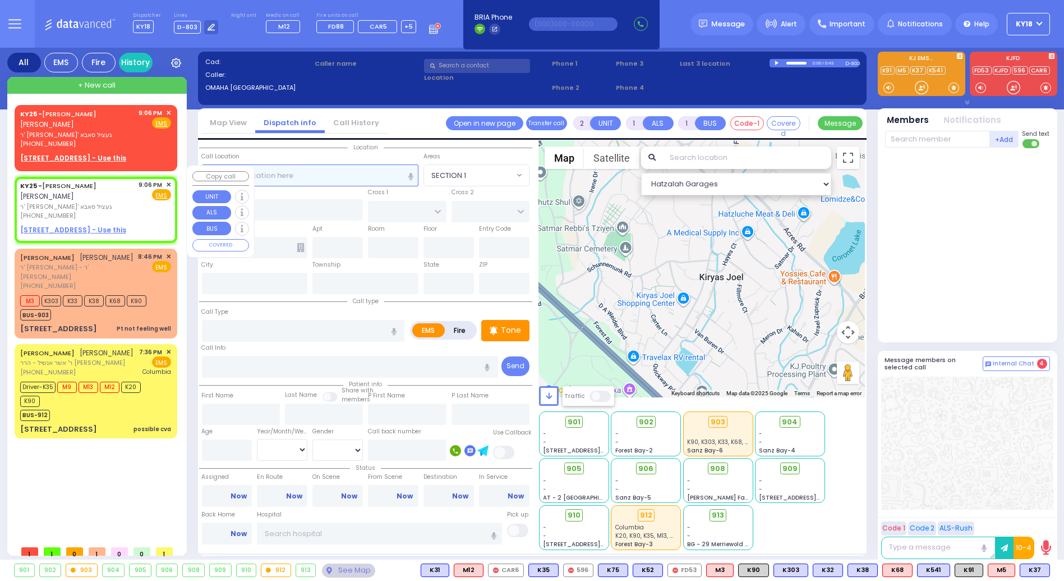
select select
radio input "true"
type input "MENDEL"
type input "BREUER"
select select
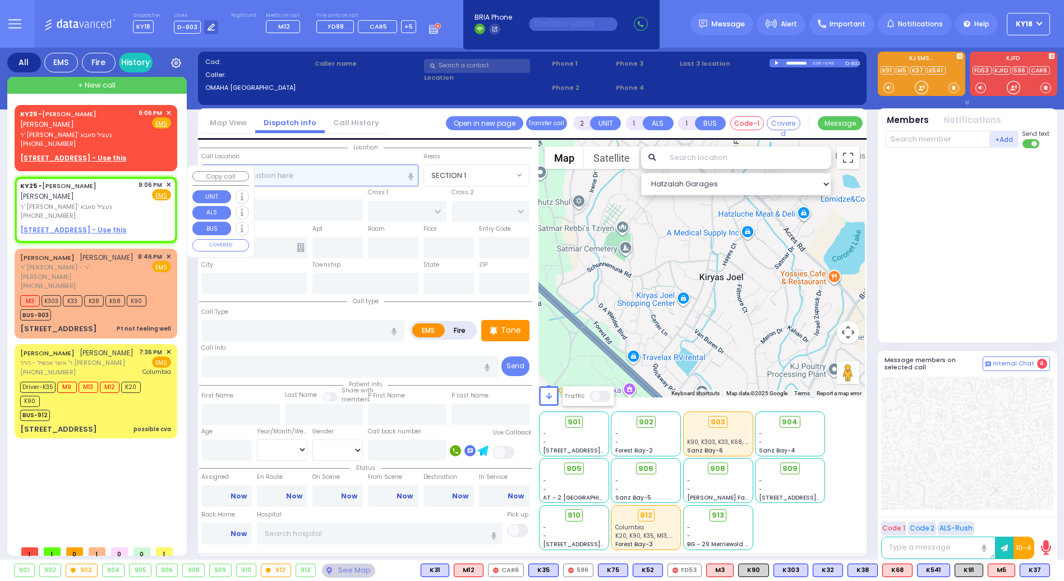
type input "21:06"
select select "Hatzalah Garages"
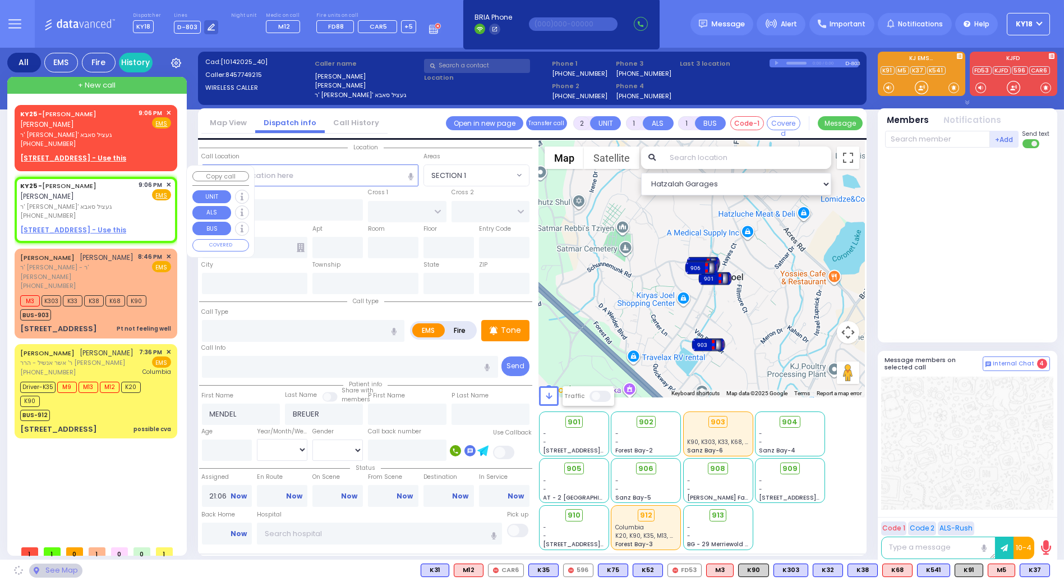
click at [167, 180] on span "✕" at bounding box center [168, 185] width 5 height 10
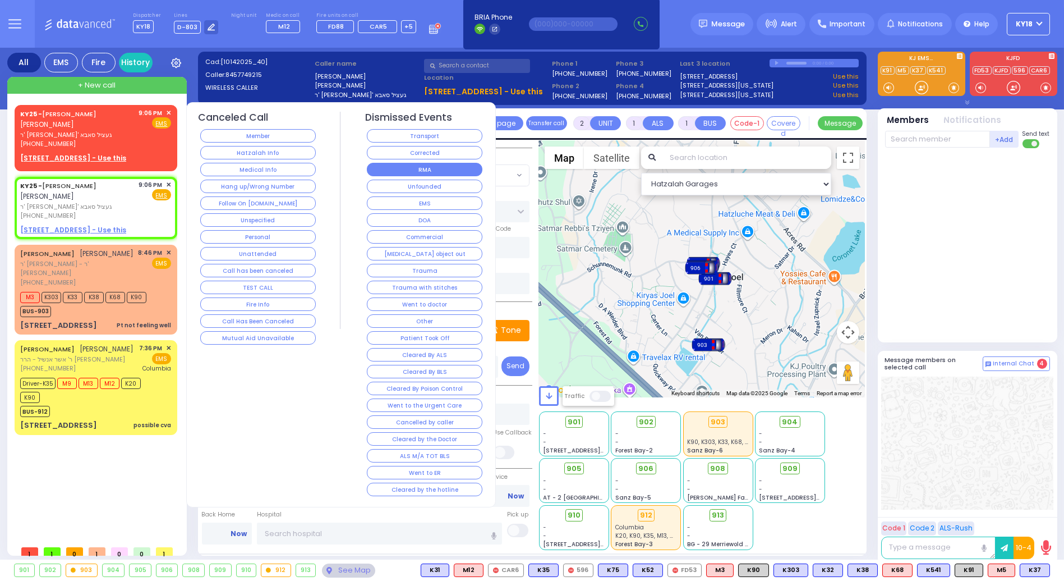
select select
radio input "true"
select select
select select "Hatzalah Garages"
click at [434, 153] on button "Corrected" at bounding box center [425, 152] width 116 height 13
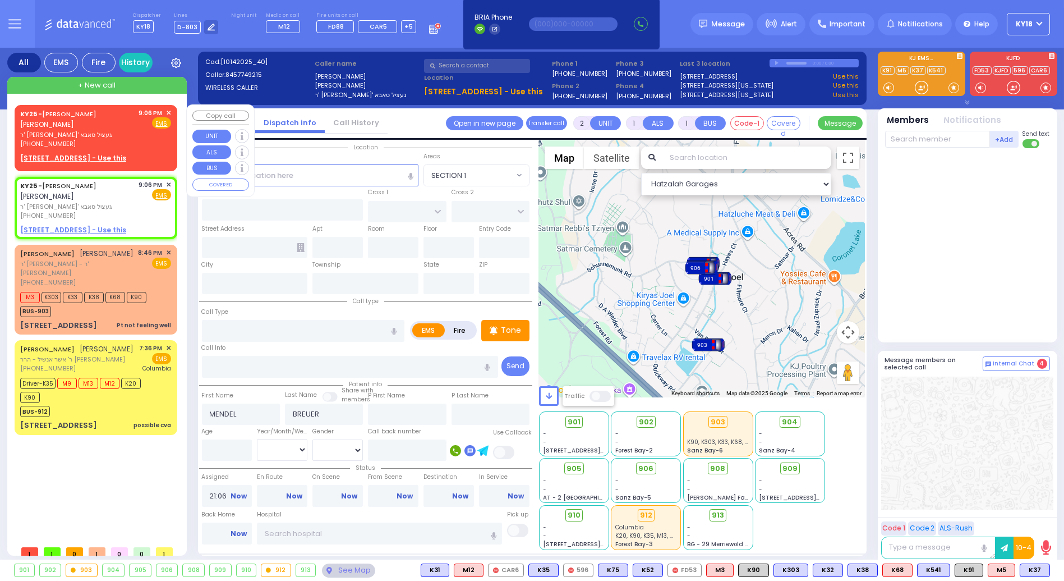
select select
radio input "true"
select select
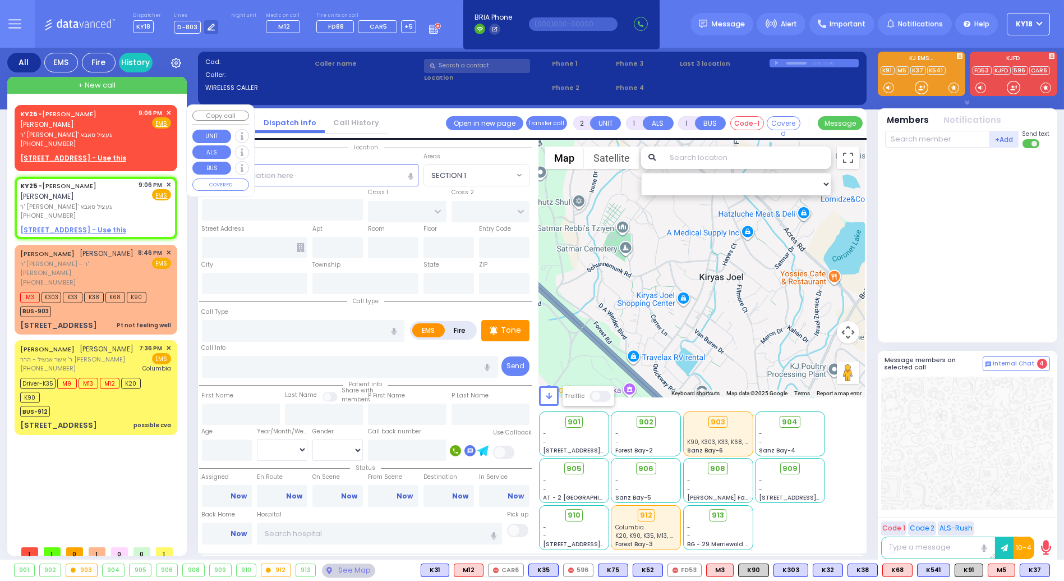
click at [171, 111] on span "✕" at bounding box center [168, 113] width 5 height 10
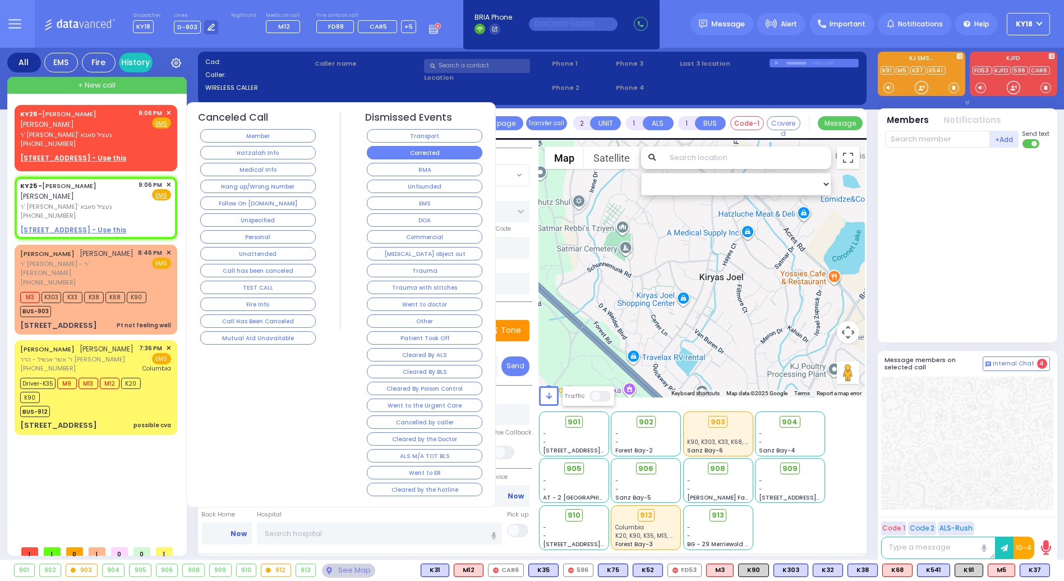
click at [419, 153] on button "Corrected" at bounding box center [425, 152] width 116 height 13
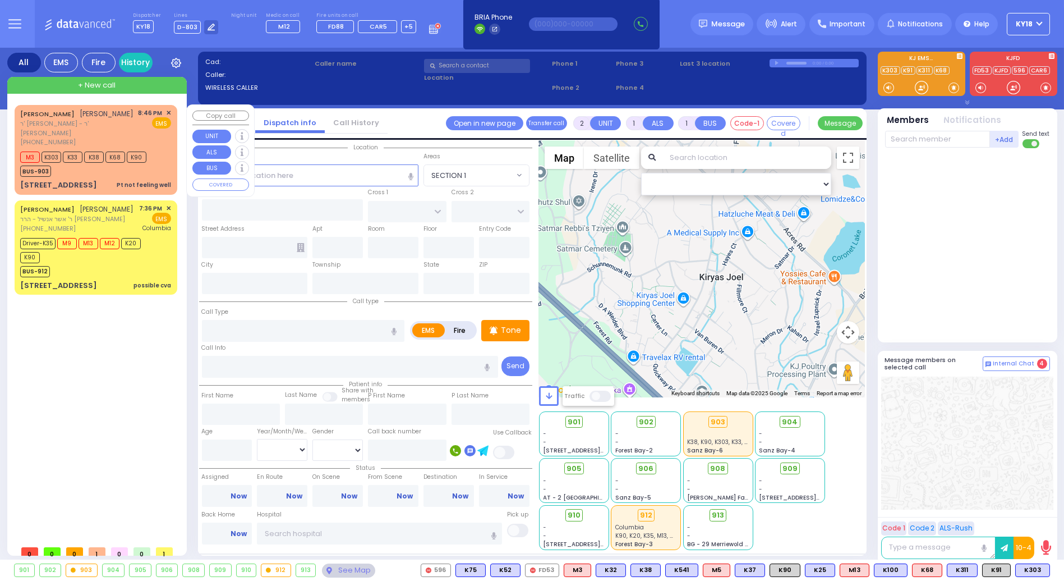
click at [167, 165] on div "M3 K303 K33 K38 K68 K90 BUS-903" at bounding box center [95, 163] width 151 height 28
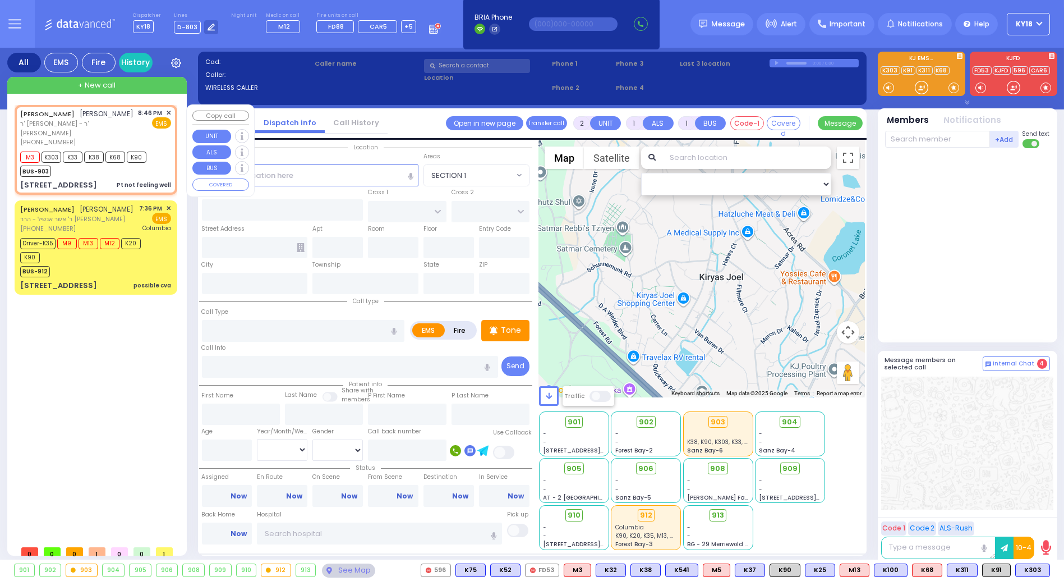
type input "1"
type input "0"
select select
type input "Pt not feeling well"
radio input "true"
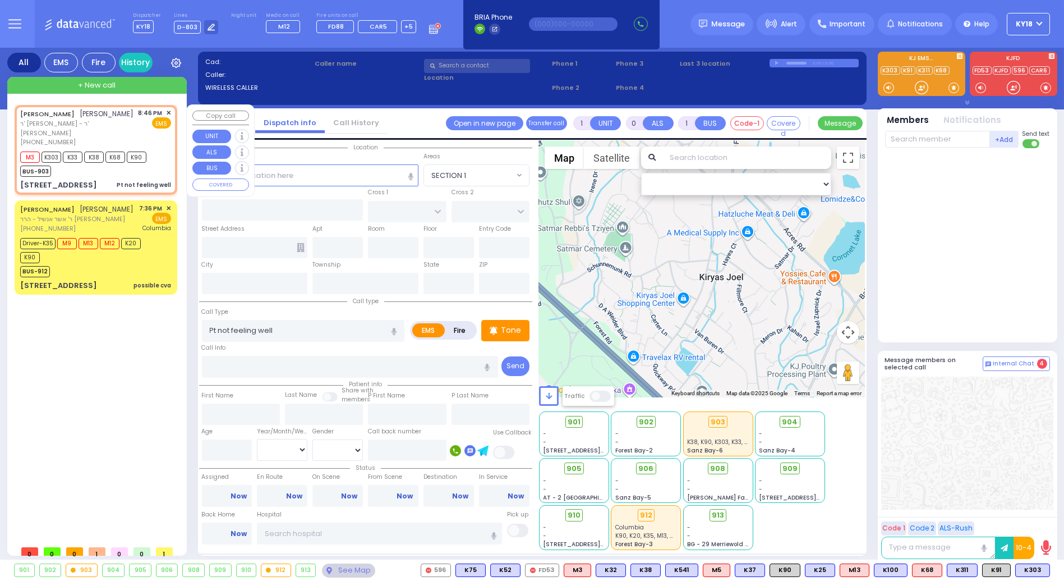
type input "[PERSON_NAME]"
type input "83"
select select "Year"
select select "[DEMOGRAPHIC_DATA]"
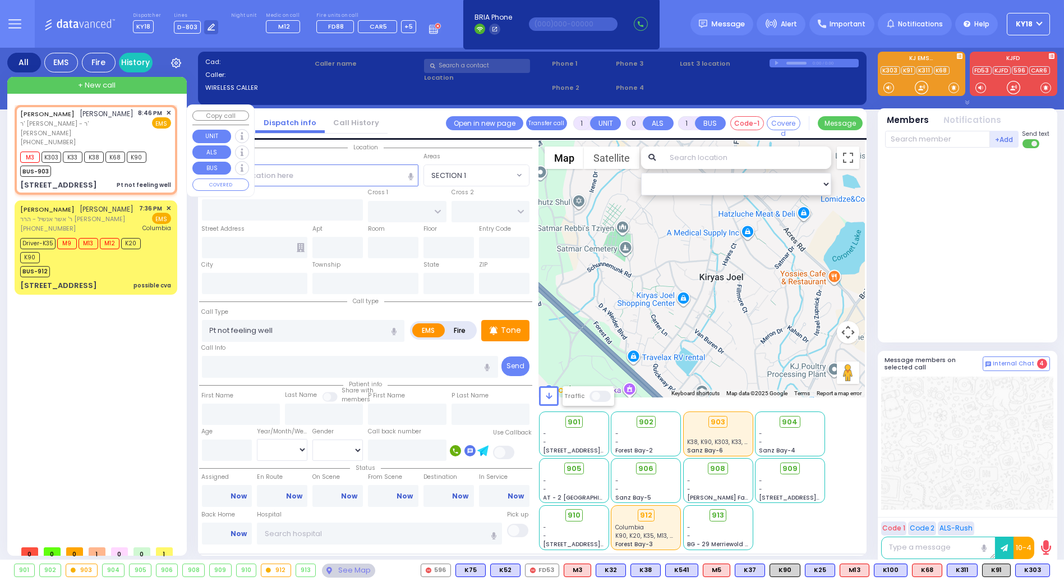
type input "20:46"
type input "20:47"
type input "APTA WAY"
type input "[PERSON_NAME] DR"
type input "[STREET_ADDRESS]"
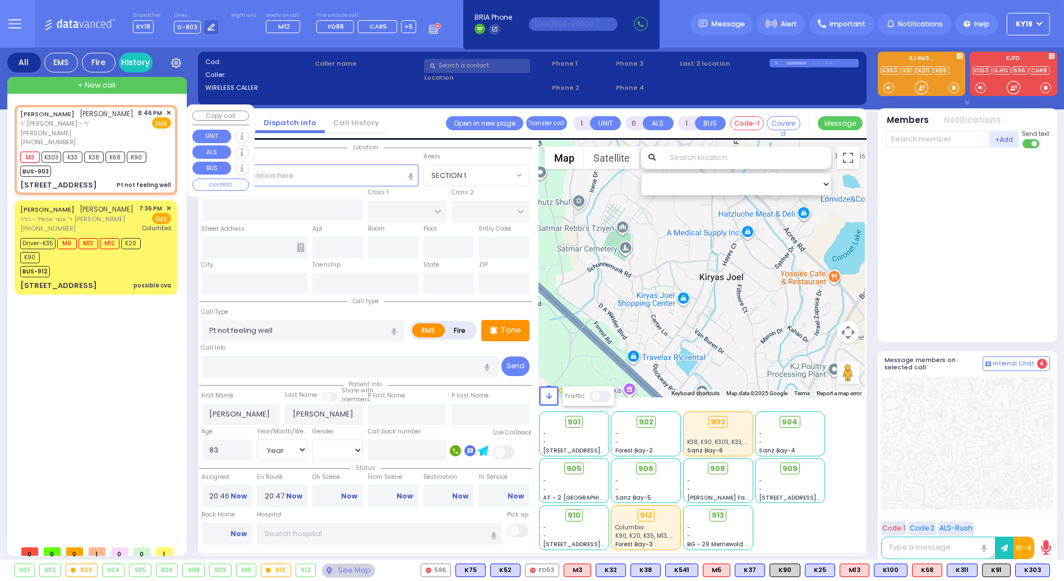
type input "103"
type input "[PERSON_NAME]"
type input "[US_STATE]"
type input "10950"
select select "Hatzalah Garages"
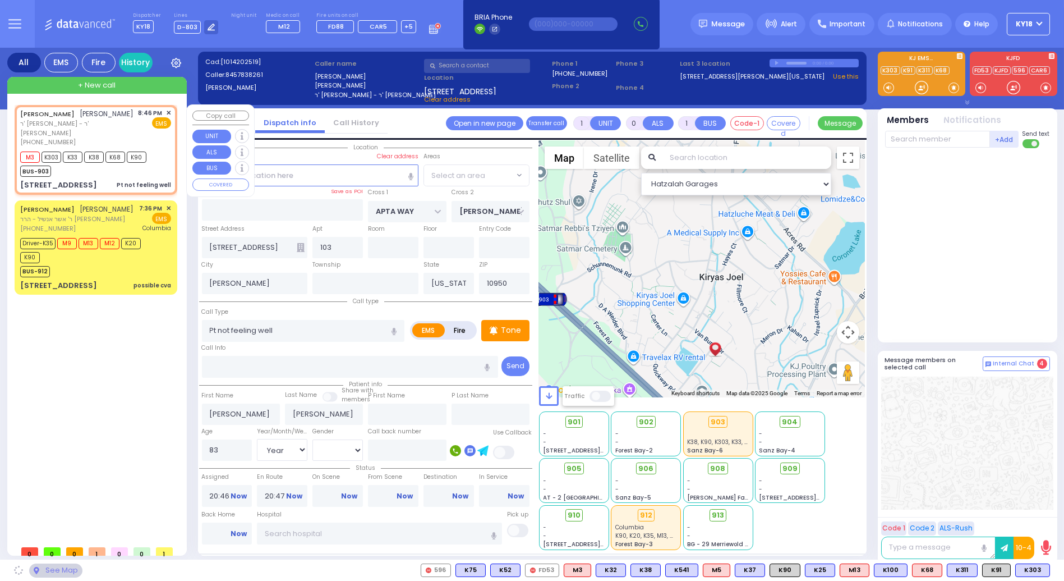
select select "SECTION 1"
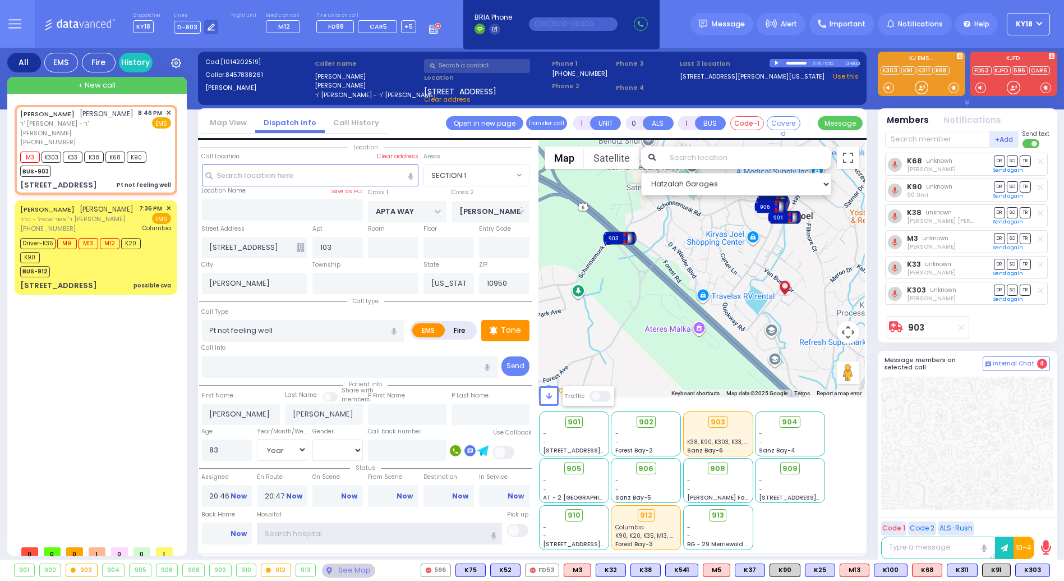
click at [426, 533] on input "text" at bounding box center [379, 532] width 245 height 21
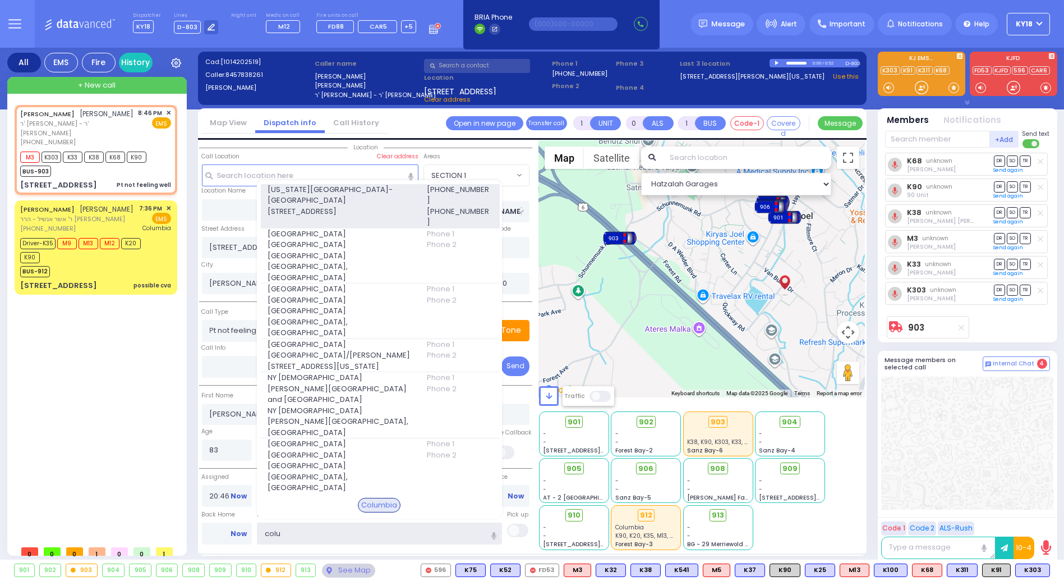
type input "colu"
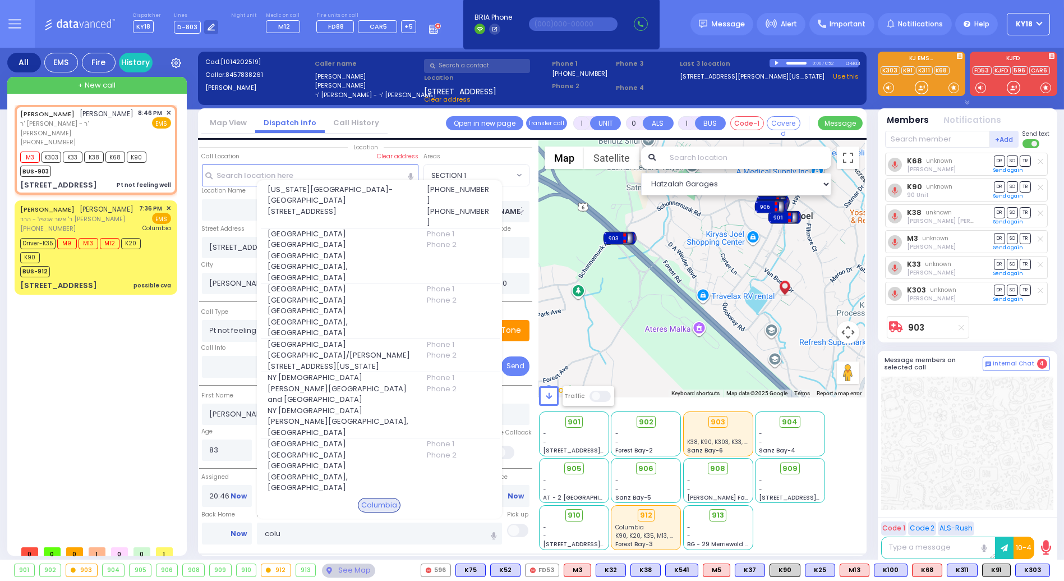
click at [384, 201] on span "[US_STATE][GEOGRAPHIC_DATA]- [GEOGRAPHIC_DATA]" at bounding box center [340, 195] width 145 height 22
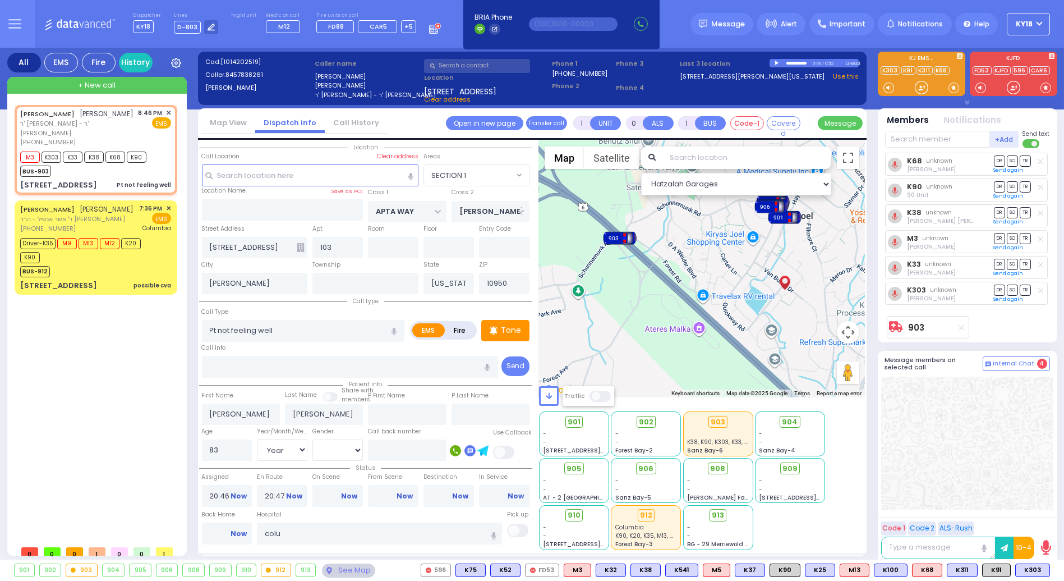
select select
radio input "true"
select select "Year"
select select "[DEMOGRAPHIC_DATA]"
type input "[US_STATE][GEOGRAPHIC_DATA]- [GEOGRAPHIC_DATA]"
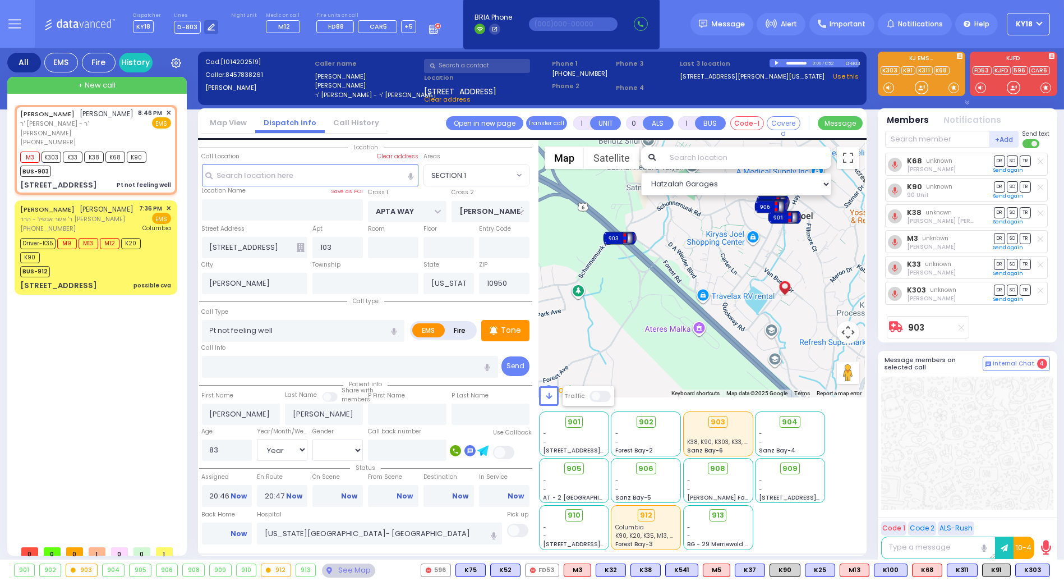
select select "Hatzalah Garages"
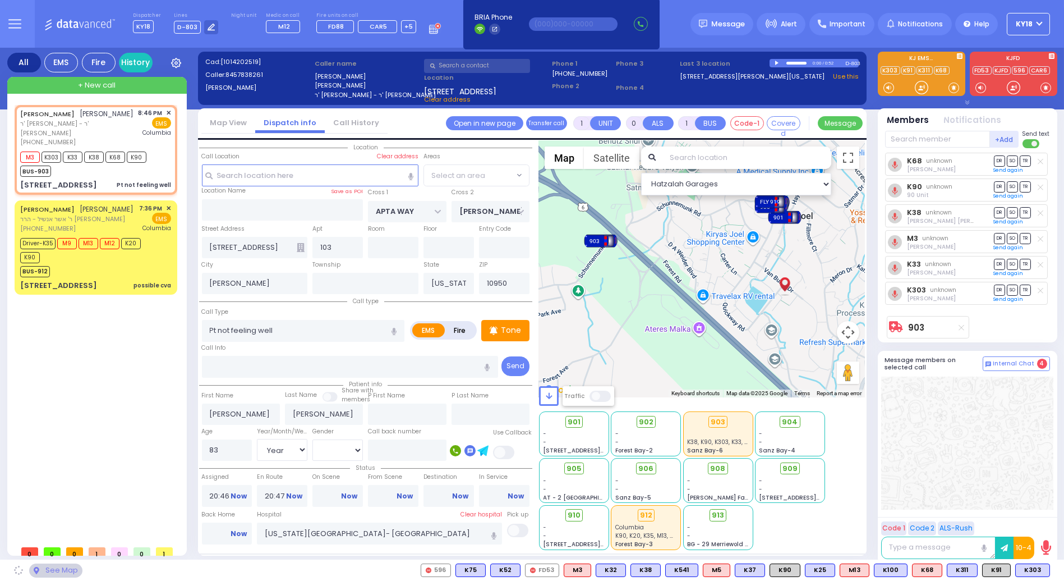
select select "SECTION 1"
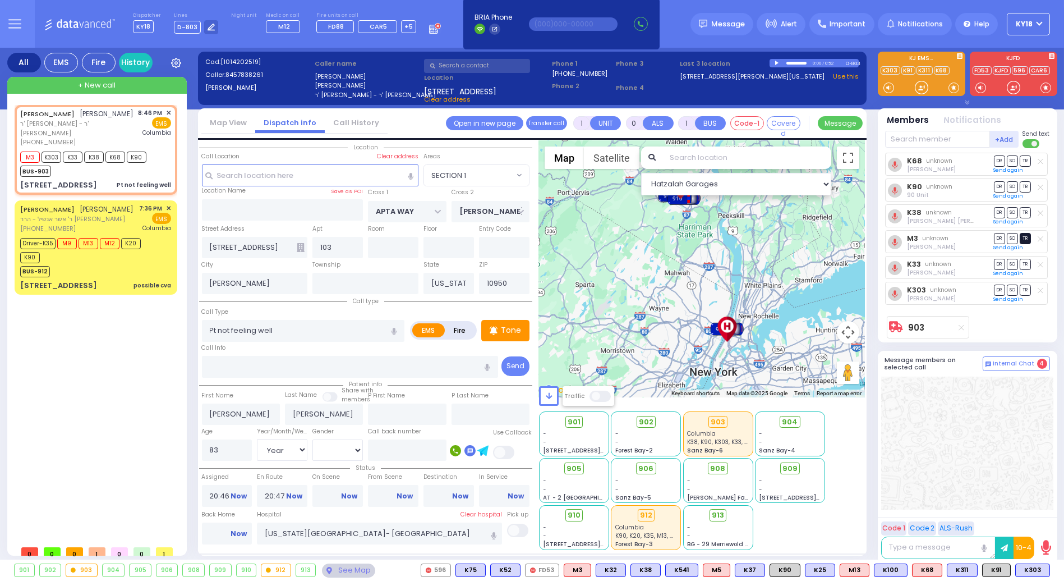
click at [1031, 241] on span "TR" at bounding box center [1025, 238] width 11 height 11
select select
radio input "true"
select select "Year"
select select "[DEMOGRAPHIC_DATA]"
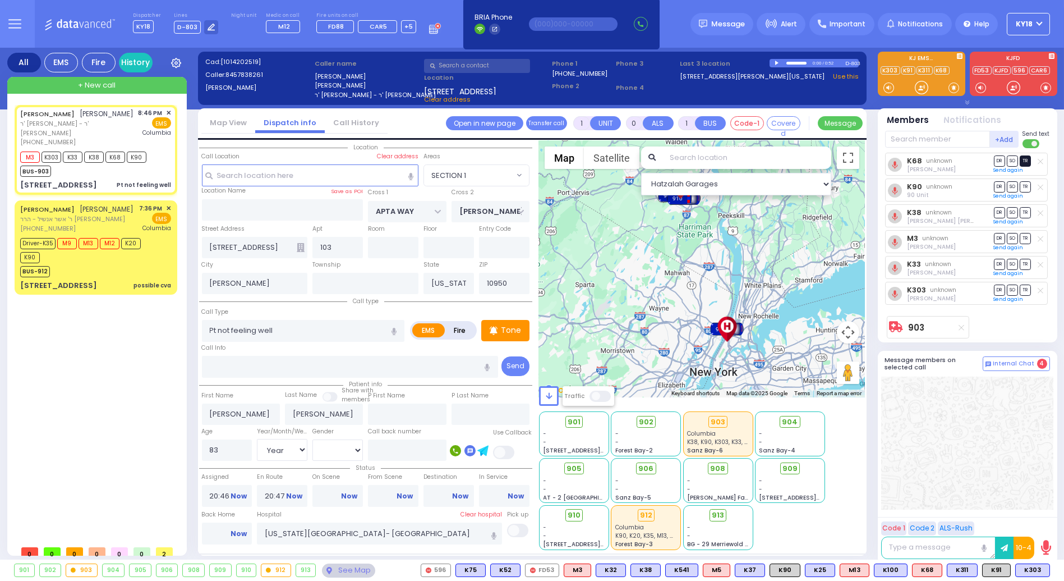
type input "21:26"
select select "Hatzalah Garages"
select select "SECTION 1"
click at [1027, 264] on span "TR" at bounding box center [1025, 264] width 11 height 11
click at [1026, 290] on span "TR" at bounding box center [1025, 289] width 11 height 11
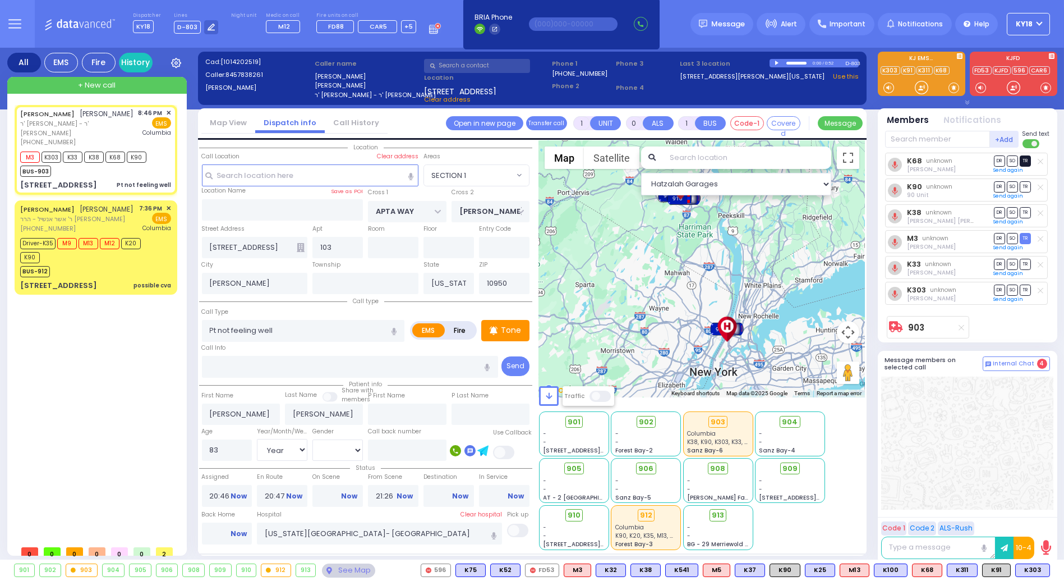
select select
radio input "true"
select select "Year"
select select "[DEMOGRAPHIC_DATA]"
click at [1029, 162] on span "TR" at bounding box center [1025, 160] width 11 height 11
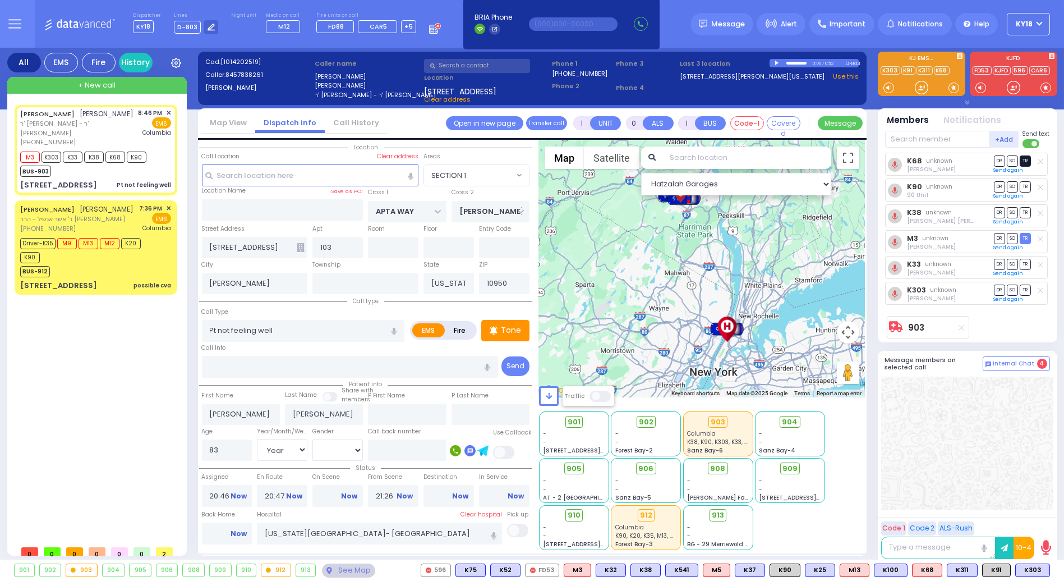
select select "Hatzalah Garages"
select select "SECTION 1"
select select
radio input "true"
select select "Year"
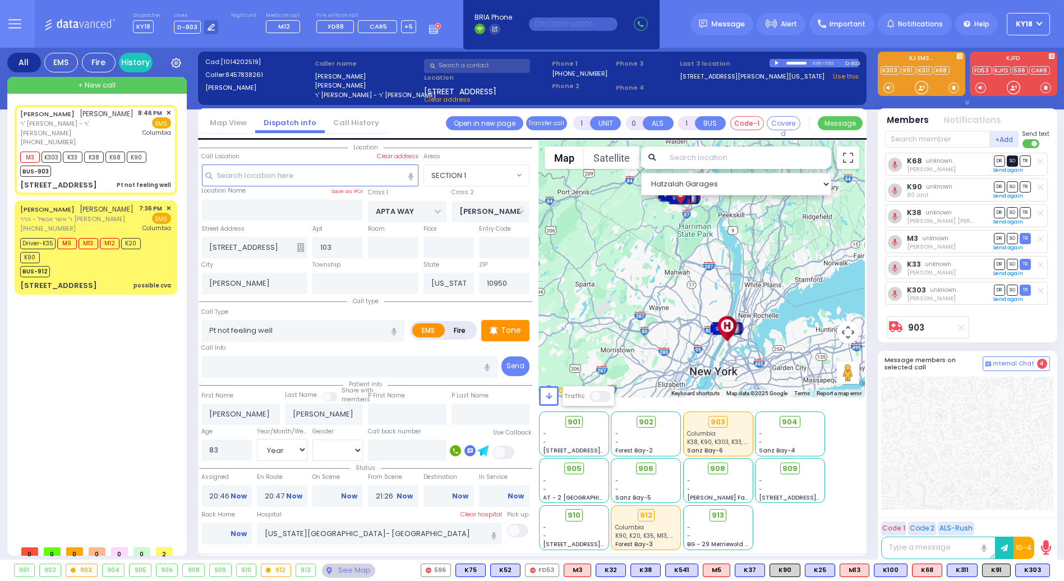
select select "[DEMOGRAPHIC_DATA]"
select select
radio input "true"
select select "Year"
select select "[DEMOGRAPHIC_DATA]"
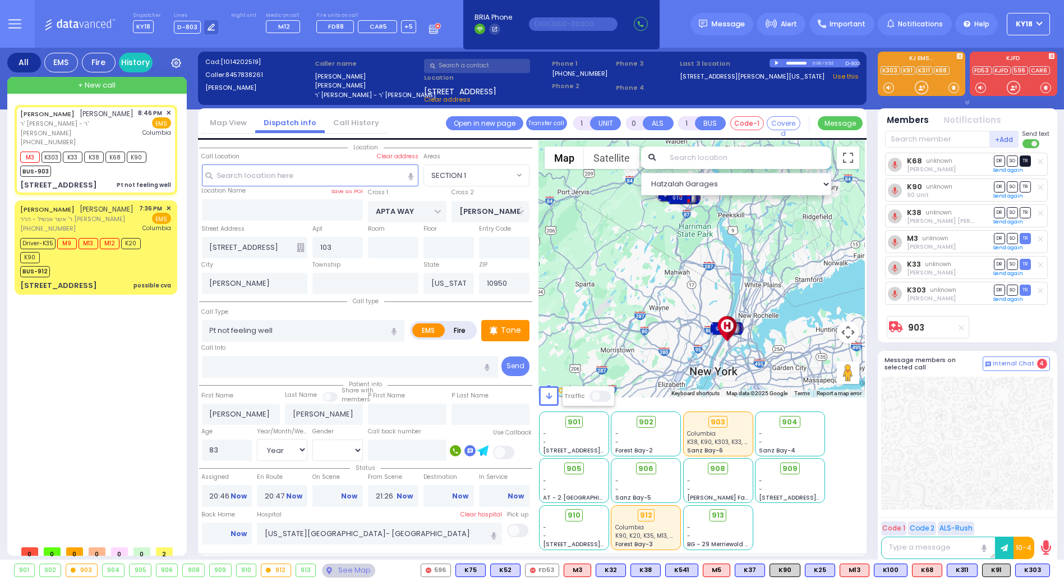
select select "Hatzalah Garages"
select select "SECTION 1"
type input "6"
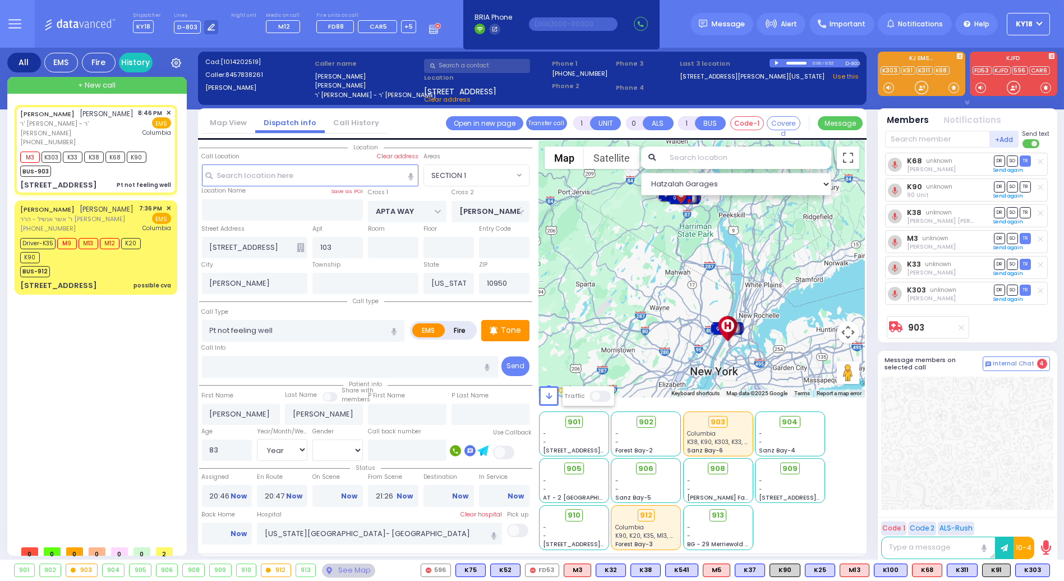
select select
radio input "true"
type input "Unknown"
select select "Year"
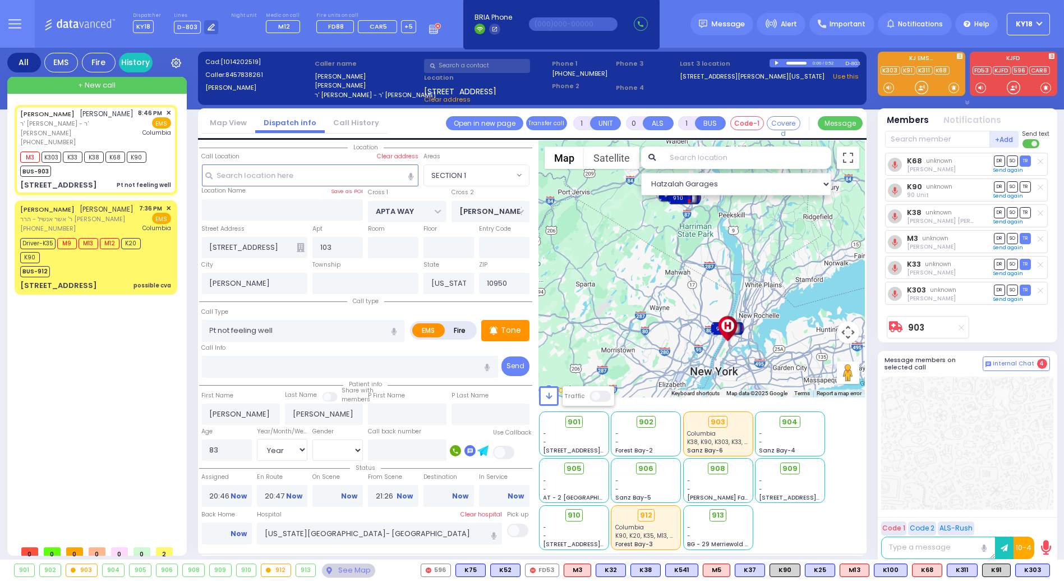
select select "[DEMOGRAPHIC_DATA]"
select select "Hatzalah Garages"
select select "SECTION 1"
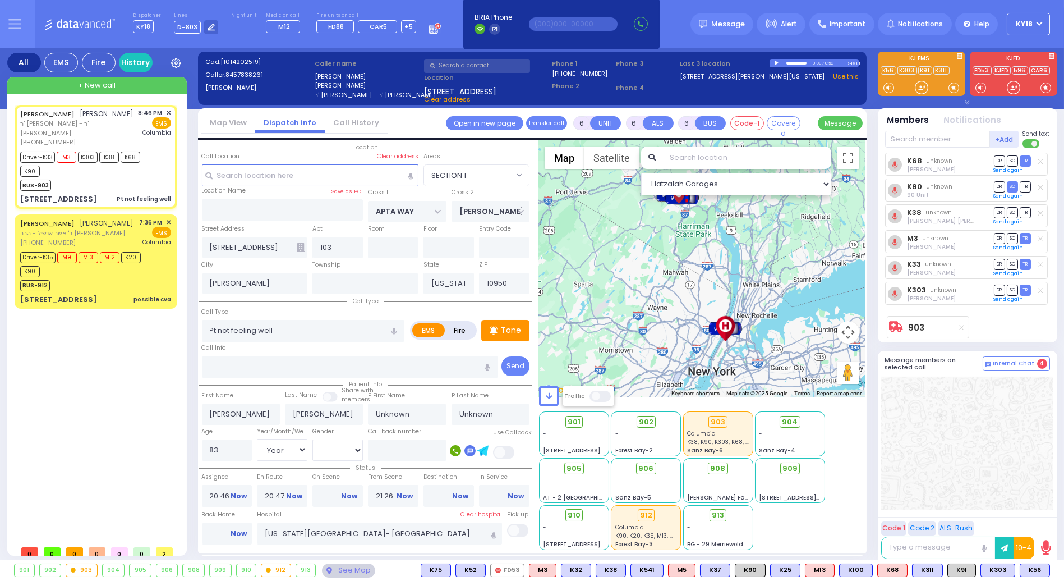
select select
radio input "true"
select select "Year"
select select "[DEMOGRAPHIC_DATA]"
type input "20:49"
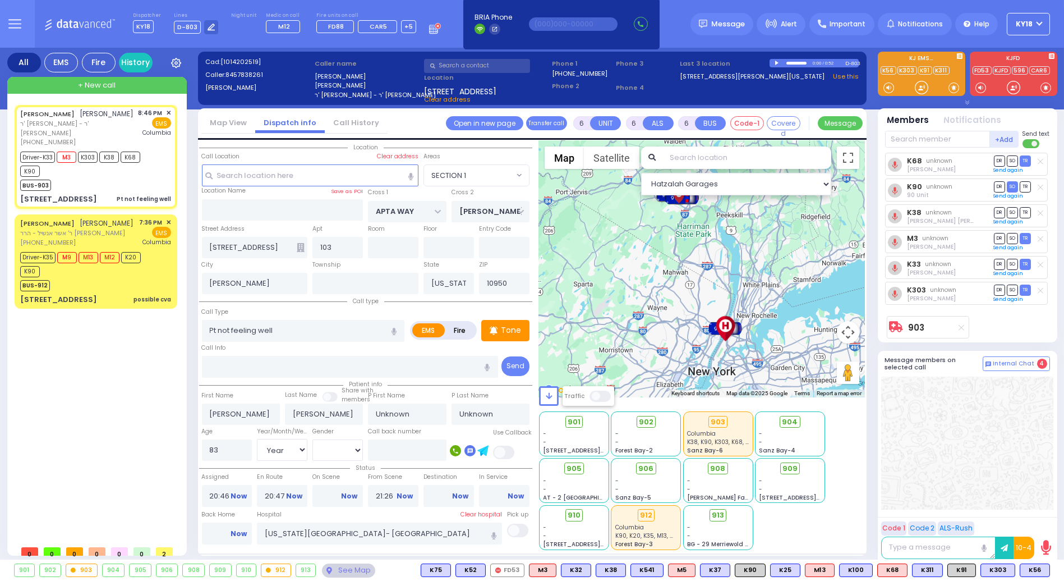
type input "21:04"
type input "21:52"
type input "21:58"
select select "Hatzalah Garages"
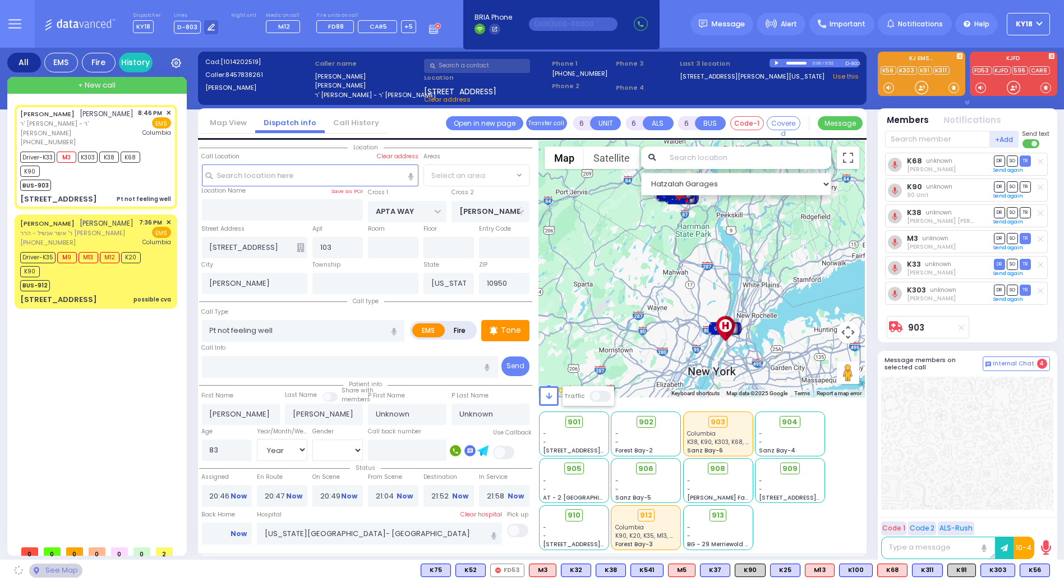
select select "SECTION 1"
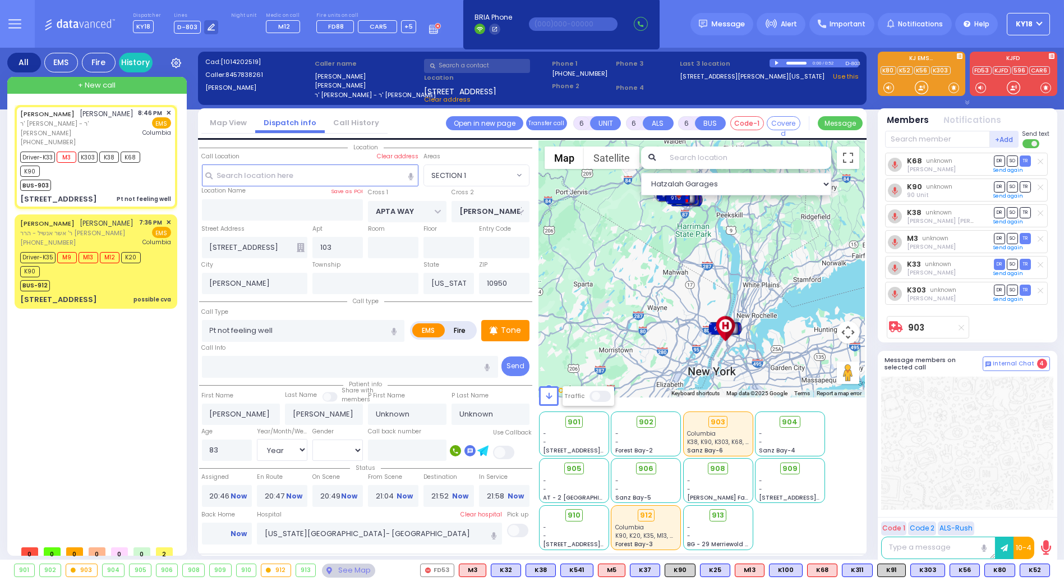
select select
radio input "true"
type input "Moses"
type input "Friedman"
type input "82"
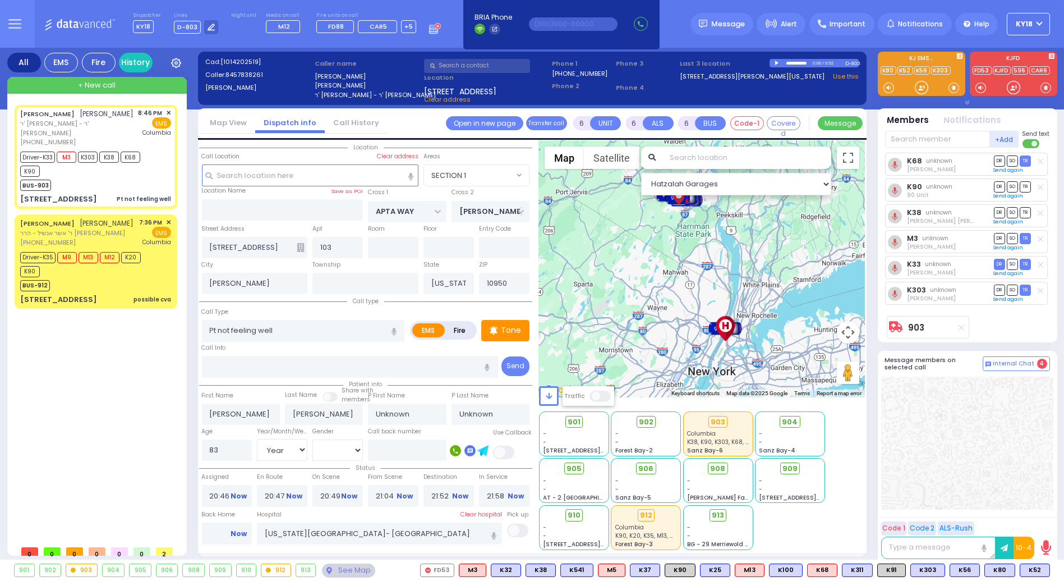
select select "Year"
select select "[DEMOGRAPHIC_DATA]"
select select "Hatzalah Garages"
select select "SECTION 1"
select select
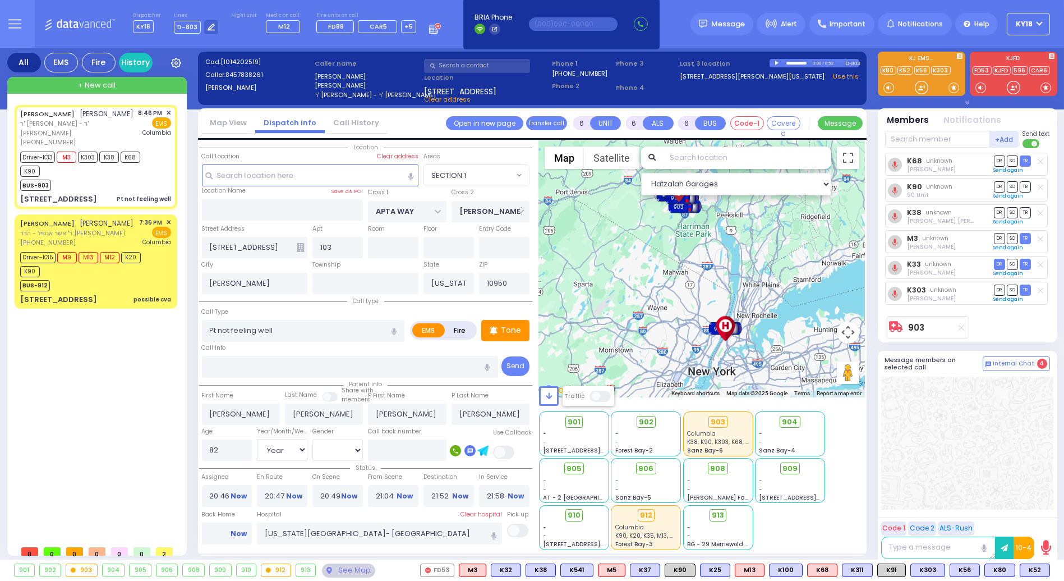
radio input "true"
select select "Year"
select select "[DEMOGRAPHIC_DATA]"
select select "Hatzalah Garages"
select select "SECTION 1"
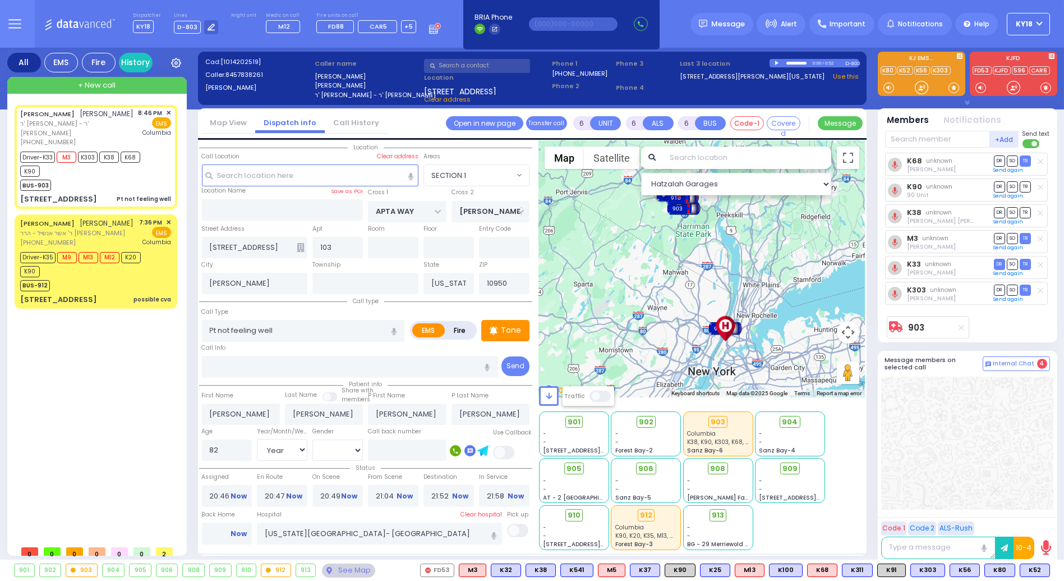
select select
radio input "true"
select select "Year"
select select "[DEMOGRAPHIC_DATA]"
select select "Hatzalah Garages"
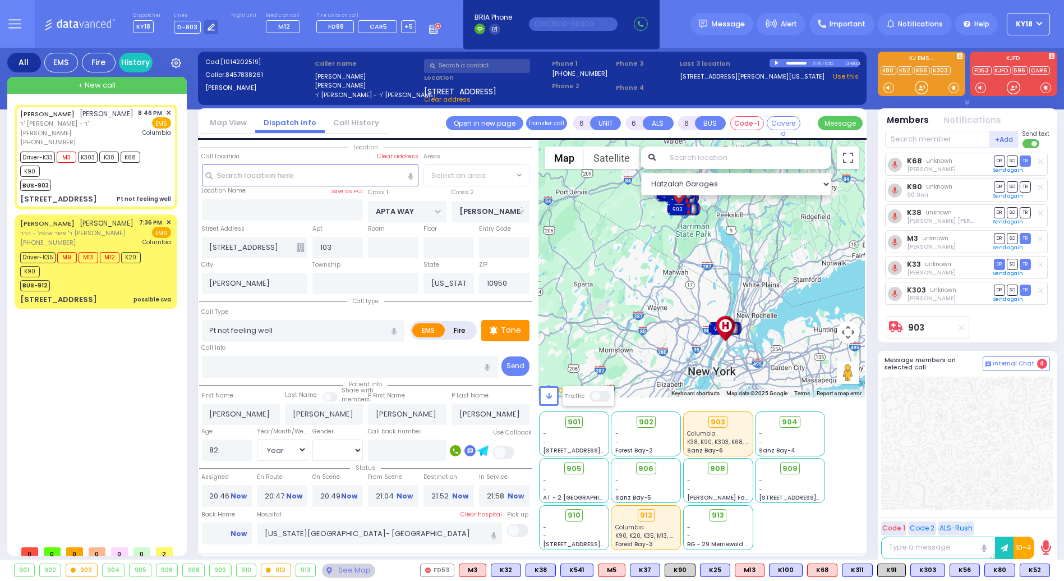
select select "SECTION 1"
select select
radio input "true"
select select "Year"
select select "[DEMOGRAPHIC_DATA]"
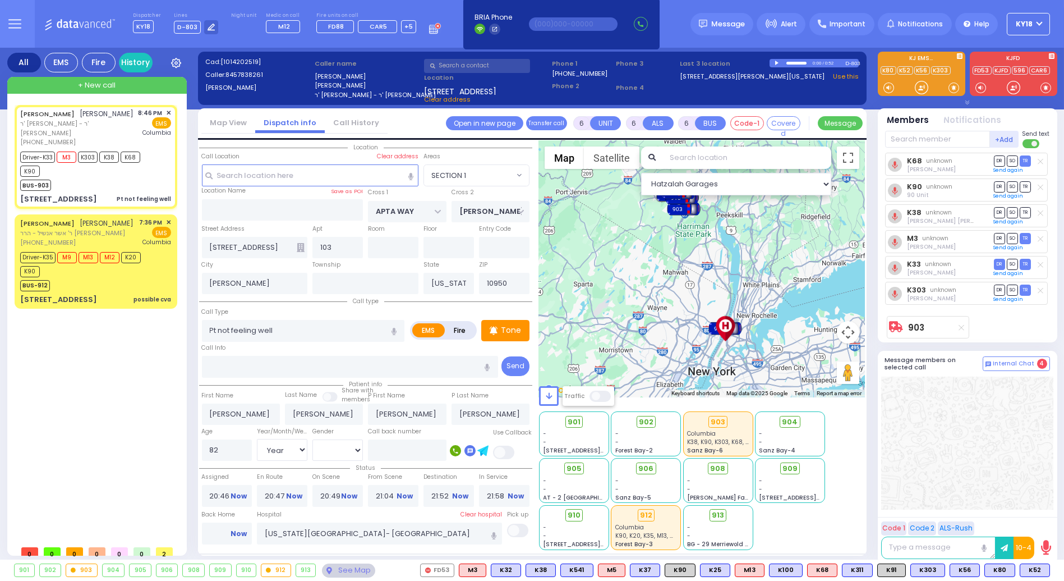
select select "Hatzalah Garages"
select select "SECTION 1"
select select
radio input "true"
type input "[PERSON_NAME]"
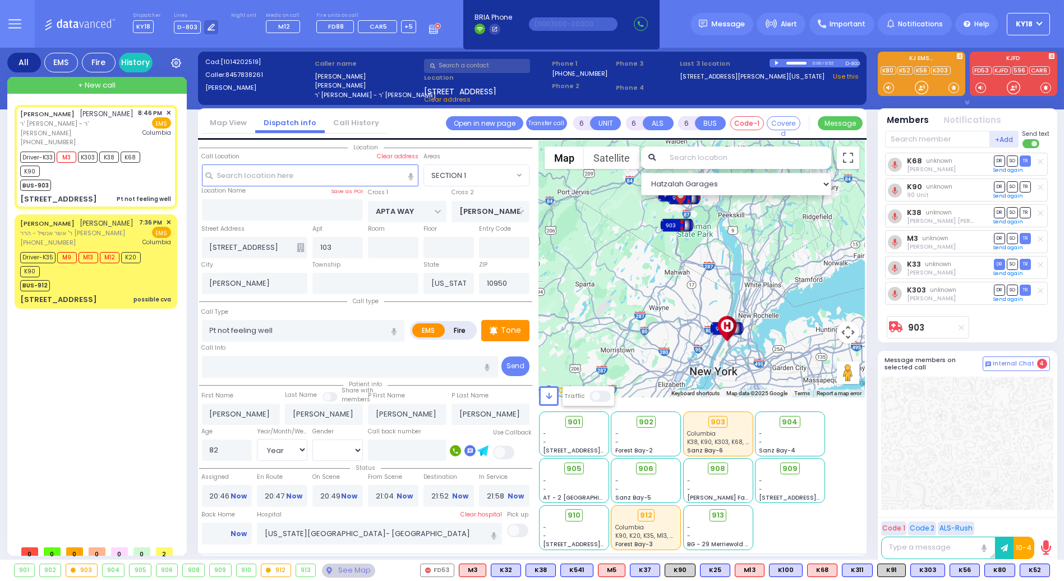
type input "[PERSON_NAME]"
select select "Year"
select select "[DEMOGRAPHIC_DATA]"
select select "Hatzalah Garages"
select select "SECTION 1"
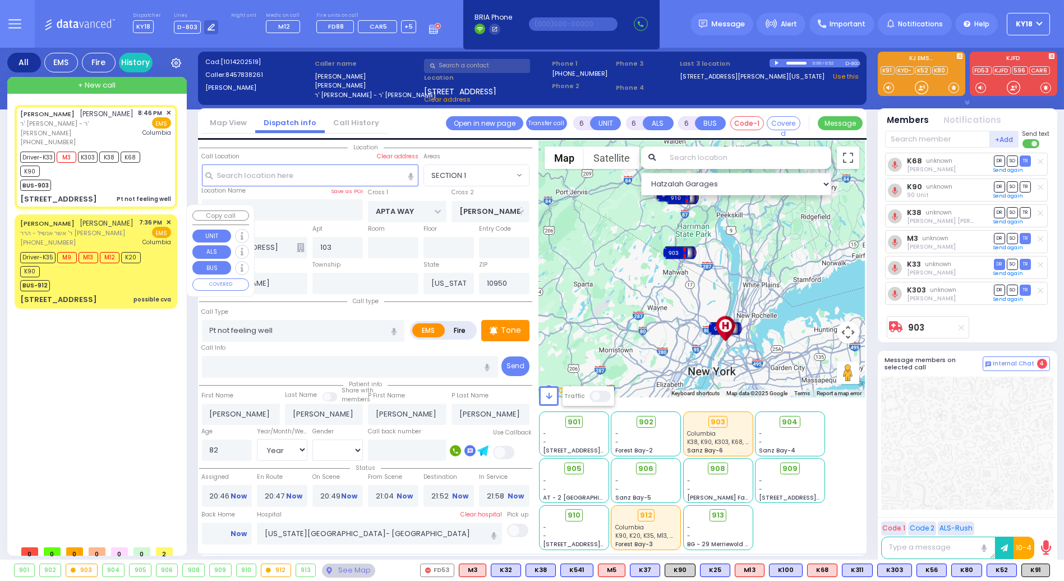
select select
radio input "true"
select select "Year"
select select "[DEMOGRAPHIC_DATA]"
select select "Hatzalah Garages"
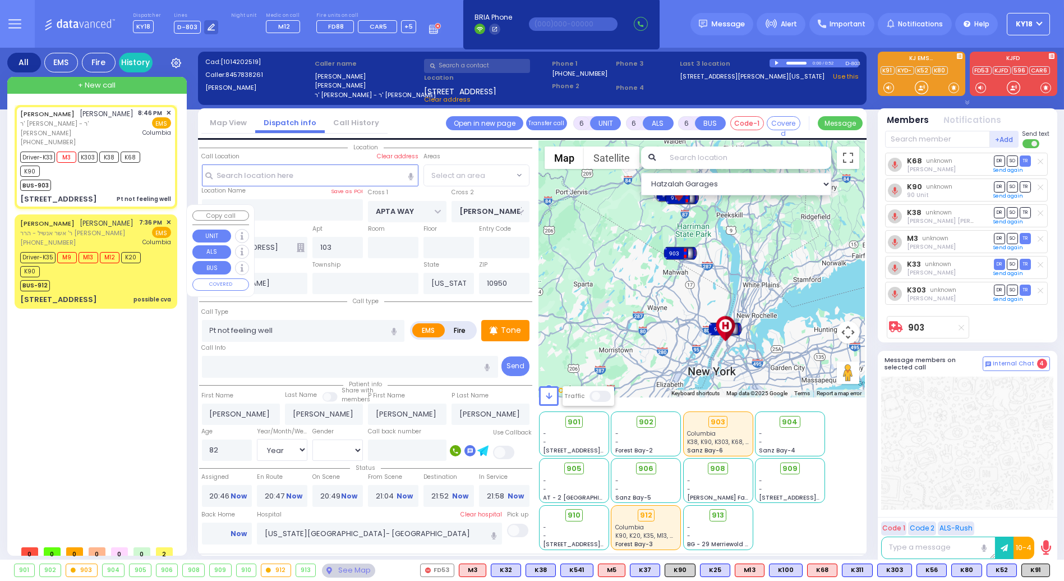
select select "SECTION 1"
select select
radio input "true"
select select "Year"
select select "[DEMOGRAPHIC_DATA]"
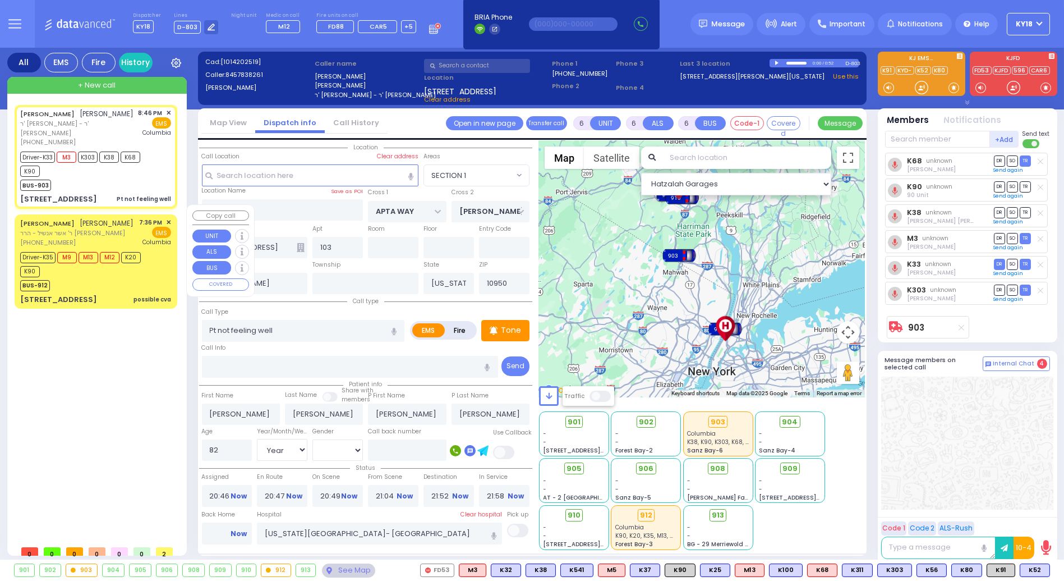
select select "Hatzalah Garages"
select select "SECTION 1"
select select
radio input "true"
select select "Year"
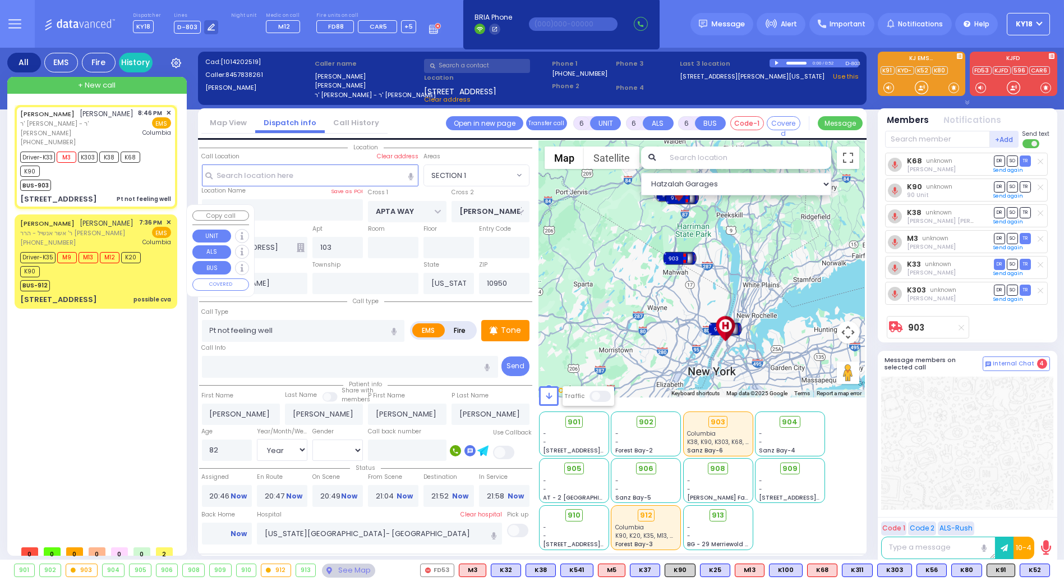
select select "[DEMOGRAPHIC_DATA]"
select select "Hatzalah Garages"
select select "SECTION 1"
select select
radio input "true"
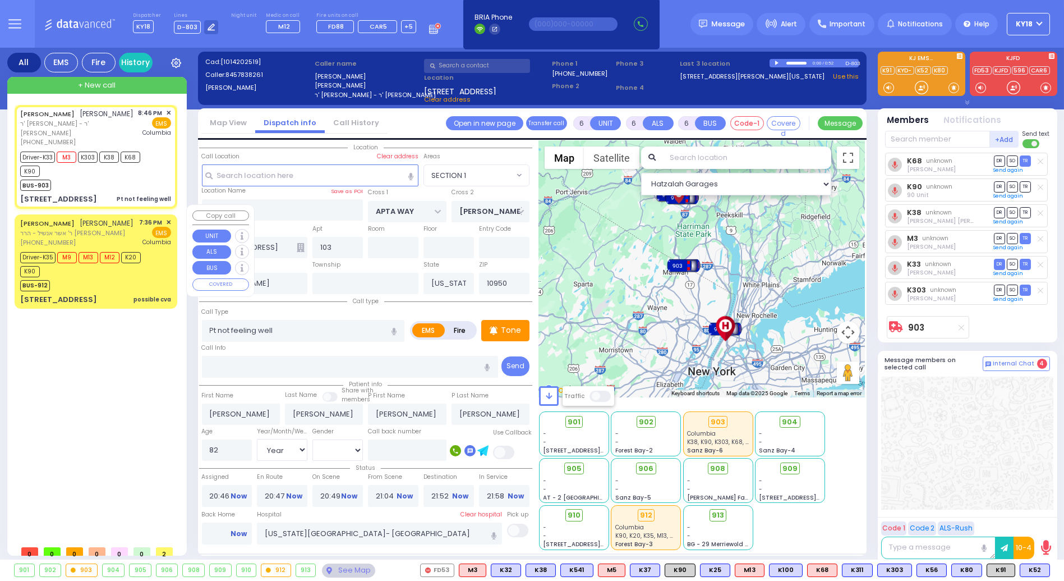
select select "Year"
select select "[DEMOGRAPHIC_DATA]"
select select "Hatzalah Garages"
select select "SECTION 1"
select select
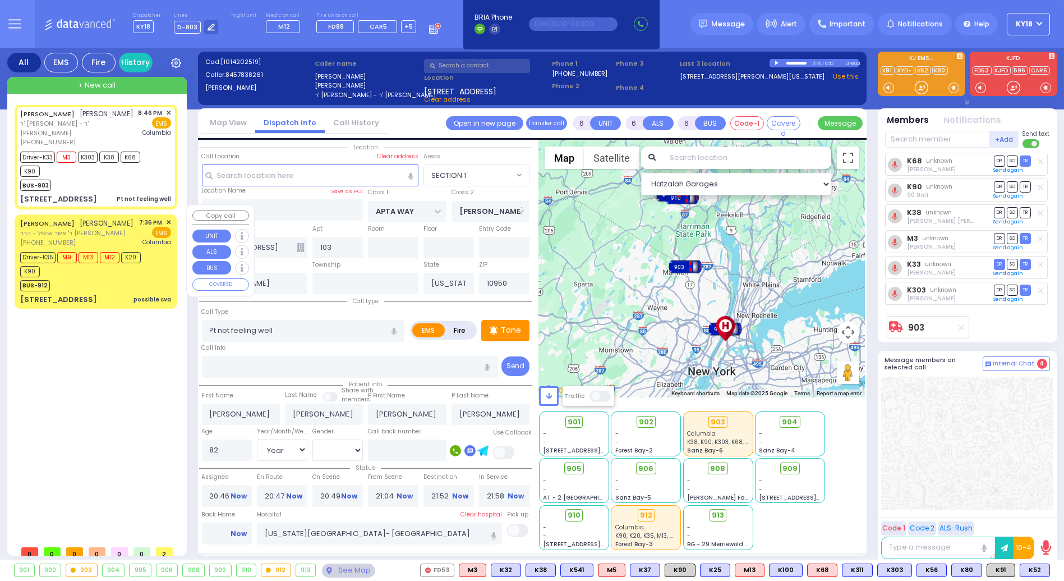
radio input "true"
select select "Year"
select select "[DEMOGRAPHIC_DATA]"
select select "Hatzalah Garages"
select select "SECTION 1"
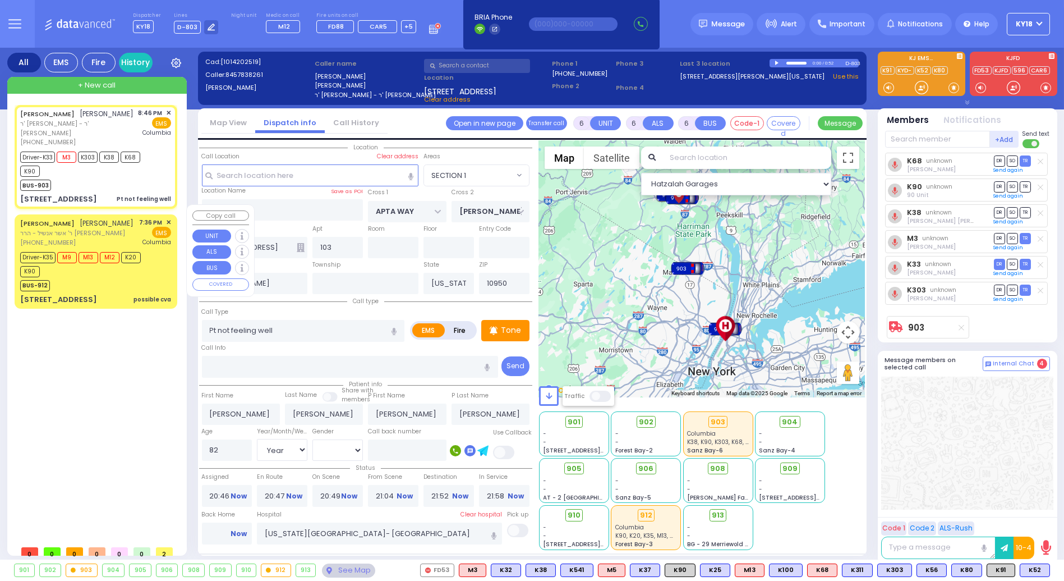
select select
radio input "true"
select select "Year"
select select "[DEMOGRAPHIC_DATA]"
select select "Hatzalah Garages"
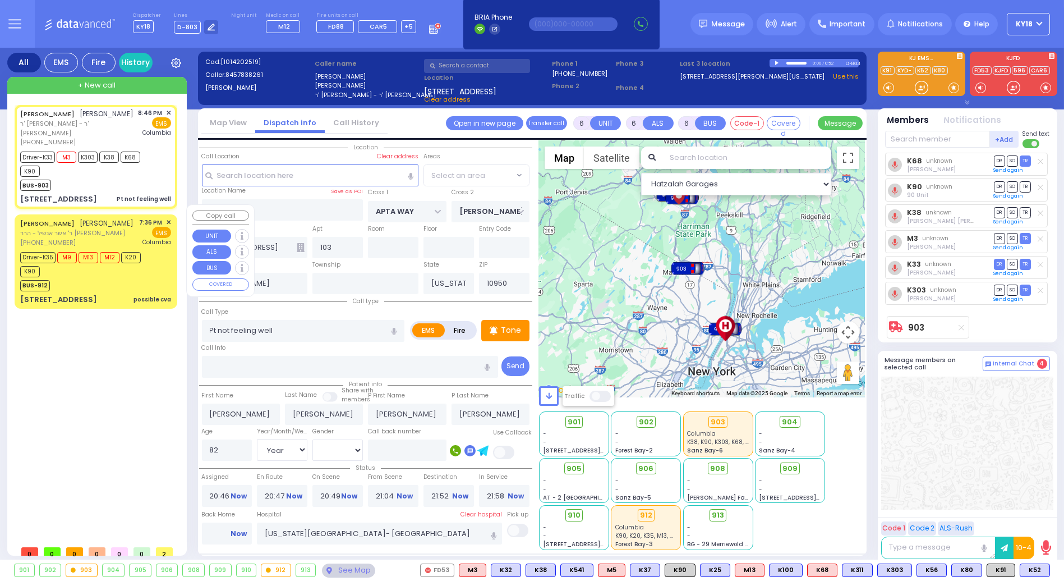
select select "SECTION 1"
select select
radio input "true"
select select "Year"
select select "[DEMOGRAPHIC_DATA]"
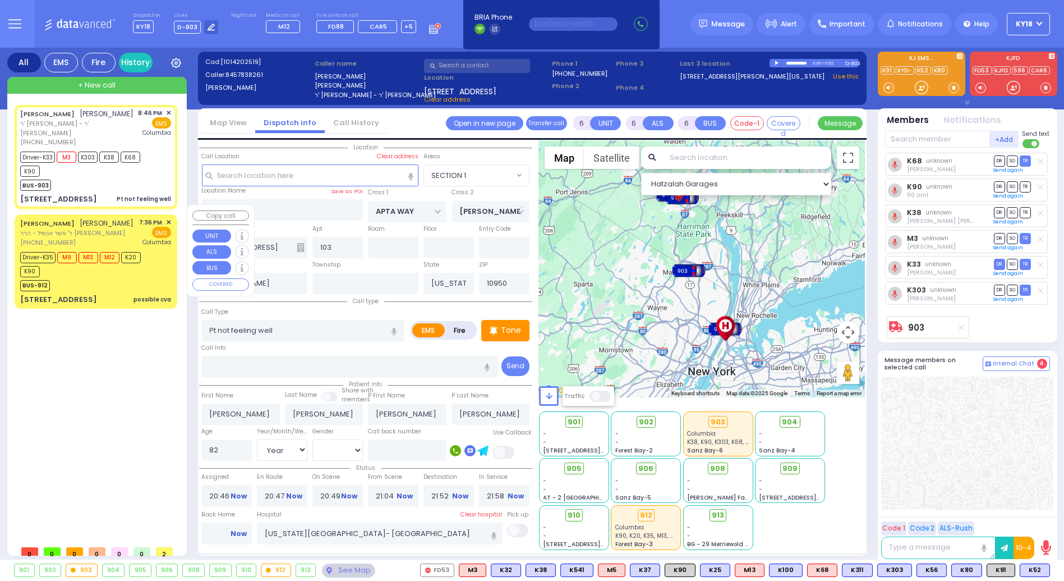
select select "Hatzalah Garages"
select select "SECTION 1"
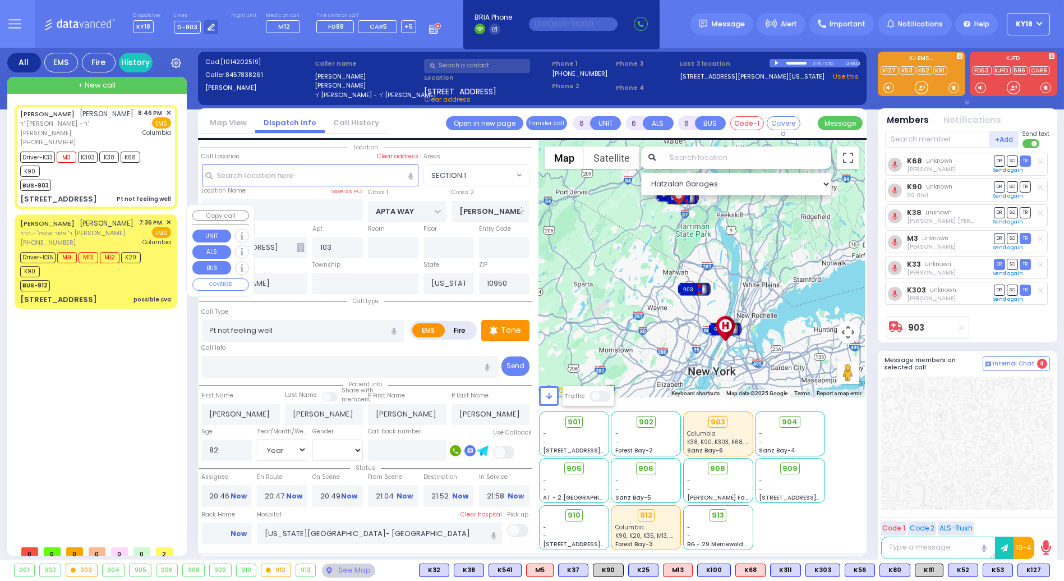
select select
radio input "true"
select select "Year"
select select "[DEMOGRAPHIC_DATA]"
select select "Hatzalah Garages"
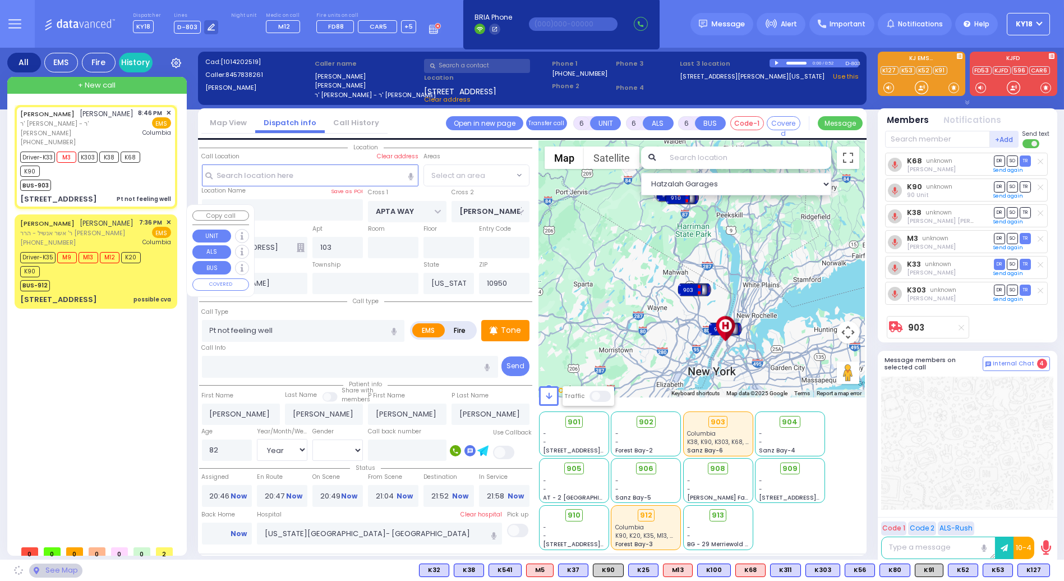
select select "SECTION 1"
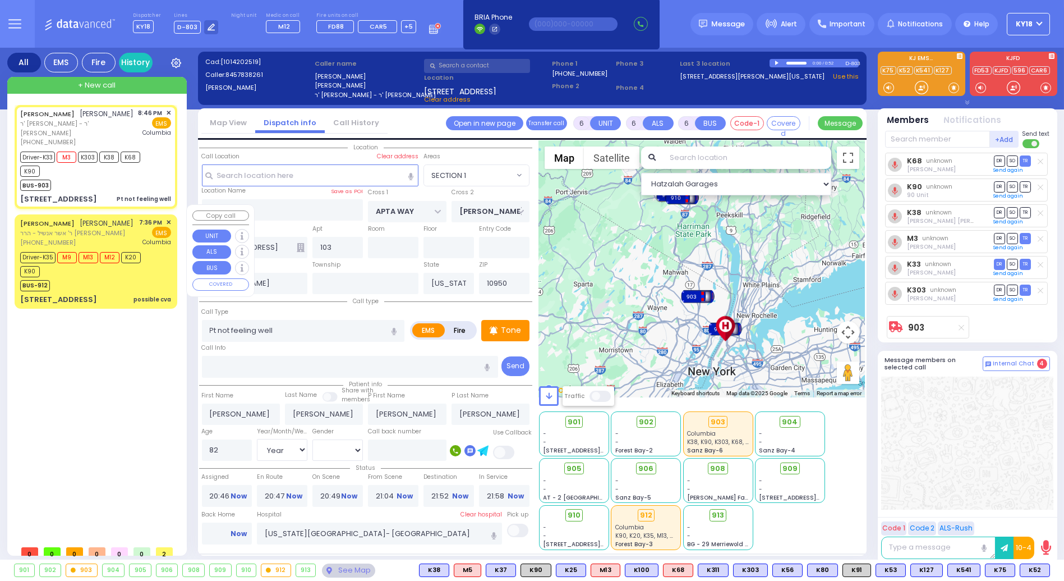
select select
radio input "true"
select select "Year"
select select "[DEMOGRAPHIC_DATA]"
select select "Hatzalah Garages"
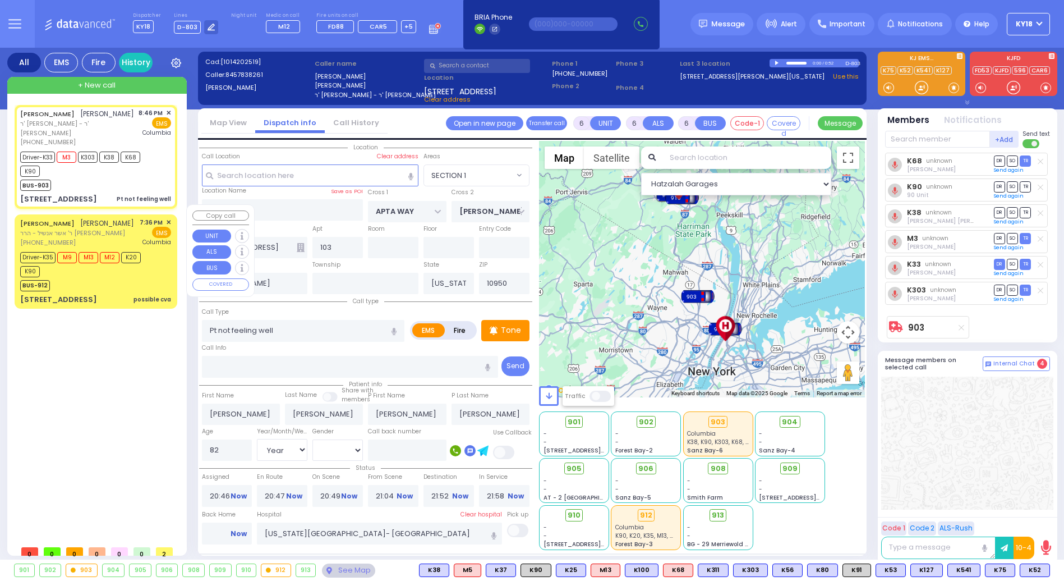
select select "SECTION 1"
select select "Year"
select select "[DEMOGRAPHIC_DATA]"
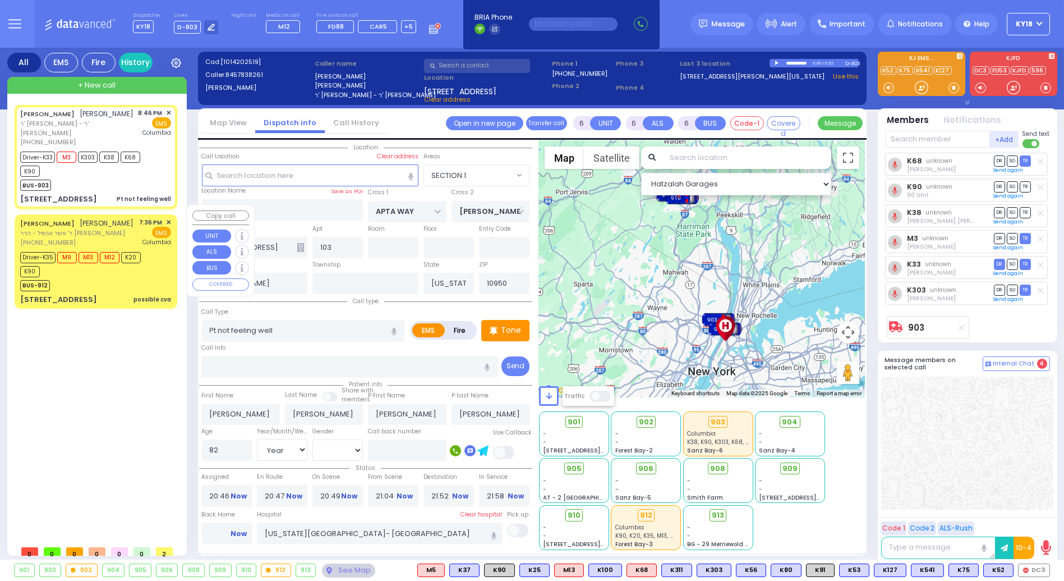
select select
radio input "true"
select select "Year"
select select "[DEMOGRAPHIC_DATA]"
select select "Hatzalah Garages"
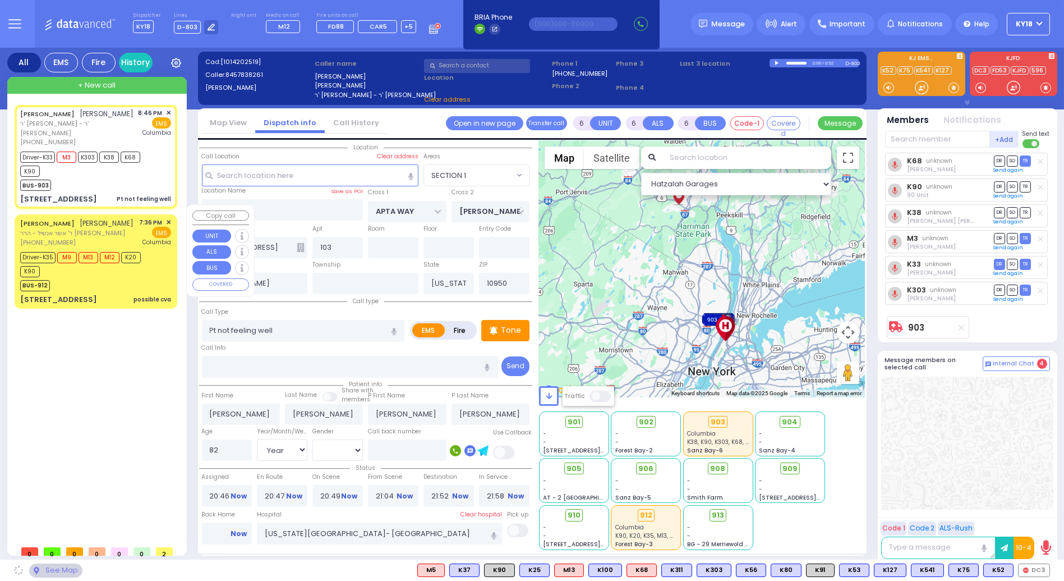
select select "SECTION 1"
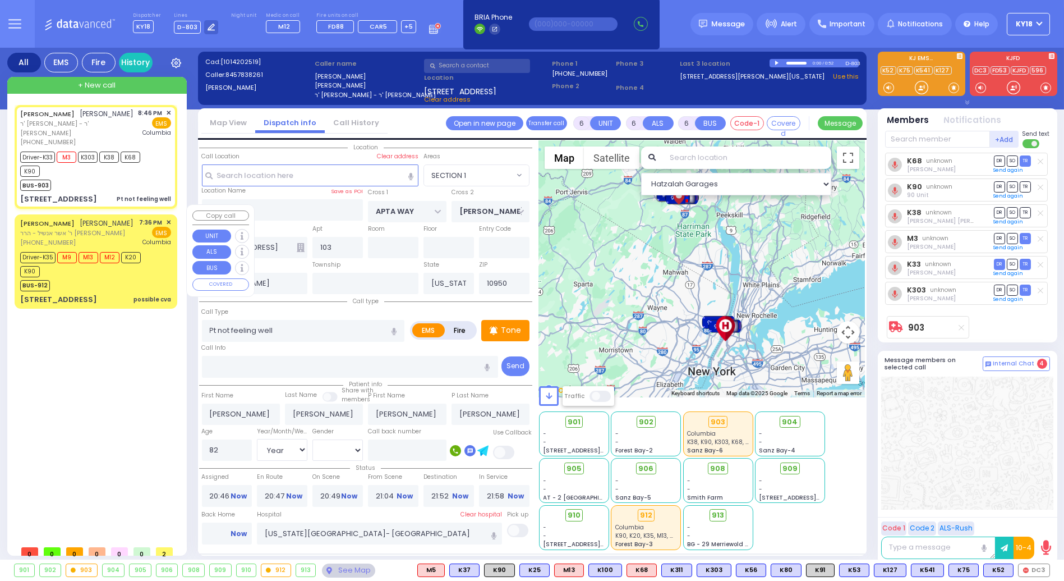
select select
radio input "true"
select select "Year"
select select "[DEMOGRAPHIC_DATA]"
select select "Hatzalah Garages"
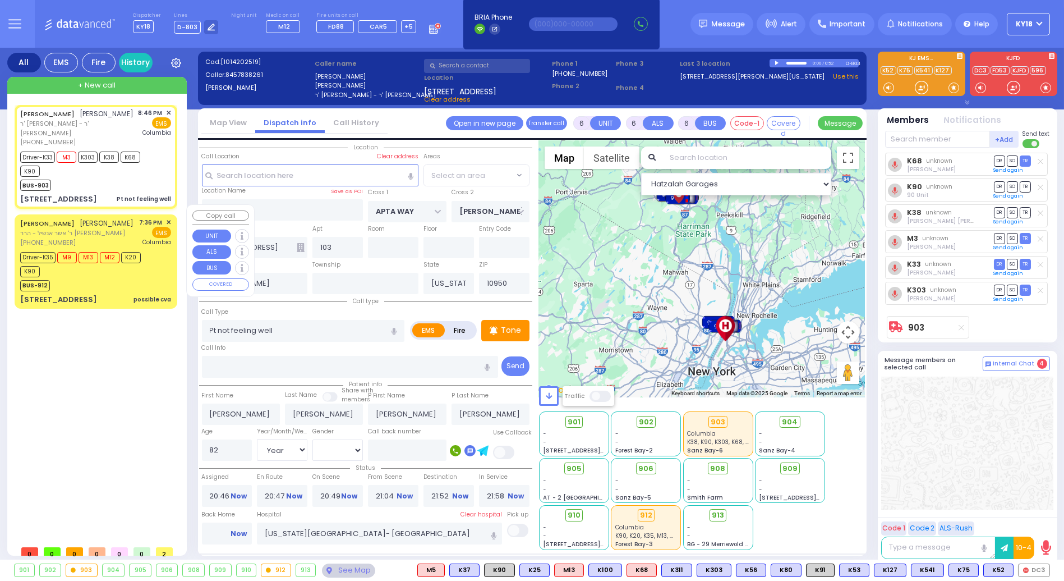
select select "SECTION 1"
select select
radio input "true"
select select "Year"
select select "[DEMOGRAPHIC_DATA]"
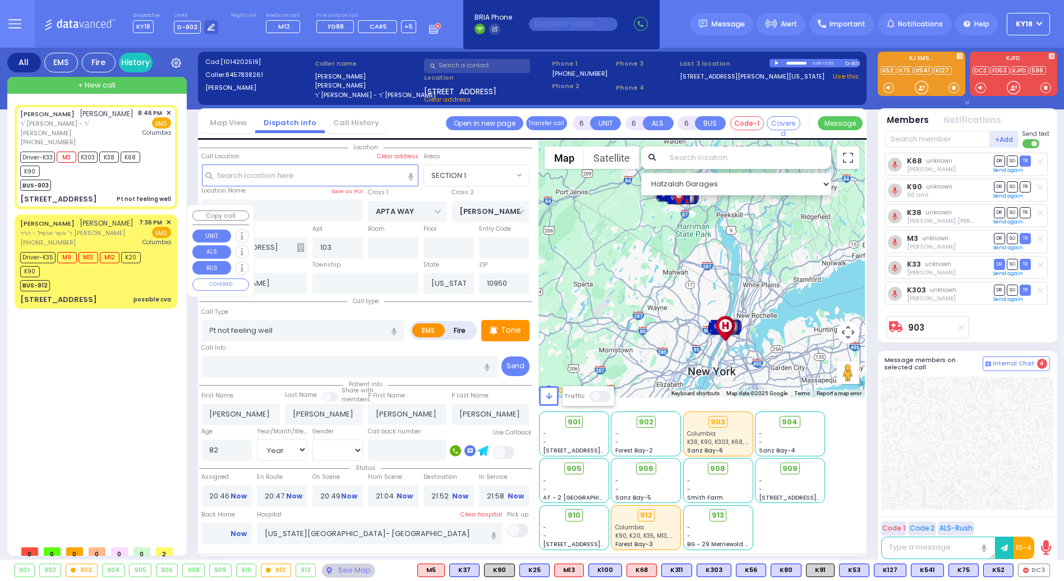
select select "Hatzalah Garages"
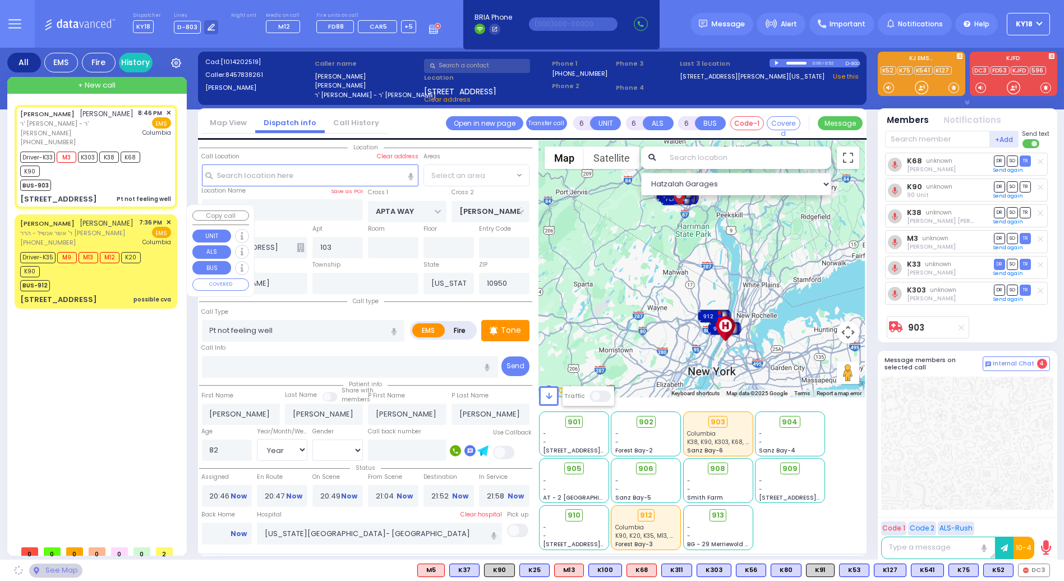
select select "SECTION 1"
select select
radio input "true"
select select "Year"
select select "[DEMOGRAPHIC_DATA]"
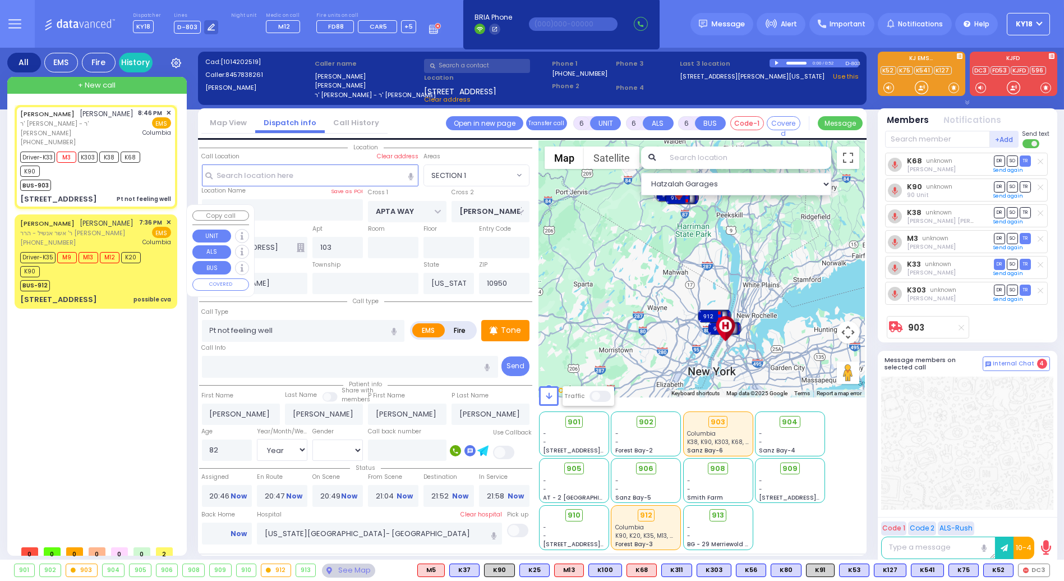
select select "Hatzalah Garages"
select select "SECTION 1"
select select
radio input "true"
select select "Year"
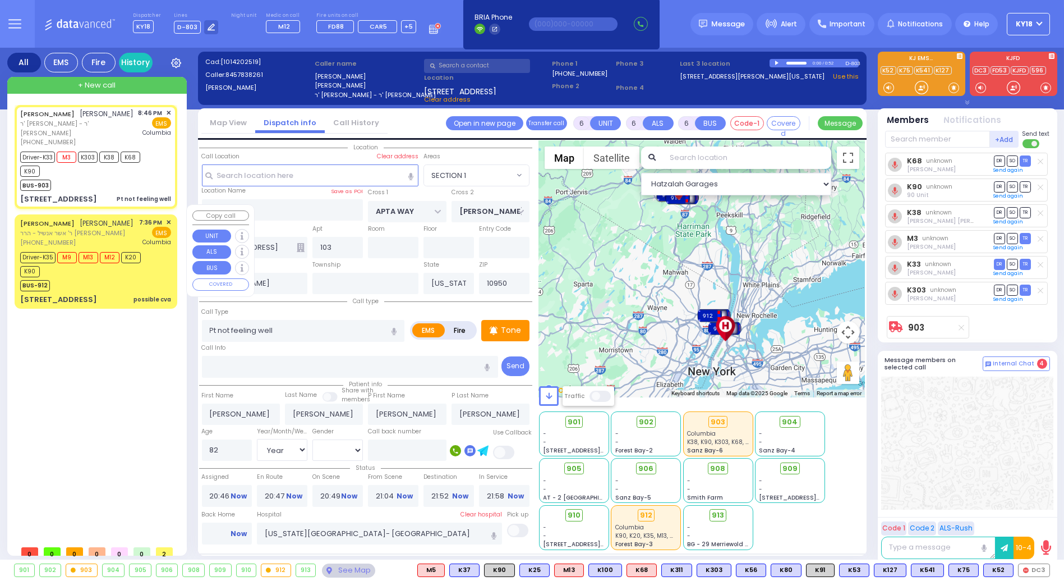
select select "[DEMOGRAPHIC_DATA]"
select select "Hatzalah Garages"
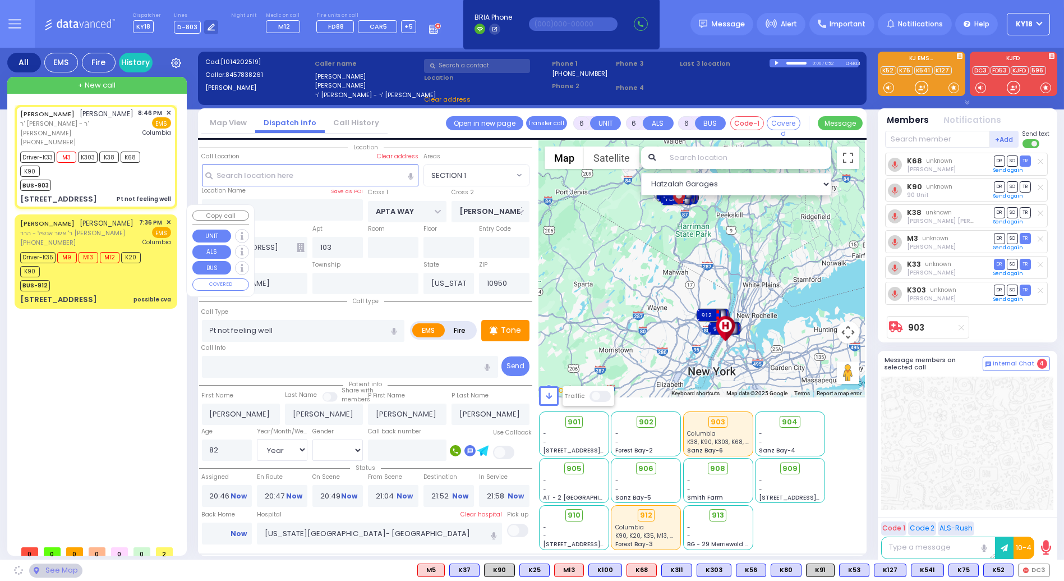
select select "SECTION 1"
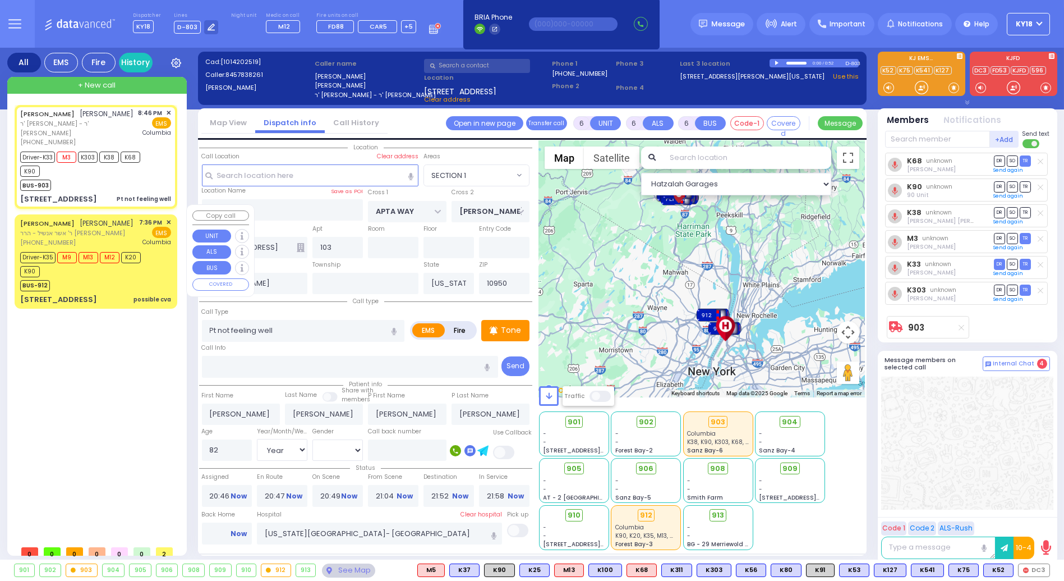
select select
radio input "true"
select select "Year"
select select "[DEMOGRAPHIC_DATA]"
select select "Hatzalah Garages"
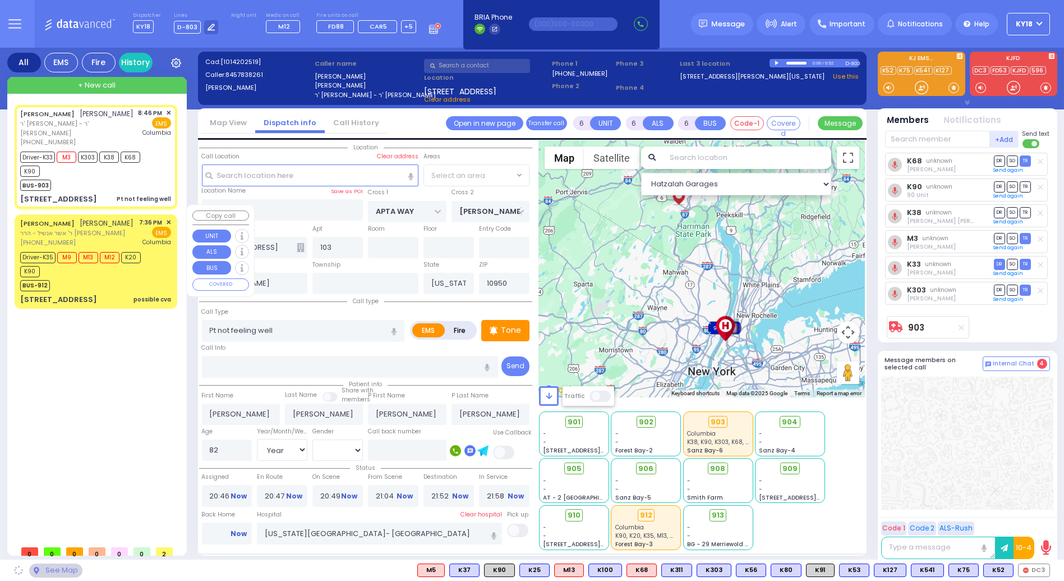
select select "SECTION 1"
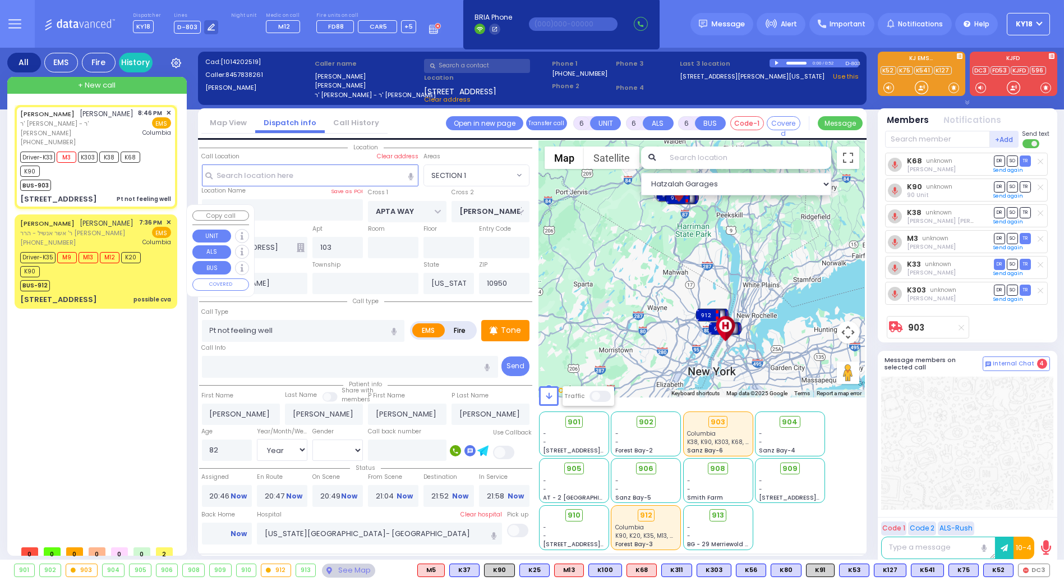
select select
radio input "true"
select select "Year"
select select "[DEMOGRAPHIC_DATA]"
select select "Hatzalah Garages"
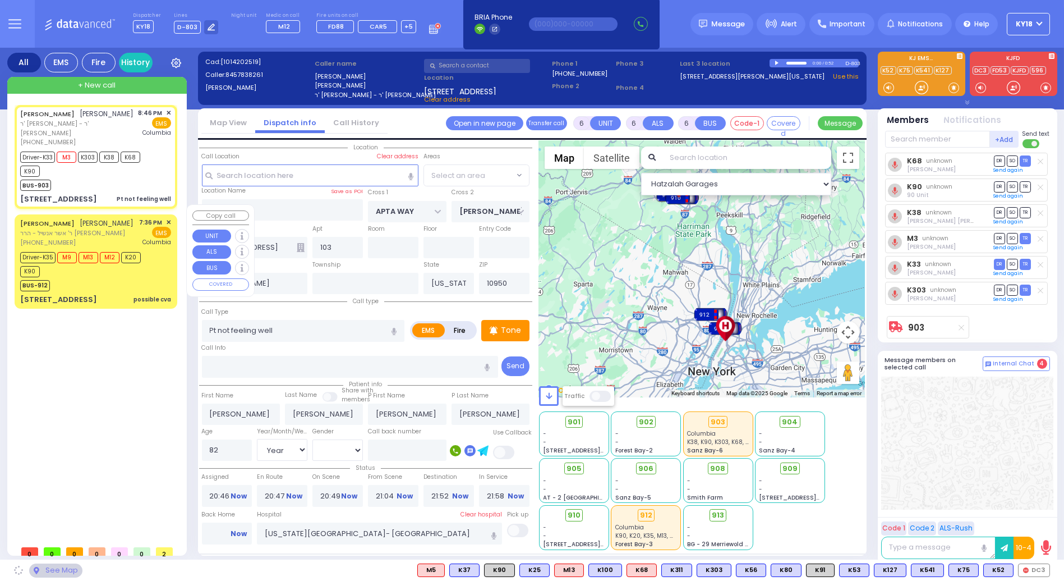
select select "SECTION 1"
select select
radio input "true"
select select "Year"
select select "[DEMOGRAPHIC_DATA]"
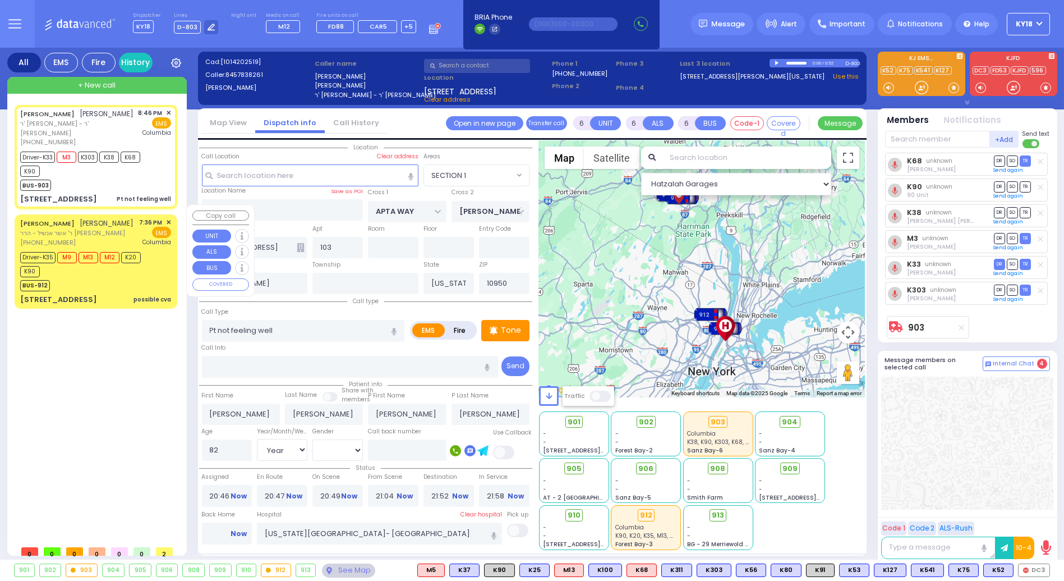
select select "Hatzalah Garages"
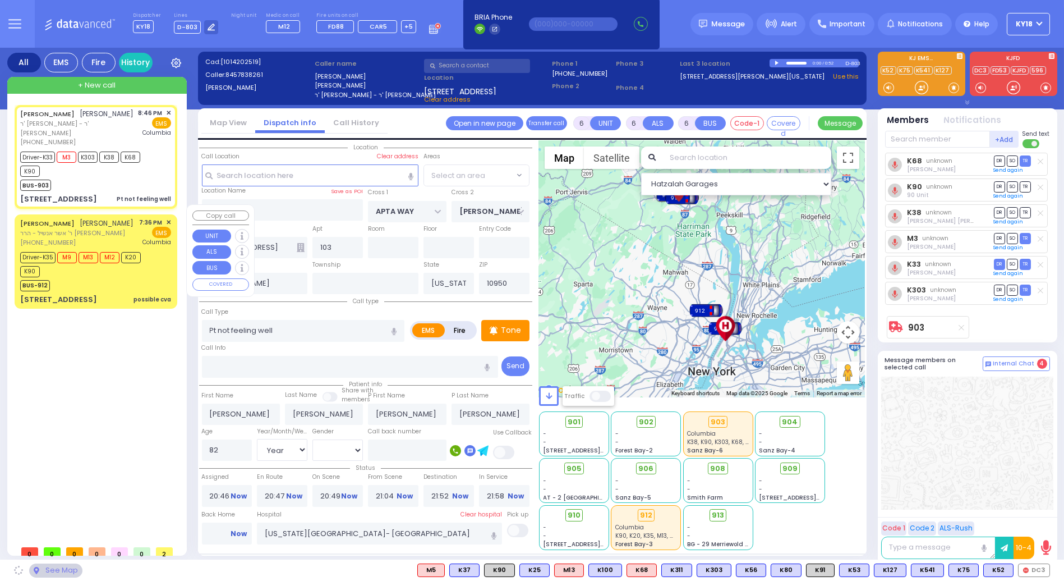
select select "SECTION 1"
select select
radio input "true"
select select "Year"
select select "[DEMOGRAPHIC_DATA]"
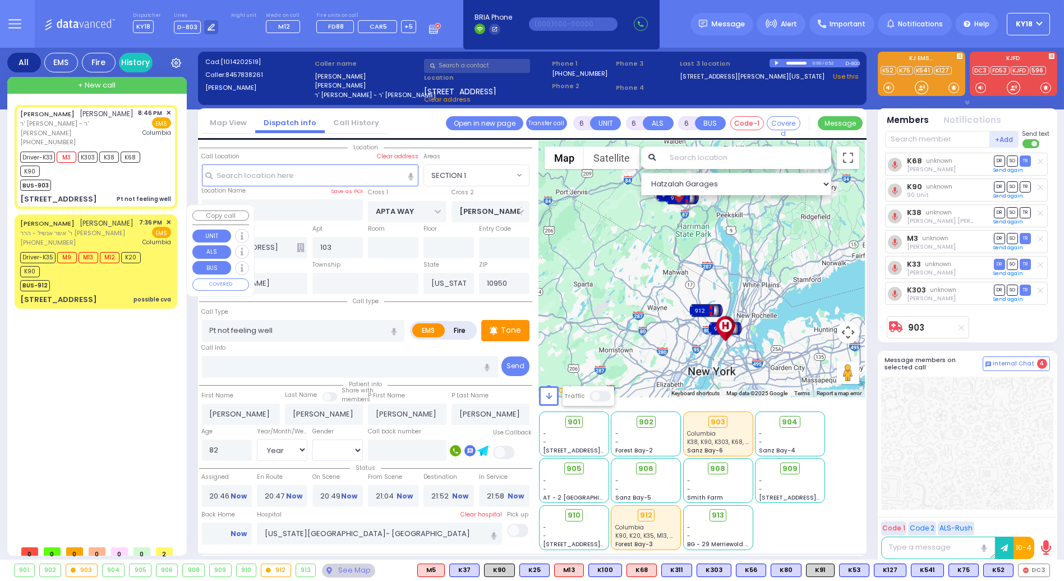
select select "Hatzalah Garages"
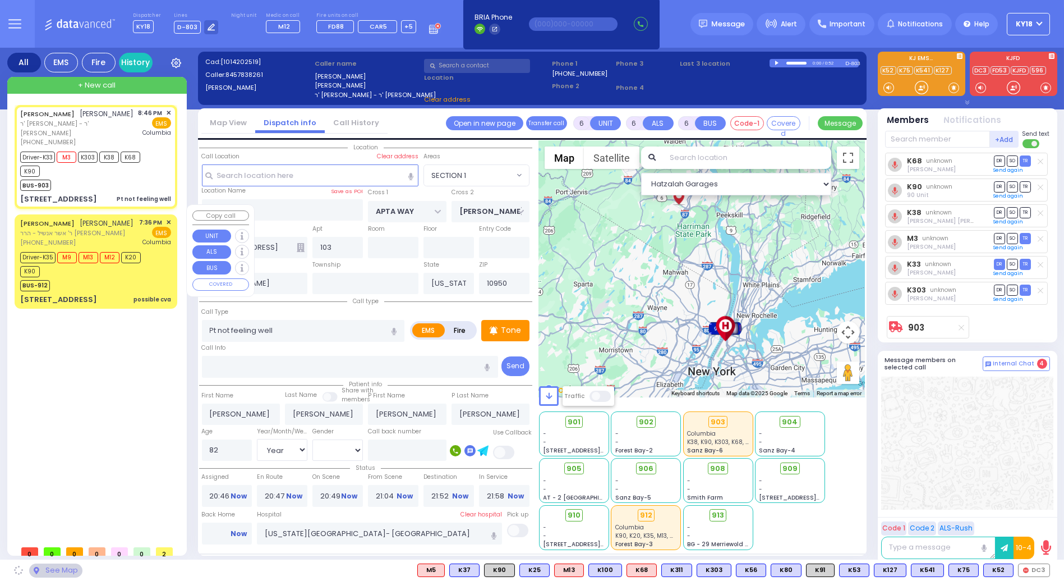
select select "SECTION 1"
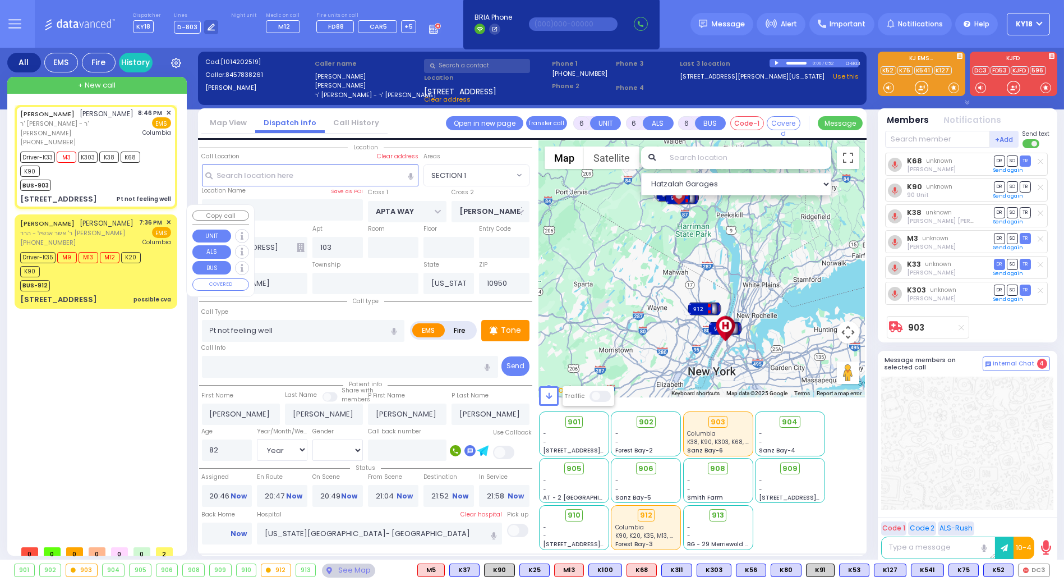
select select
radio input "true"
select select "Year"
select select "[DEMOGRAPHIC_DATA]"
select select "Hatzalah Garages"
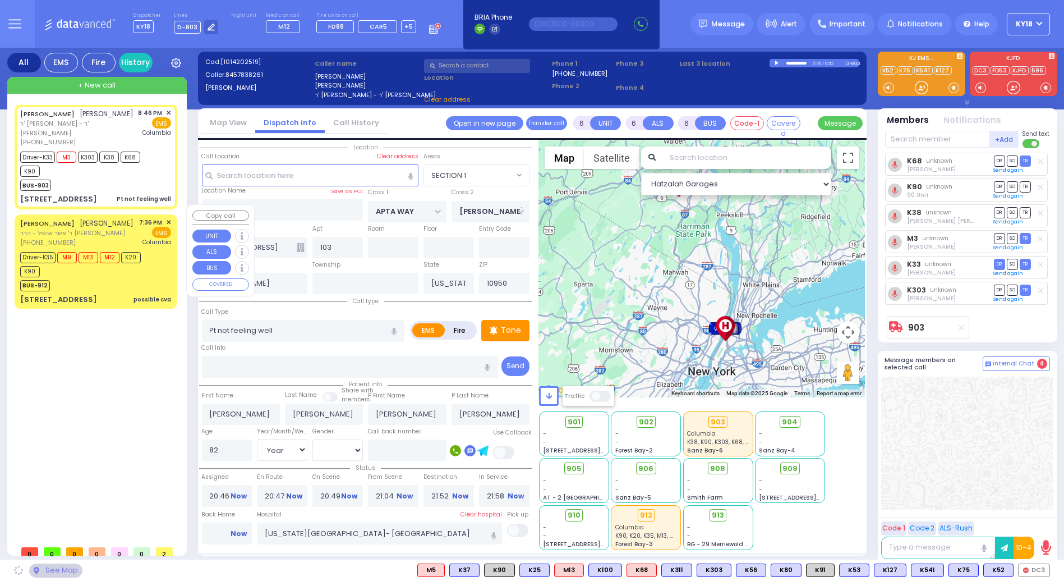
select select
radio input "true"
select select "Year"
select select "[DEMOGRAPHIC_DATA]"
select select "Hatzalah Garages"
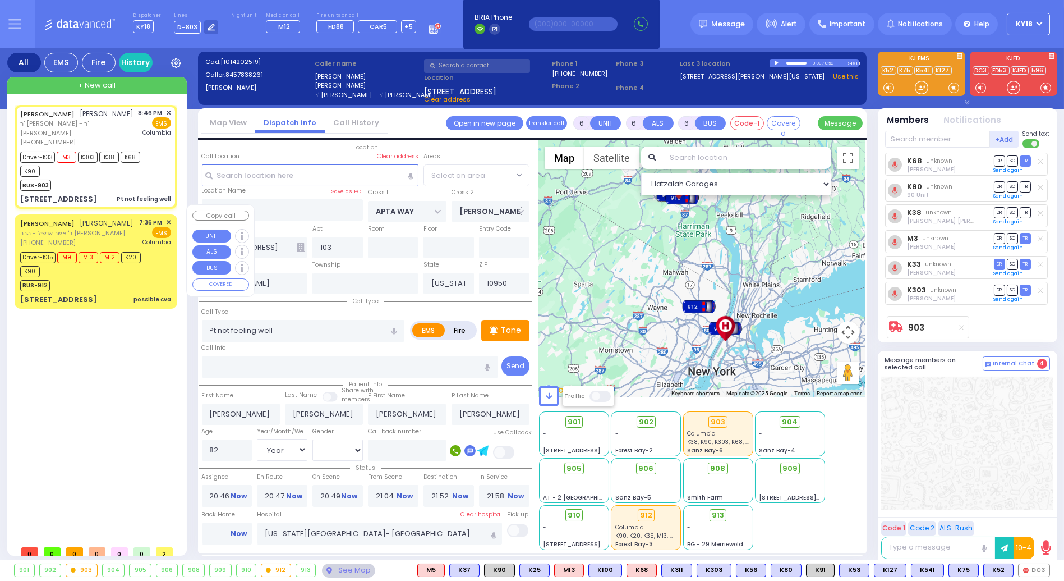
select select
radio input "true"
select select "Year"
select select "[DEMOGRAPHIC_DATA]"
select select "Hatzalah Garages"
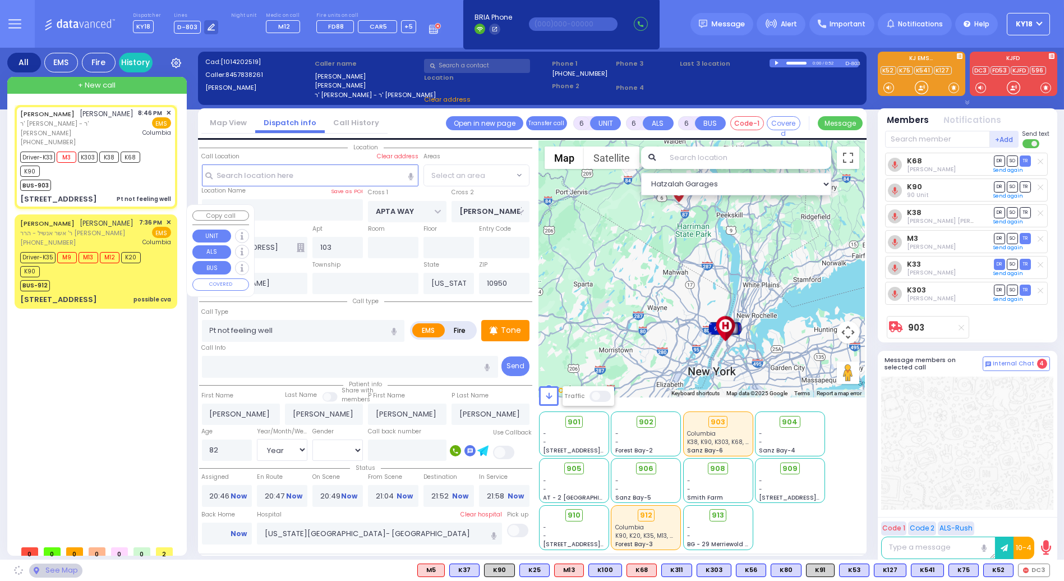
select select "SECTION 1"
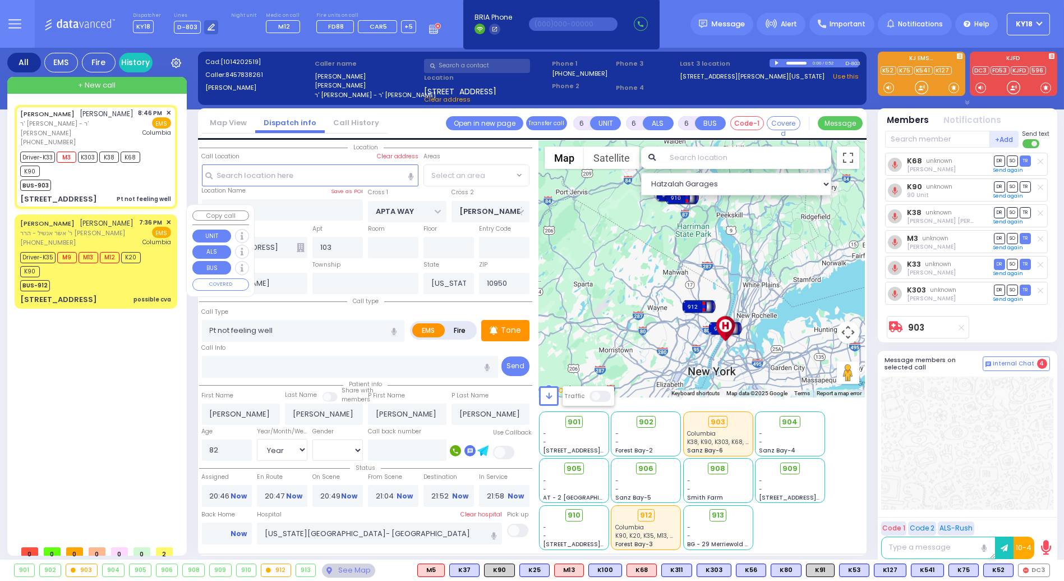
select select "SECTION 1"
select select
radio input "true"
select select "Year"
select select "[DEMOGRAPHIC_DATA]"
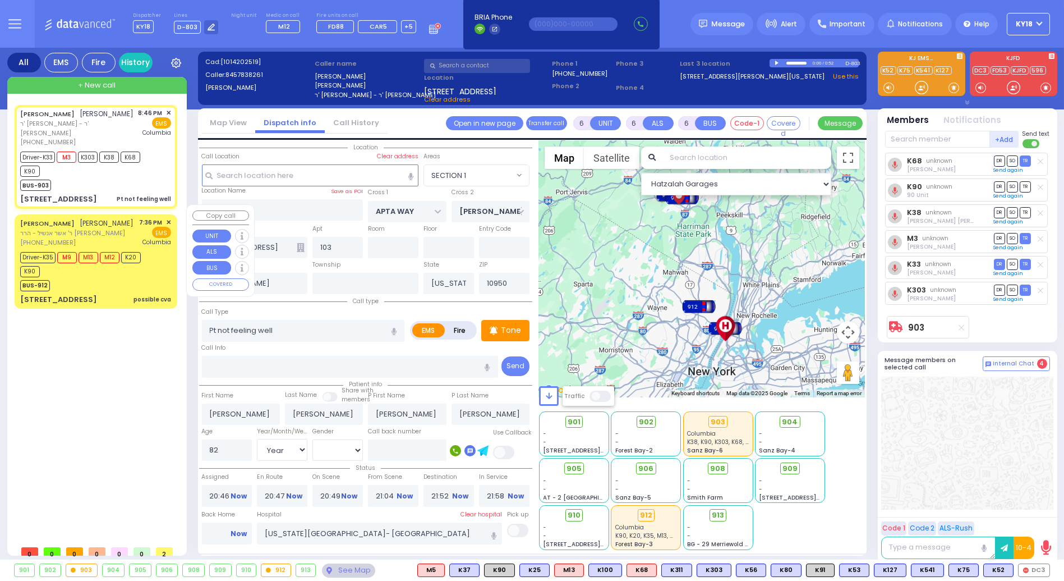
select select "Hatzalah Garages"
select select "SECTION 1"
select select
radio input "true"
type input "[PERSON_NAME]"
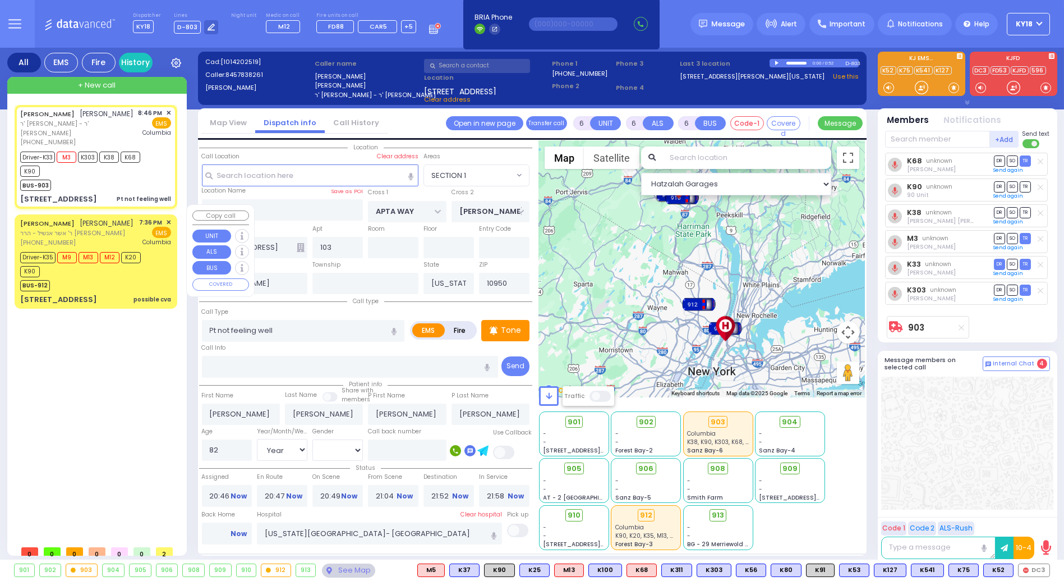
select select "Year"
select select "[DEMOGRAPHIC_DATA]"
select select "Hatzalah Garages"
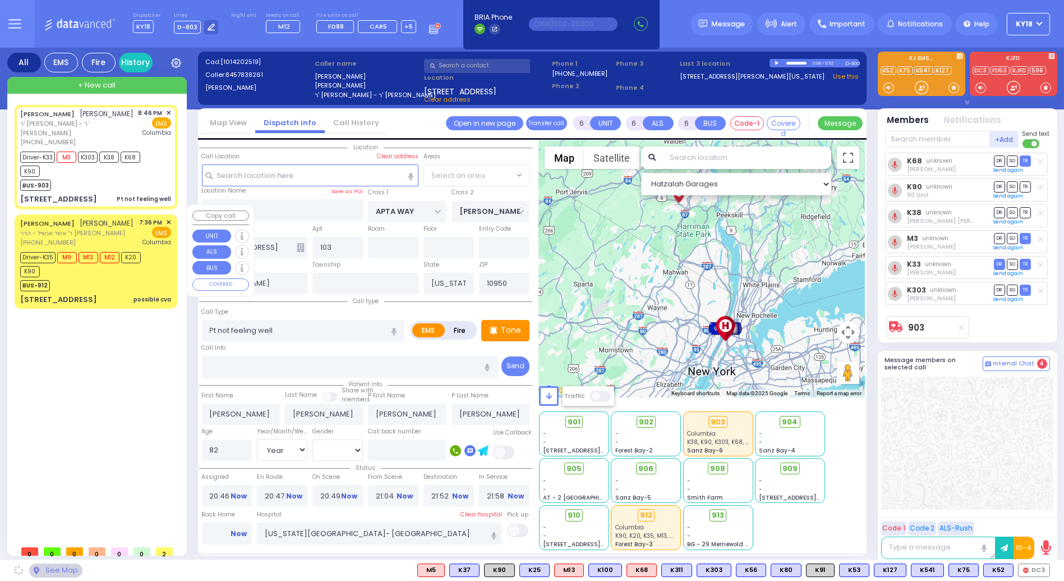
select select "SECTION 1"
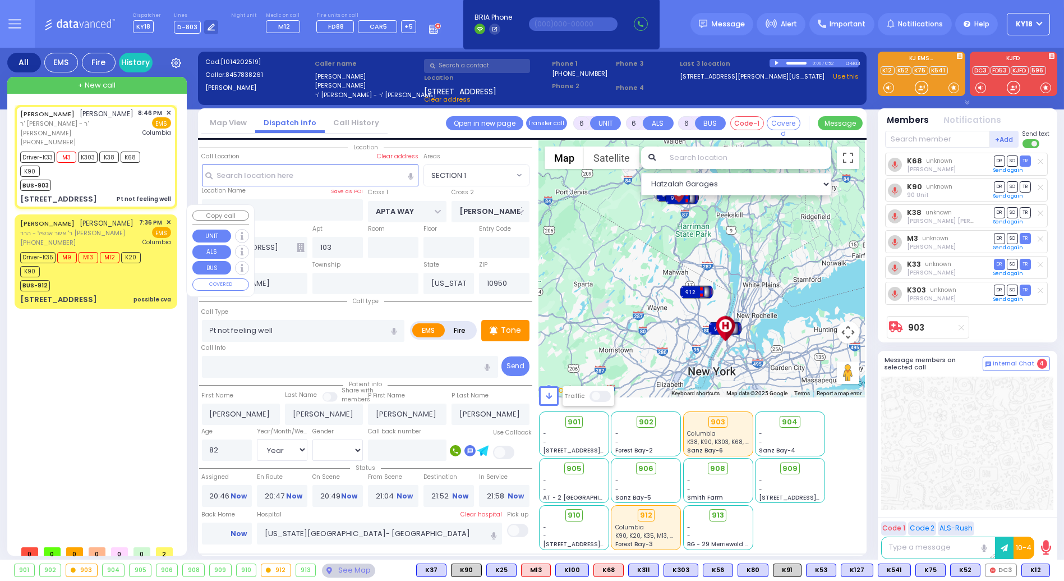
select select
radio input "true"
select select "Year"
select select "[DEMOGRAPHIC_DATA]"
select select "Hatzalah Garages"
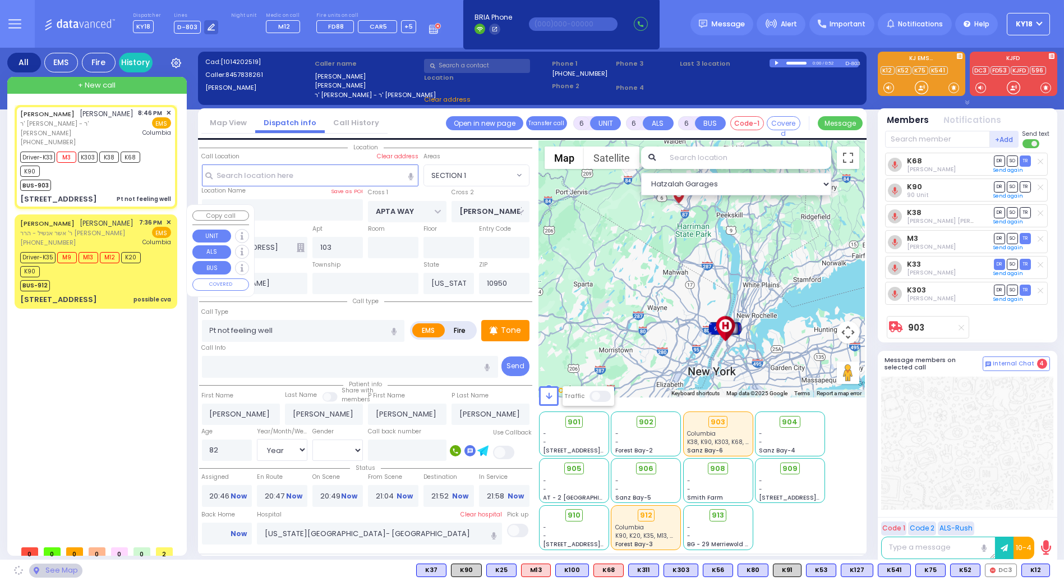
select select "SECTION 1"
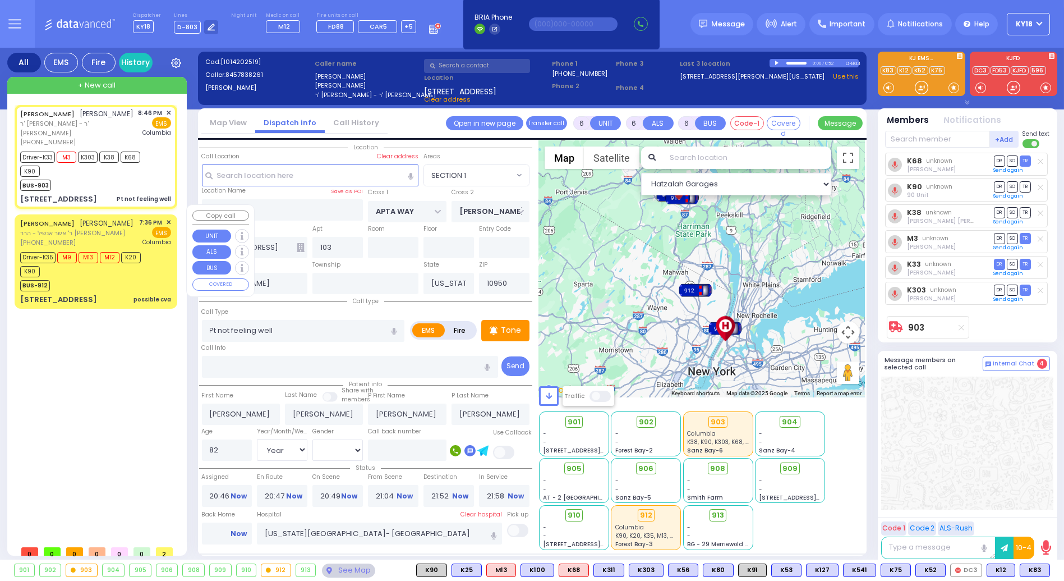
select select
radio input "true"
select select "Year"
select select "[DEMOGRAPHIC_DATA]"
select select "Hatzalah Garages"
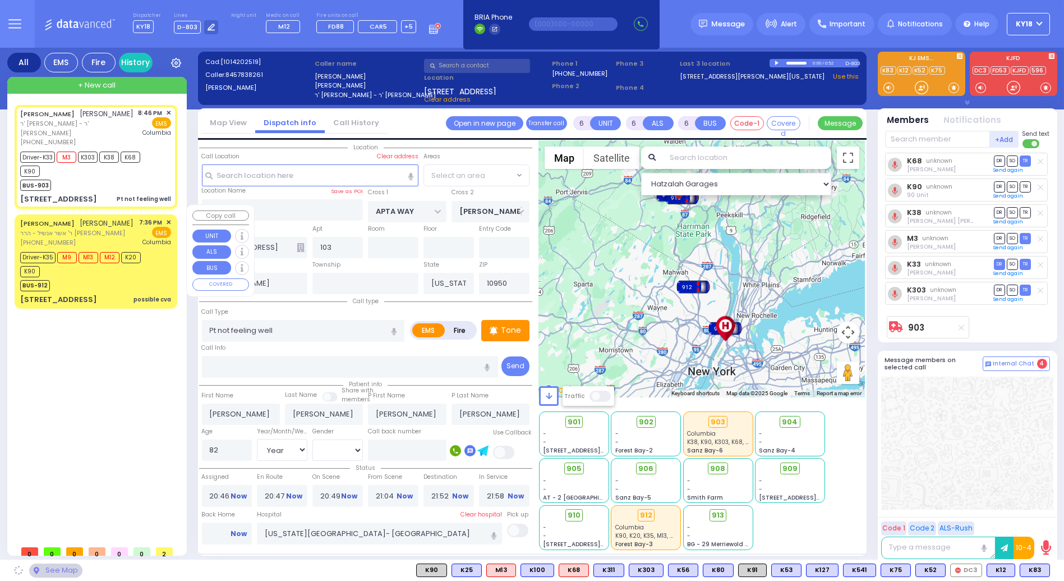
select select "SECTION 1"
select select
radio input "true"
select select "Year"
select select "[DEMOGRAPHIC_DATA]"
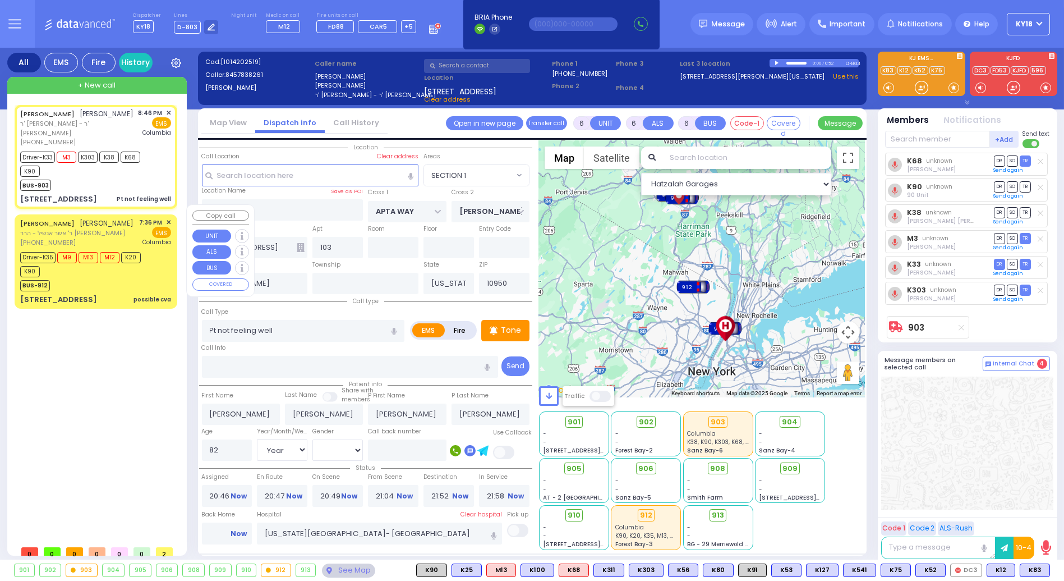
select select "Hatzalah Garages"
select select "SECTION 1"
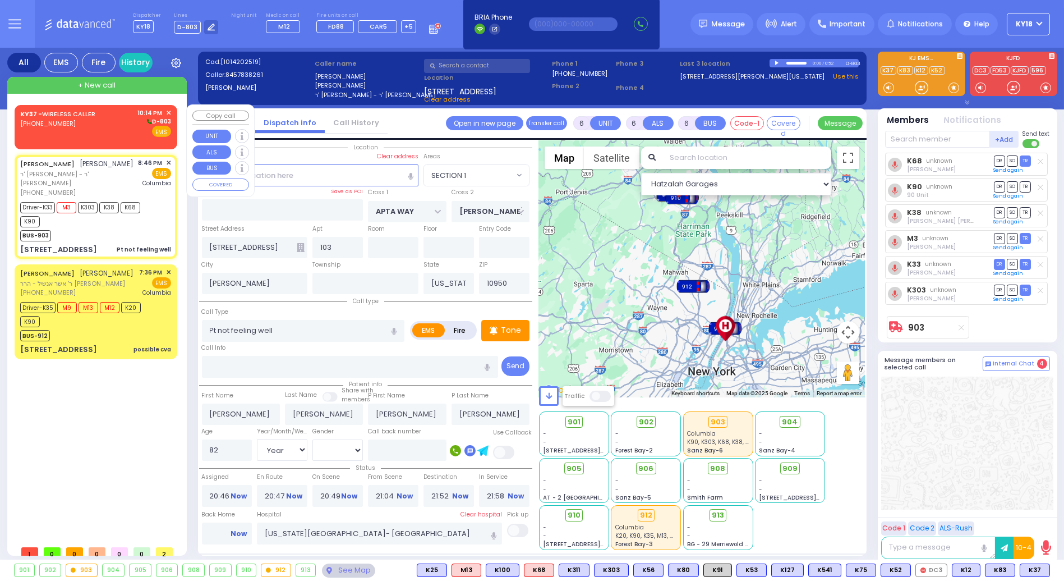
click at [105, 131] on div "KY37 - WIRELESS CALLER [PHONE_NUMBER] 10:14 PM ✕ D-803 EMS" at bounding box center [95, 122] width 151 height 29
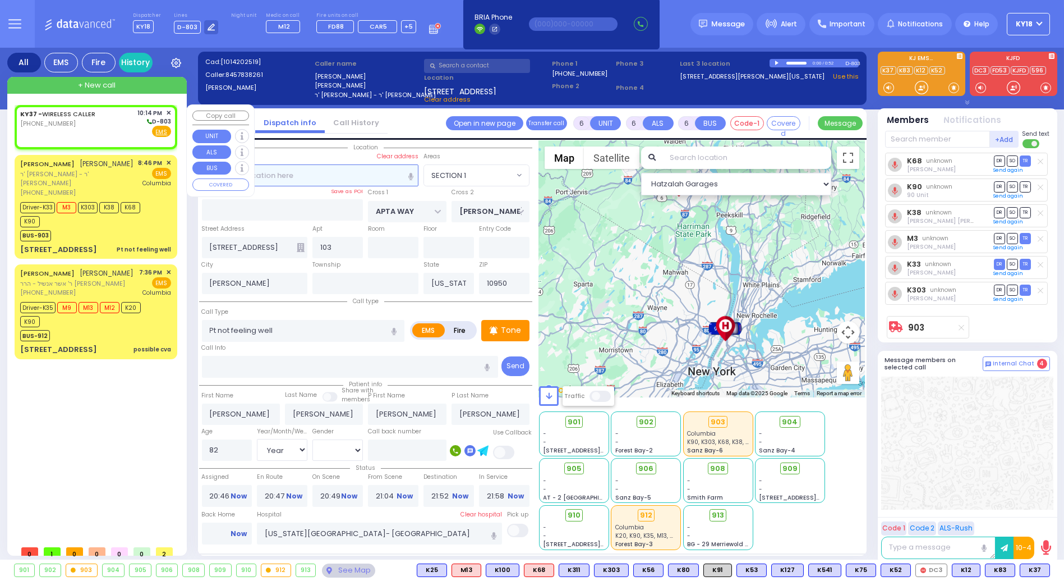
type input "2"
type input "1"
select select
radio input "true"
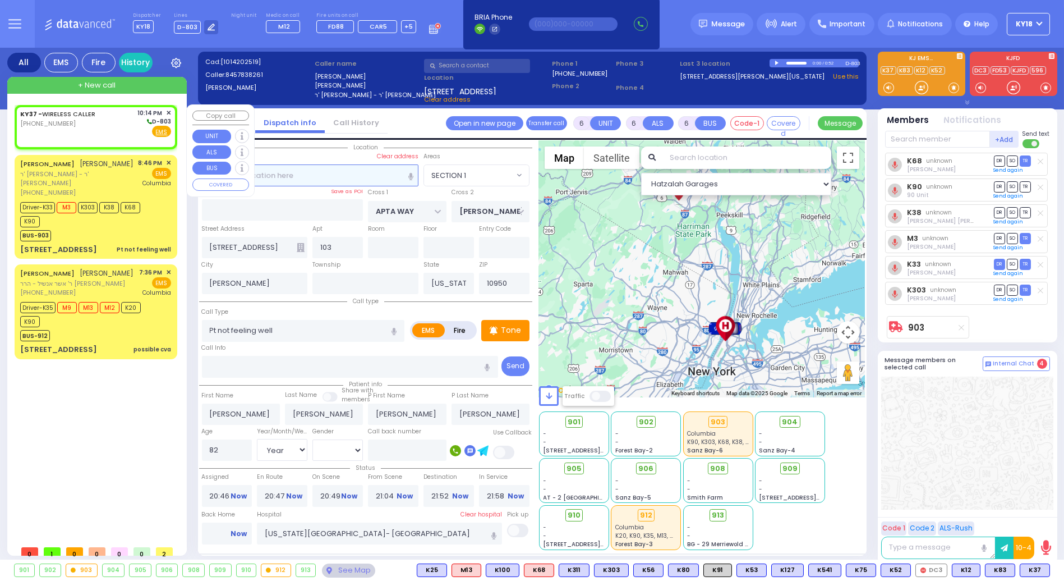
select select
type input "22:14"
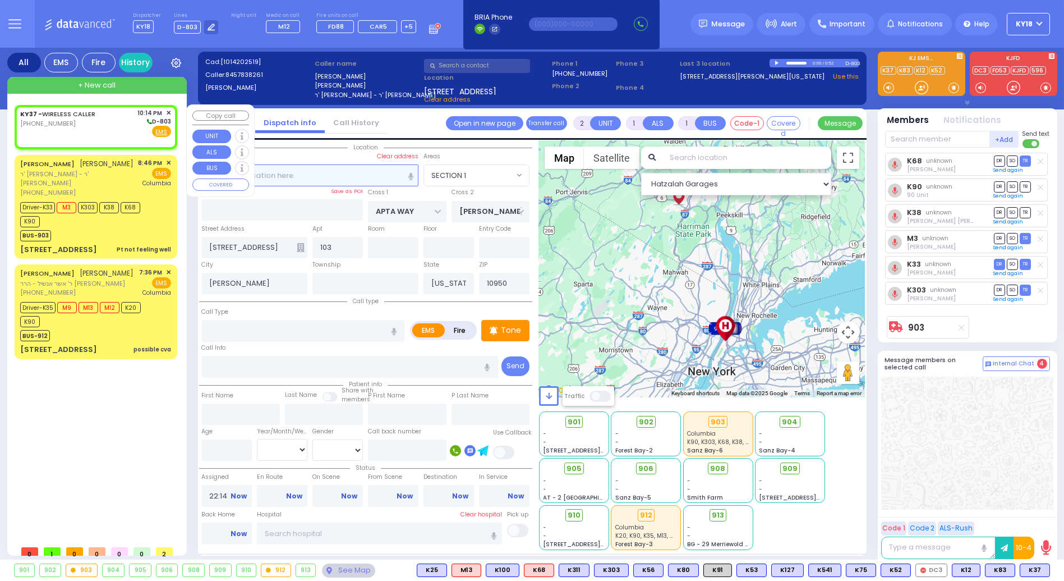
select select "Hatzalah Garages"
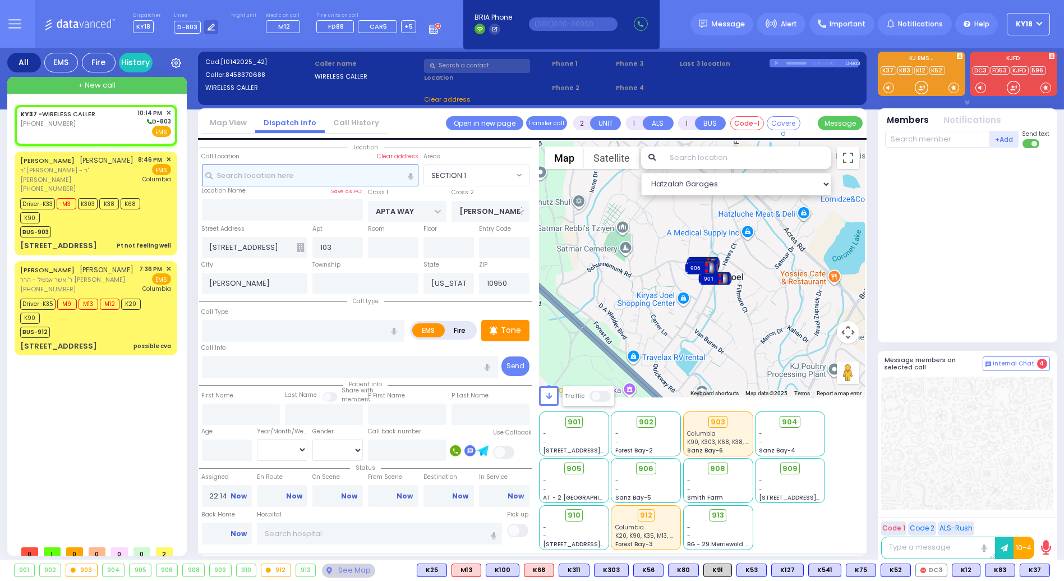
select select
radio input "true"
select select
select select "Hatzalah Garages"
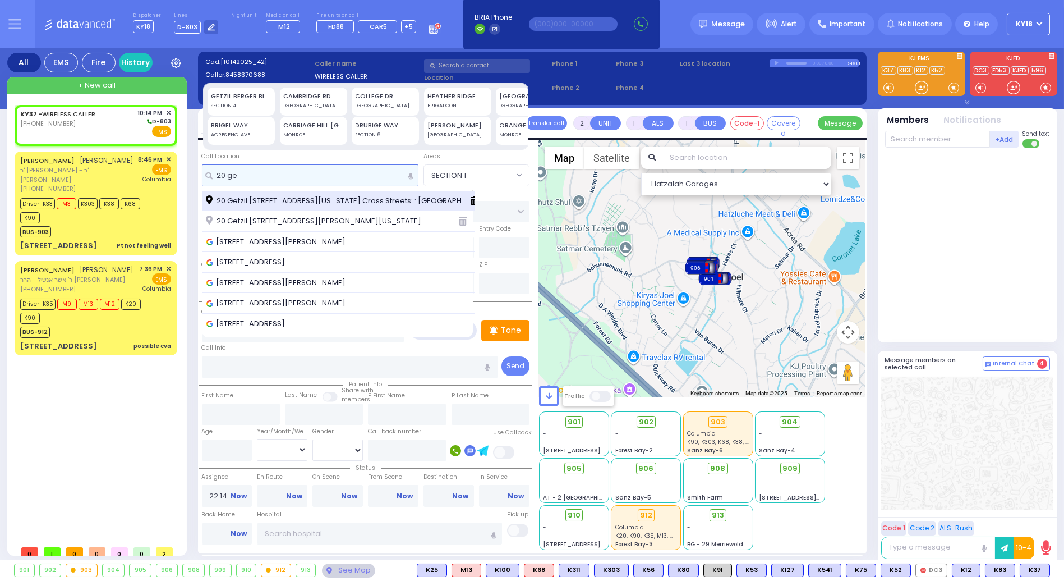
type input "20 ge"
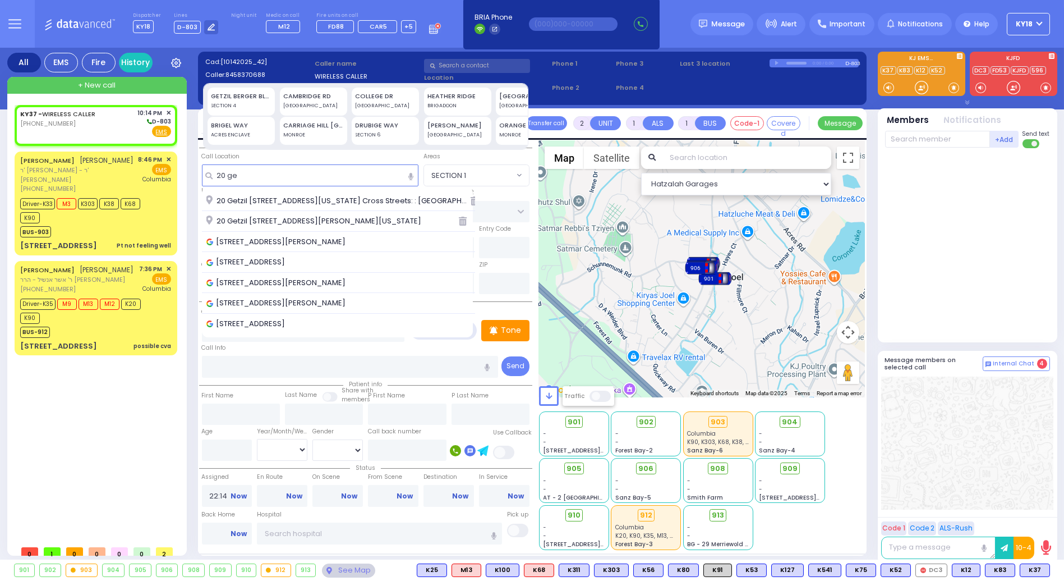
click at [306, 204] on span "20 Getzil [STREET_ADDRESS][US_STATE] Cross Streets: : [GEOGRAPHIC_DATA][PERSON_…" at bounding box center [338, 200] width 264 height 11
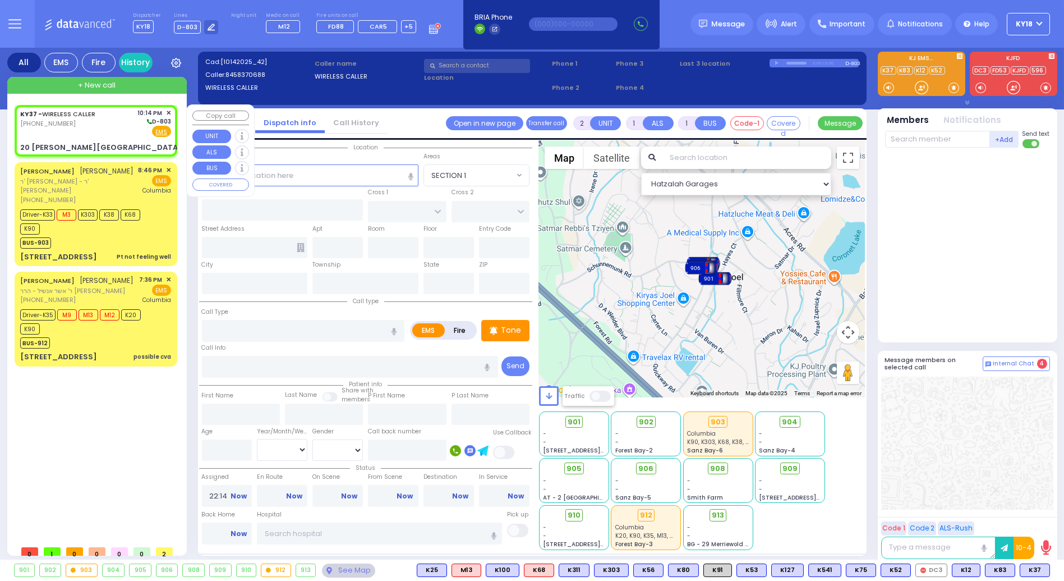
select select
radio input "true"
select select
select select "Hatzalah Garages"
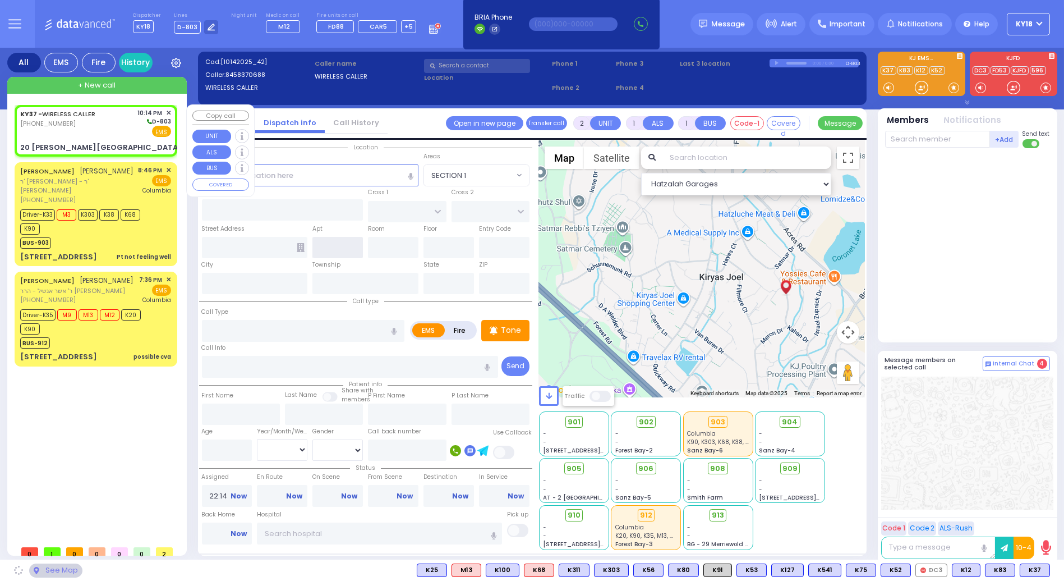
type input "KERESTIER COURT"
type input "KAHAN DR"
type input "20 [PERSON_NAME][GEOGRAPHIC_DATA]"
type input "Monroe"
type input "[US_STATE]"
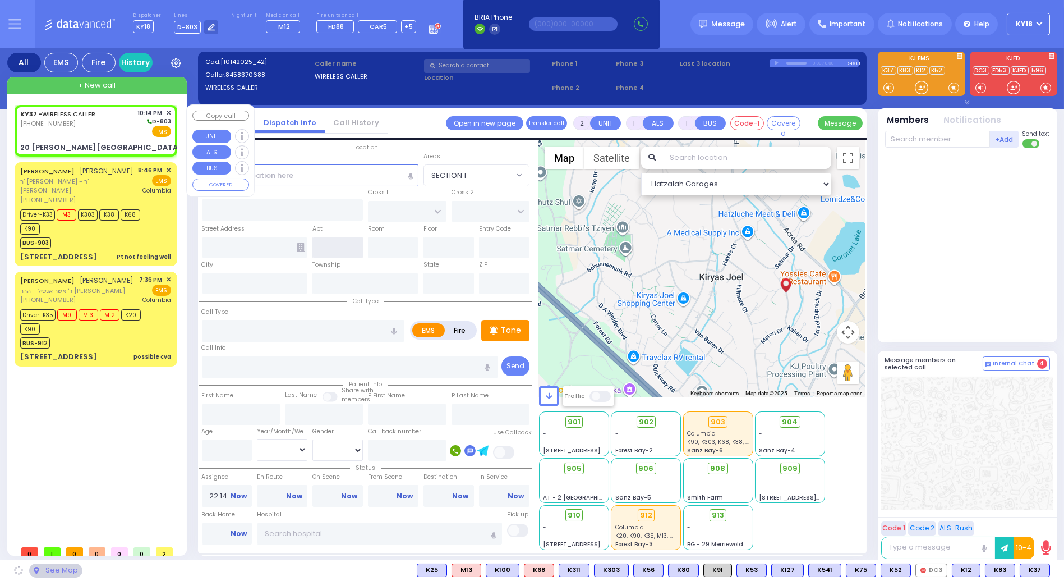
type input "10950 Cross Streets: : [PERSON_NAME] DR/[PERSON_NAME] DR"
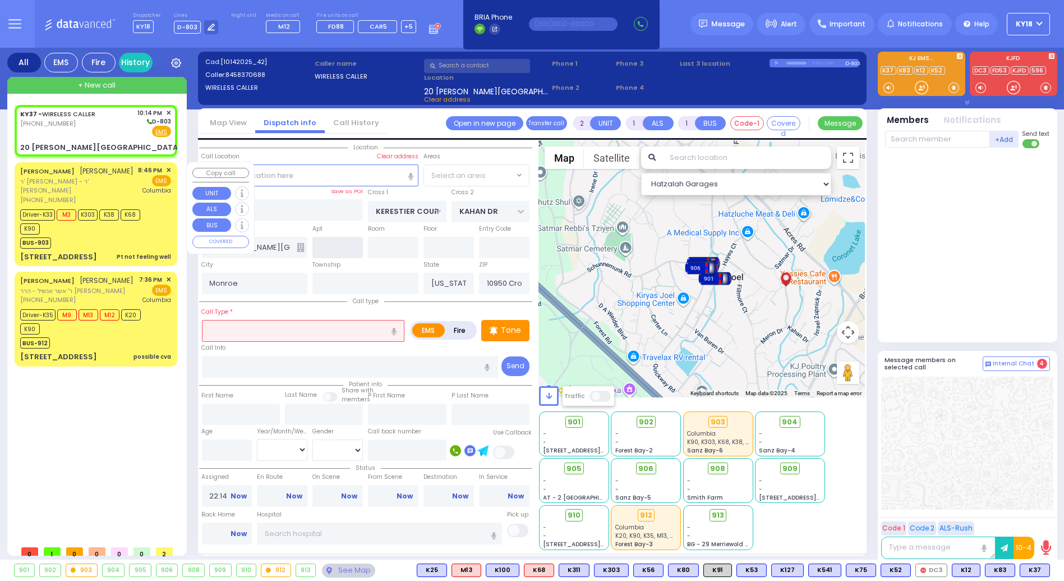
select select "SECTION 4"
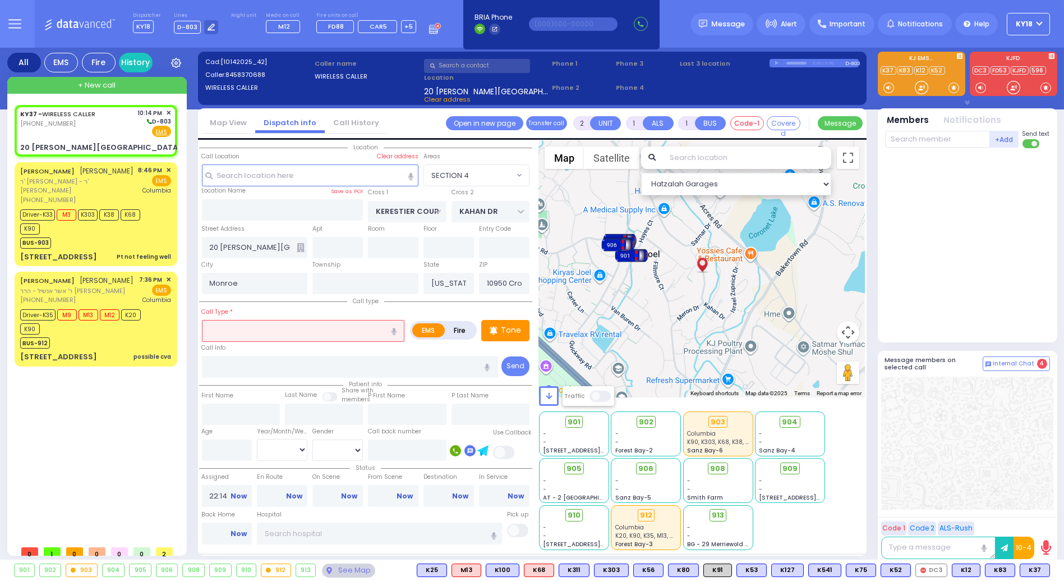
click at [286, 328] on input "text" at bounding box center [303, 330] width 203 height 21
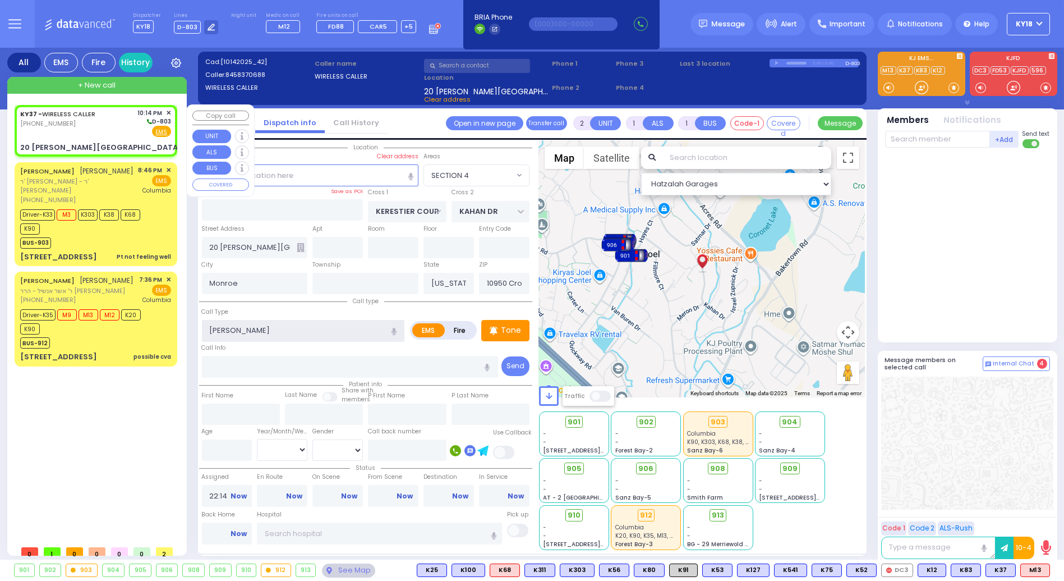
type input "[PERSON_NAME]"
click at [82, 135] on div "KY37 - WIRELESS CALLER [PHONE_NUMBER]" at bounding box center [59, 122] width 79 height 29
select select
radio input "true"
select select
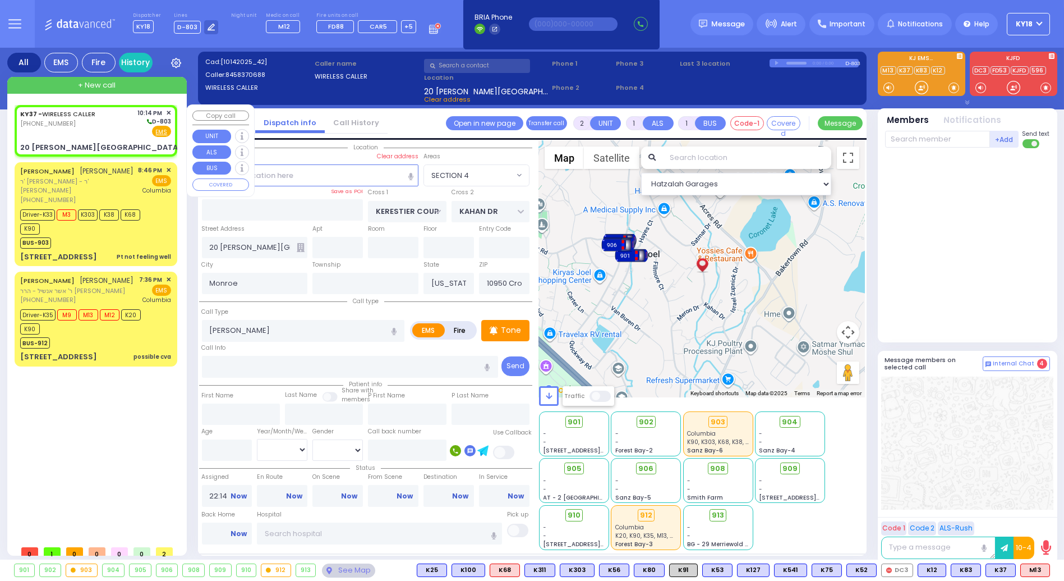
select select "Hatzalah Garages"
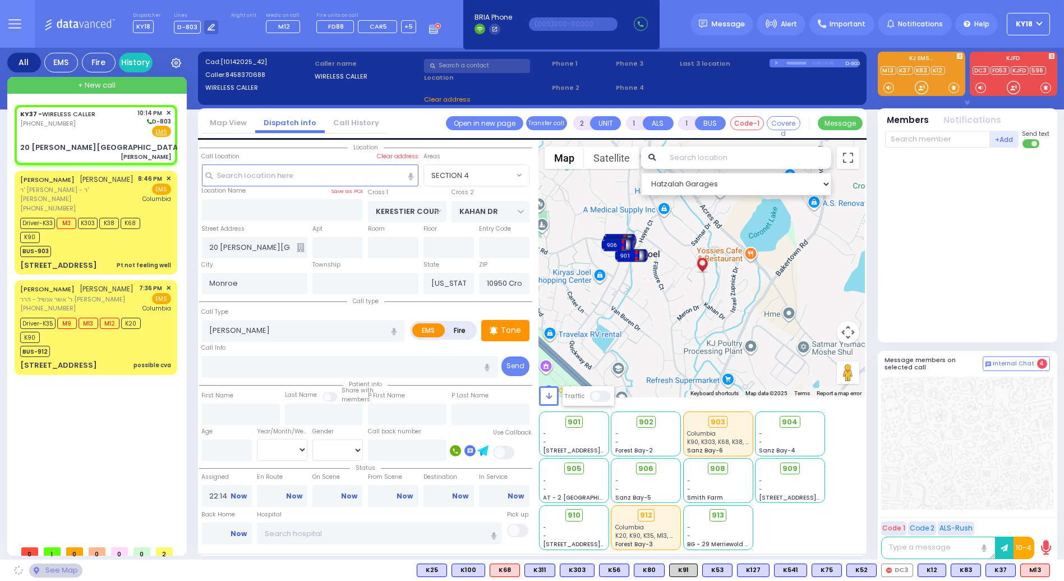
select select
radio input "true"
select select
select select "Hatzalah Garages"
select select "SECTION 4"
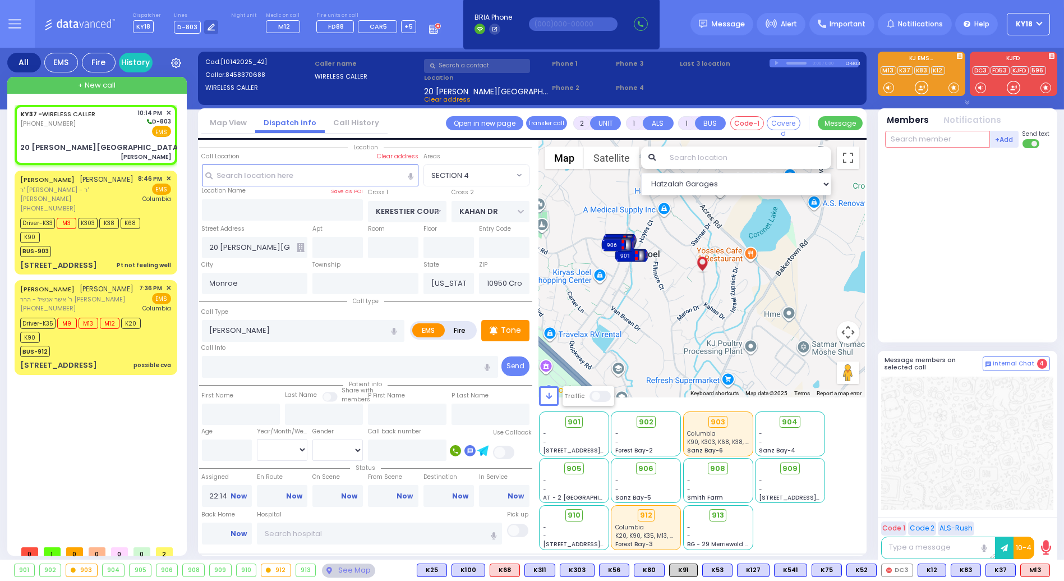
click at [938, 134] on input "text" at bounding box center [937, 139] width 105 height 17
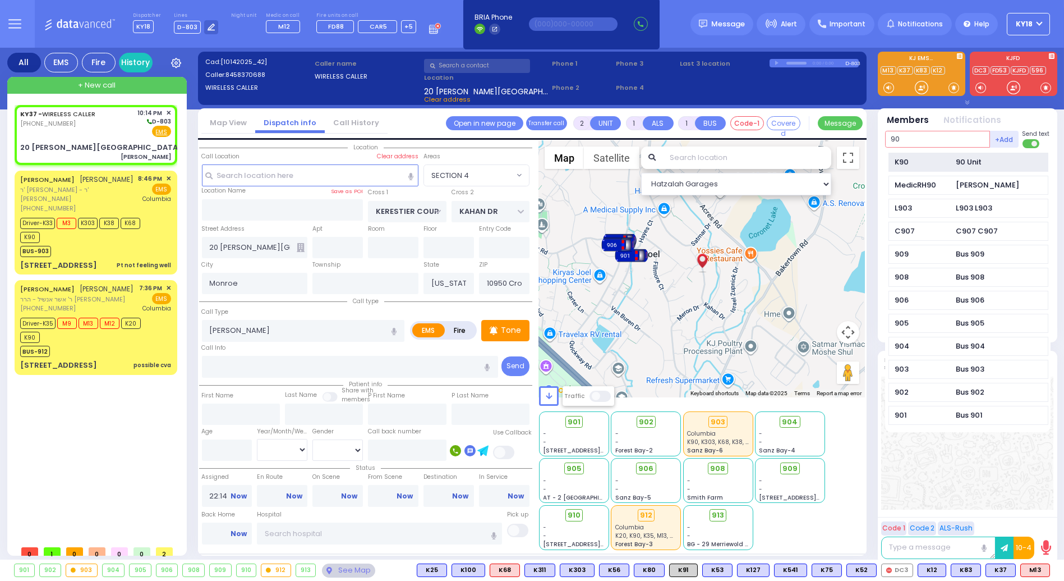
type input "90"
click at [923, 165] on div "K90" at bounding box center [923, 162] width 56 height 11
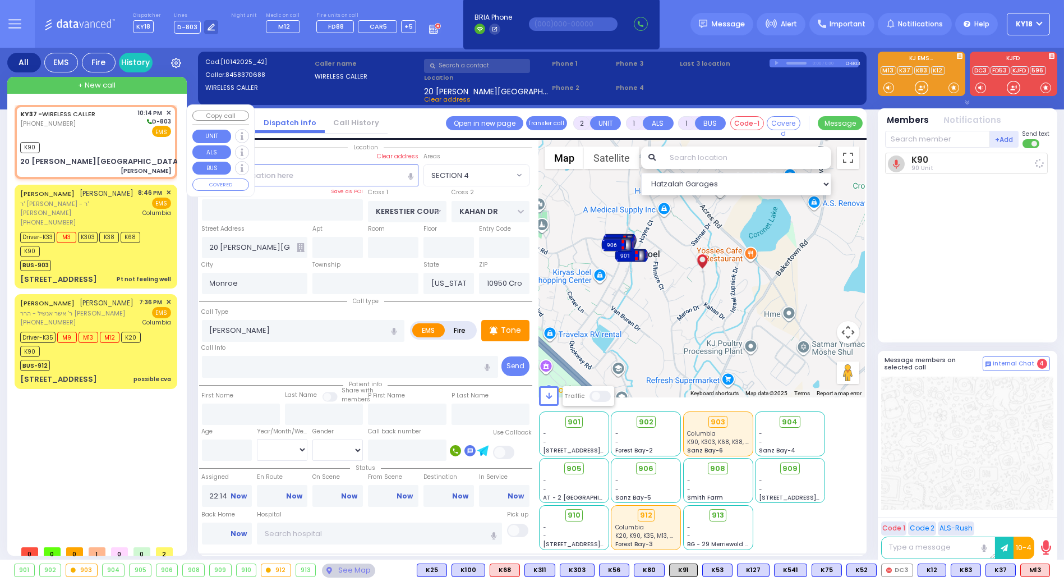
select select
radio input "true"
select select
type input "22:15"
select select "Hatzalah Garages"
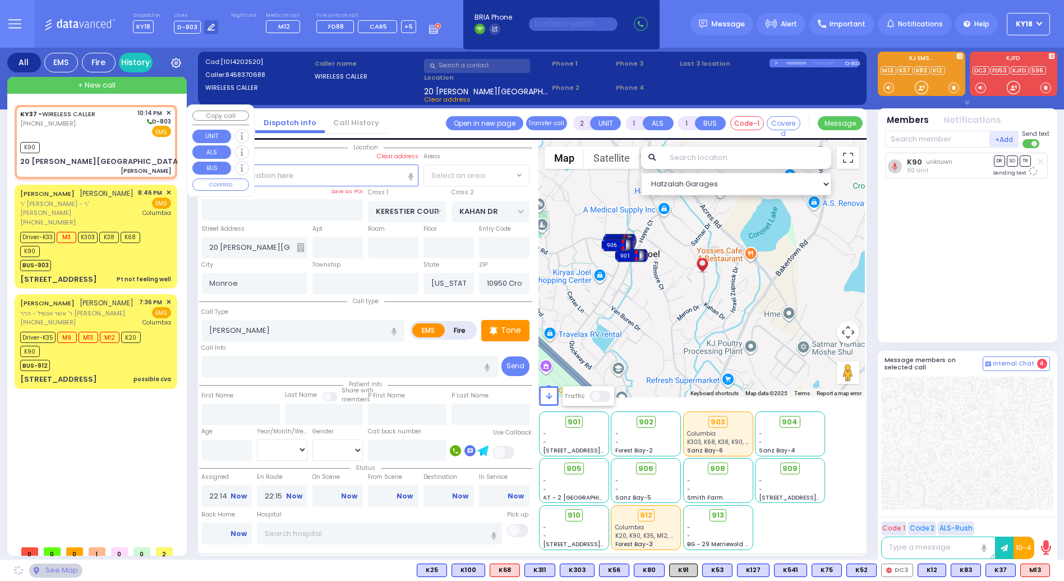
select select "SECTION 4"
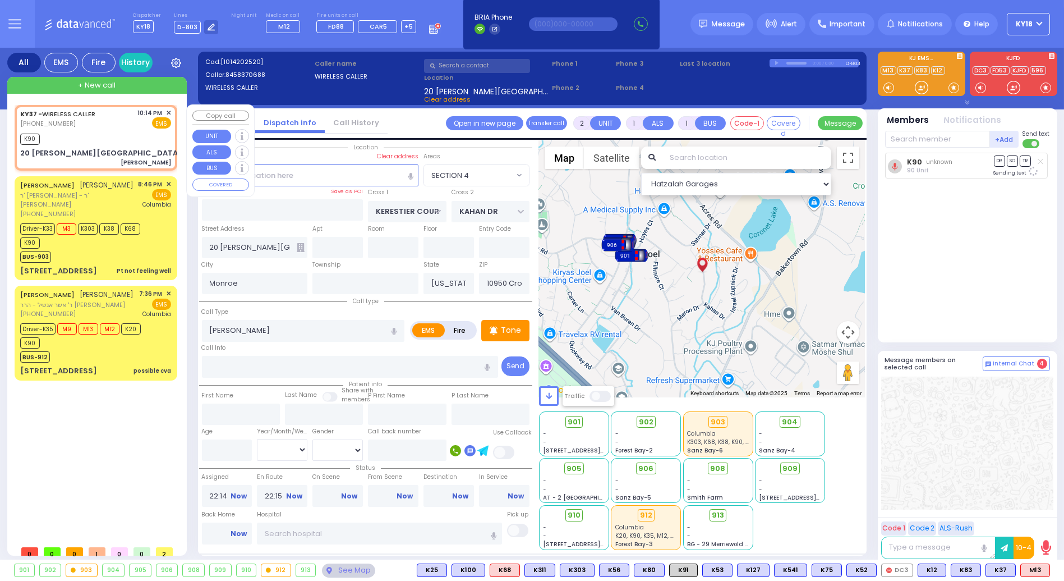
select select
radio input "true"
select select
select select "Hatzalah Garages"
select select "SECTION 4"
